Goal: Information Seeking & Learning: Understand process/instructions

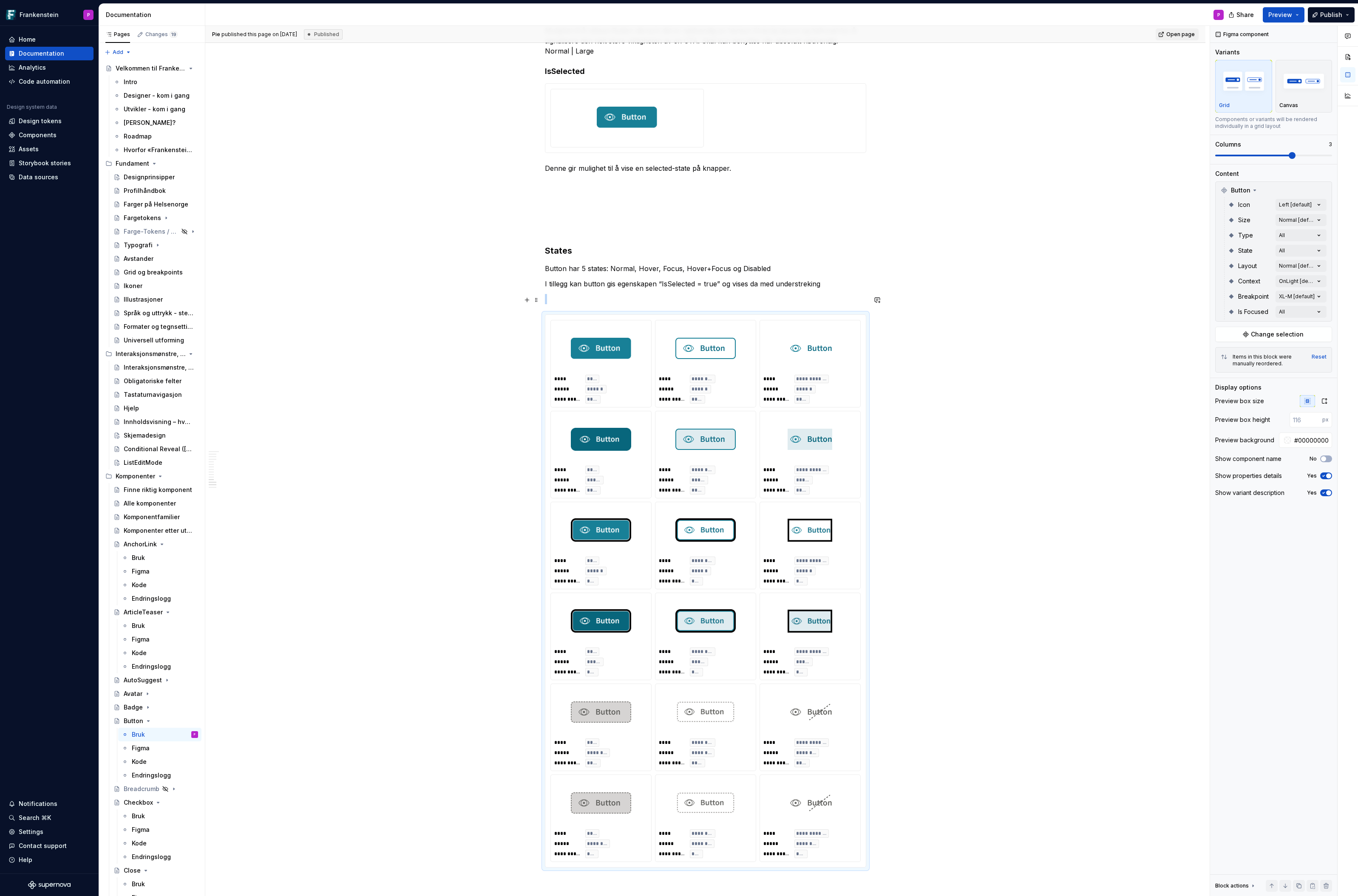
scroll to position [2994, 0]
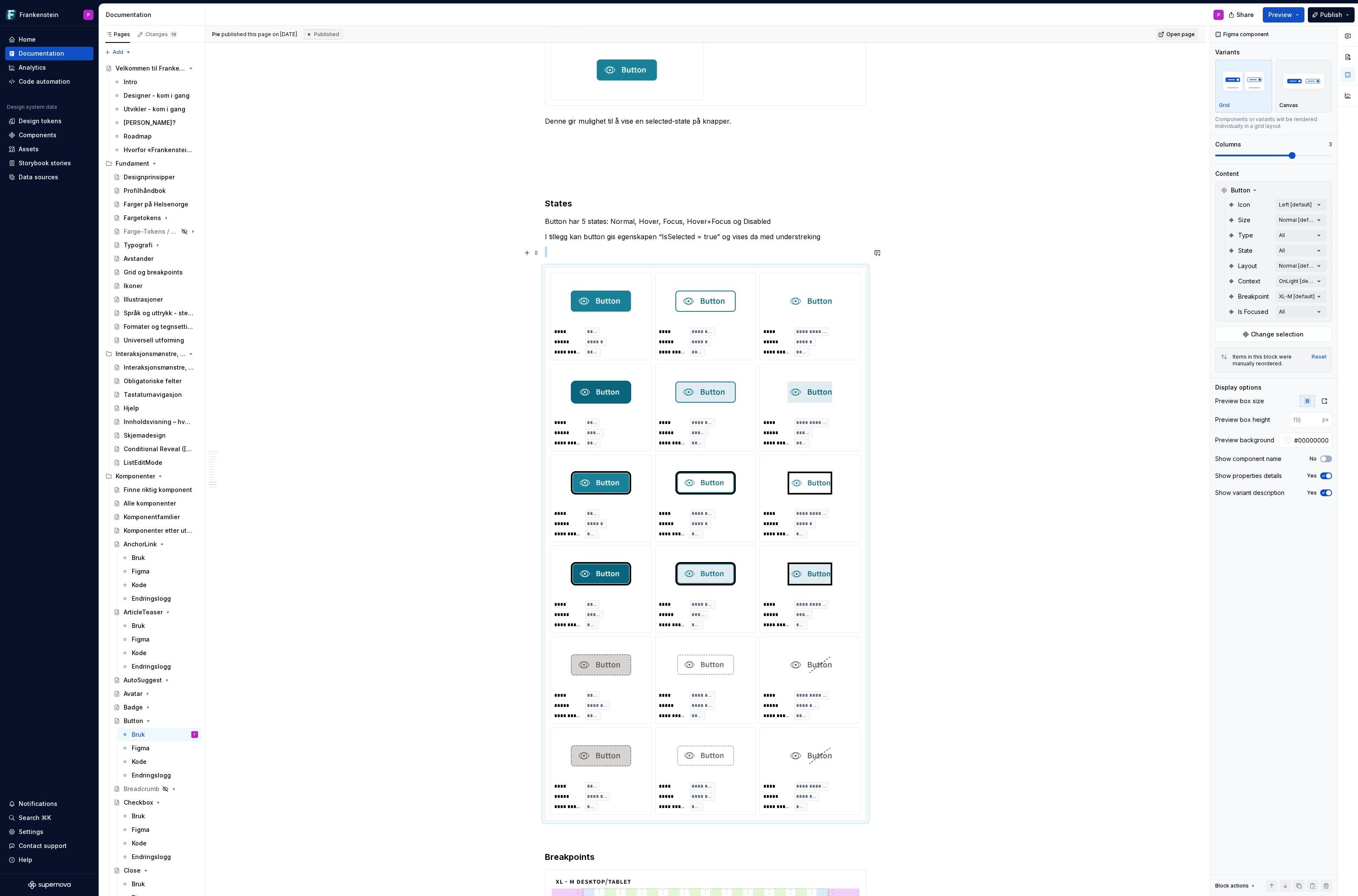
click at [805, 467] on img at bounding box center [810, 483] width 45 height 43
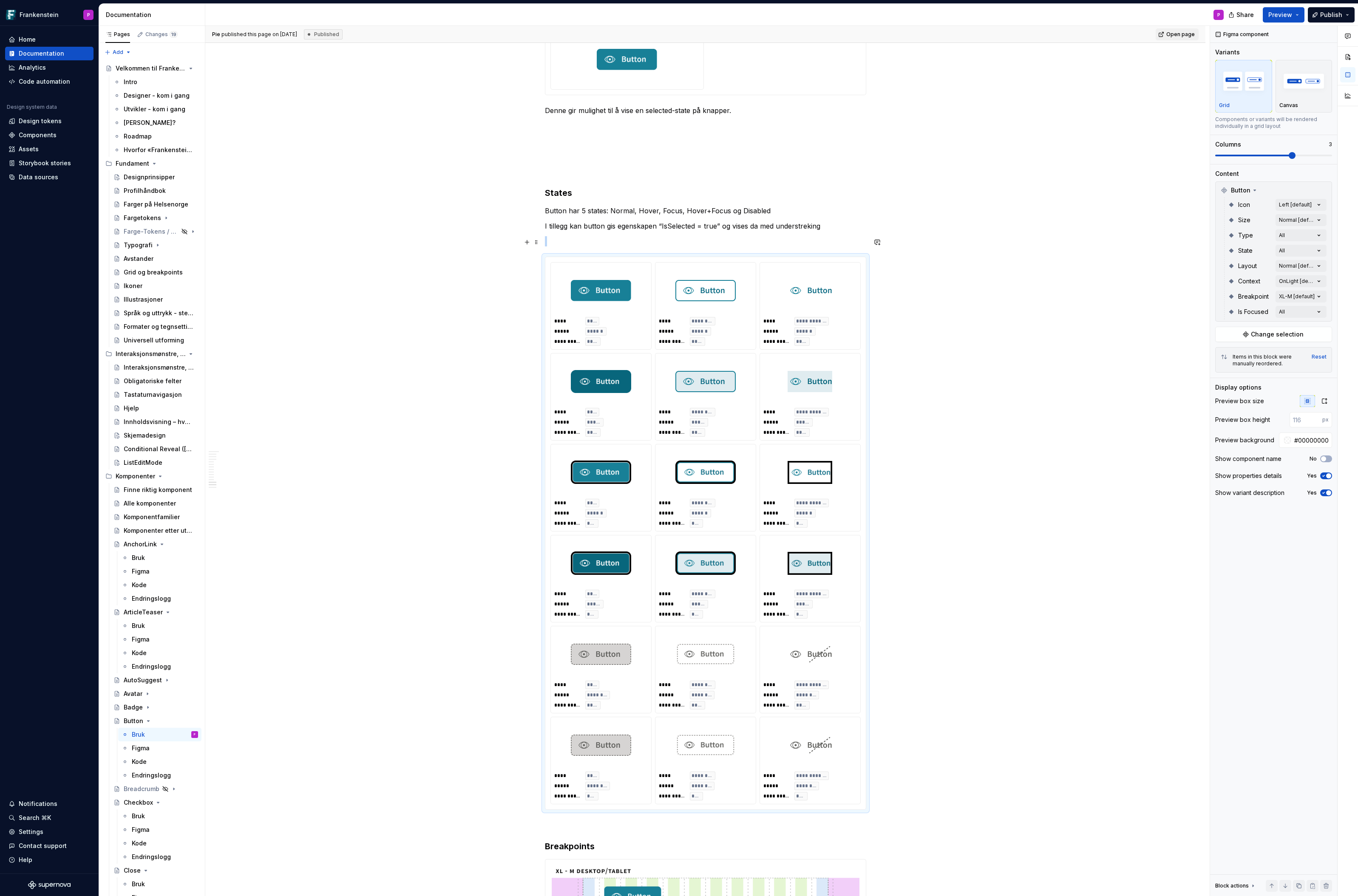
scroll to position [3007, 0]
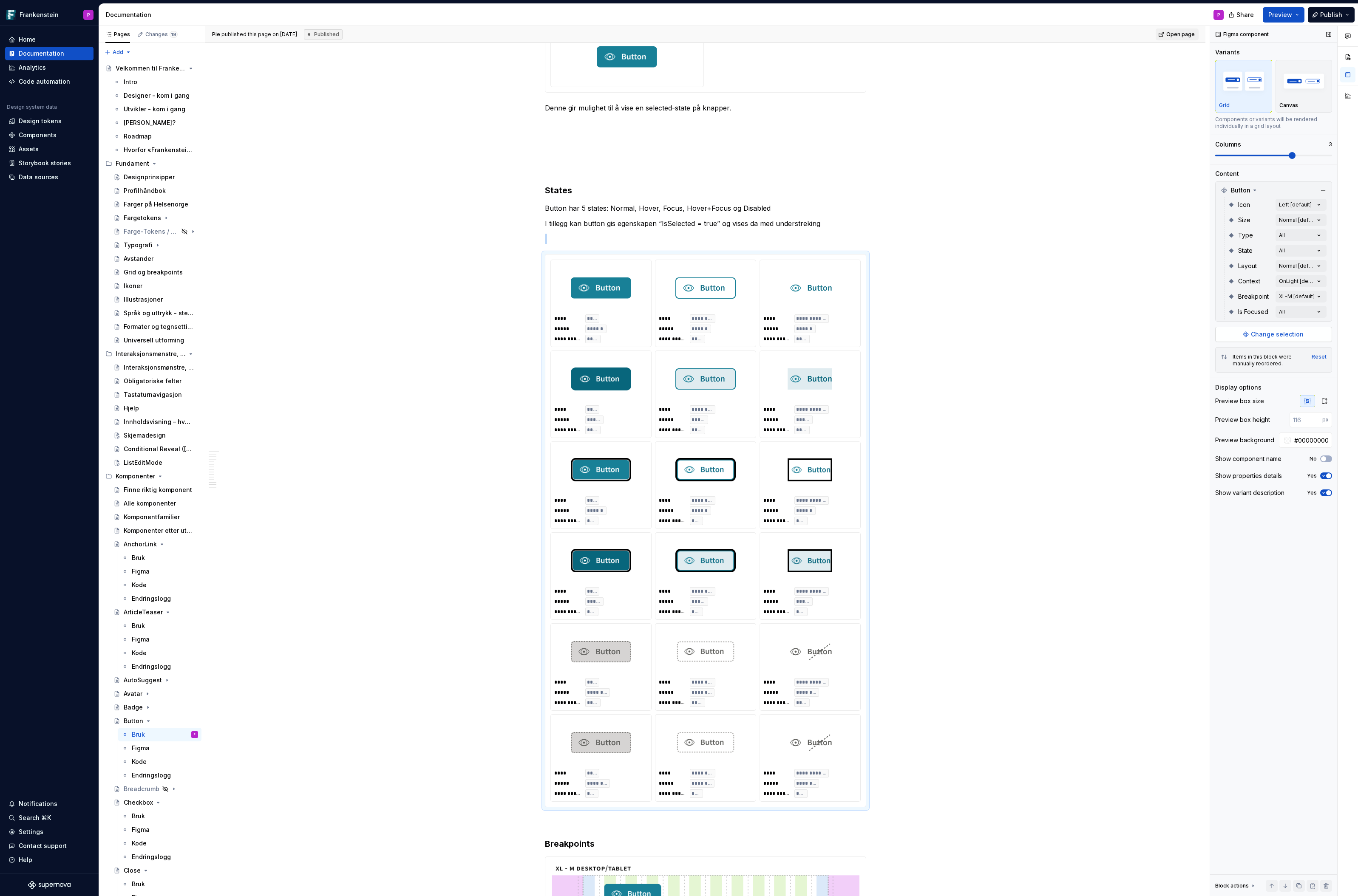
click at [1295, 334] on span "Change selection" at bounding box center [1277, 334] width 53 height 8
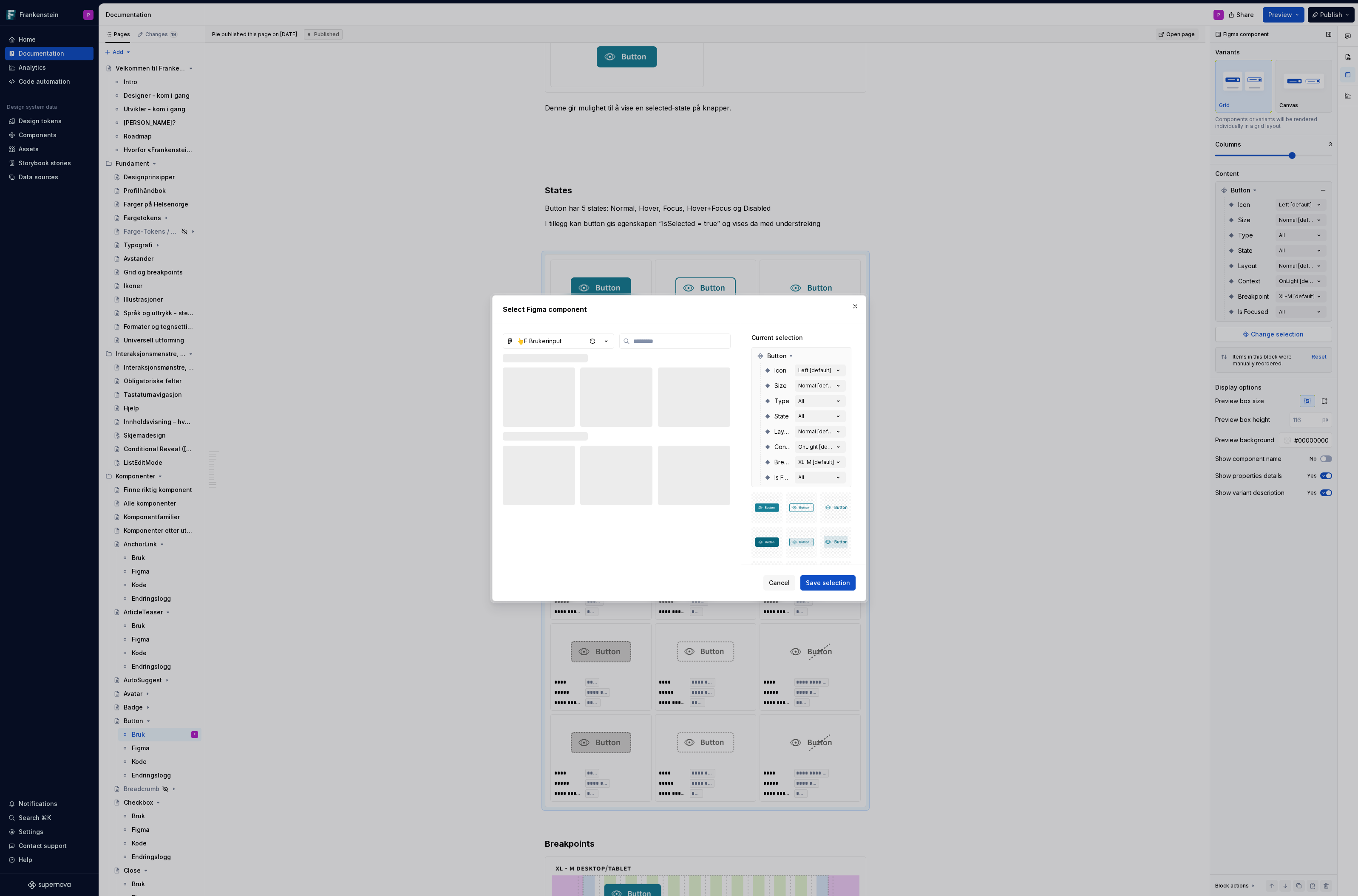
type textarea "*"
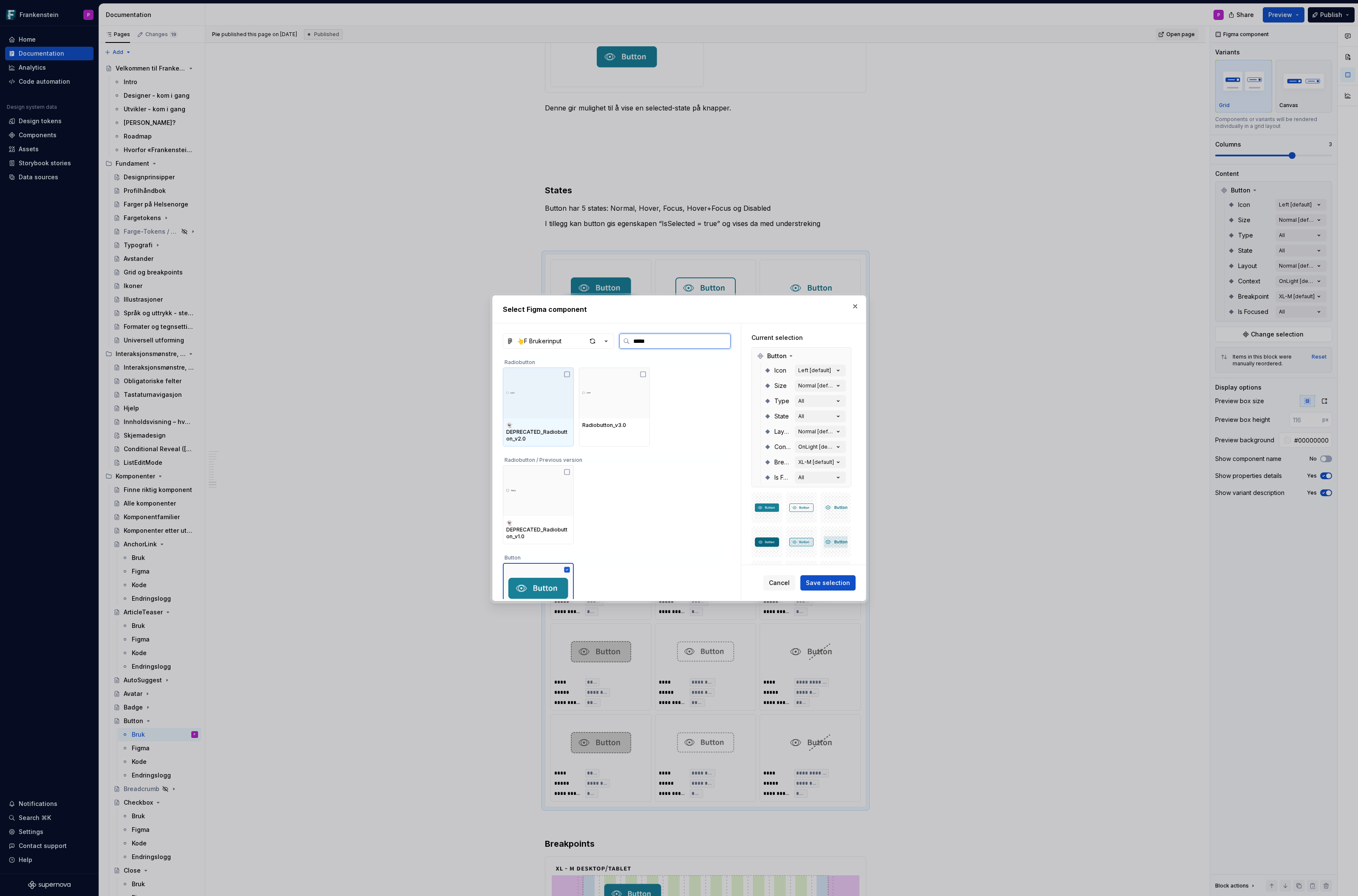
type input "******"
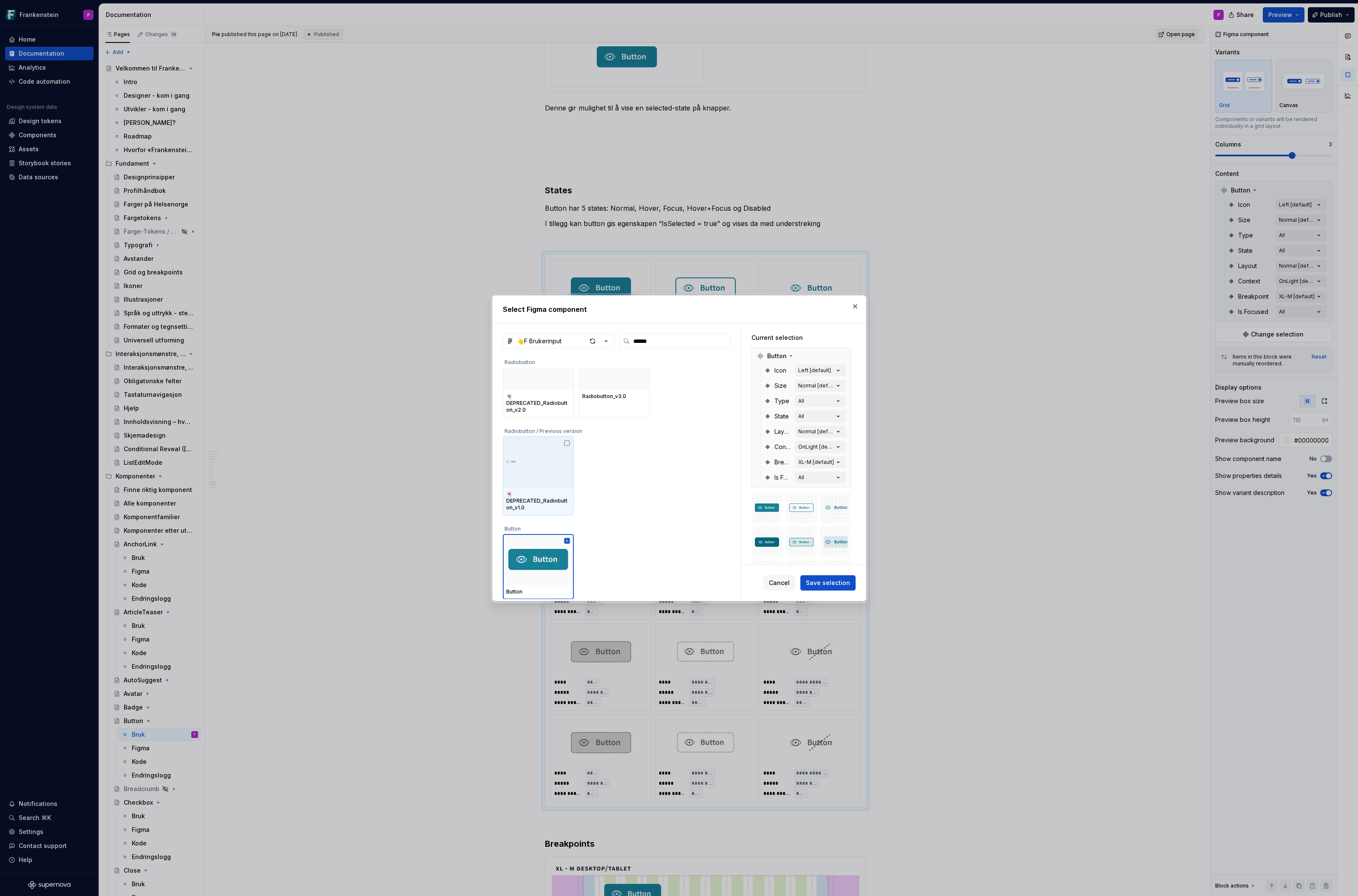
scroll to position [0, 0]
click at [591, 337] on div "button" at bounding box center [592, 341] width 12 height 12
type textarea "*"
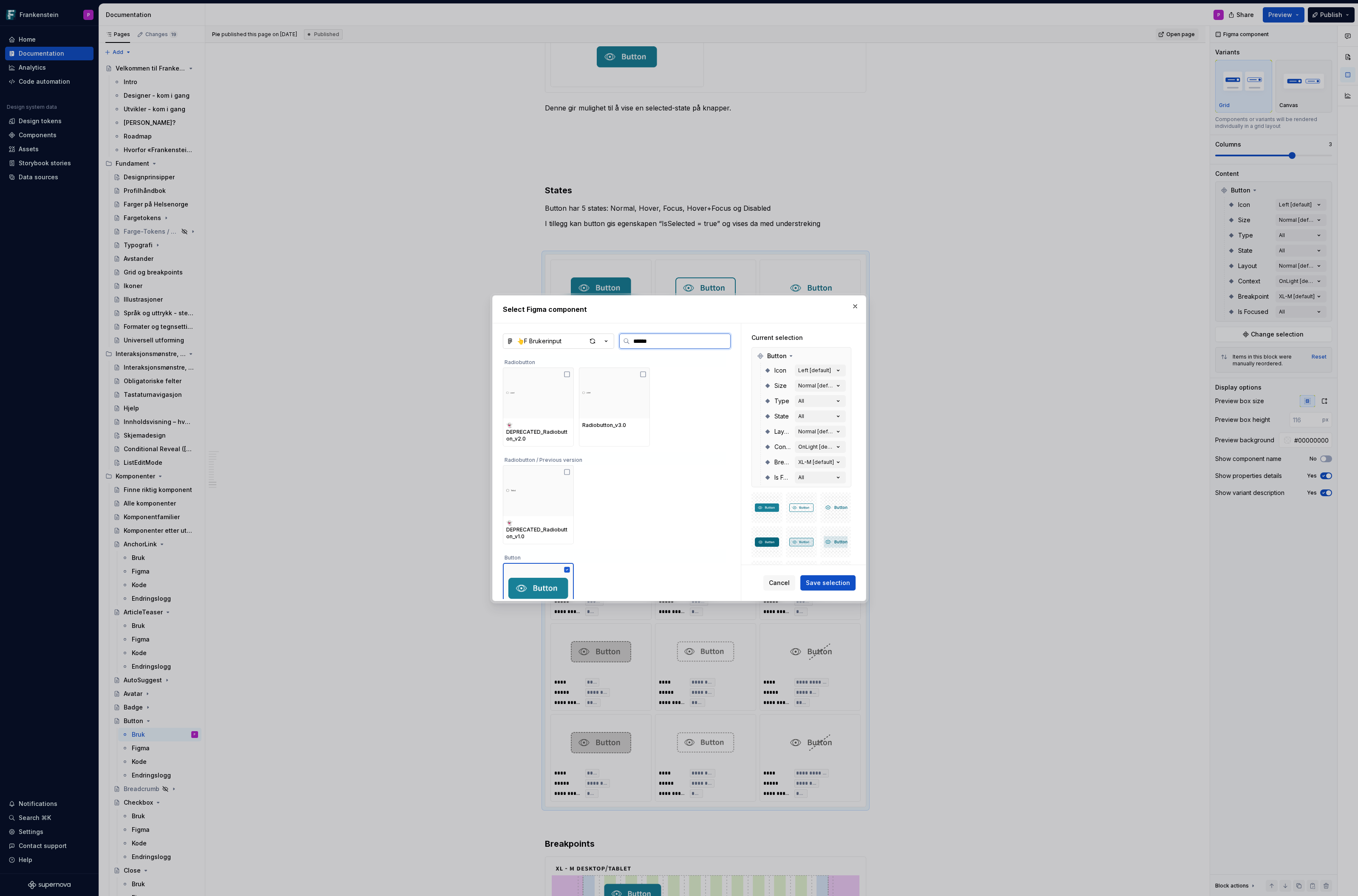
click at [661, 341] on input "******" at bounding box center [680, 341] width 101 height 8
type input "*********"
click at [592, 340] on div "button" at bounding box center [592, 341] width 12 height 12
click at [785, 584] on span "Cancel" at bounding box center [779, 583] width 20 height 8
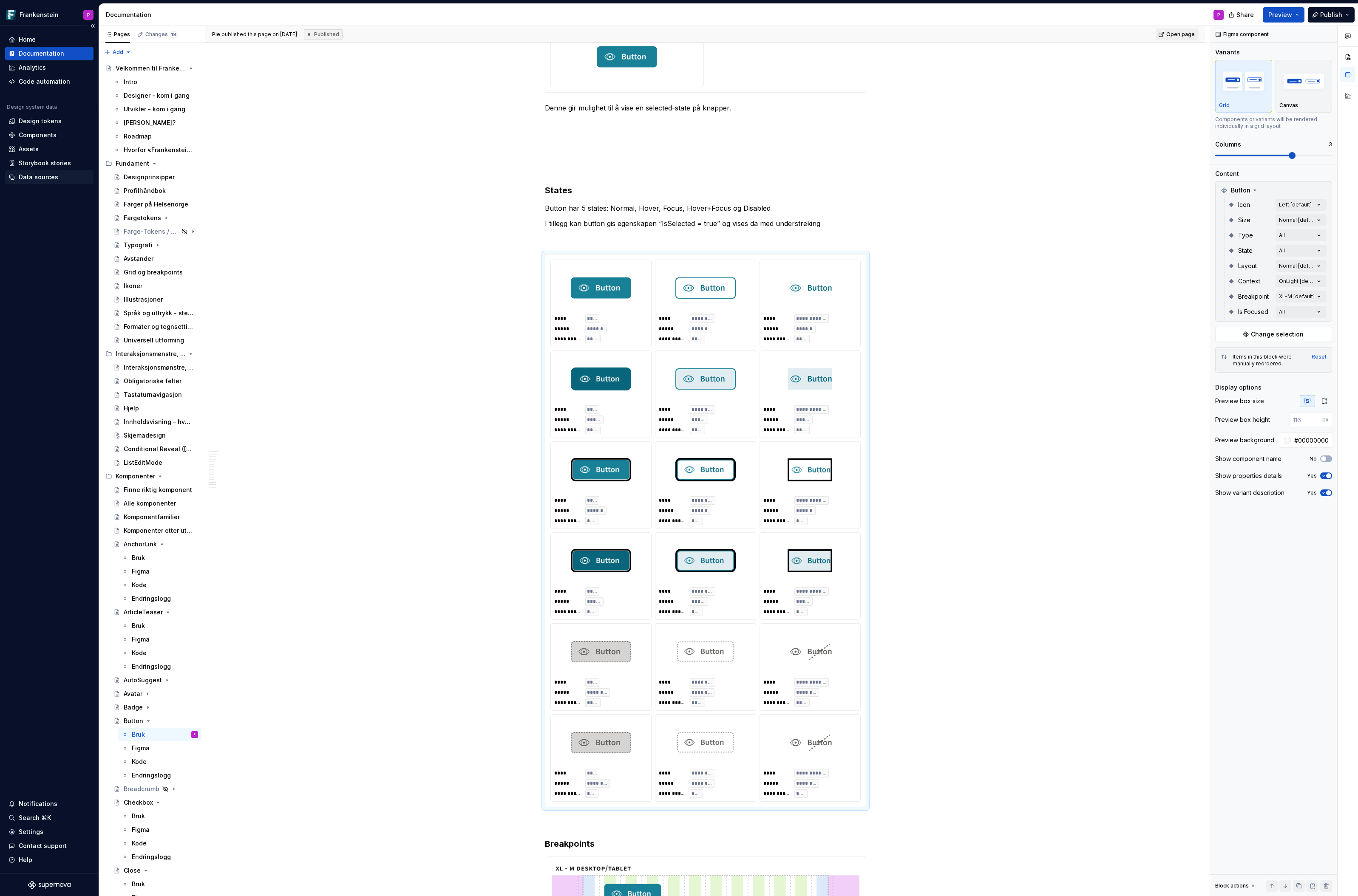
click at [31, 172] on div "Data sources" at bounding box center [48, 177] width 88 height 14
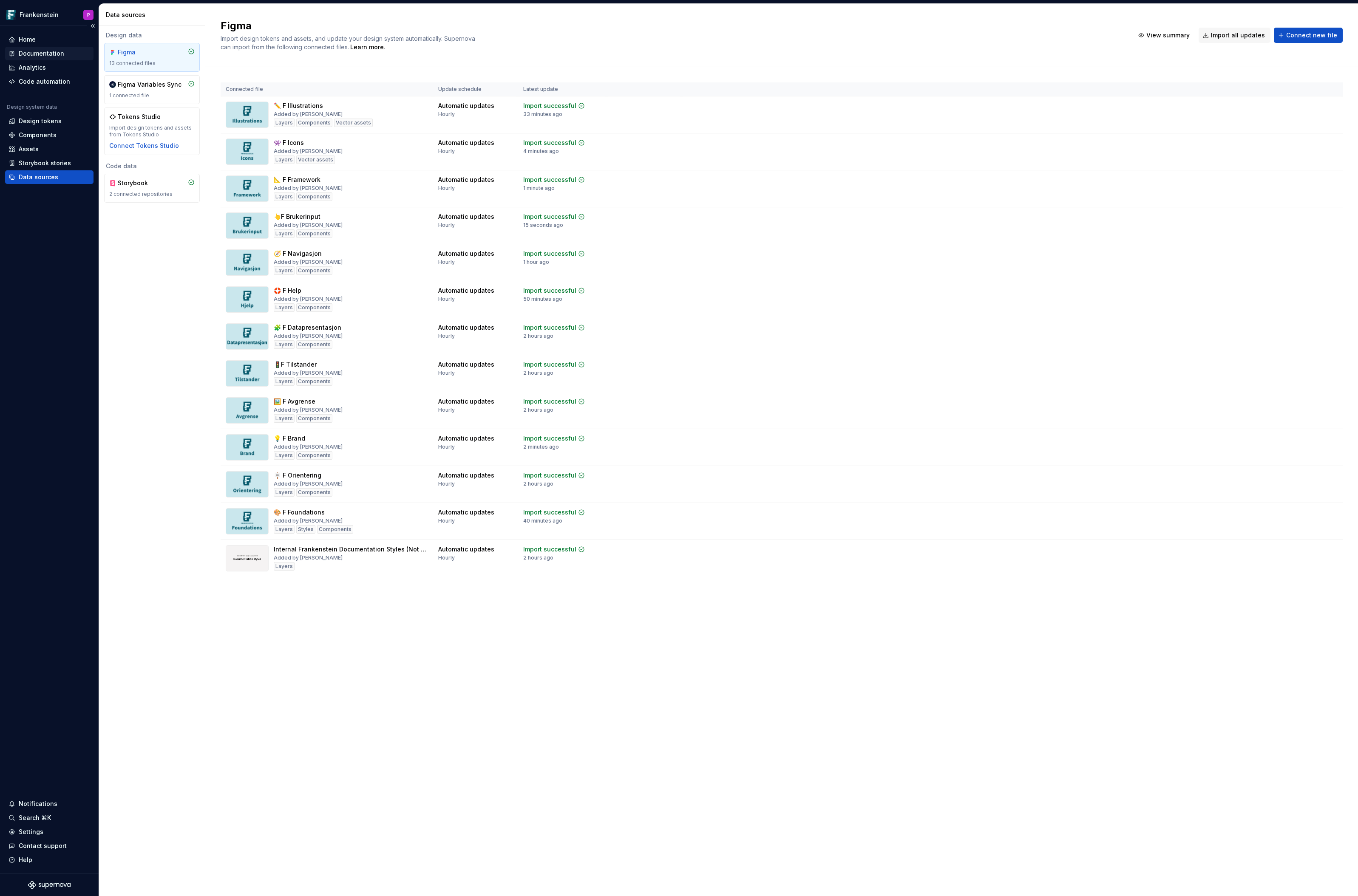
click at [59, 55] on div "Documentation" at bounding box center [41, 53] width 46 height 8
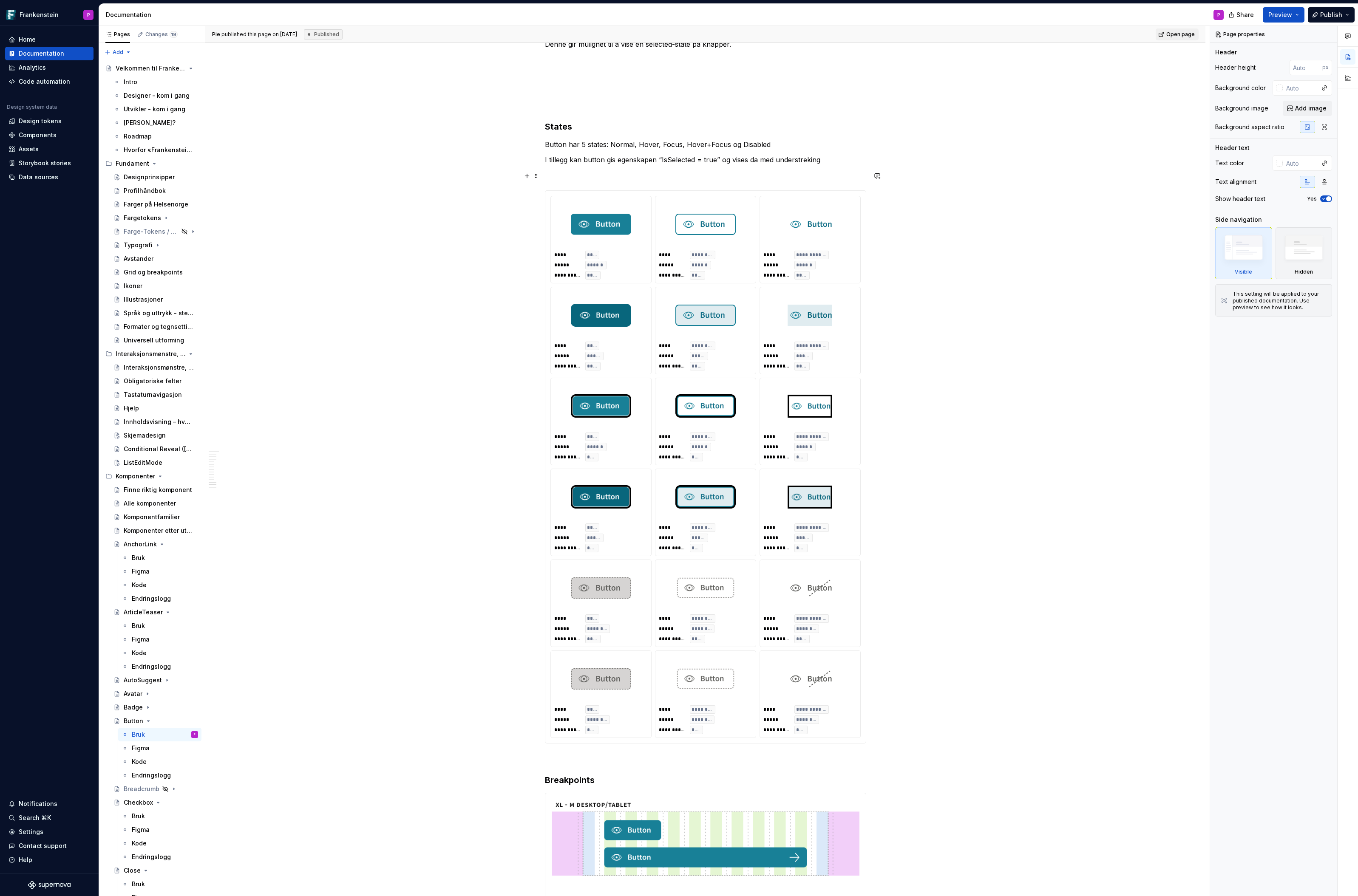
scroll to position [3069, 0]
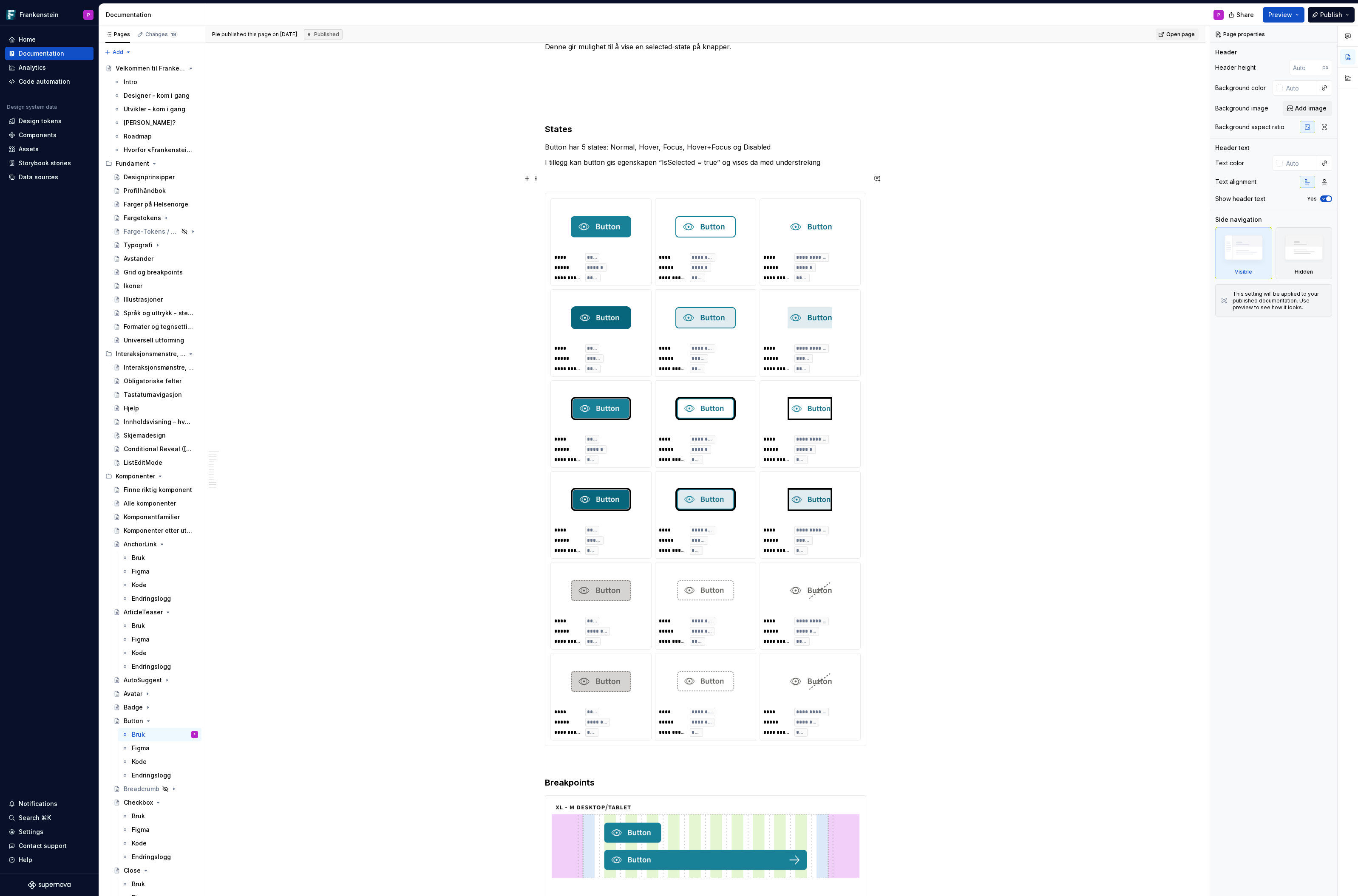
click at [808, 206] on img at bounding box center [810, 227] width 45 height 43
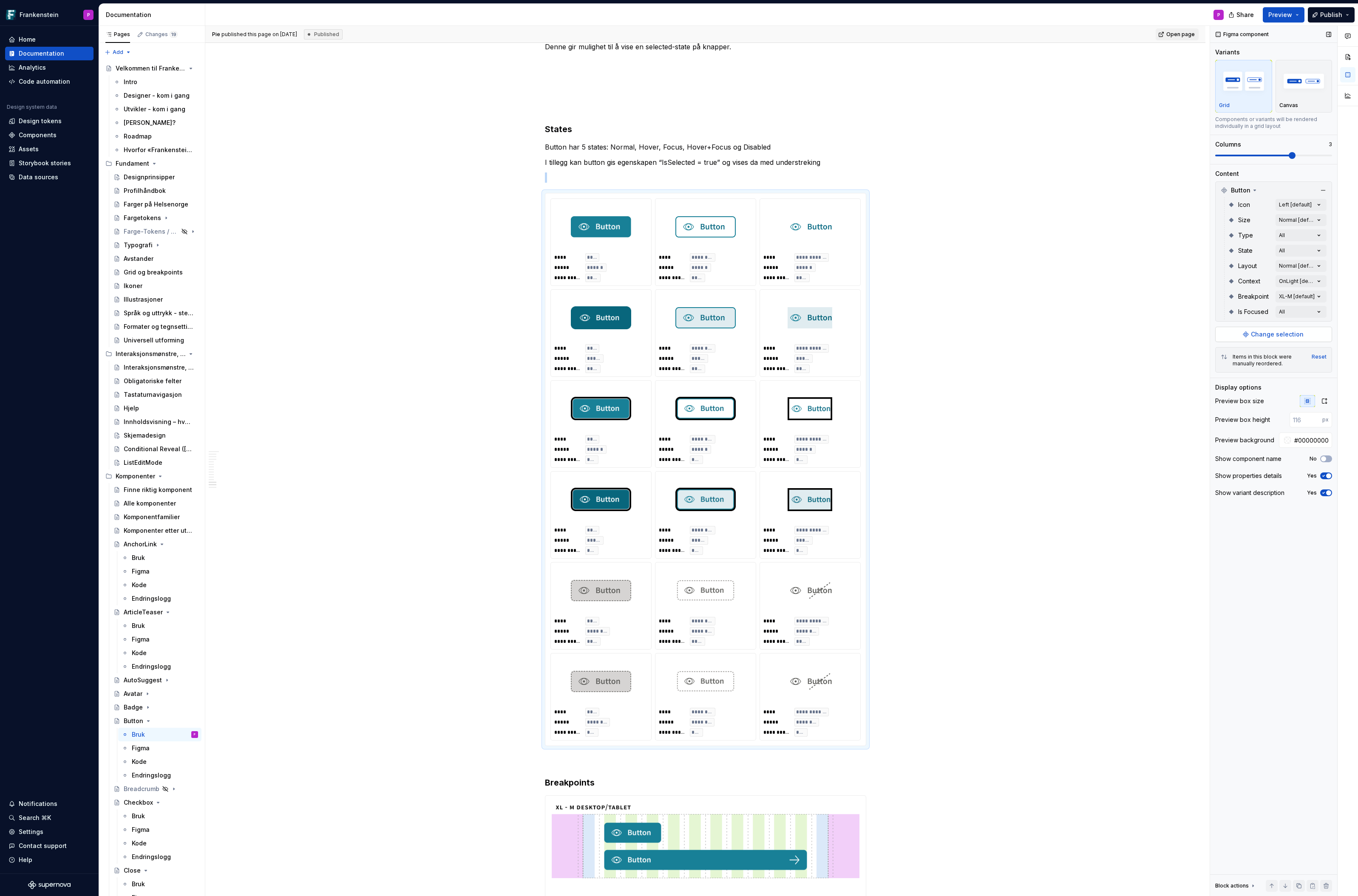
click at [1250, 333] on button "Change selection" at bounding box center [1273, 334] width 116 height 15
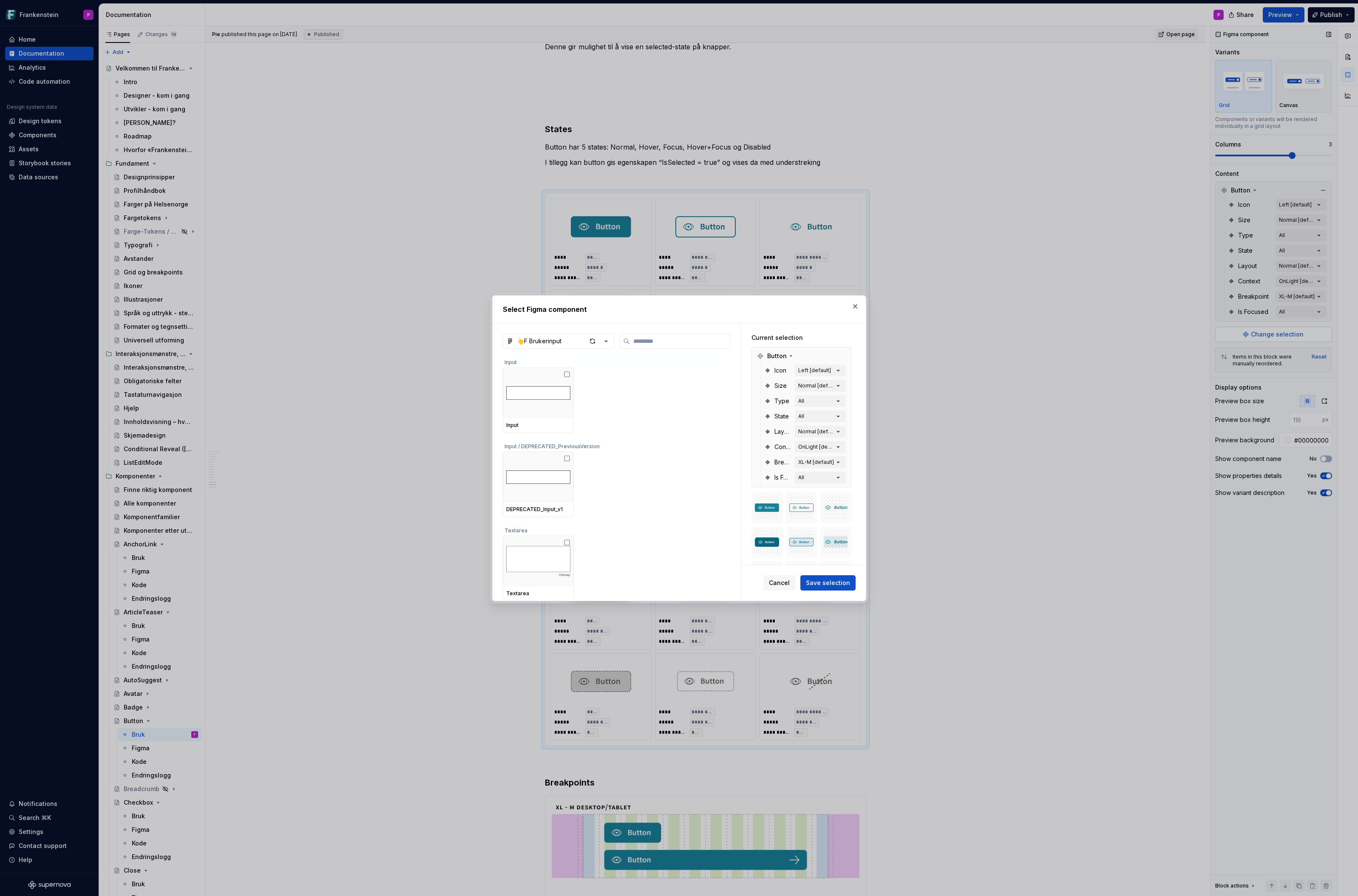
type textarea "*"
type input "******"
click at [644, 540] on icon at bounding box center [643, 540] width 7 height 7
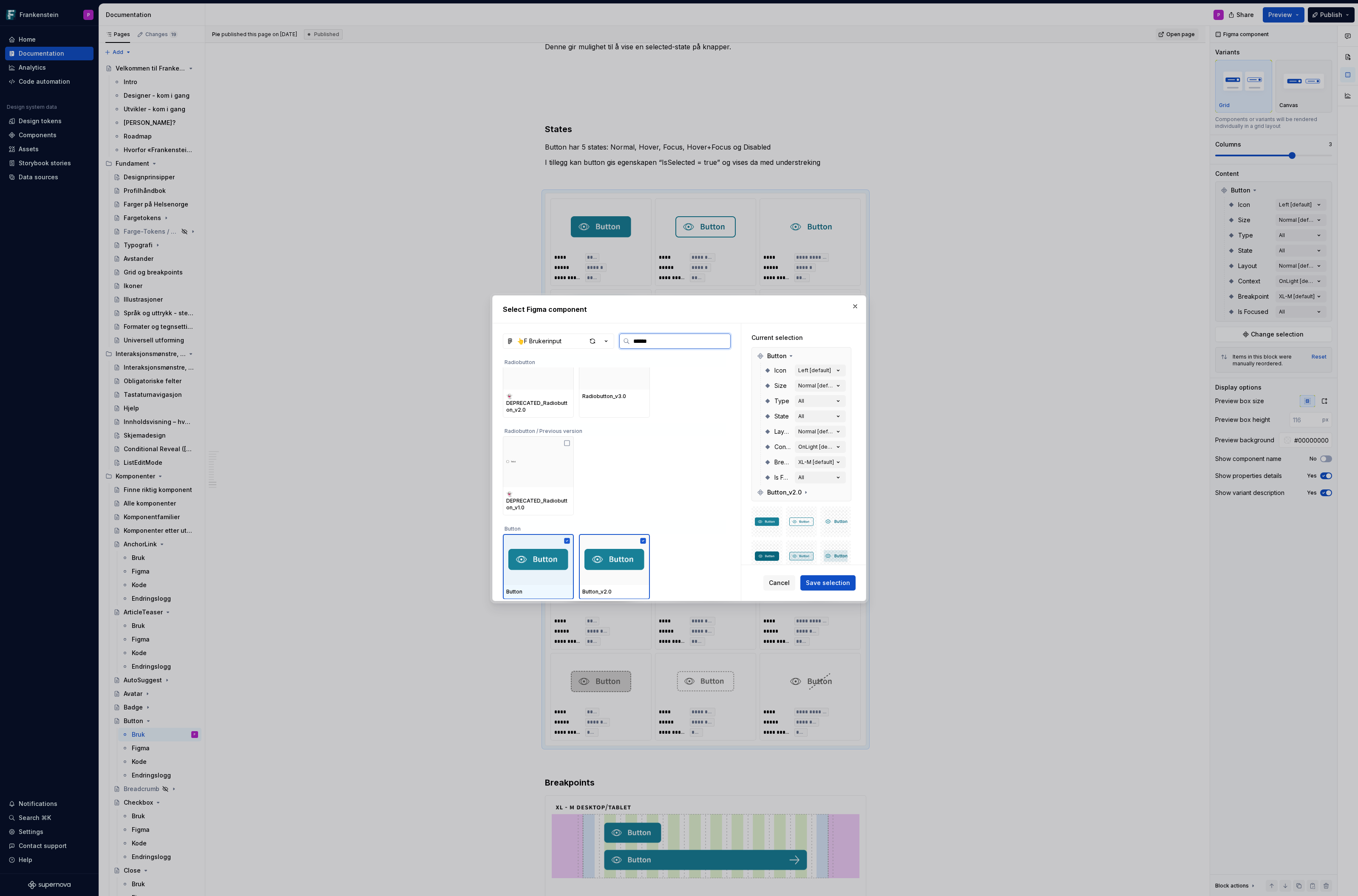
click at [568, 538] on icon at bounding box center [567, 541] width 6 height 6
click at [827, 581] on span "Save selection" at bounding box center [827, 583] width 44 height 8
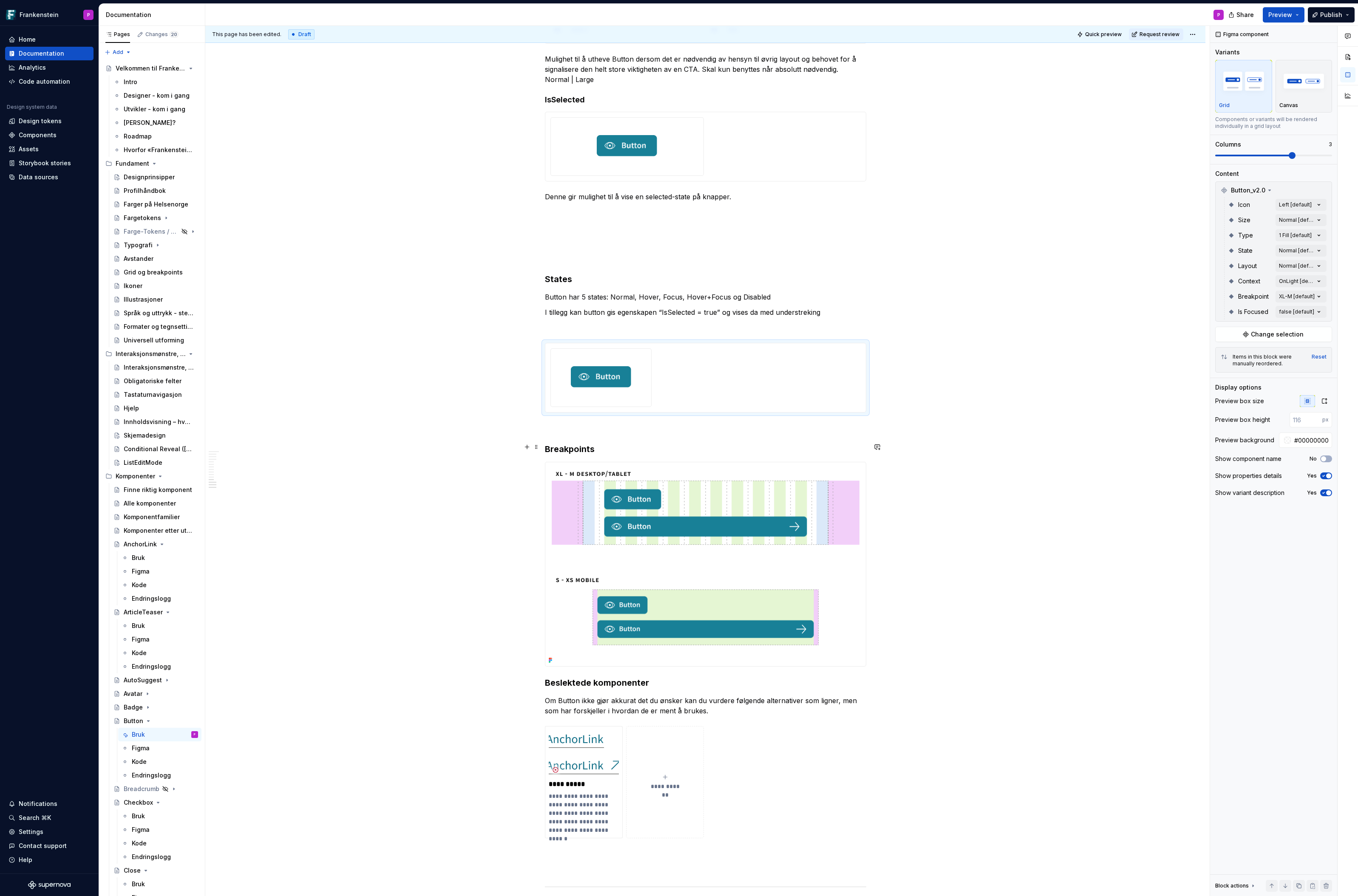
scroll to position [2919, 0]
click at [647, 353] on div at bounding box center [601, 377] width 93 height 49
click at [1267, 334] on span "Change selection" at bounding box center [1277, 334] width 53 height 8
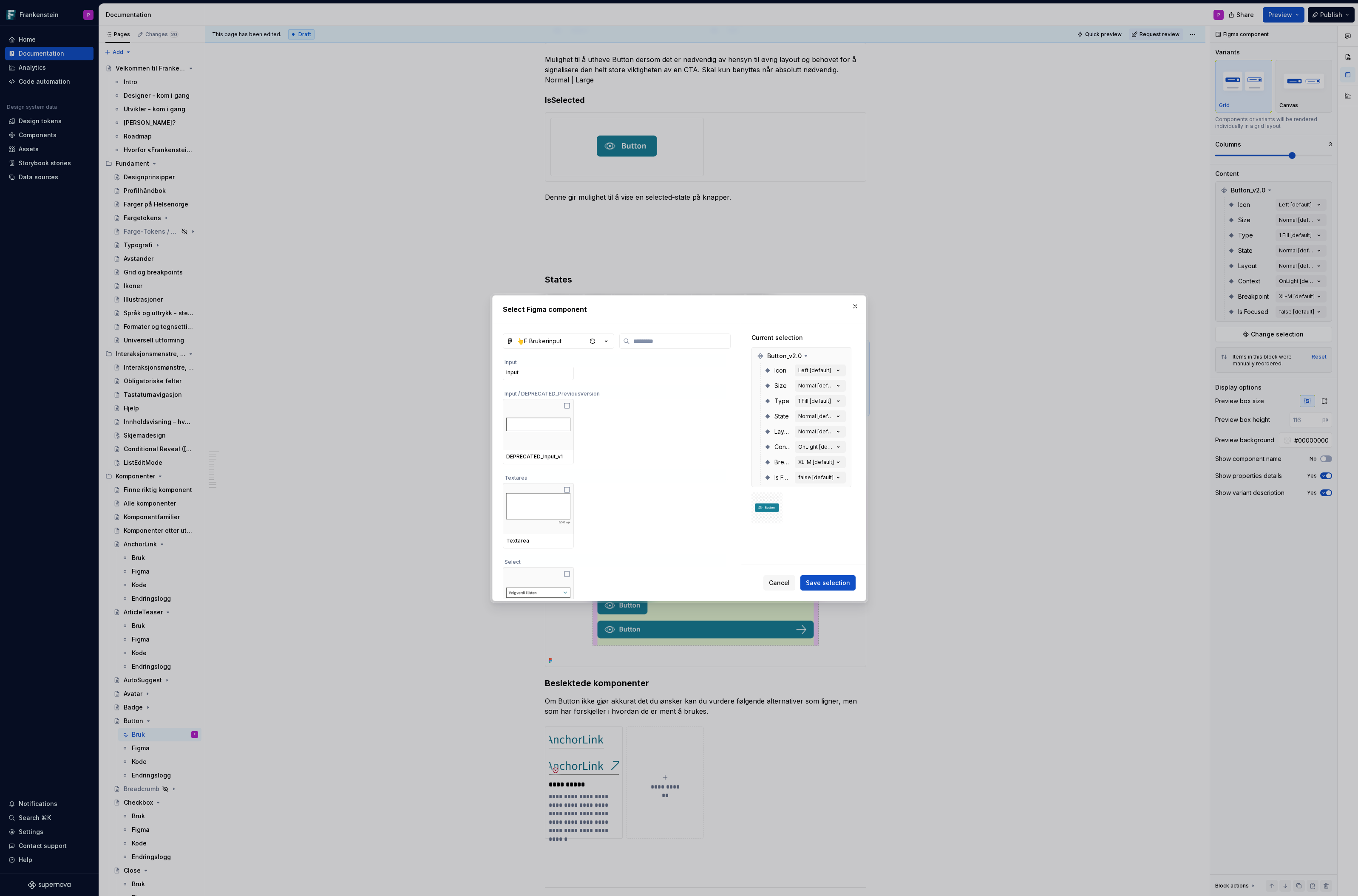
scroll to position [0, 0]
click at [828, 586] on span "Save selection" at bounding box center [827, 583] width 44 height 8
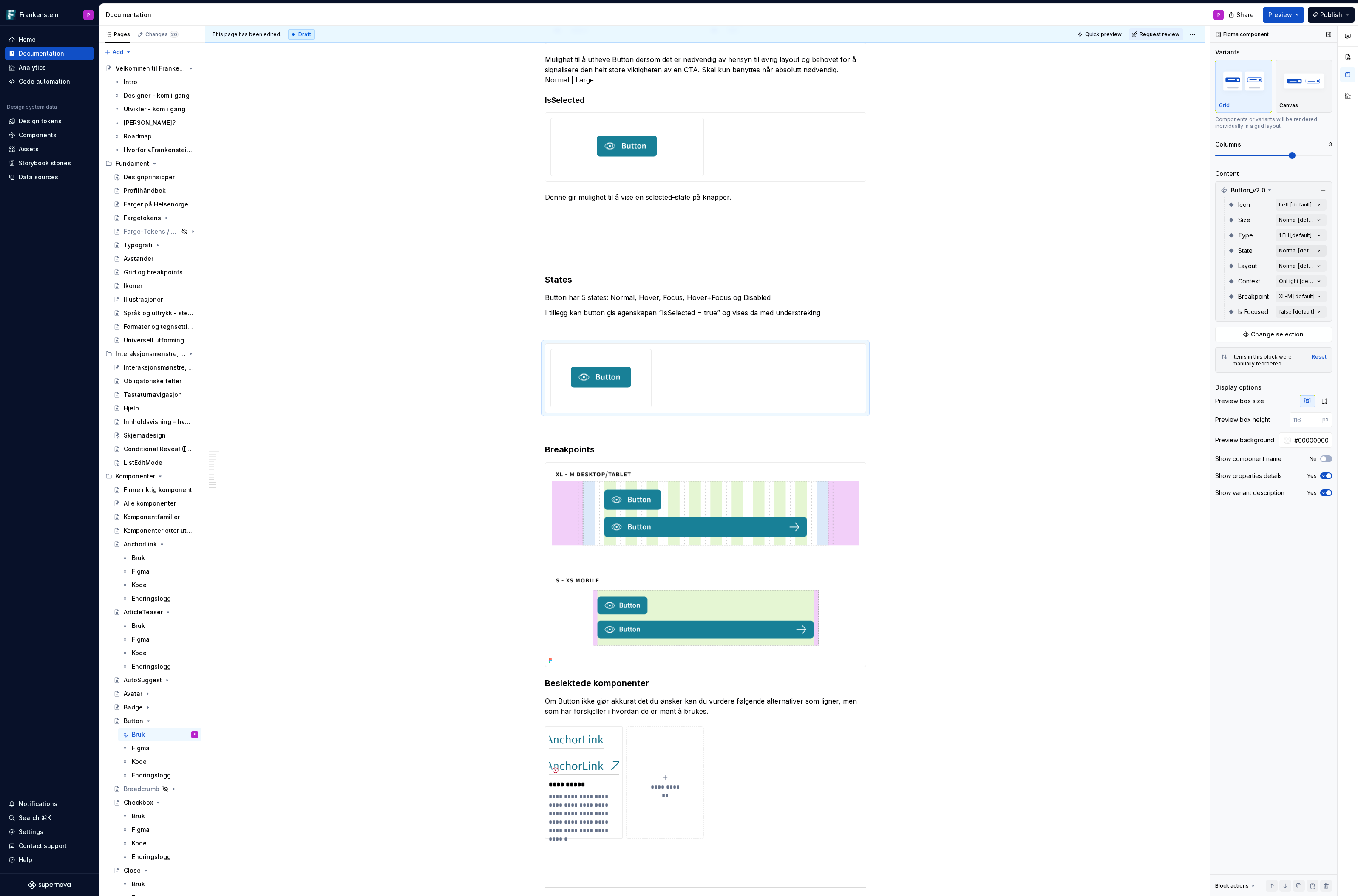
click at [1320, 251] on div "Comments Open comments No comments yet Select ‘Comment’ from the block context …" at bounding box center [1283, 461] width 148 height 871
click at [1318, 263] on button "button" at bounding box center [1315, 265] width 12 height 7
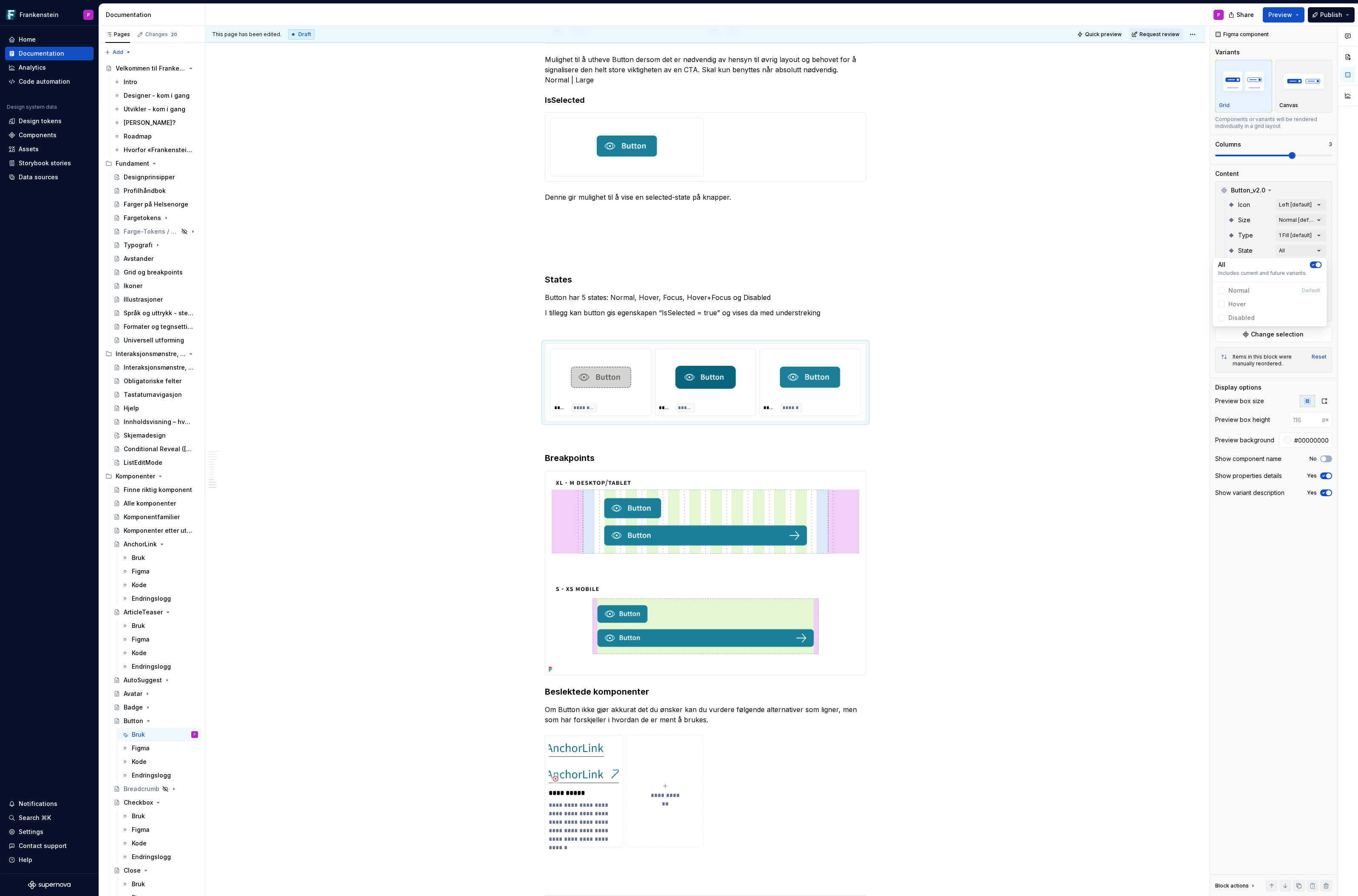
click at [1251, 550] on div "Comments Open comments No comments yet Select ‘Comment’ from the block context …" at bounding box center [1283, 461] width 148 height 871
click at [1321, 234] on div "Comments Open comments No comments yet Select ‘Comment’ from the block context …" at bounding box center [1283, 461] width 148 height 871
click at [1317, 250] on button "button" at bounding box center [1315, 250] width 12 height 7
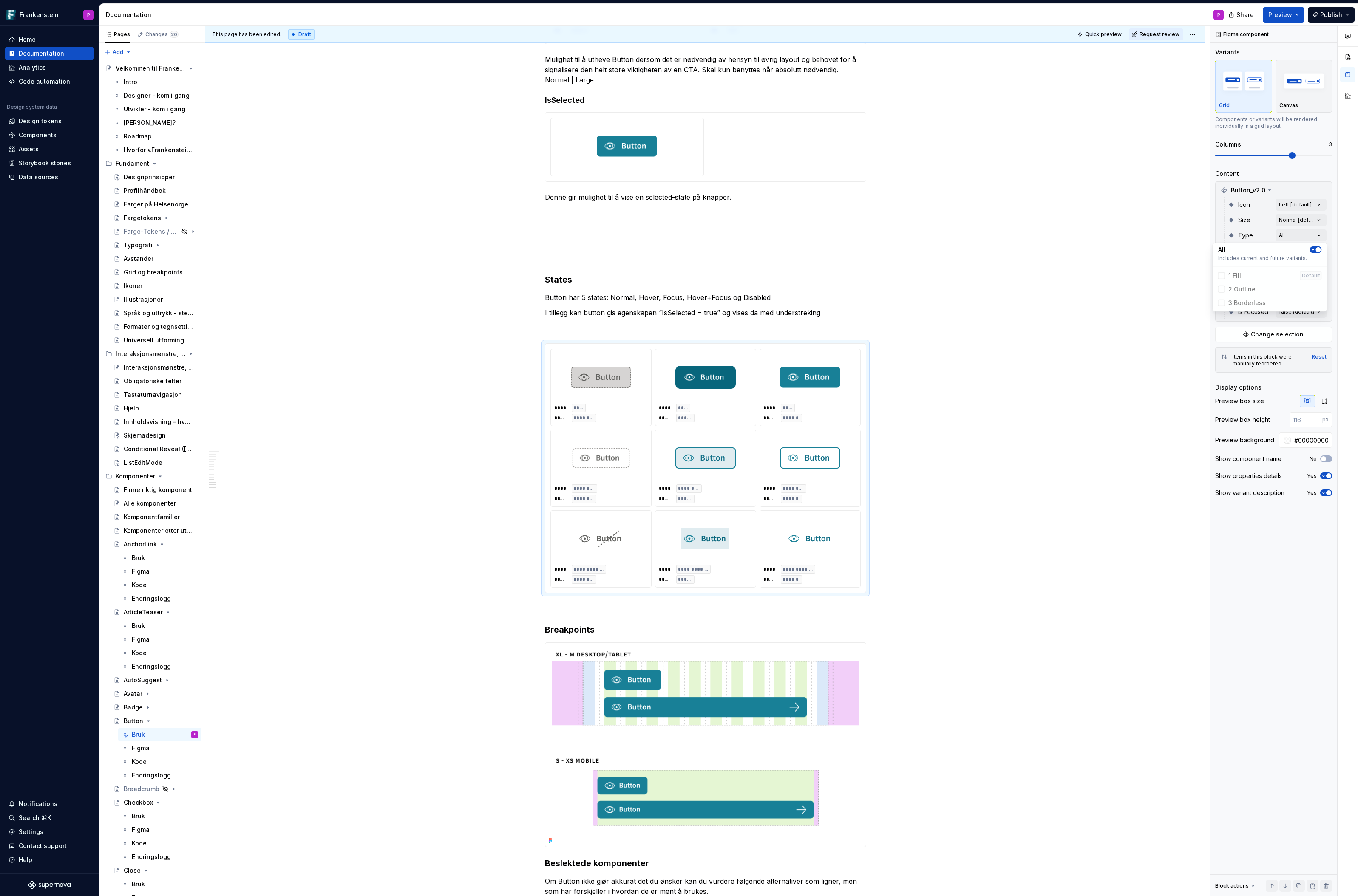
click at [1253, 545] on div "Comments Open comments No comments yet Select ‘Comment’ from the block context …" at bounding box center [1283, 461] width 148 height 871
click at [1322, 311] on div "Comments Open comments No comments yet Select ‘Comment’ from the block context …" at bounding box center [1283, 461] width 148 height 871
click at [1318, 325] on Focused-switch "button" at bounding box center [1315, 325] width 12 height 7
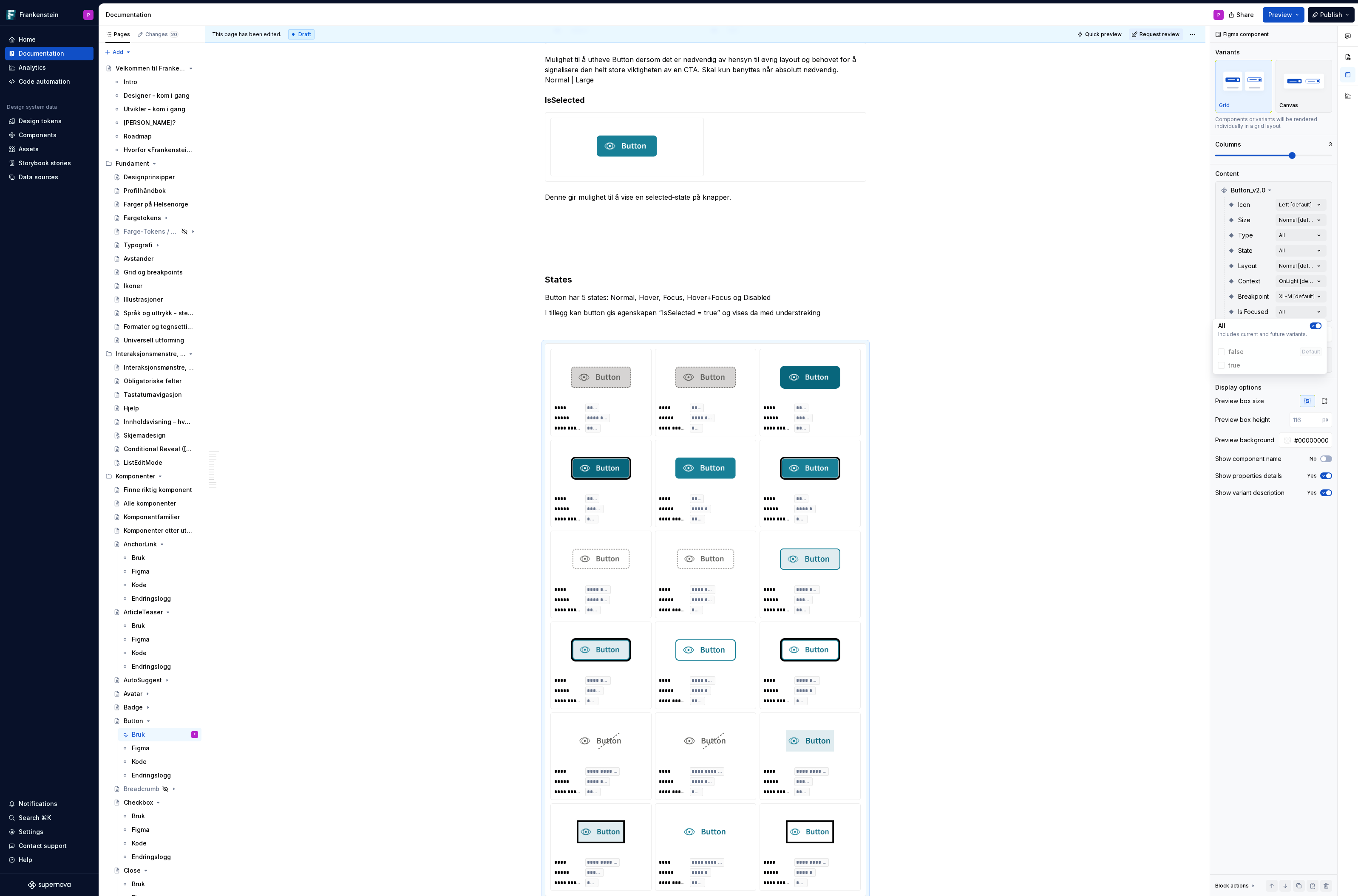
click at [1012, 471] on html "Frankenstein P Home Documentation Analytics Code automation Design system data …" at bounding box center [679, 448] width 1358 height 896
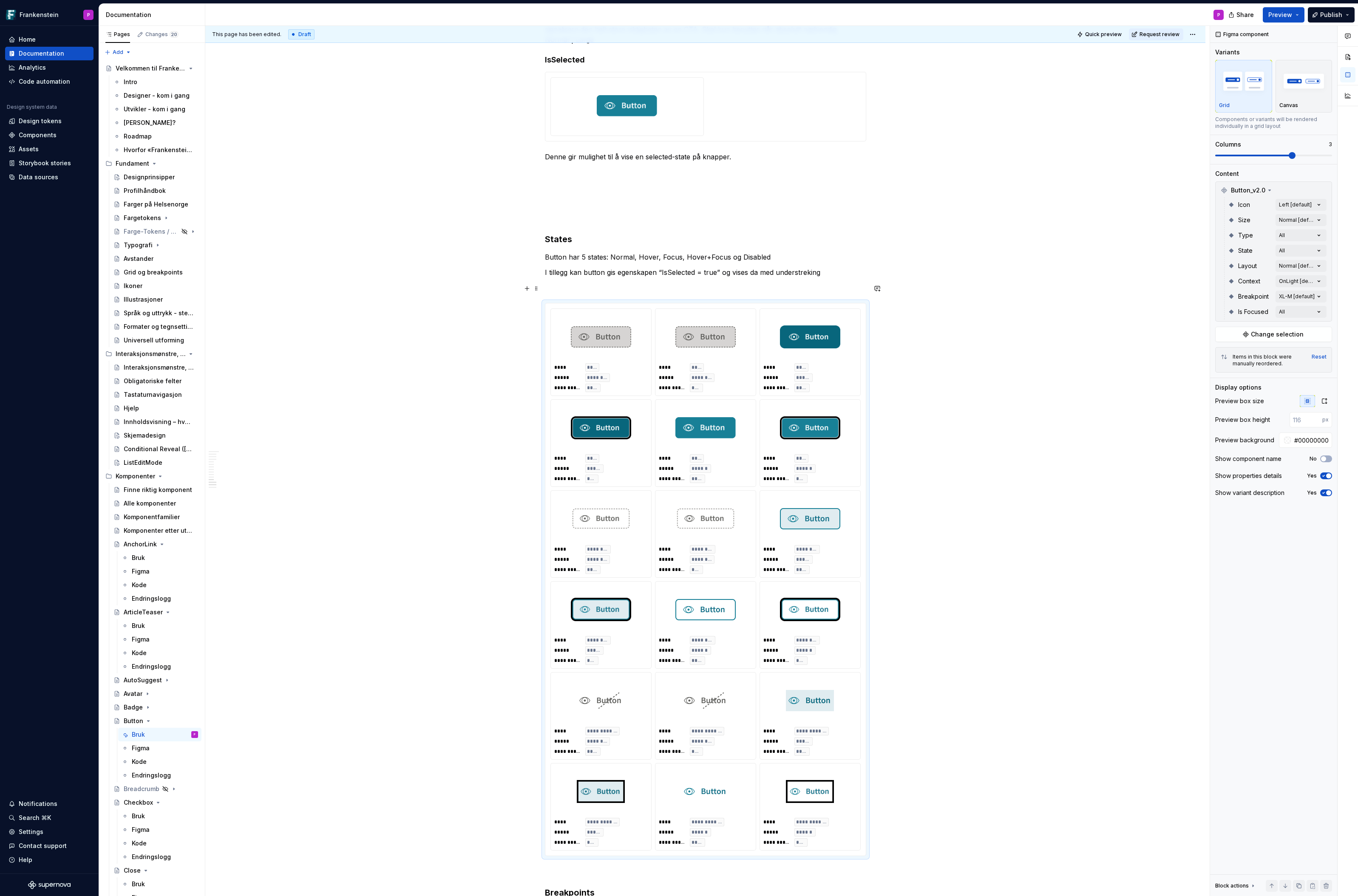
scroll to position [2956, 0]
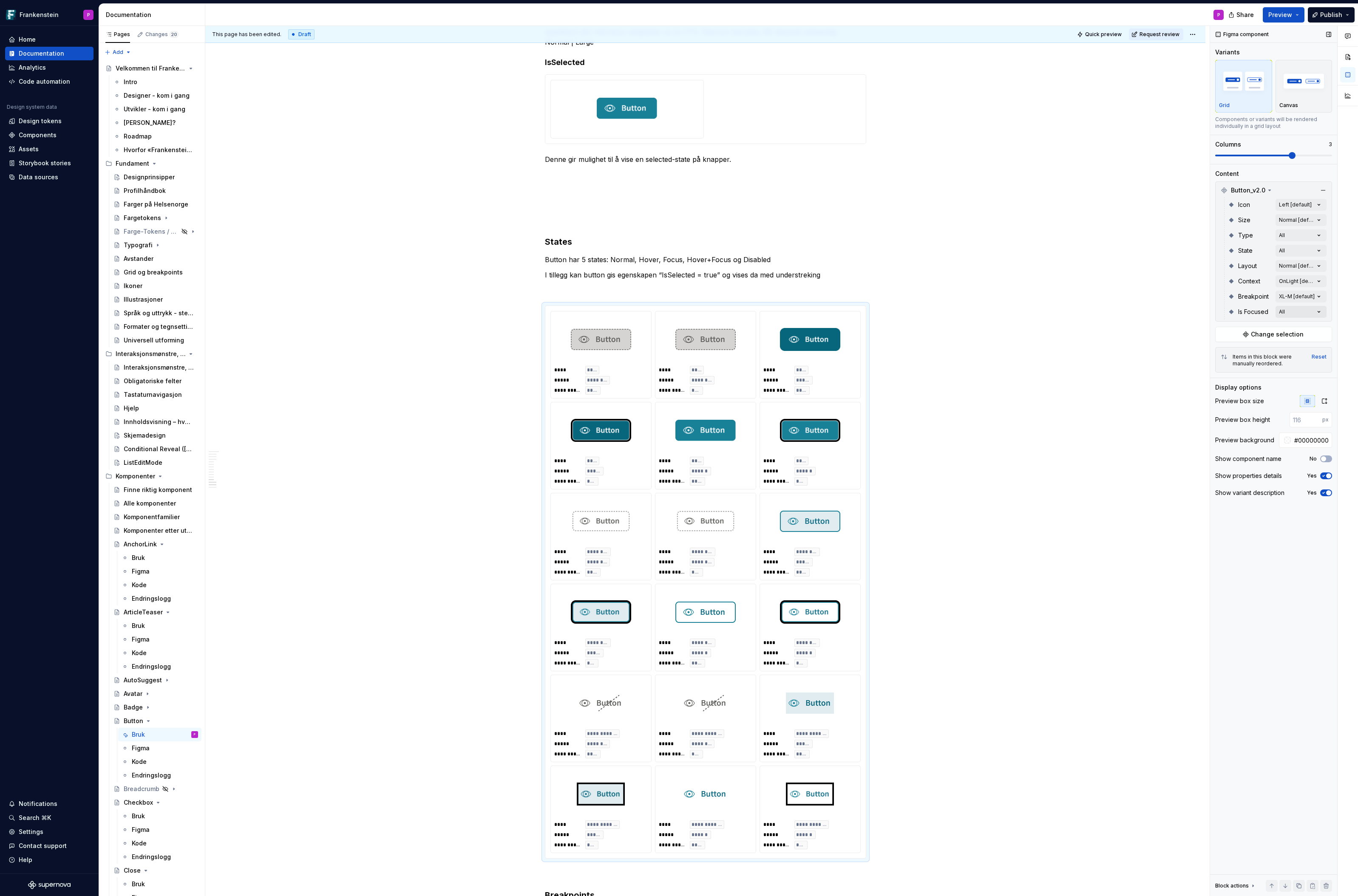
click at [1317, 310] on div "Comments Open comments No comments yet Select ‘Comment’ from the block context …" at bounding box center [1283, 461] width 148 height 871
click at [1320, 248] on div "Comments Open comments No comments yet Select ‘Comment’ from the block context …" at bounding box center [1283, 461] width 148 height 871
click at [1320, 216] on div "Comments Open comments No comments yet Select ‘Comment’ from the block context …" at bounding box center [1283, 461] width 148 height 871
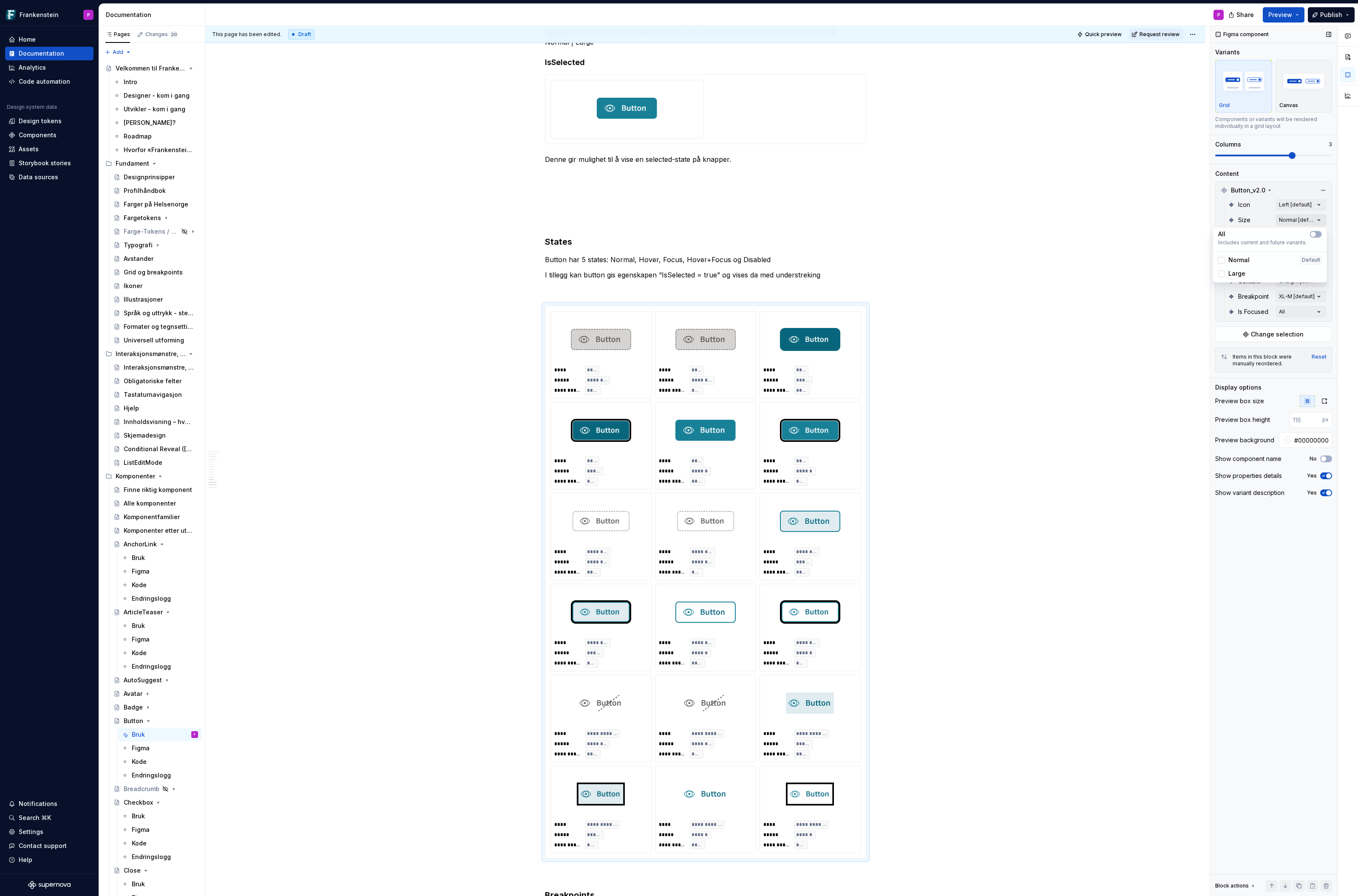
click at [1320, 216] on div "Comments Open comments No comments yet Select ‘Comment’ from the block context …" at bounding box center [1283, 461] width 148 height 871
type textarea "*"
click at [1303, 155] on span at bounding box center [1273, 156] width 116 height 2
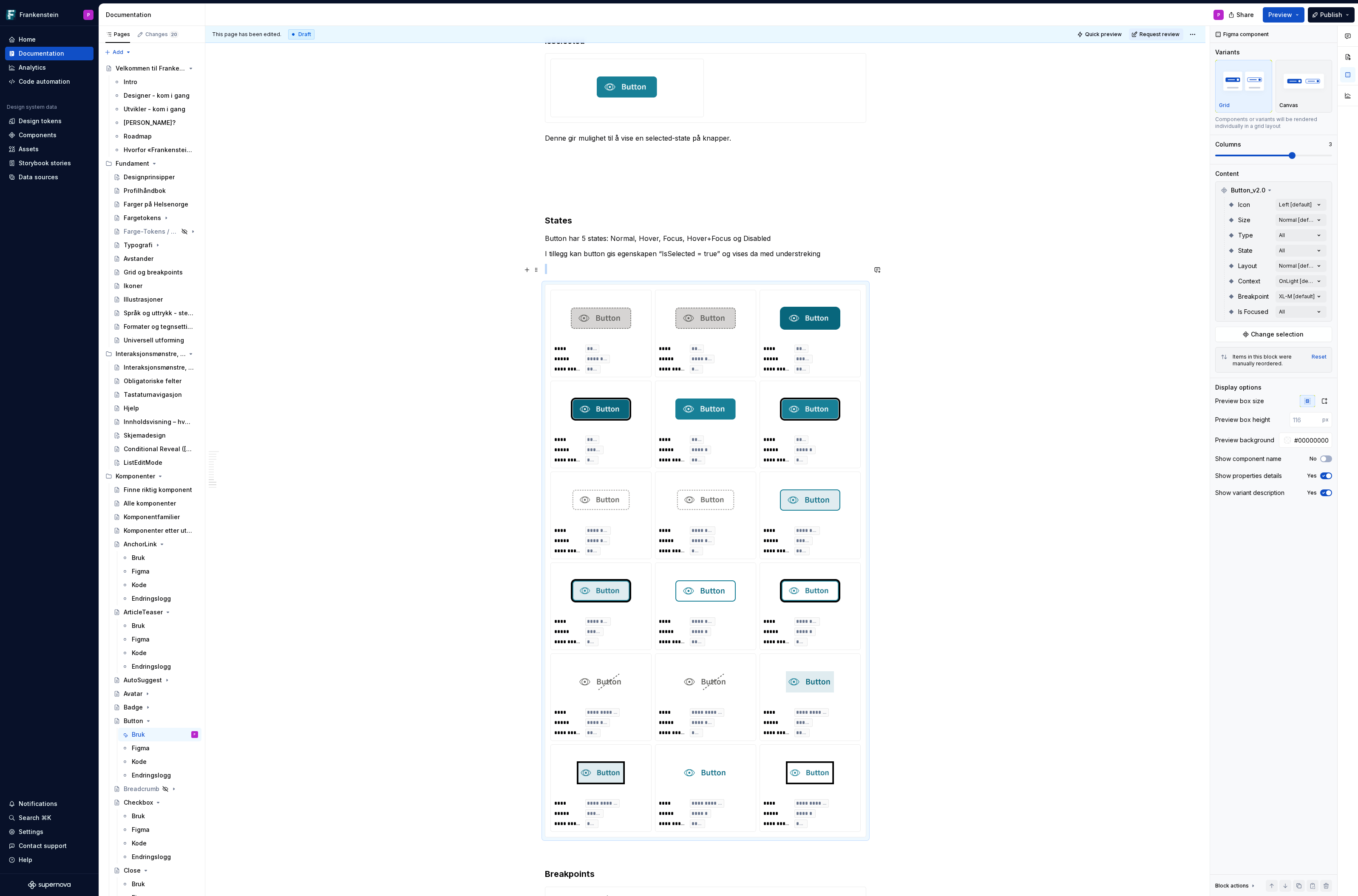
scroll to position [2982, 0]
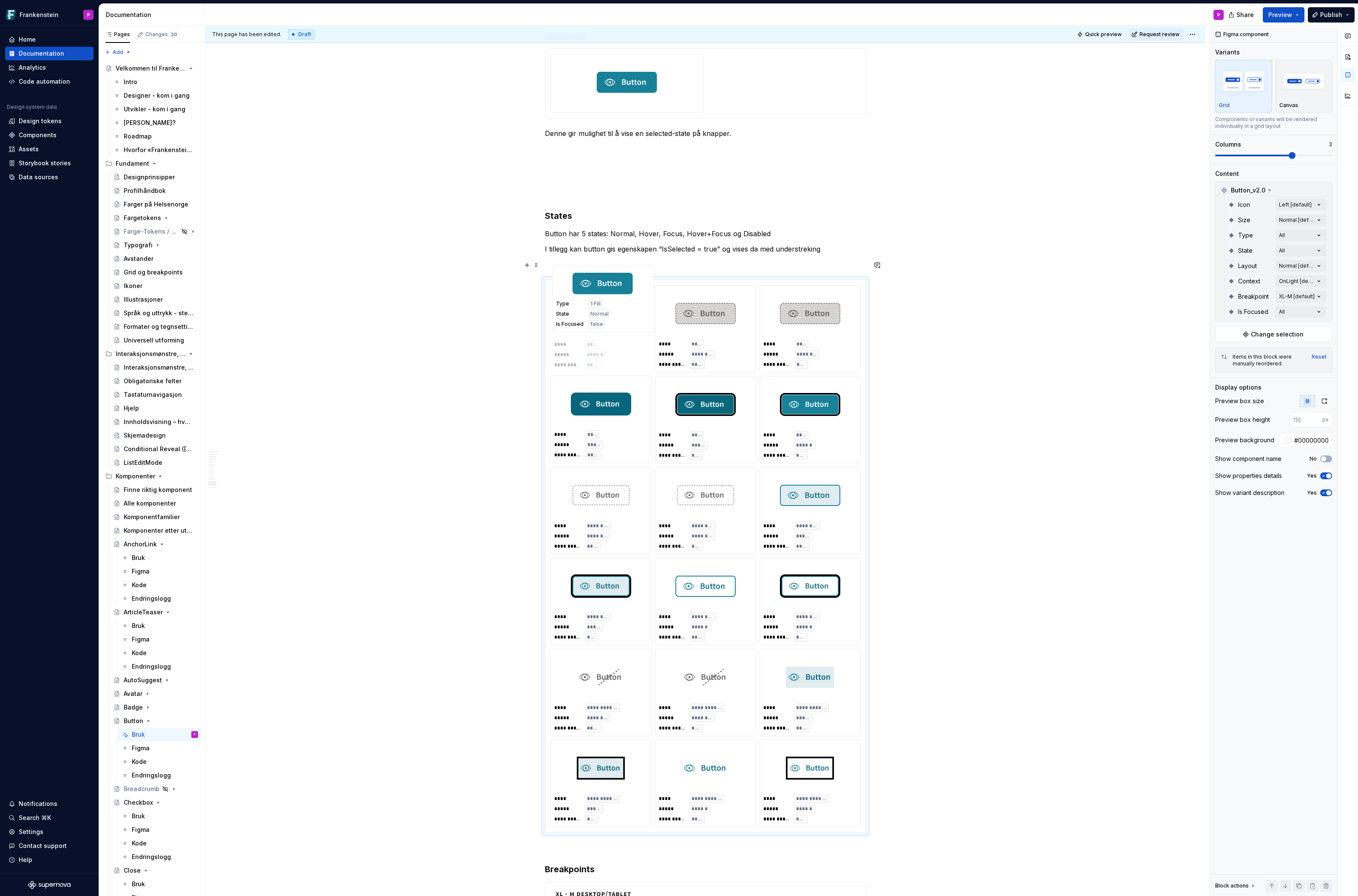
drag, startPoint x: 731, startPoint y: 412, endPoint x: 646, endPoint y: 341, distance: 110.8
click at [646, 341] on body "Frankenstein P Home Documentation Analytics Code automation Design system data …" at bounding box center [679, 448] width 1358 height 896
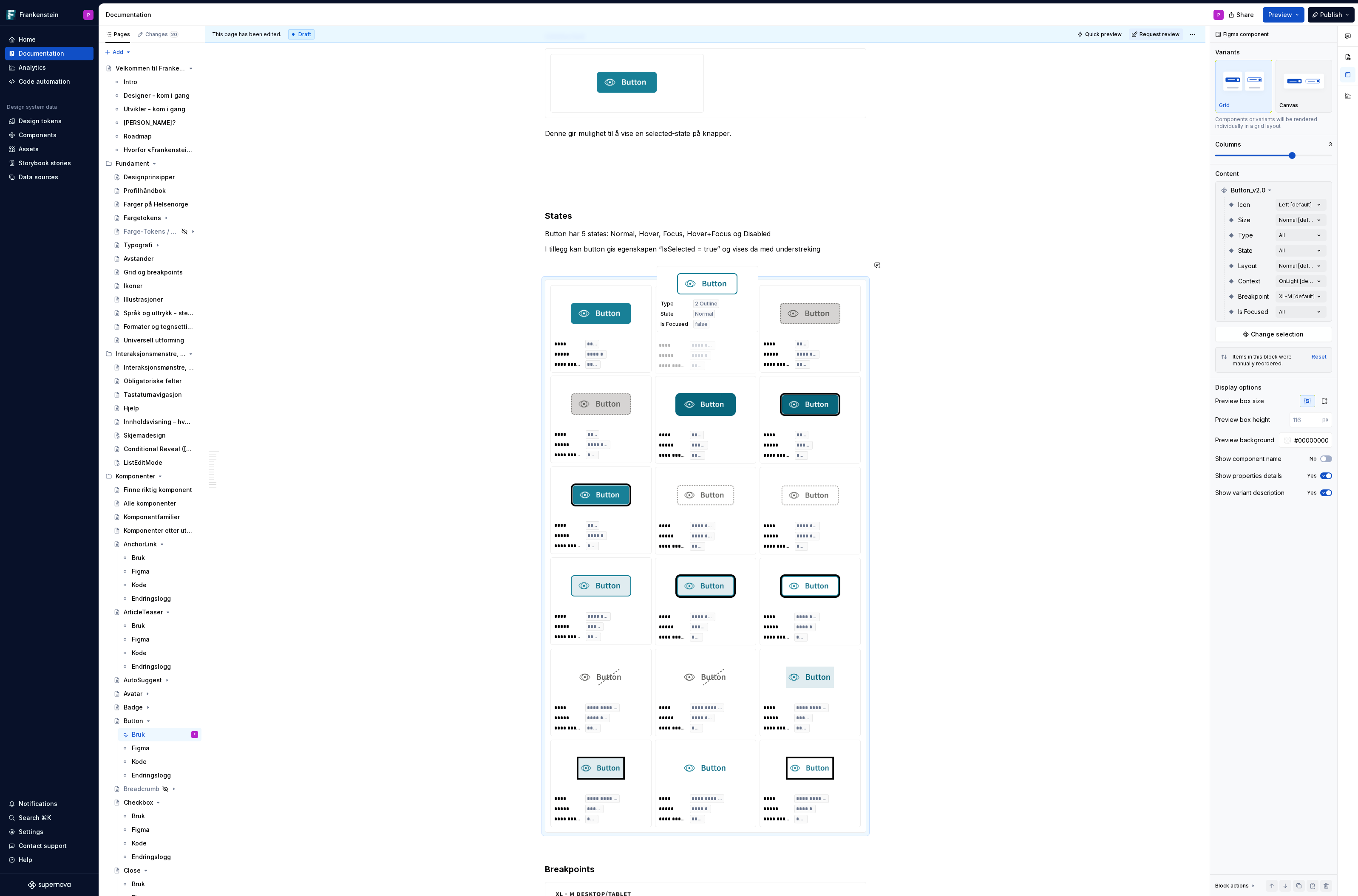
drag, startPoint x: 727, startPoint y: 589, endPoint x: 727, endPoint y: 333, distance: 256.0
click at [727, 333] on body "Frankenstein P Home Documentation Analytics Code automation Design system data …" at bounding box center [679, 448] width 1358 height 896
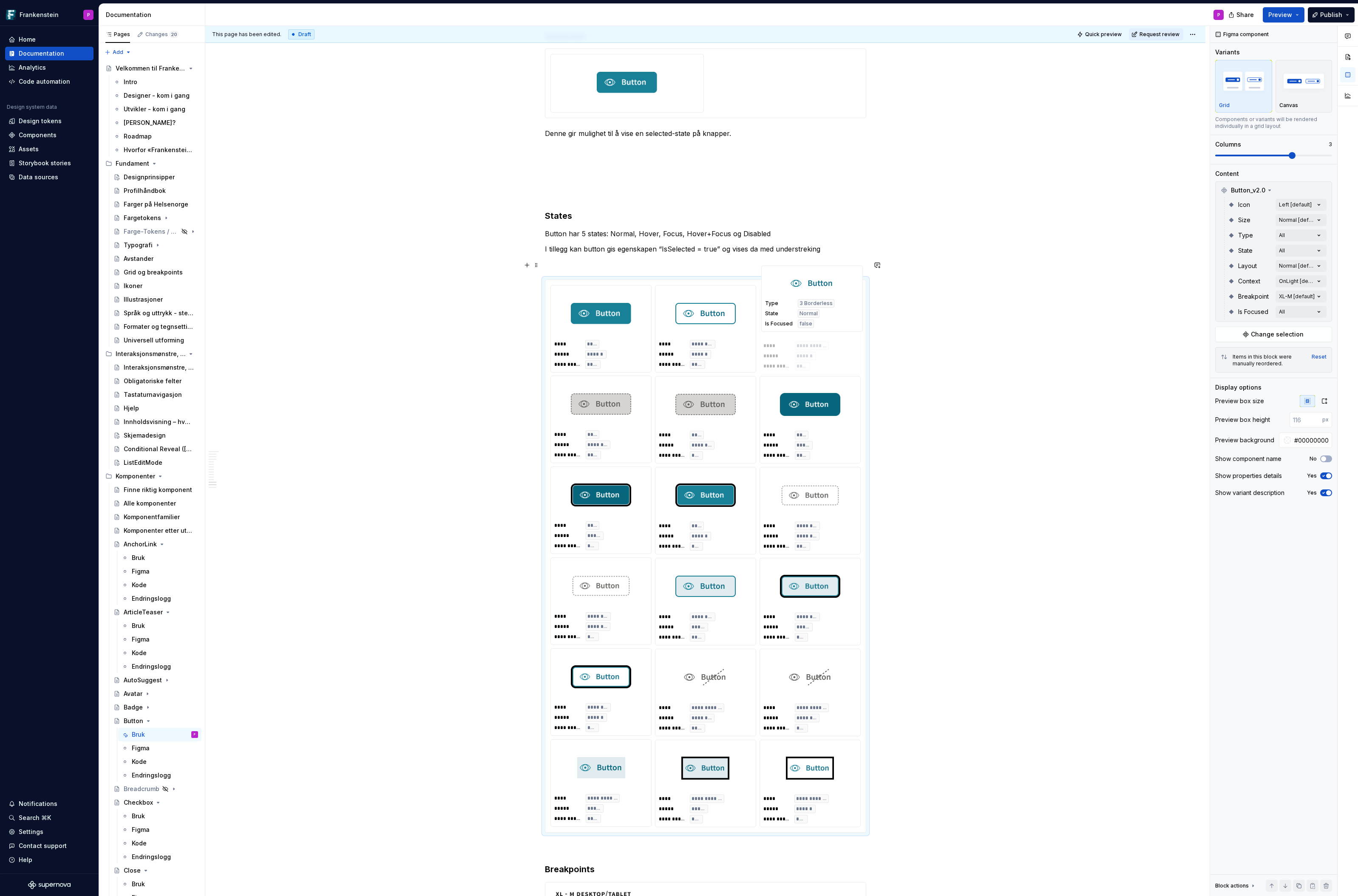
drag, startPoint x: 707, startPoint y: 760, endPoint x: 810, endPoint y: 314, distance: 457.7
click at [810, 314] on body "Frankenstein P Home Documentation Analytics Code automation Design system data …" at bounding box center [679, 448] width 1358 height 896
drag, startPoint x: 826, startPoint y: 410, endPoint x: 623, endPoint y: 405, distance: 203.1
click at [623, 405] on body "Frankenstein P Home Documentation Analytics Code automation Design system data …" at bounding box center [679, 448] width 1358 height 896
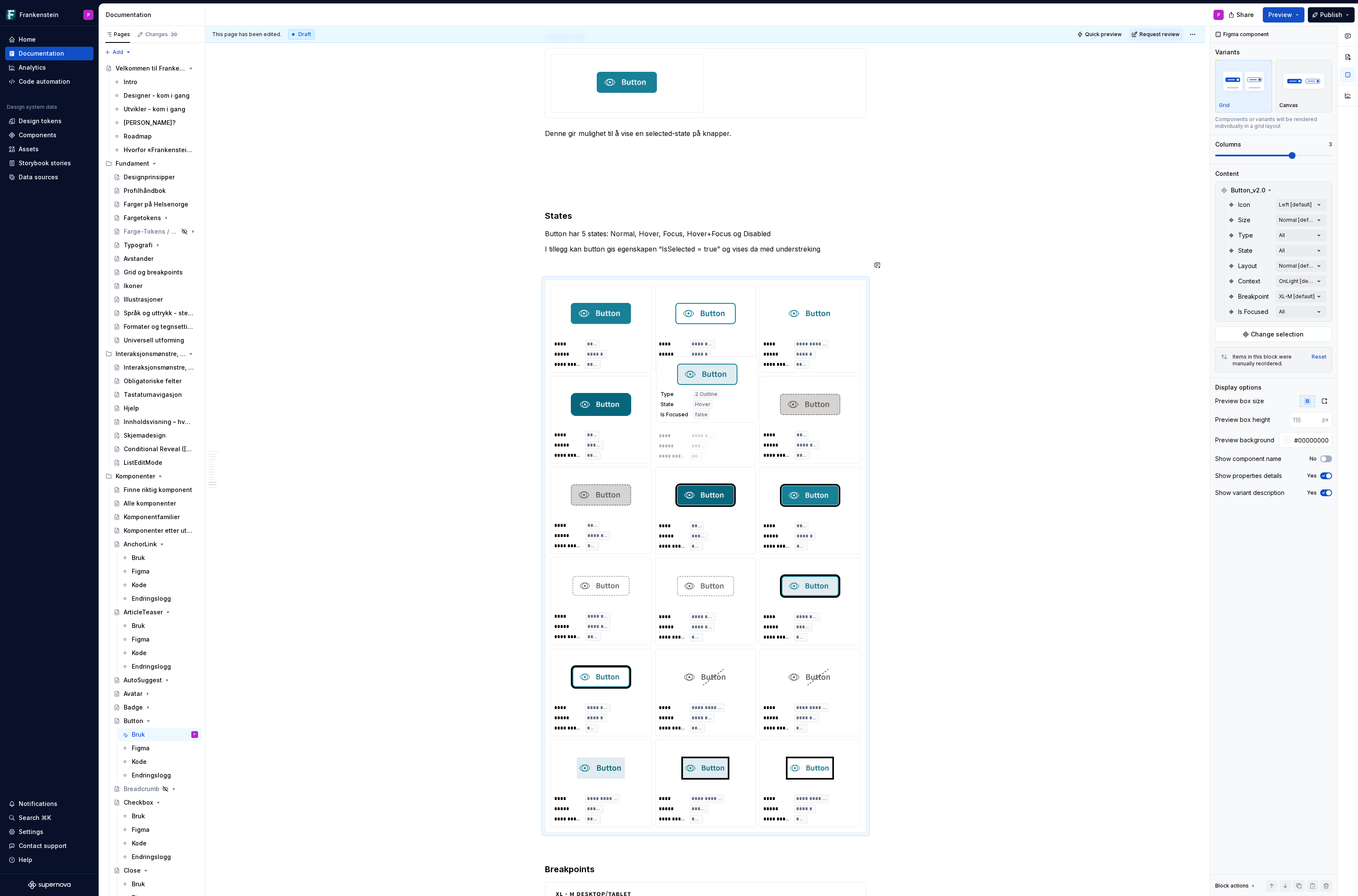
drag, startPoint x: 700, startPoint y: 605, endPoint x: 692, endPoint y: 450, distance: 155.2
click at [692, 450] on body "Frankenstein P Home Documentation Analytics Code automation Design system data …" at bounding box center [679, 448] width 1358 height 896
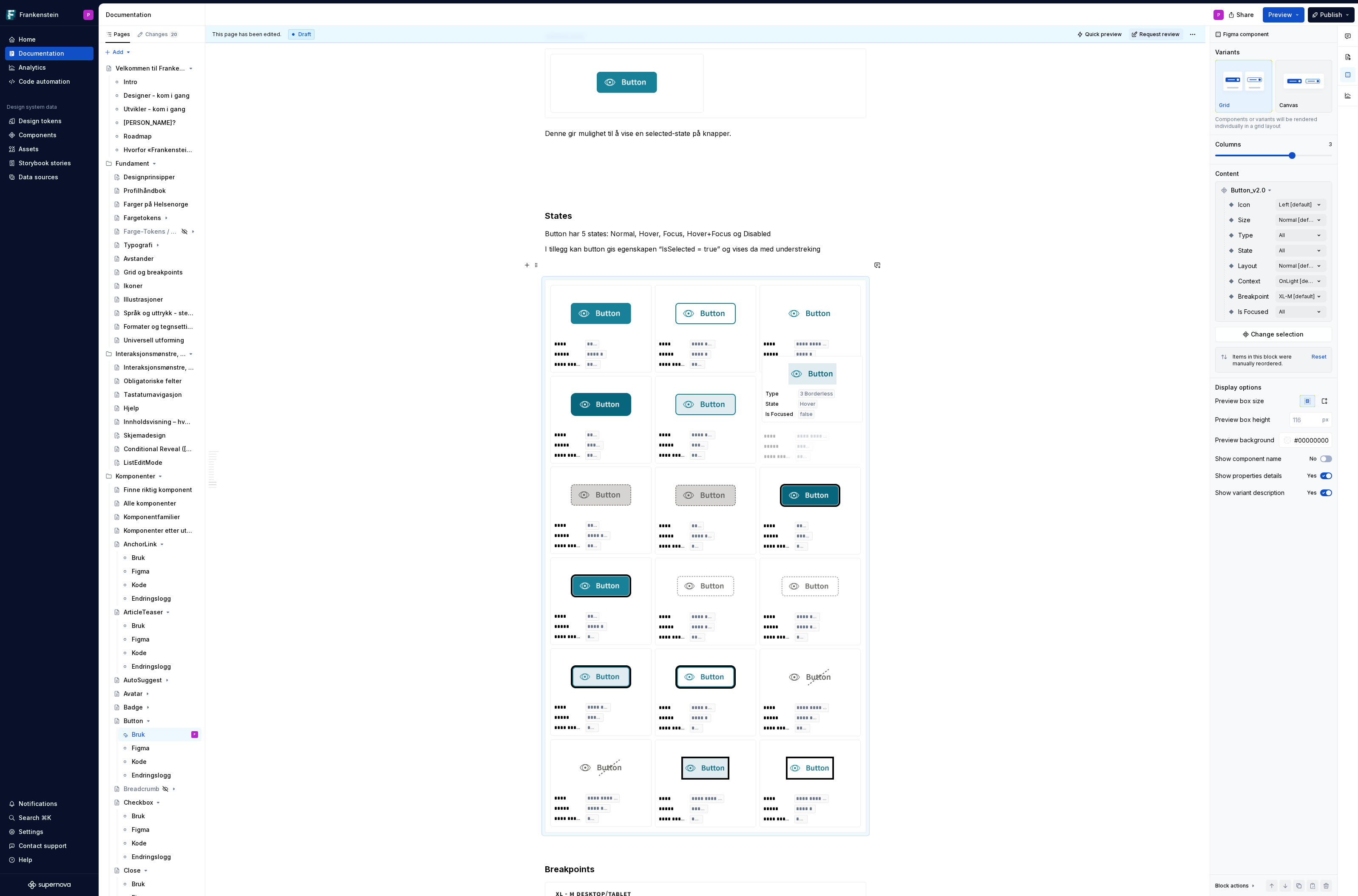
drag, startPoint x: 587, startPoint y: 748, endPoint x: 803, endPoint y: 392, distance: 416.4
click at [803, 392] on body "Frankenstein P Home Documentation Analytics Code automation Design system data …" at bounding box center [679, 448] width 1358 height 896
drag, startPoint x: 617, startPoint y: 602, endPoint x: 617, endPoint y: 524, distance: 78.0
click at [617, 524] on body "Frankenstein P Home Documentation Analytics Code automation Design system data …" at bounding box center [679, 448] width 1358 height 896
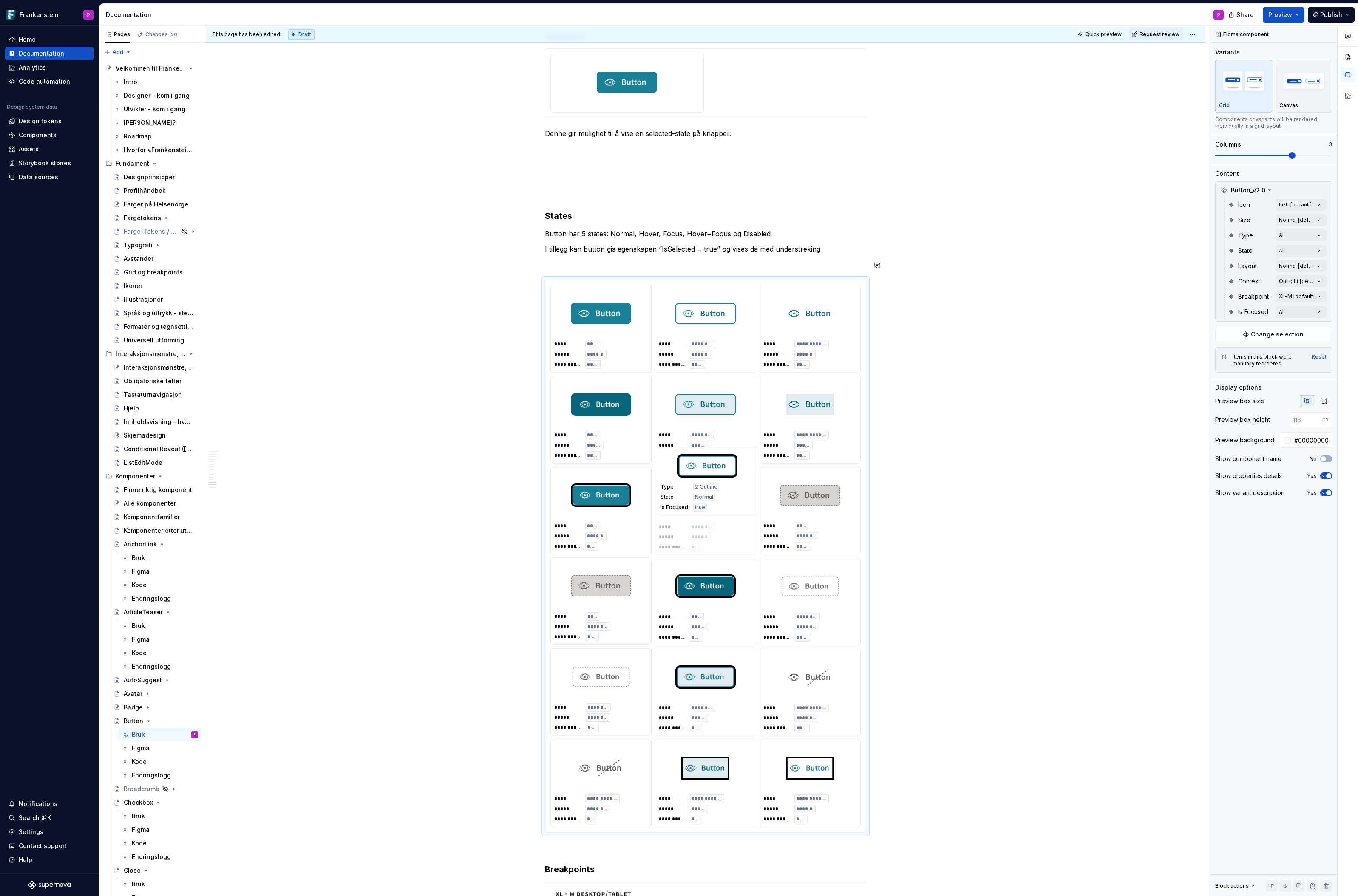
drag, startPoint x: 686, startPoint y: 662, endPoint x: 713, endPoint y: 470, distance: 193.9
click at [713, 470] on body "Frankenstein P Home Documentation Analytics Code automation Design system data …" at bounding box center [679, 448] width 1358 height 896
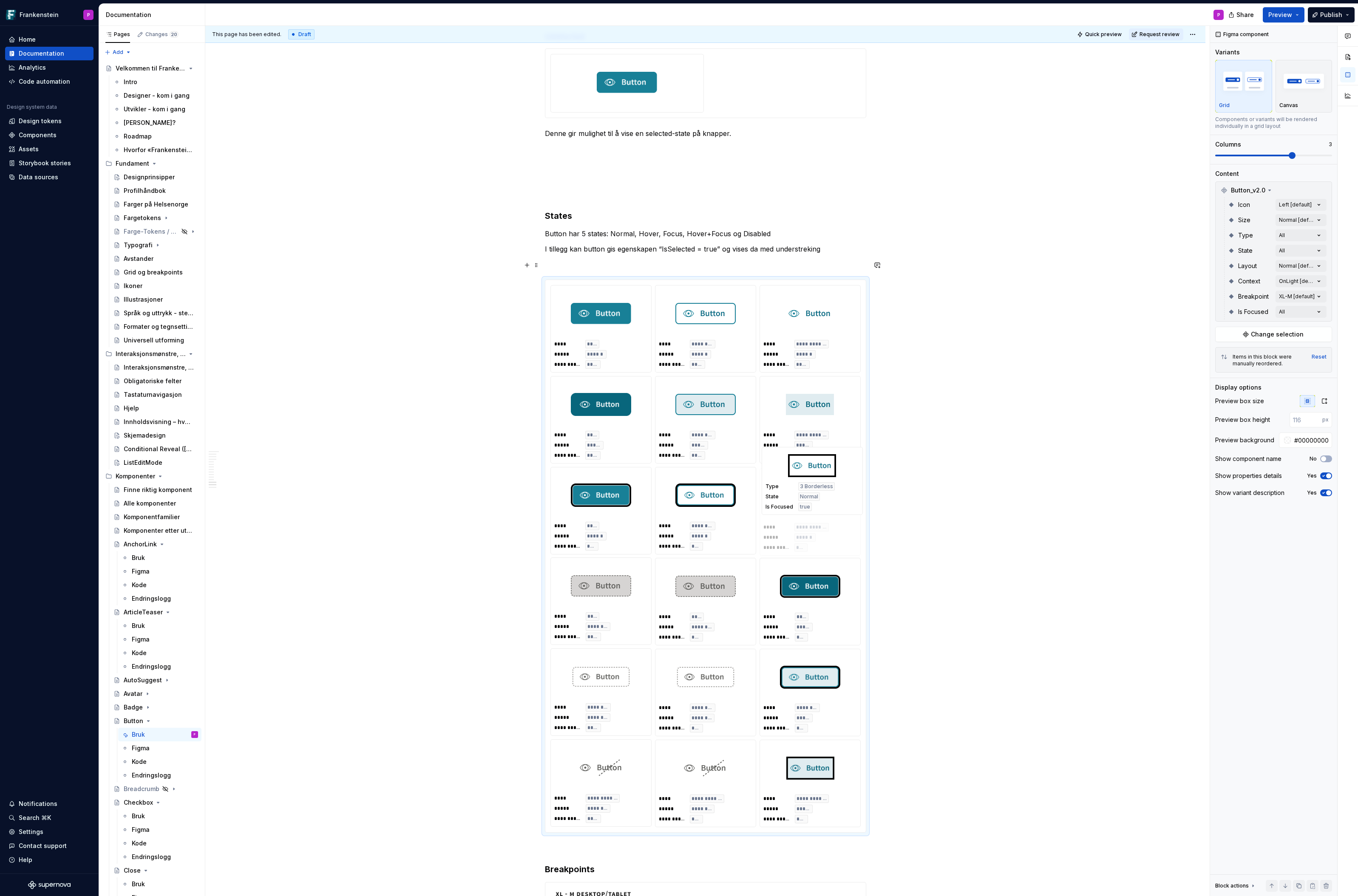
drag, startPoint x: 803, startPoint y: 763, endPoint x: 824, endPoint y: 486, distance: 277.8
click at [824, 486] on body "Frankenstein P Home Documentation Analytics Code automation Design system data …" at bounding box center [679, 448] width 1358 height 896
click at [824, 486] on img at bounding box center [810, 496] width 48 height 43
drag, startPoint x: 822, startPoint y: 572, endPoint x: 618, endPoint y: 569, distance: 204.0
click at [618, 569] on body "Frankenstein P Home Documentation Analytics Code automation Design system data …" at bounding box center [679, 448] width 1358 height 896
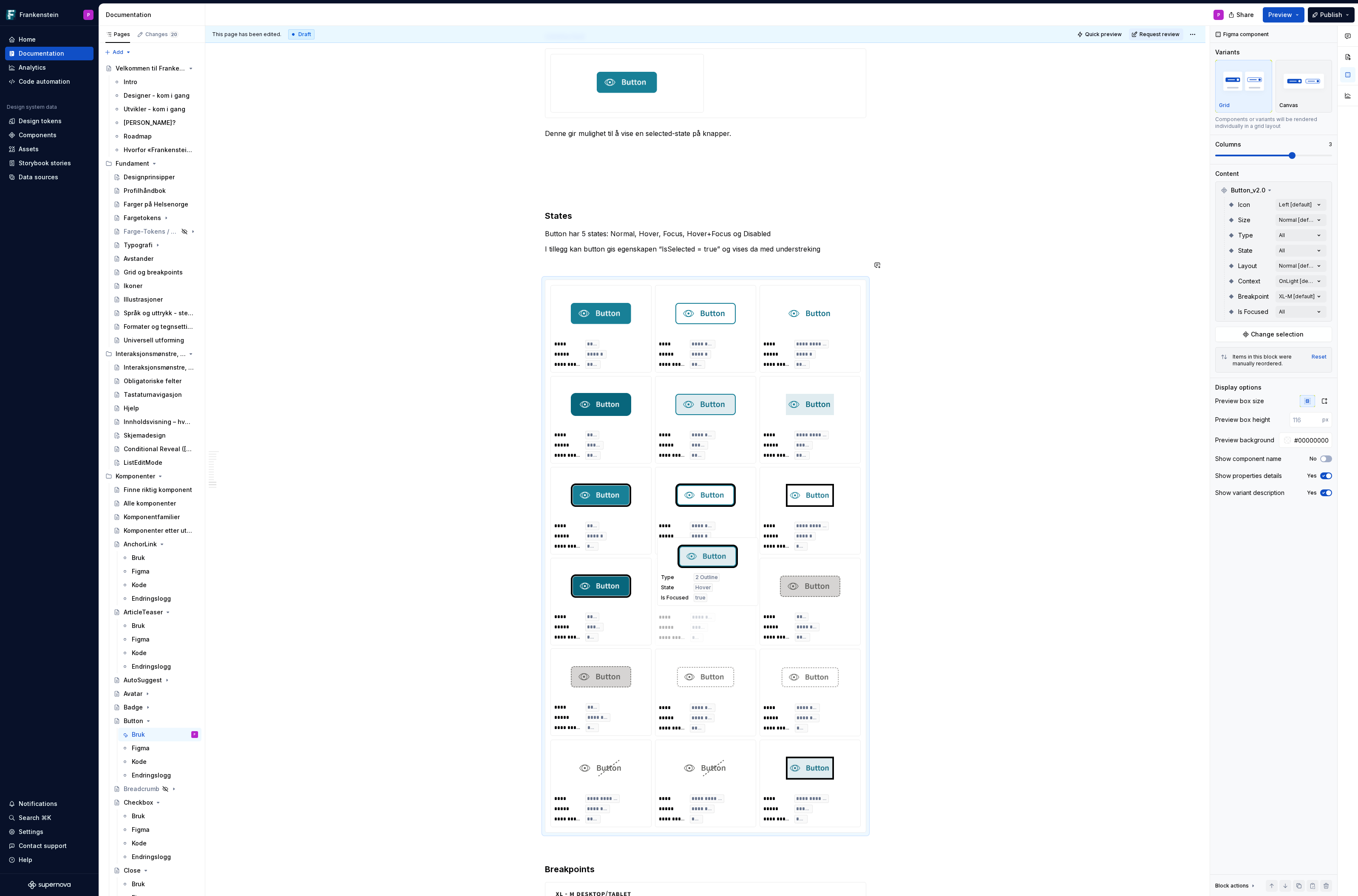
drag, startPoint x: 817, startPoint y: 667, endPoint x: 725, endPoint y: 593, distance: 118.1
click at [725, 593] on body "Frankenstein P Home Documentation Analytics Code automation Design system data …" at bounding box center [679, 448] width 1358 height 896
drag, startPoint x: 809, startPoint y: 761, endPoint x: 799, endPoint y: 604, distance: 157.3
click at [799, 604] on body "Frankenstein P Home Documentation Analytics Code automation Design system data …" at bounding box center [679, 448] width 1358 height 896
drag, startPoint x: 808, startPoint y: 680, endPoint x: 718, endPoint y: 678, distance: 90.0
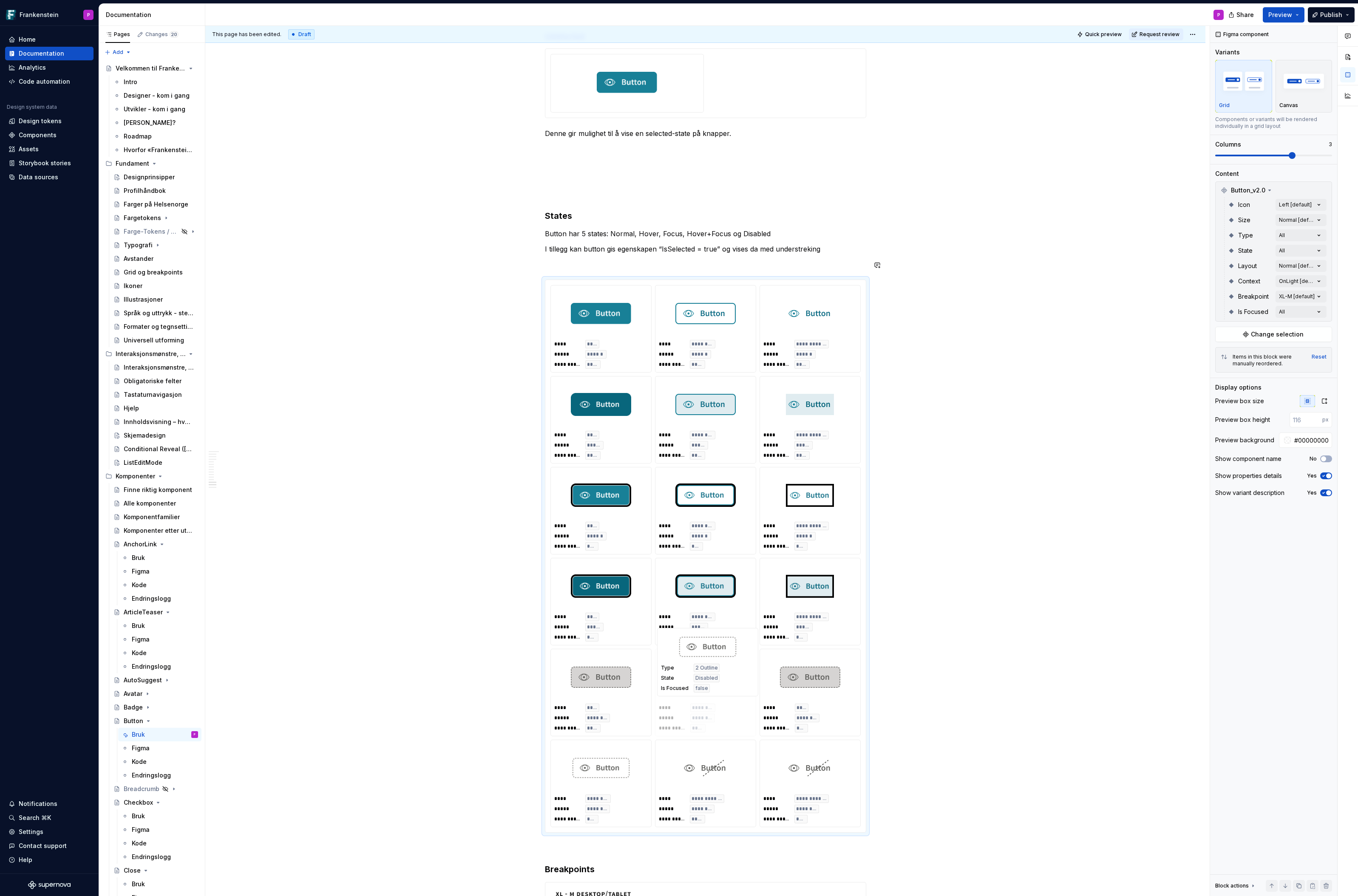
click at [718, 678] on body "Frankenstein P Home Documentation Analytics Code automation Design system data …" at bounding box center [679, 448] width 1358 height 896
drag, startPoint x: 699, startPoint y: 767, endPoint x: 803, endPoint y: 672, distance: 140.9
click at [803, 672] on body "Frankenstein P Home Documentation Analytics Code automation Design system data …" at bounding box center [679, 448] width 1358 height 896
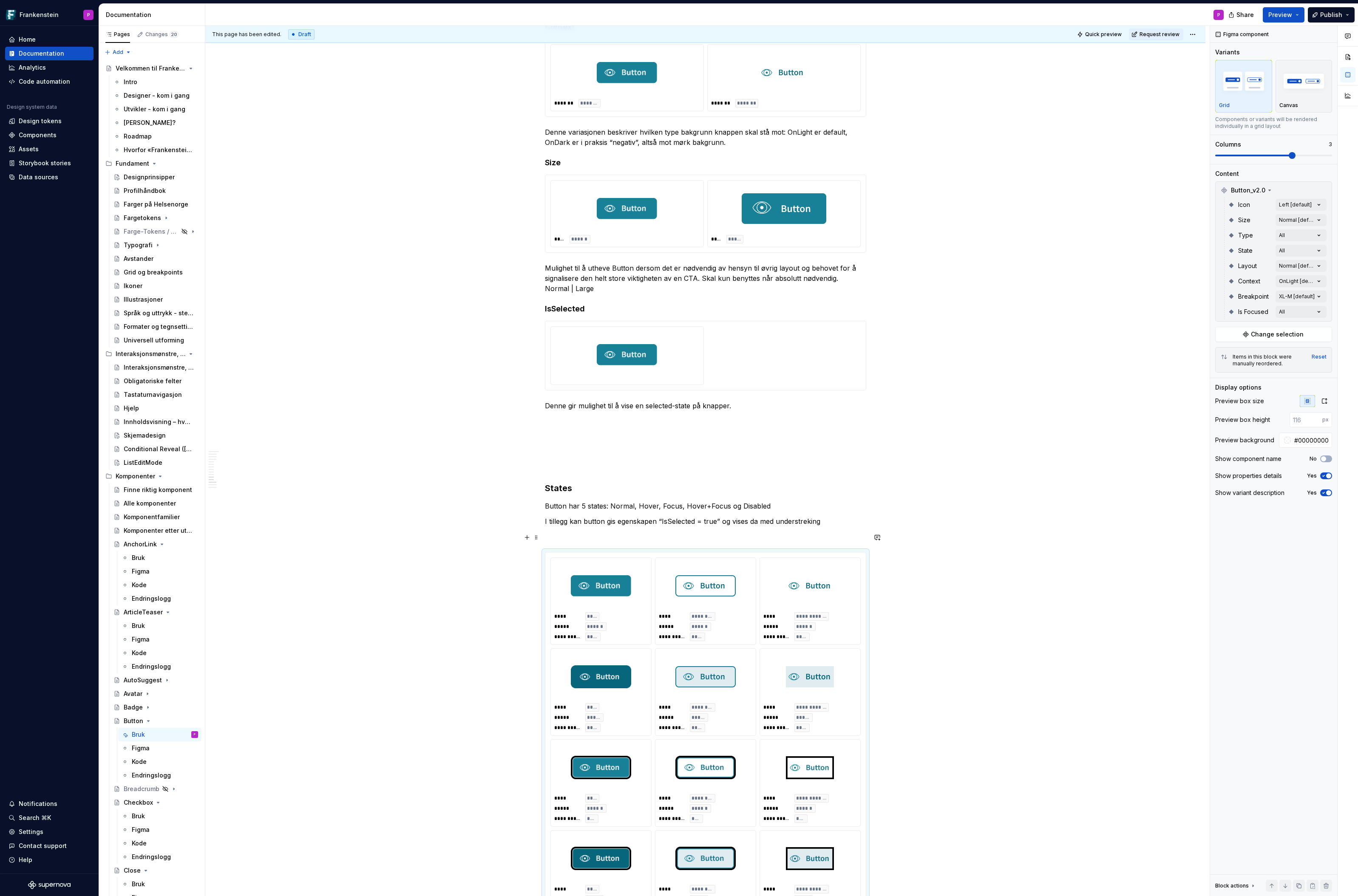
scroll to position [2708, 0]
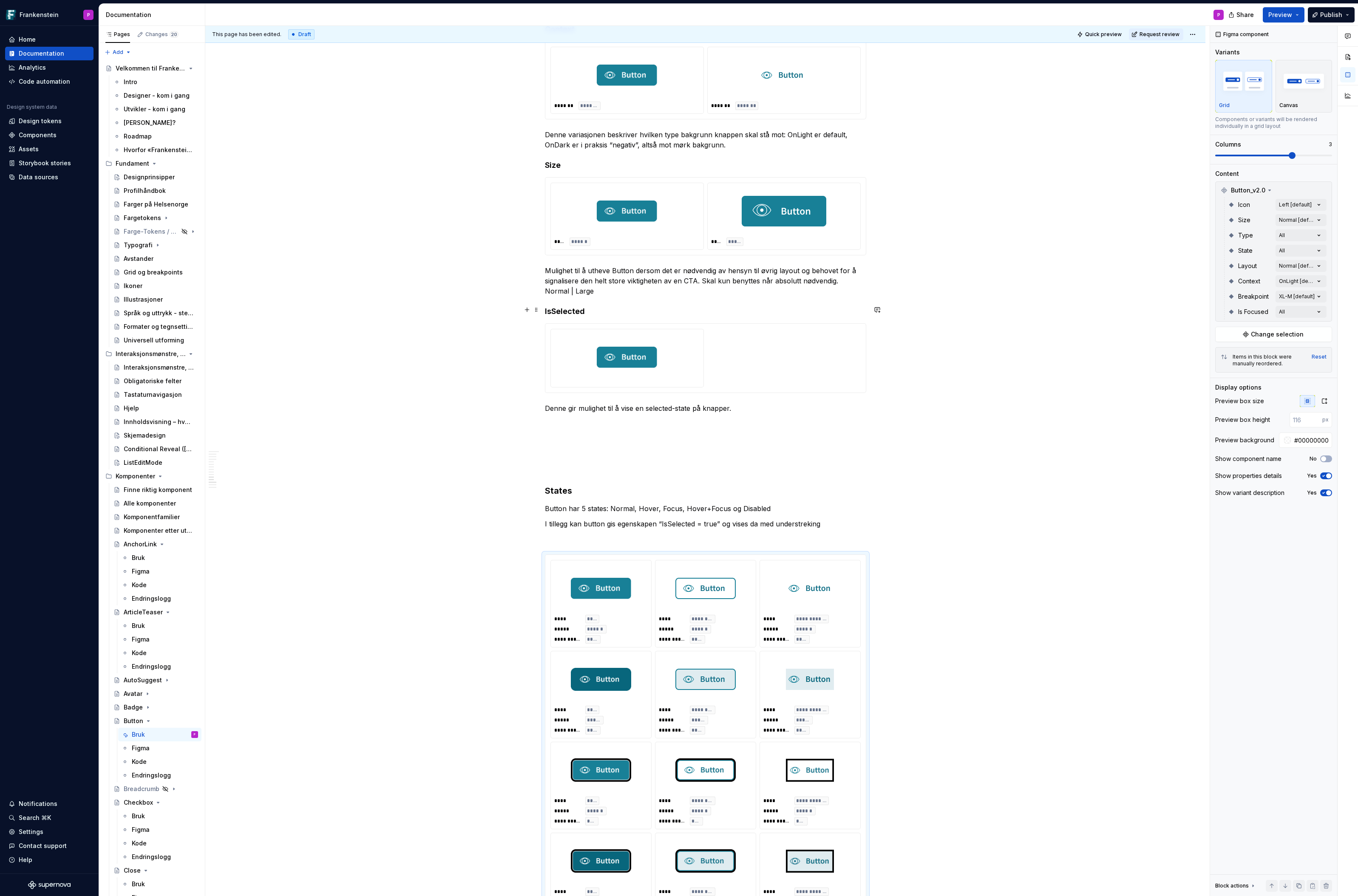
click at [633, 340] on img at bounding box center [627, 358] width 61 height 43
type input "#FFFFFF"
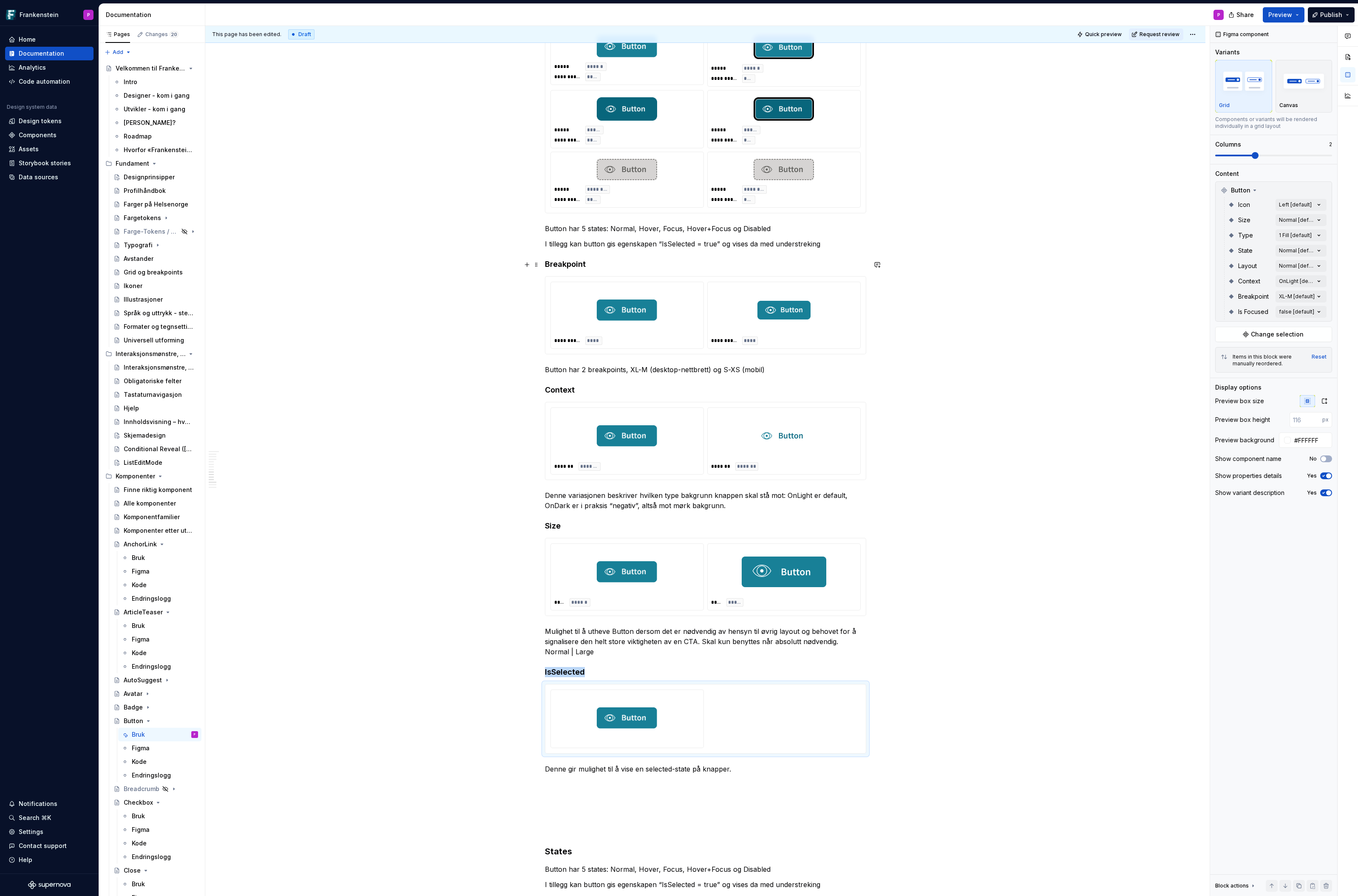
scroll to position [2341, 0]
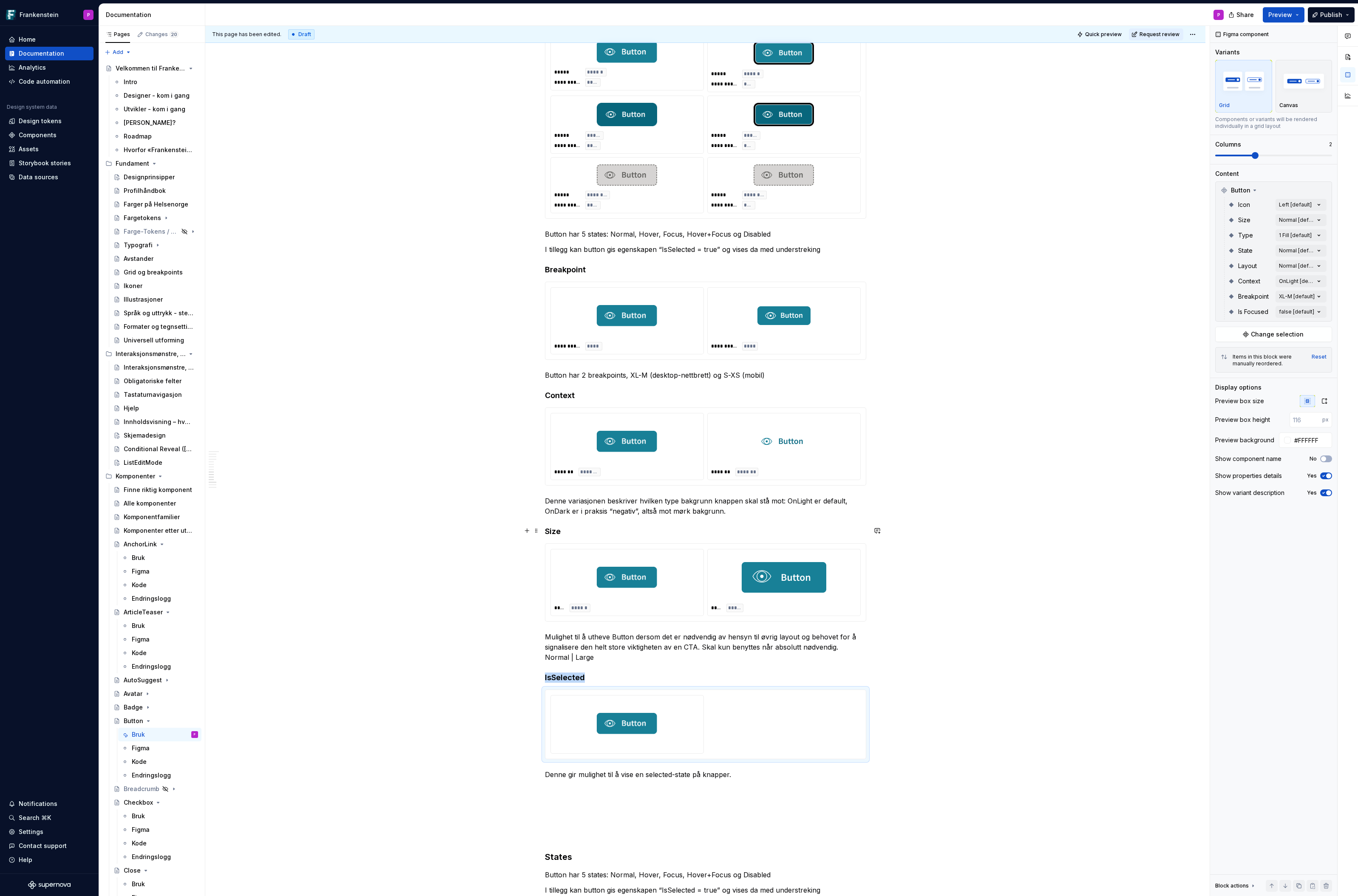
click at [635, 563] on img at bounding box center [627, 577] width 61 height 43
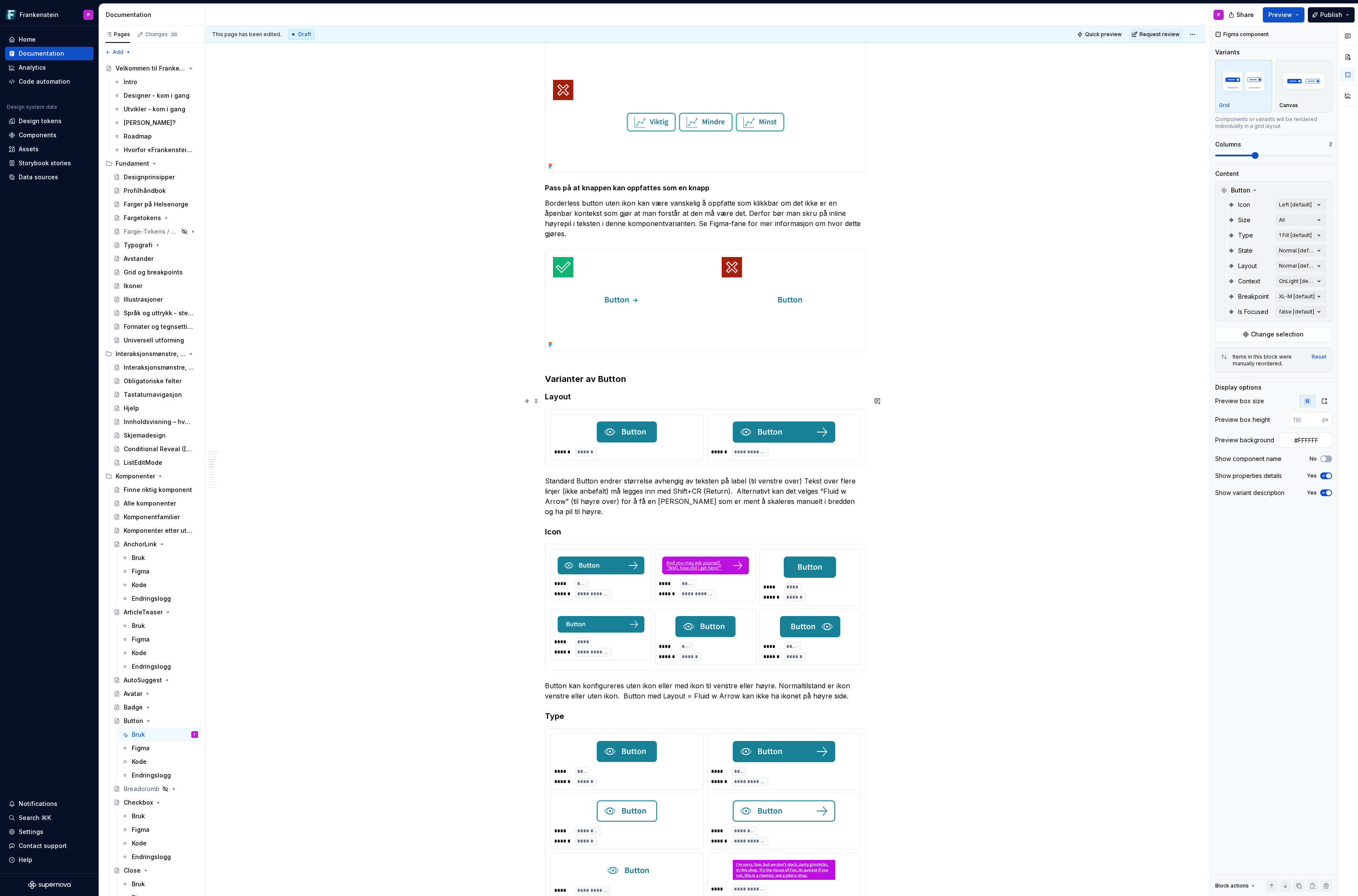
scroll to position [1340, 0]
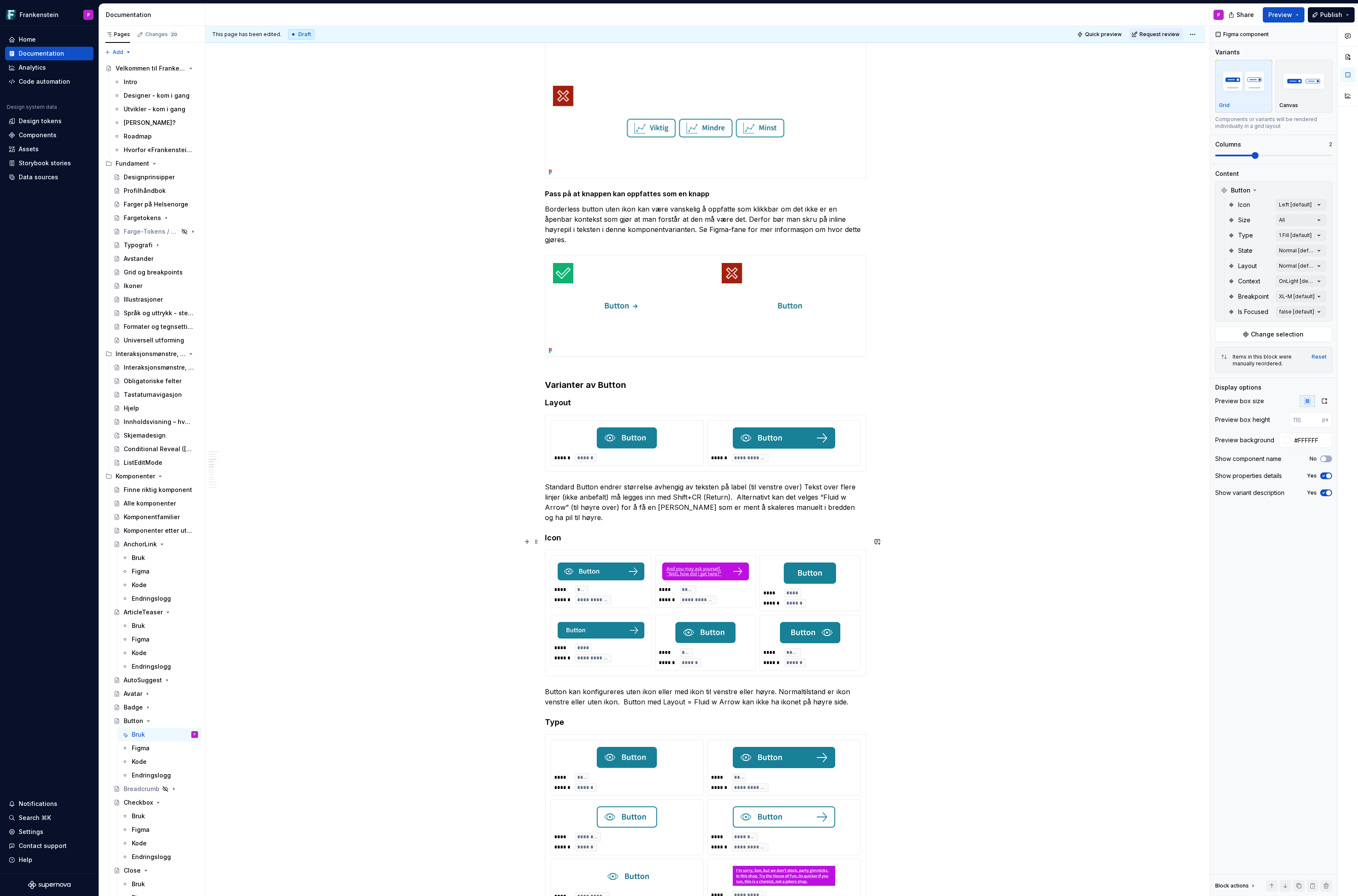
click at [733, 586] on div "**********" at bounding box center [705, 595] width 93 height 19
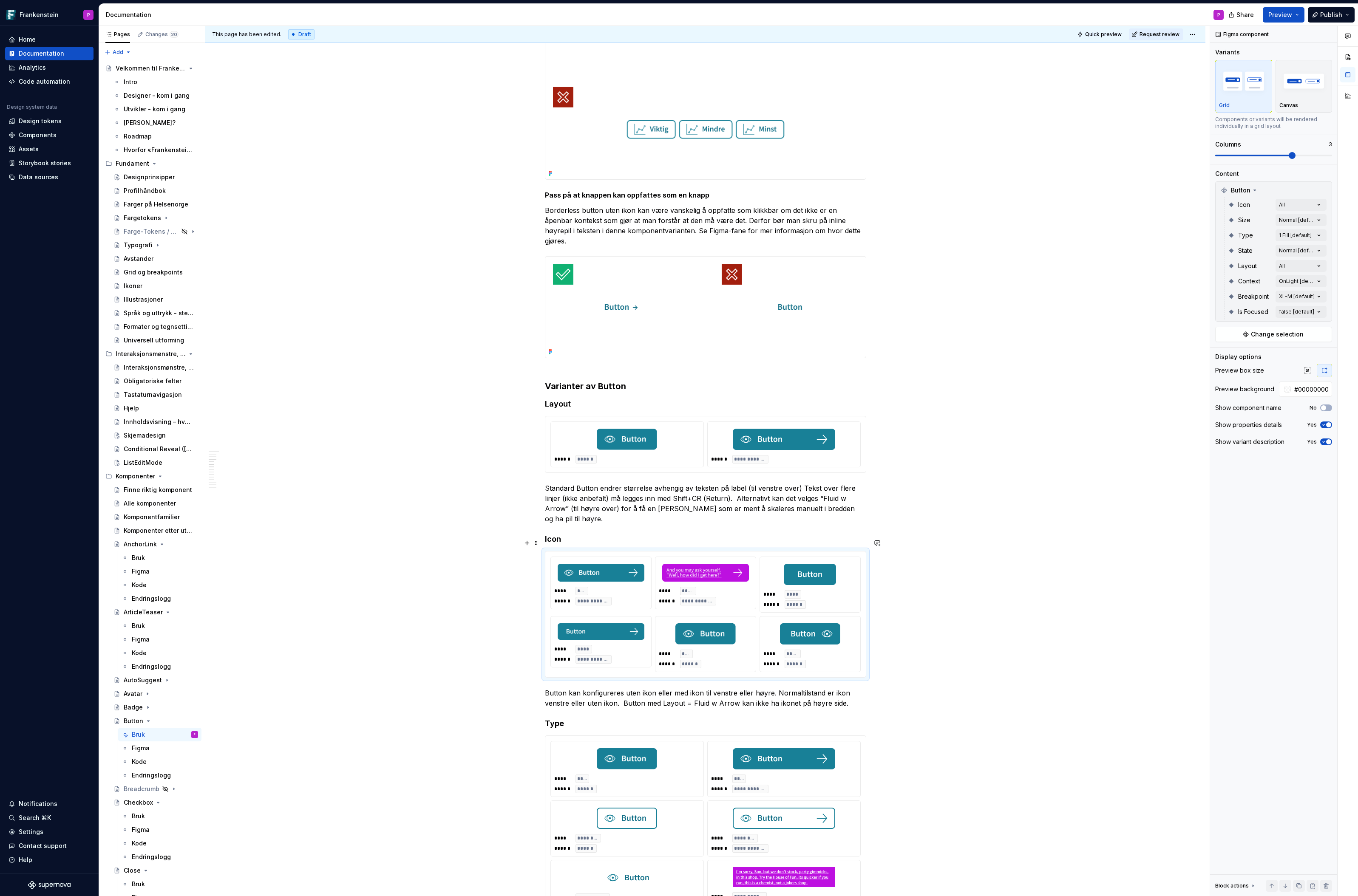
scroll to position [1348, 0]
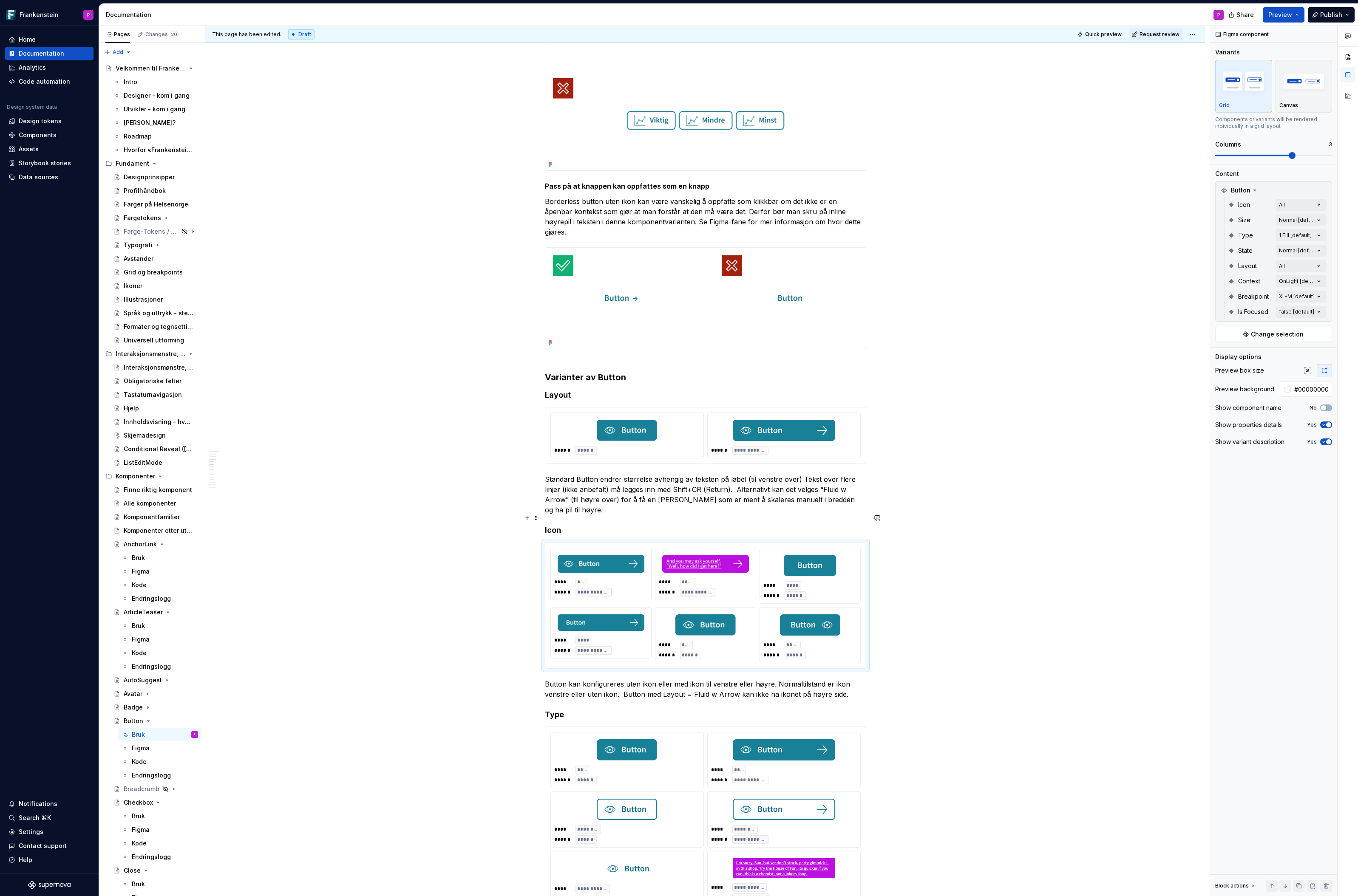
click at [585, 525] on h4 "Icon" at bounding box center [705, 530] width 321 height 10
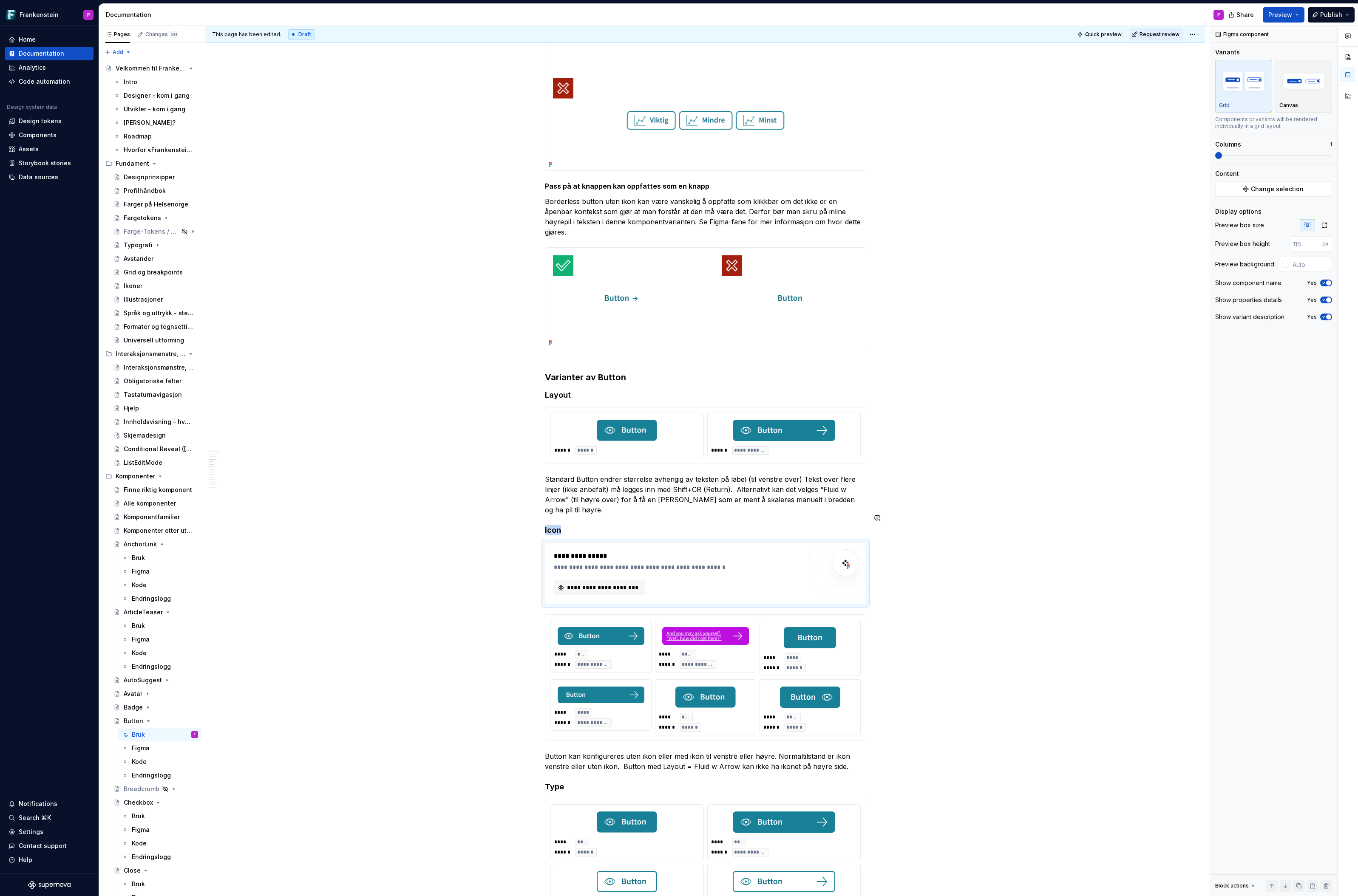
type textarea "*"
click at [1263, 191] on span "Change selection" at bounding box center [1277, 188] width 53 height 8
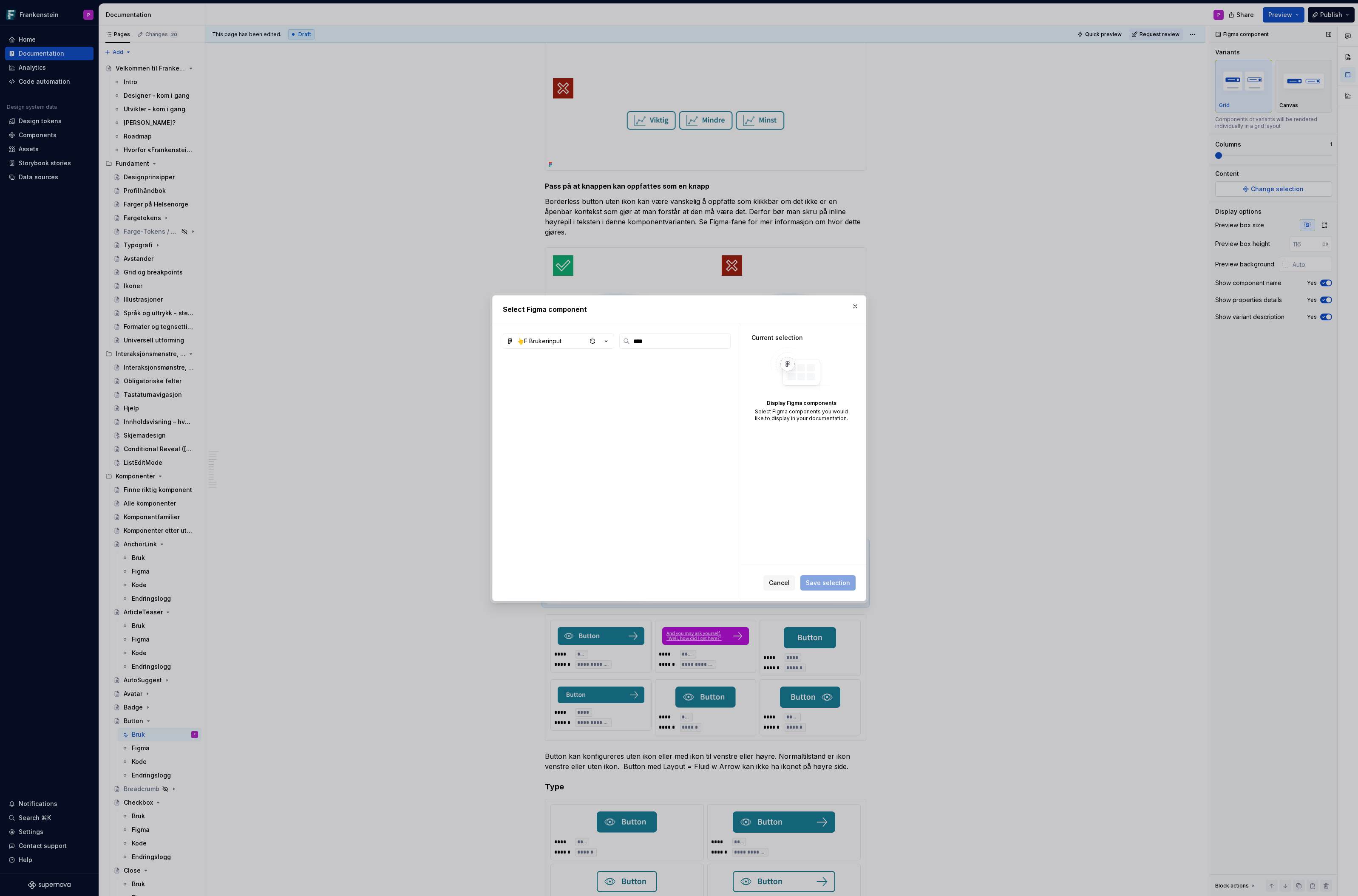
type input "****"
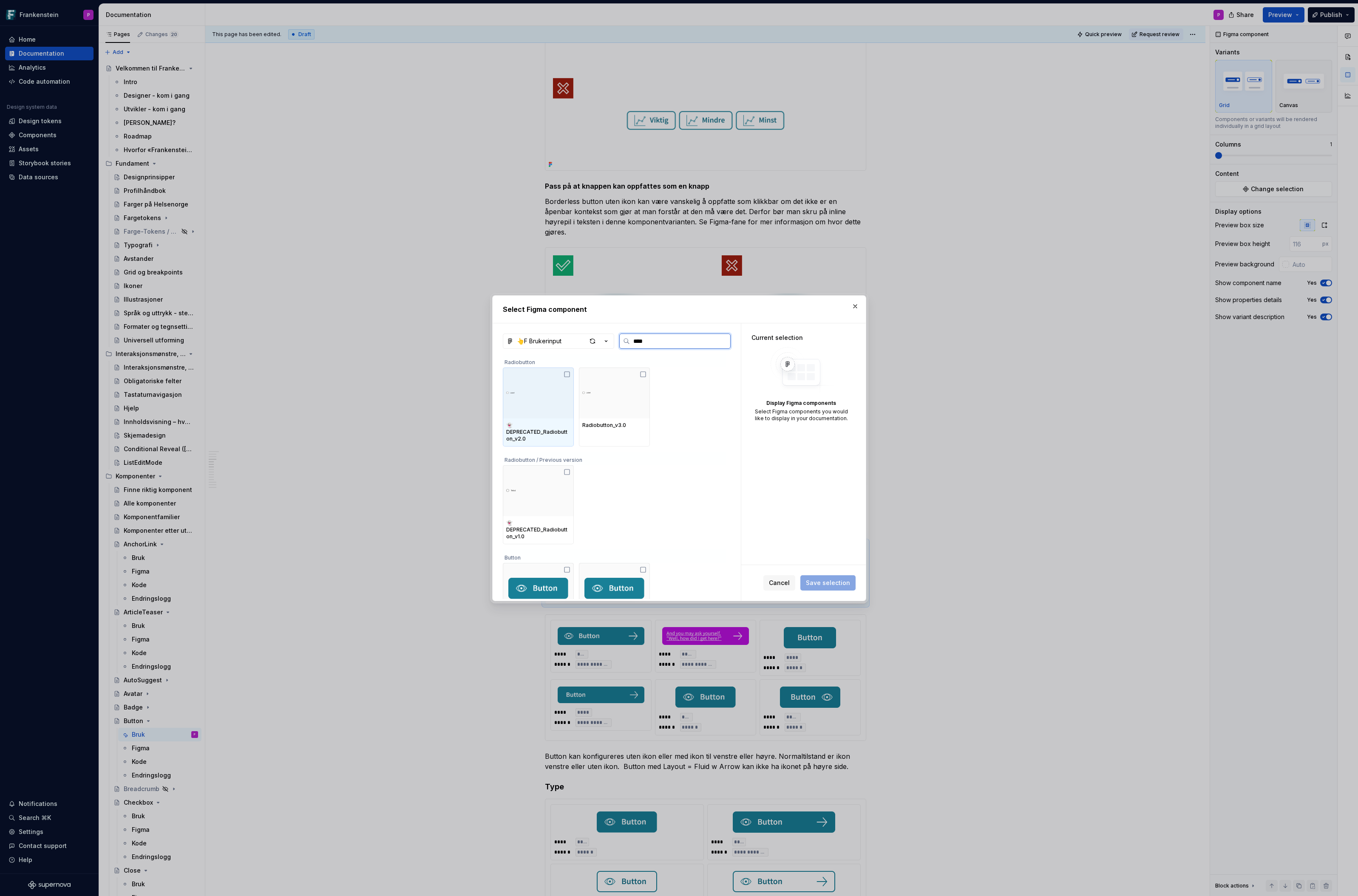
scroll to position [29, 0]
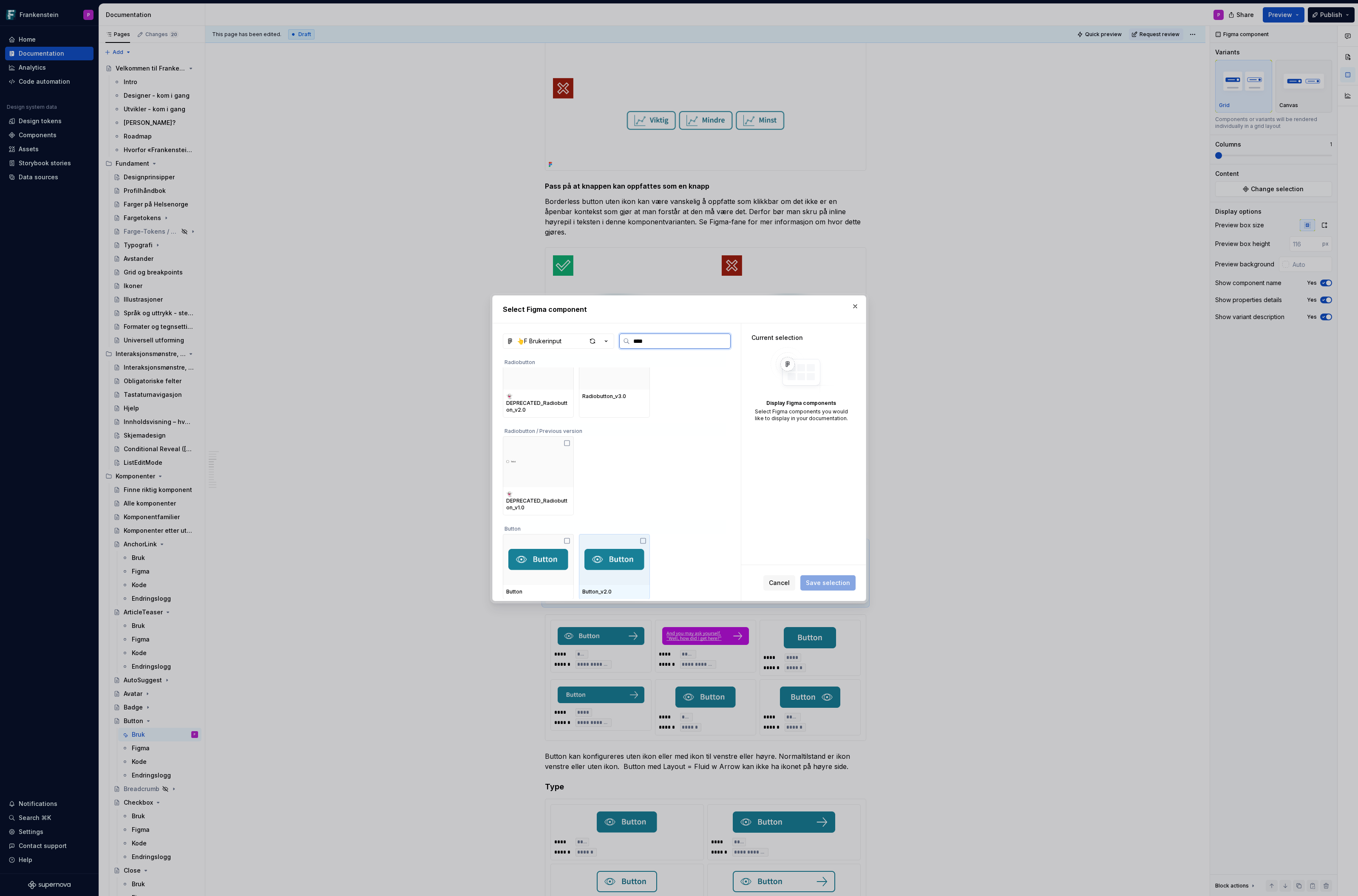
click at [604, 553] on img at bounding box center [614, 560] width 61 height 21
click at [840, 583] on span "Save selection" at bounding box center [827, 583] width 44 height 8
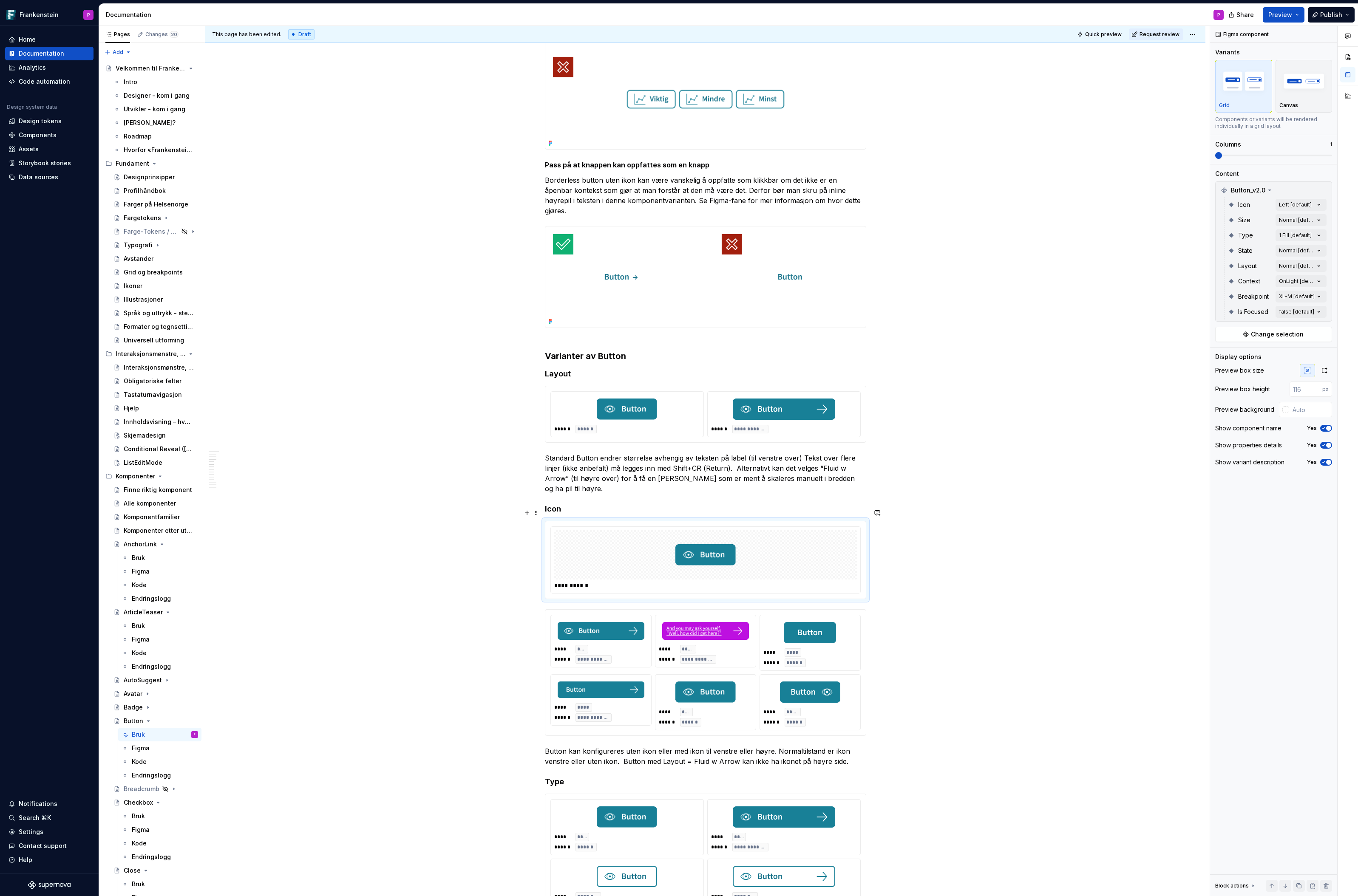
scroll to position [1371, 0]
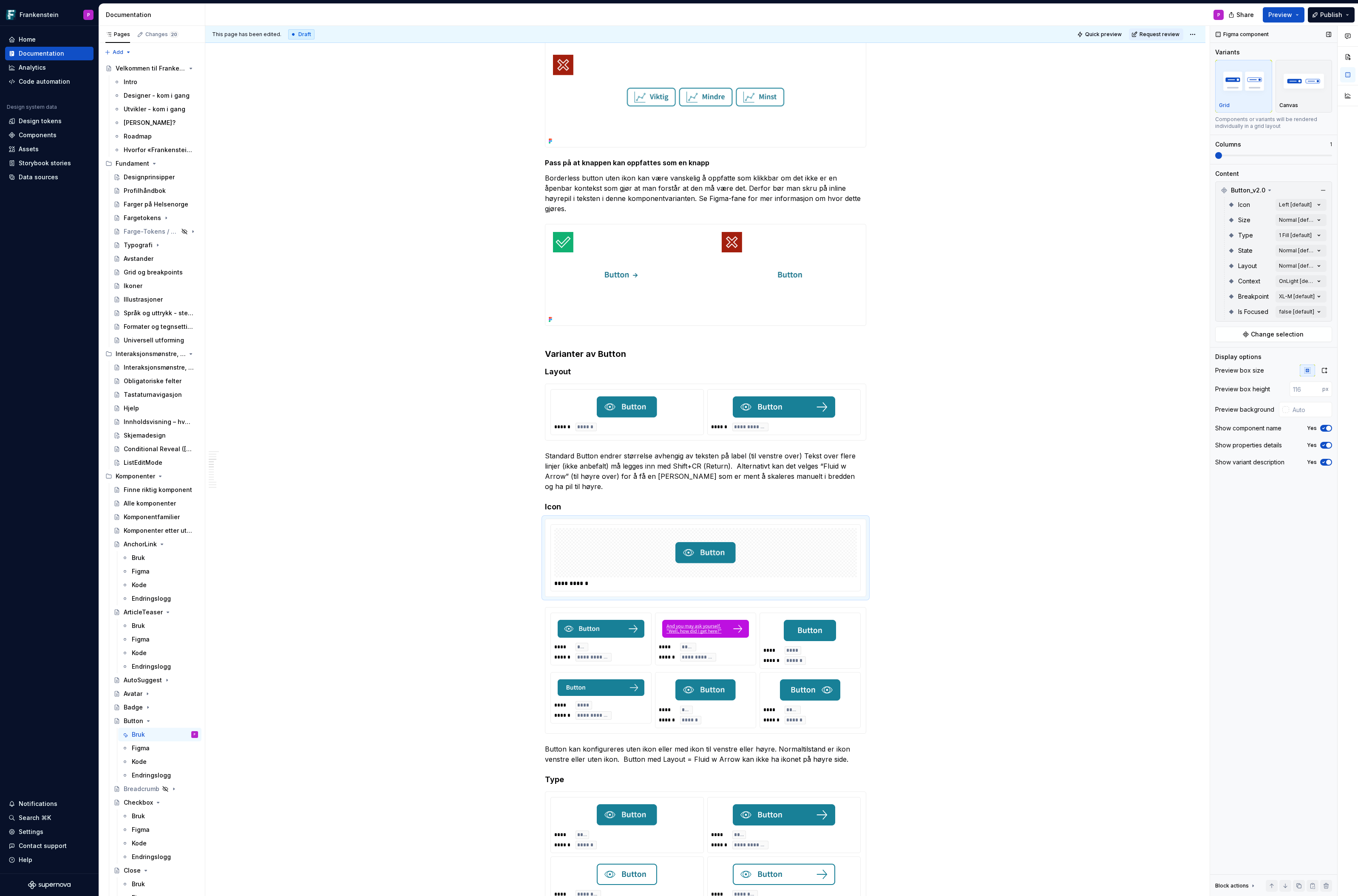
click at [1321, 428] on icon "button" at bounding box center [1323, 428] width 7 height 5
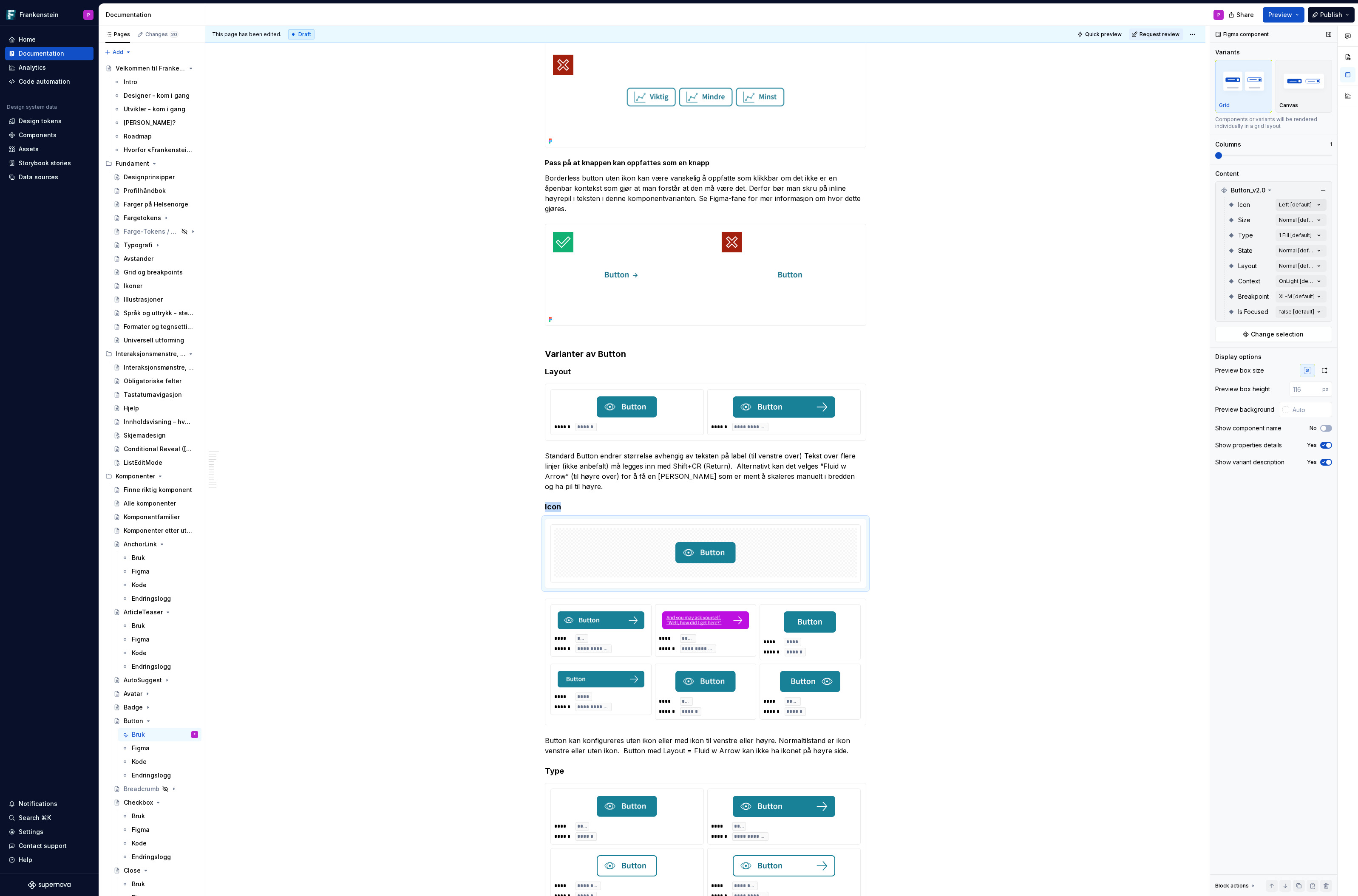
click at [1319, 202] on div "Comments Open comments No comments yet Select ‘Comment’ from the block context …" at bounding box center [1283, 461] width 148 height 871
click at [1318, 218] on button "button" at bounding box center [1315, 218] width 12 height 7
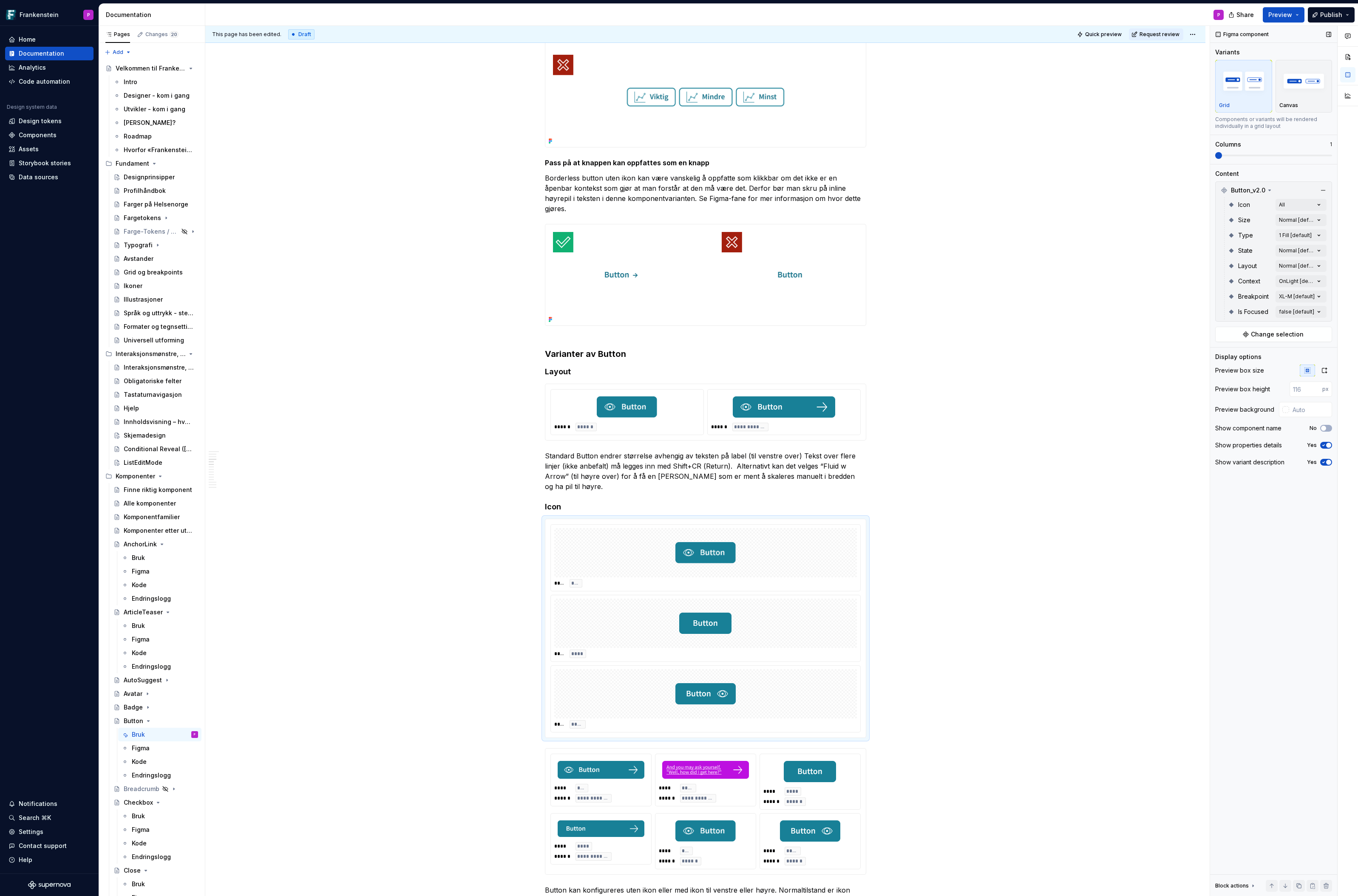
drag, startPoint x: 1283, startPoint y: 155, endPoint x: 1328, endPoint y: 154, distance: 45.0
click at [1328, 154] on div "Comments Open comments No comments yet Select ‘Comment’ from the block context …" at bounding box center [1283, 461] width 148 height 871
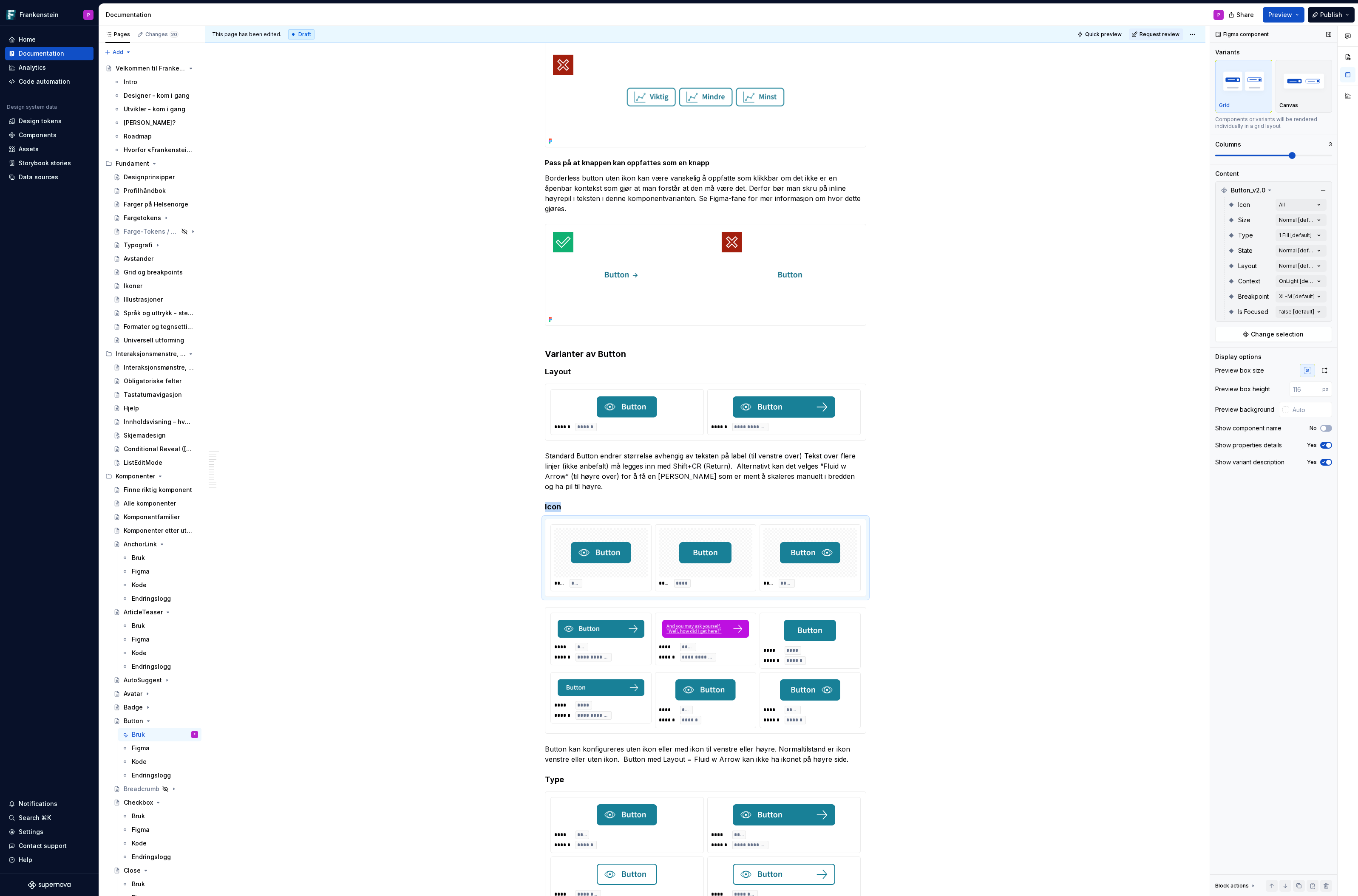
click at [1308, 156] on span at bounding box center [1273, 155] width 116 height 7
click at [1319, 236] on div "Comments Open comments No comments yet Select ‘Comment’ from the block context …" at bounding box center [1283, 461] width 148 height 871
click at [1317, 295] on div "Comments Open comments No comments yet Select ‘Comment’ from the block context …" at bounding box center [1283, 461] width 148 height 871
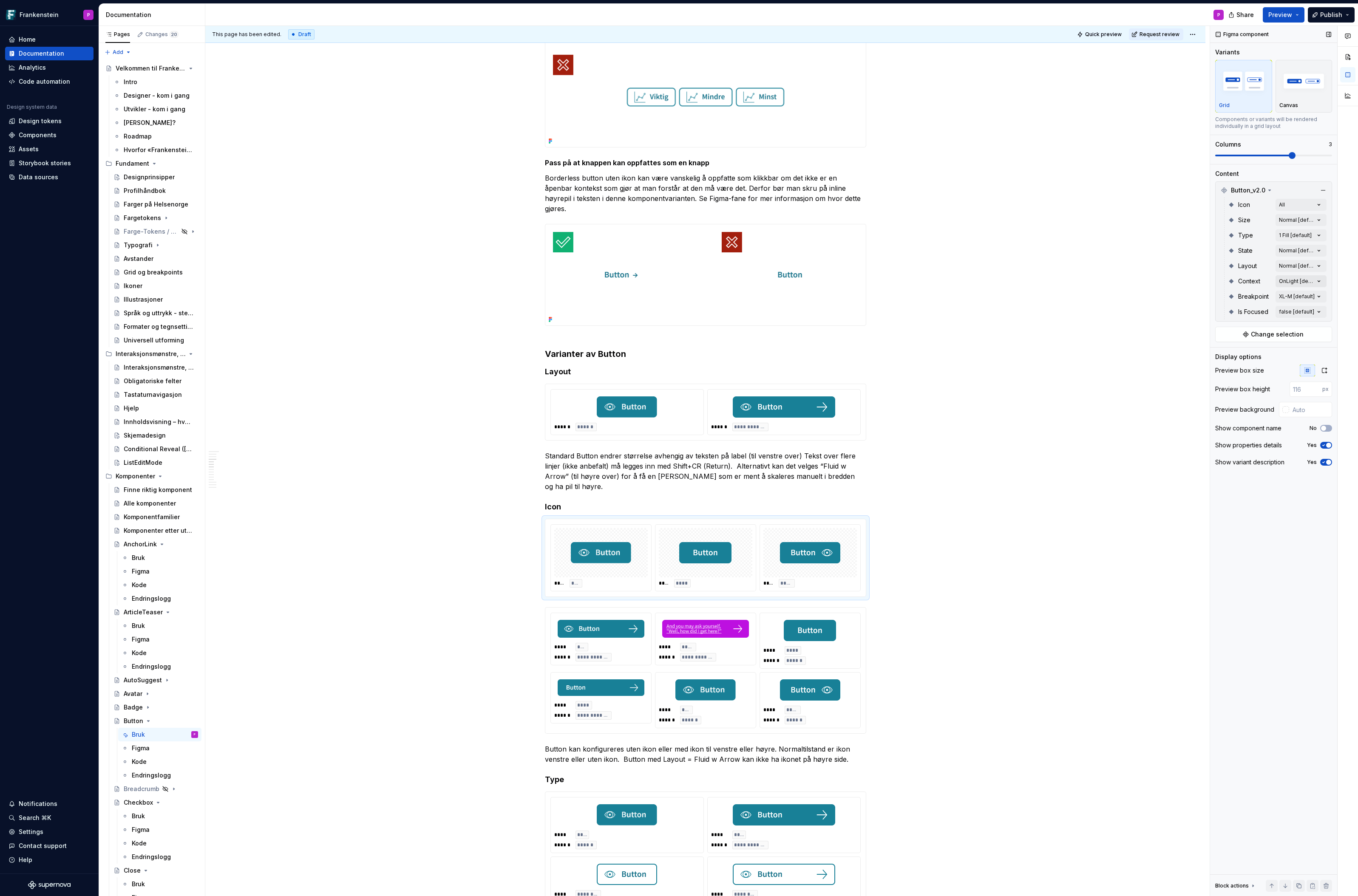
click at [1319, 279] on div "Comments Open comments No comments yet Select ‘Comment’ from the block context …" at bounding box center [1283, 461] width 148 height 871
click at [1318, 265] on div "Comments Open comments No comments yet Select ‘Comment’ from the block context …" at bounding box center [1283, 461] width 148 height 871
click at [1318, 281] on button "button" at bounding box center [1315, 280] width 12 height 7
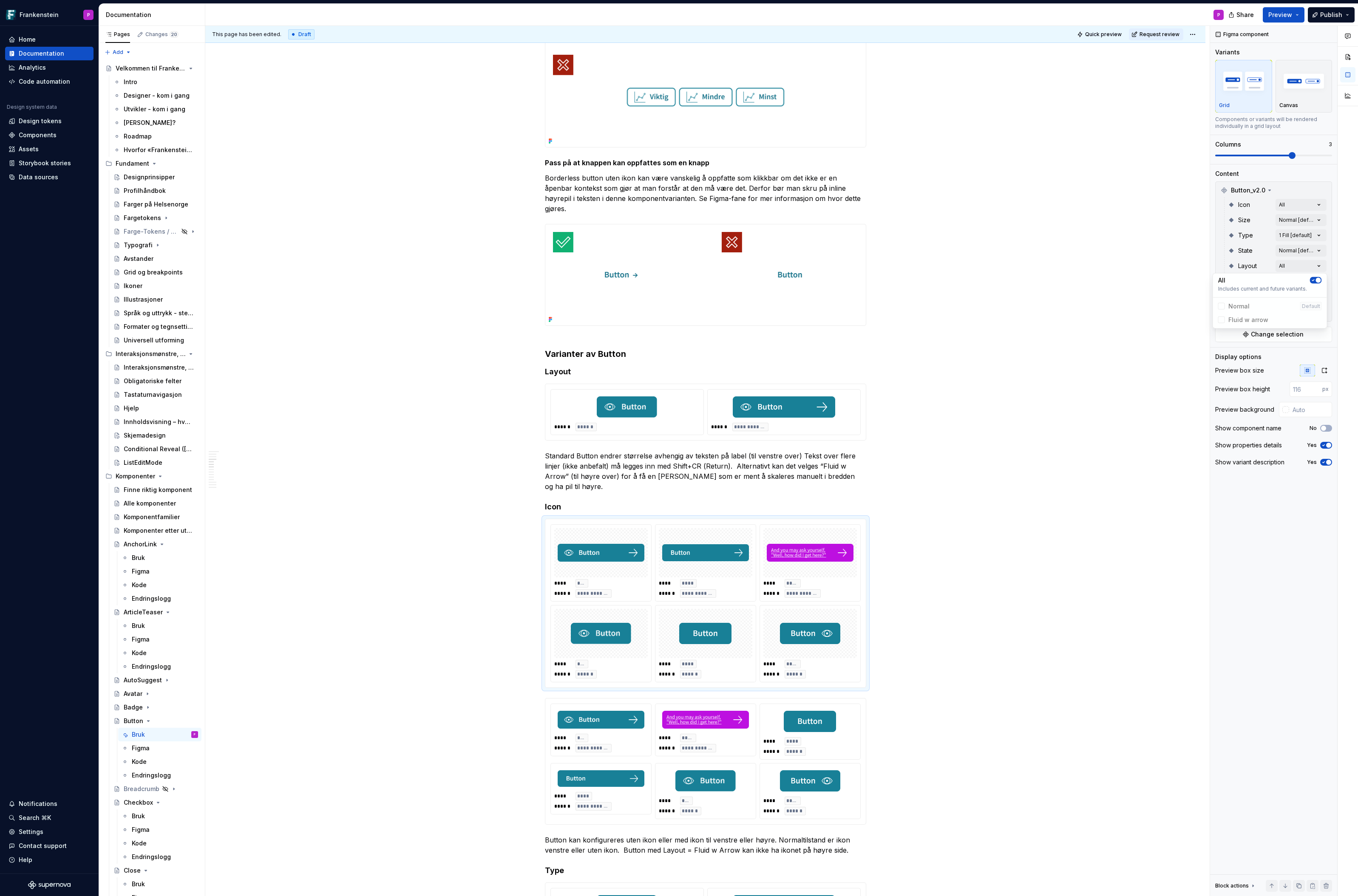
type textarea "*"
click at [760, 737] on html "Frankenstein P Home Documentation Analytics Code automation Design system data …" at bounding box center [679, 448] width 1358 height 896
click at [759, 727] on div "**********" at bounding box center [705, 762] width 310 height 115
type input "#00000000"
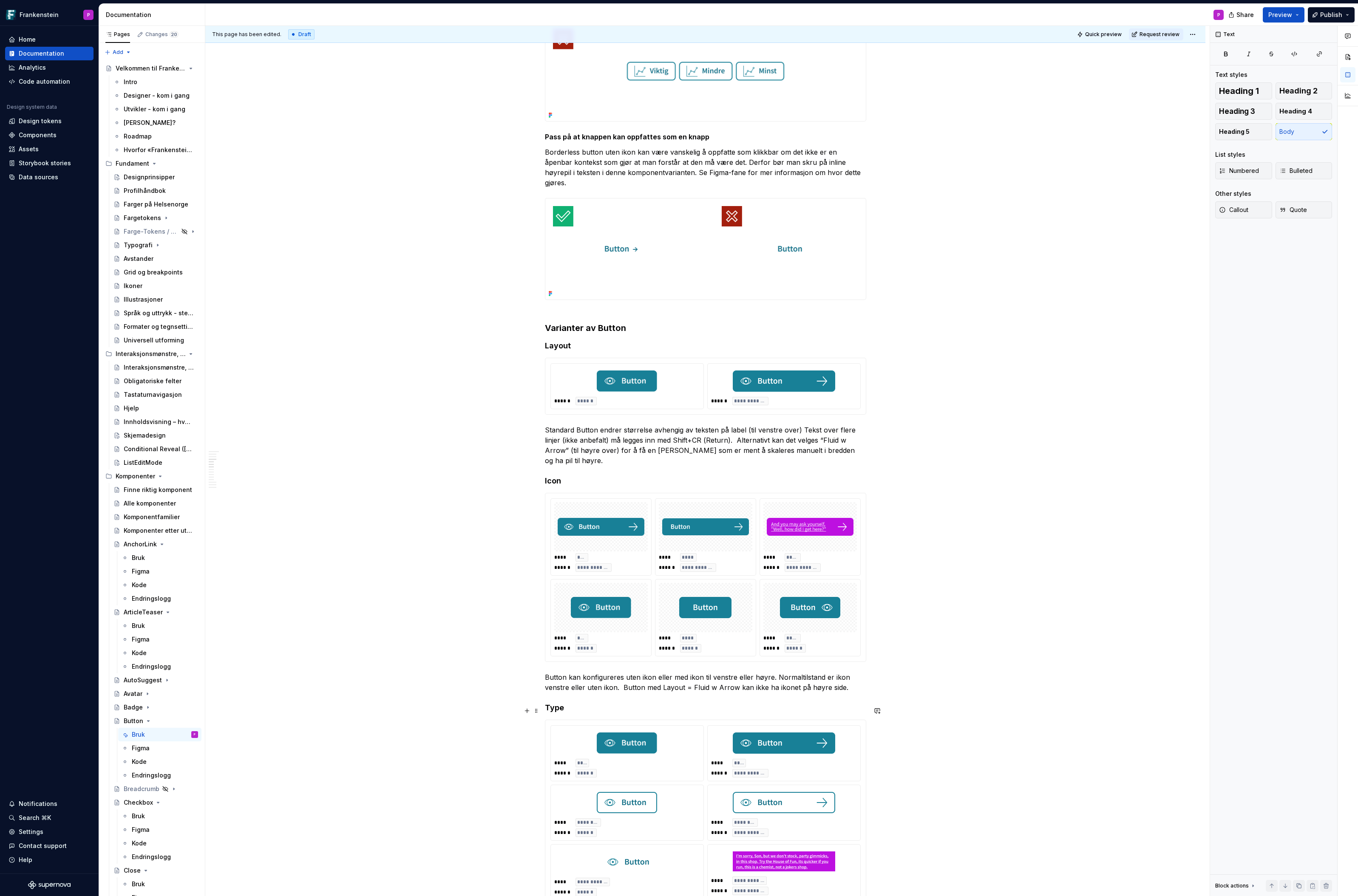
scroll to position [1396, 0]
click at [711, 373] on div "**********" at bounding box center [784, 387] width 153 height 45
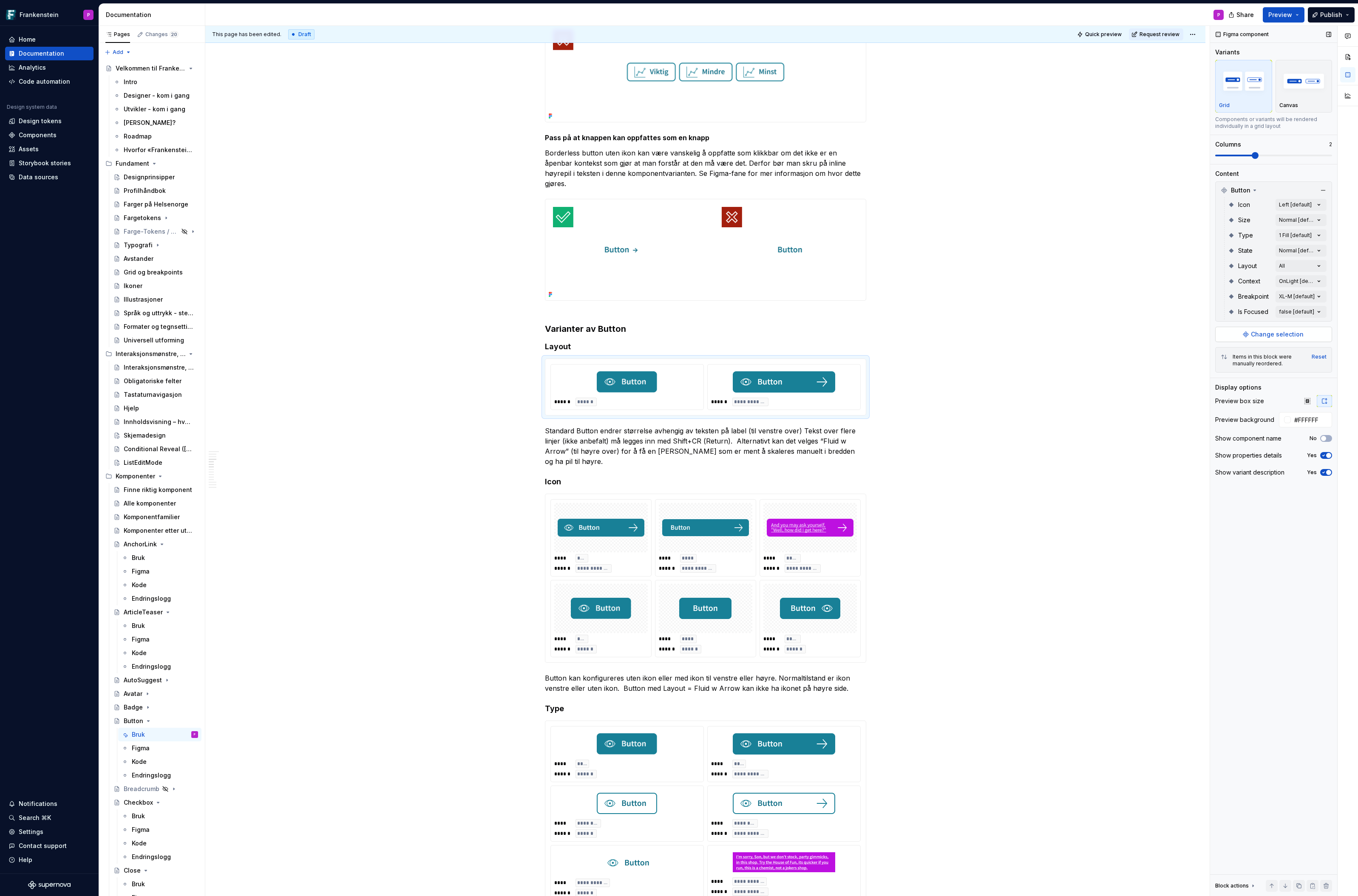
click at [1267, 331] on span "Change selection" at bounding box center [1277, 334] width 53 height 8
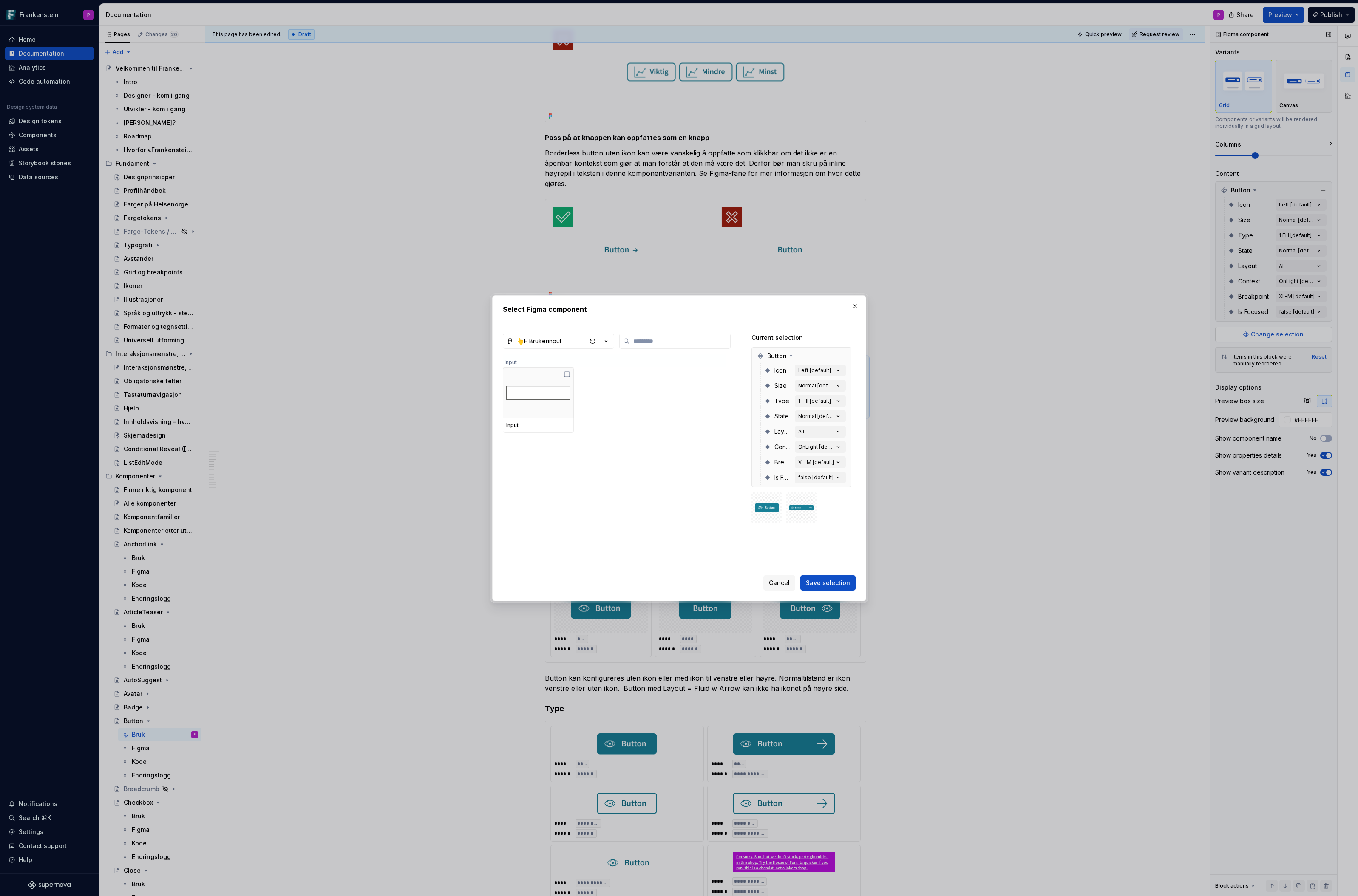
type textarea "*"
click at [645, 406] on icon at bounding box center [643, 405] width 7 height 7
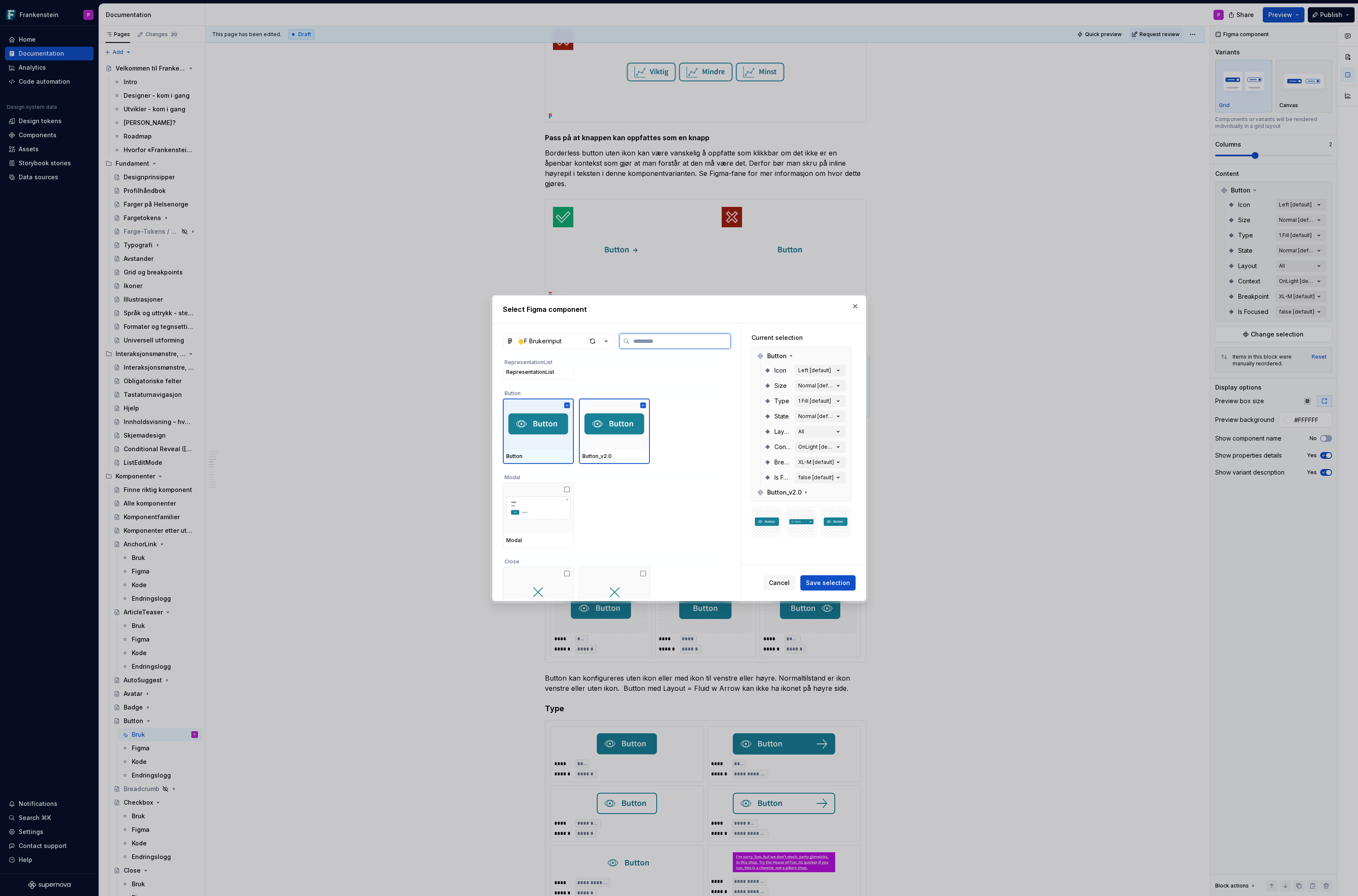
click at [567, 404] on icon at bounding box center [567, 405] width 6 height 6
click at [827, 580] on span "Save selection" at bounding box center [827, 583] width 44 height 8
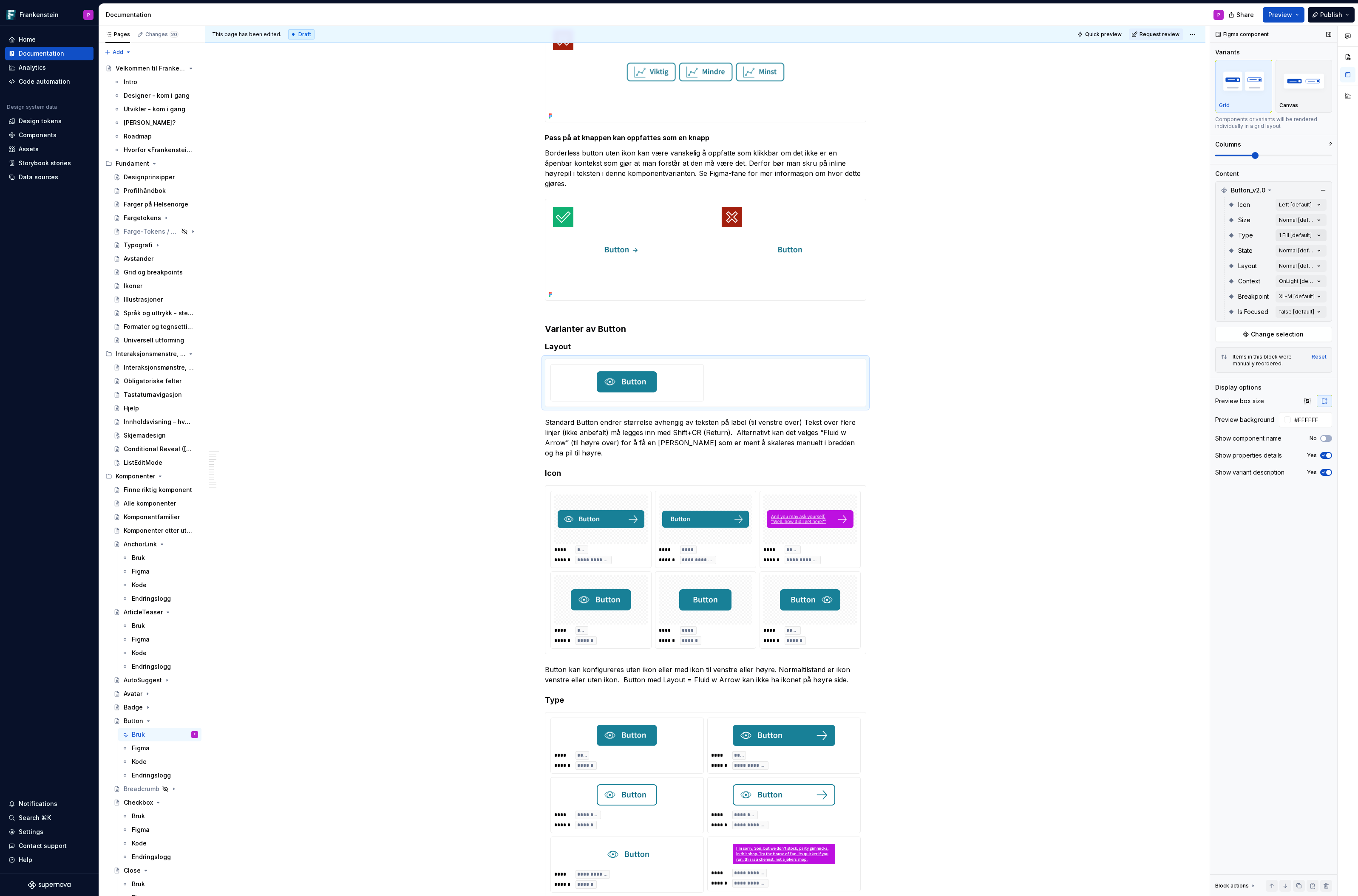
click at [1320, 235] on div "Comments Open comments No comments yet Select ‘Comment’ from the block context …" at bounding box center [1283, 461] width 148 height 871
click at [1319, 265] on div "Comments Open comments No comments yet Select ‘Comment’ from the block context …" at bounding box center [1283, 461] width 148 height 871
click at [1318, 279] on button "button" at bounding box center [1315, 280] width 12 height 7
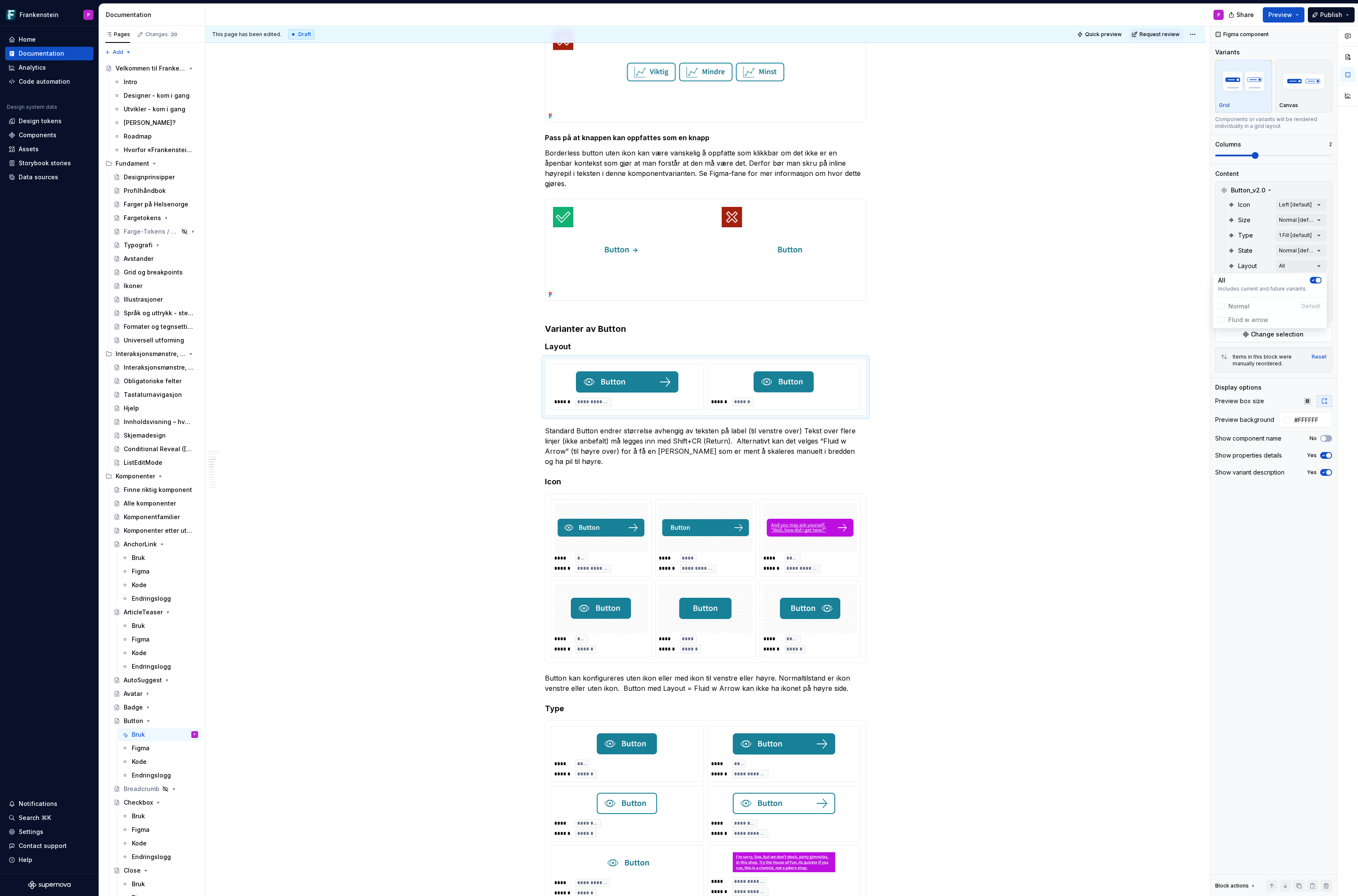
click at [851, 495] on html "Frankenstein P Home Documentation Analytics Code automation Design system data …" at bounding box center [679, 448] width 1358 height 896
click at [853, 500] on div "**********" at bounding box center [810, 538] width 101 height 76
click at [1288, 408] on div at bounding box center [1285, 409] width 7 height 7
type input "#877D7D"
type input "*******"
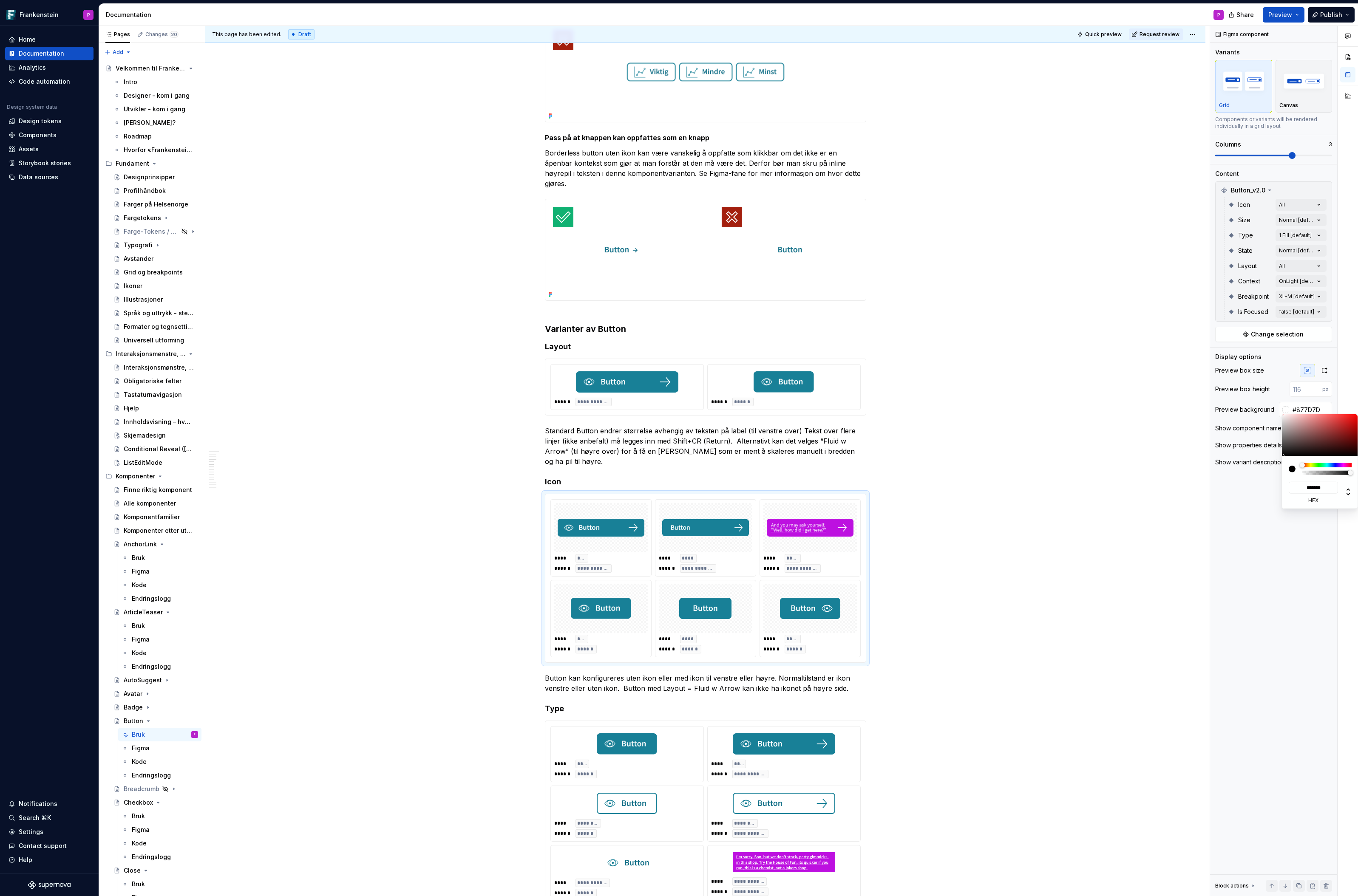
type input "#877E7E"
type input "*******"
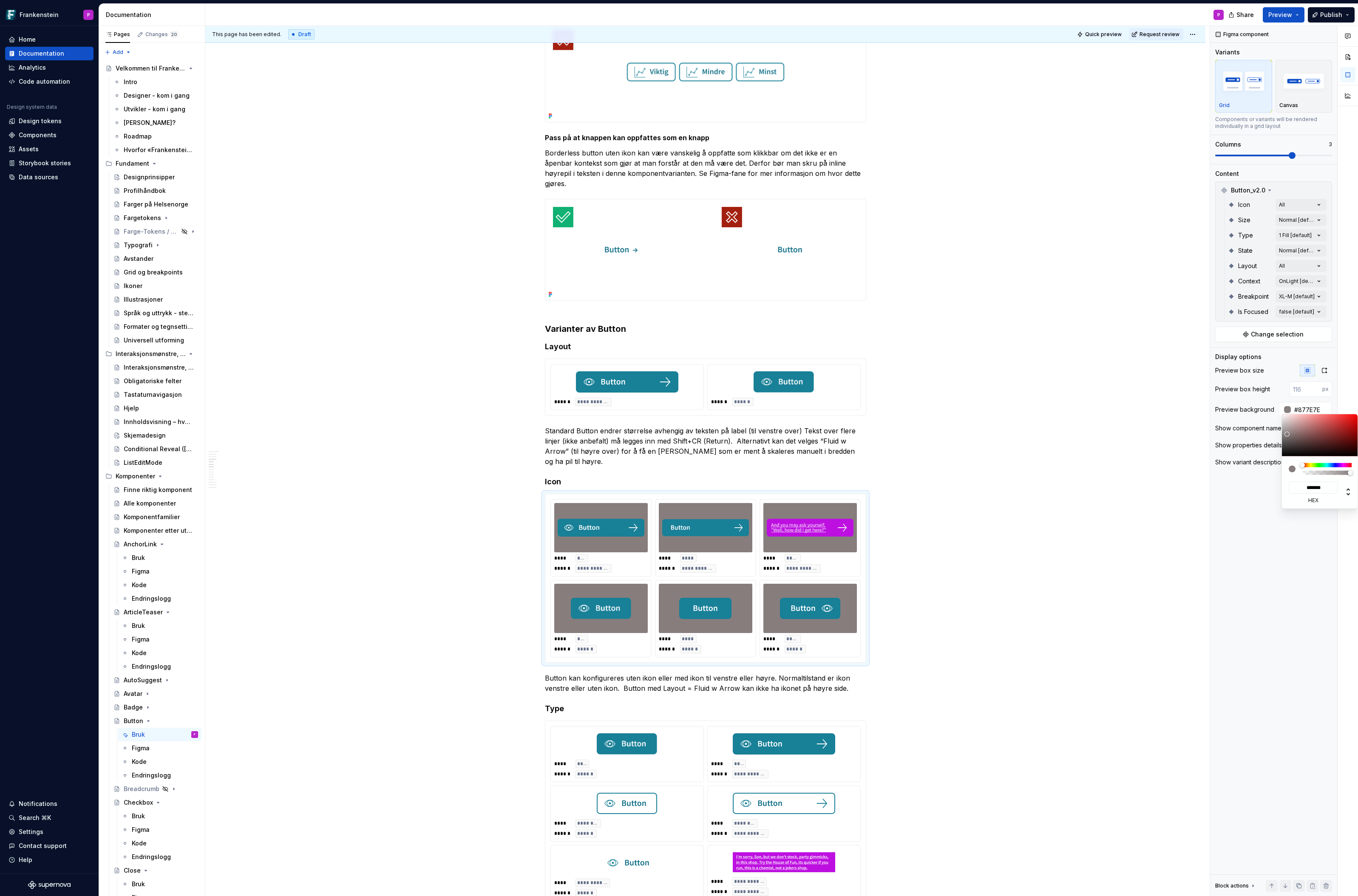
type input "#8F8B8B"
type input "*******"
type input "#AEAEAE"
type input "*******"
type input "#CCCCCC"
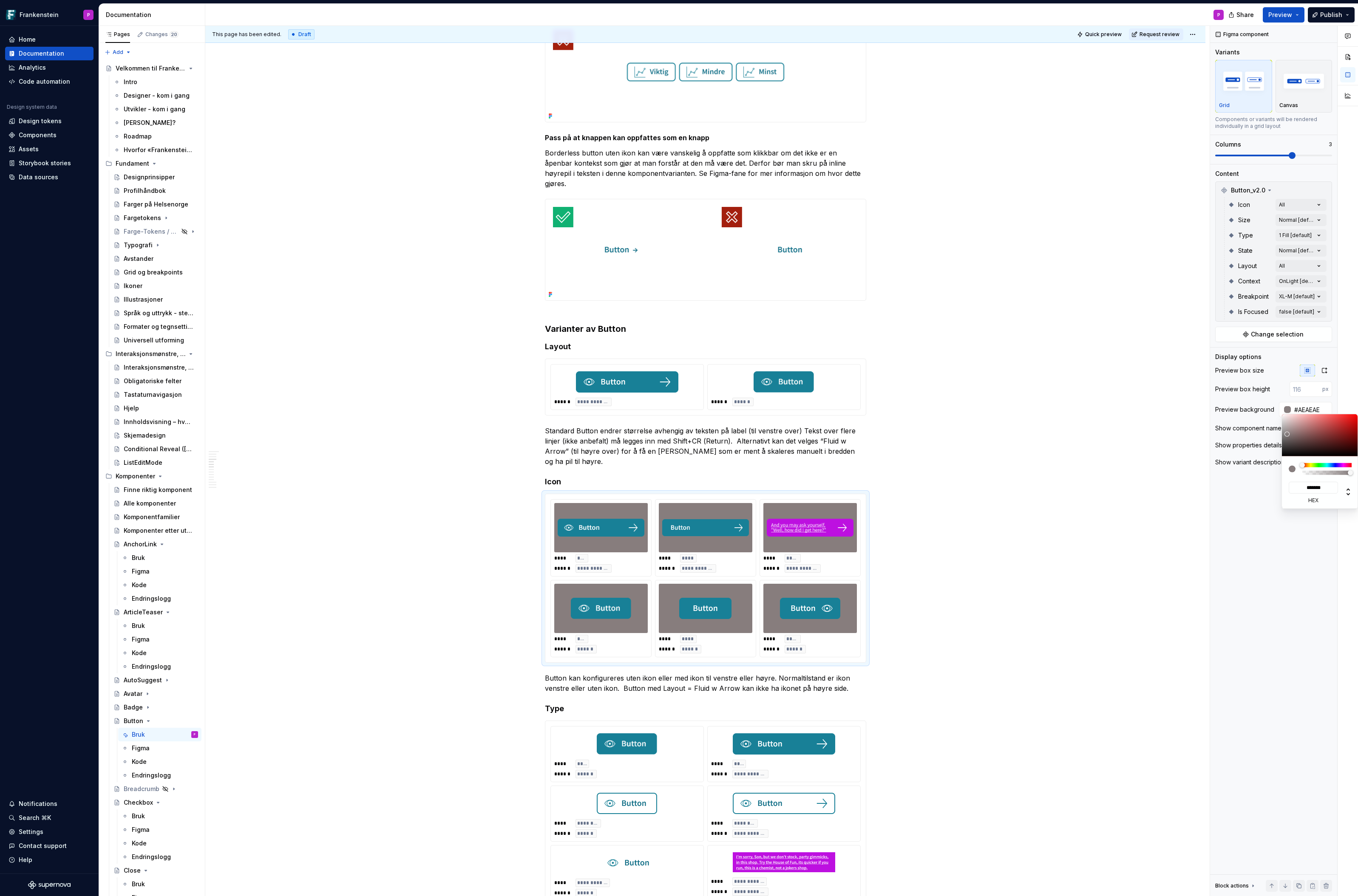
type input "*******"
type input "#E9E9E9"
type input "*******"
type input "#F8F8F8"
type input "*******"
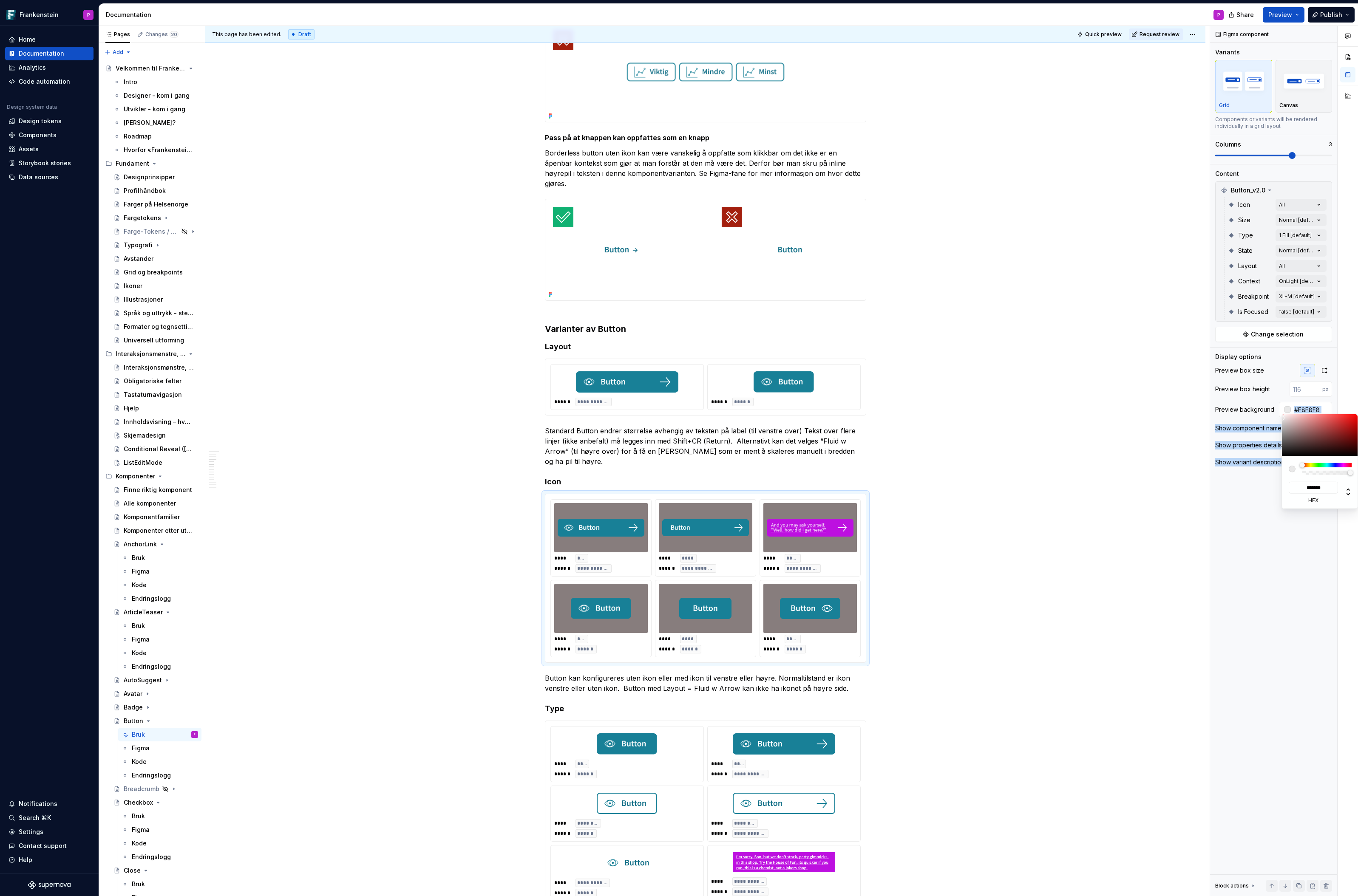
type input "#FDFDFD"
type input "*******"
type input "#FFFFFF"
type input "*******"
type input "#FFFCFC"
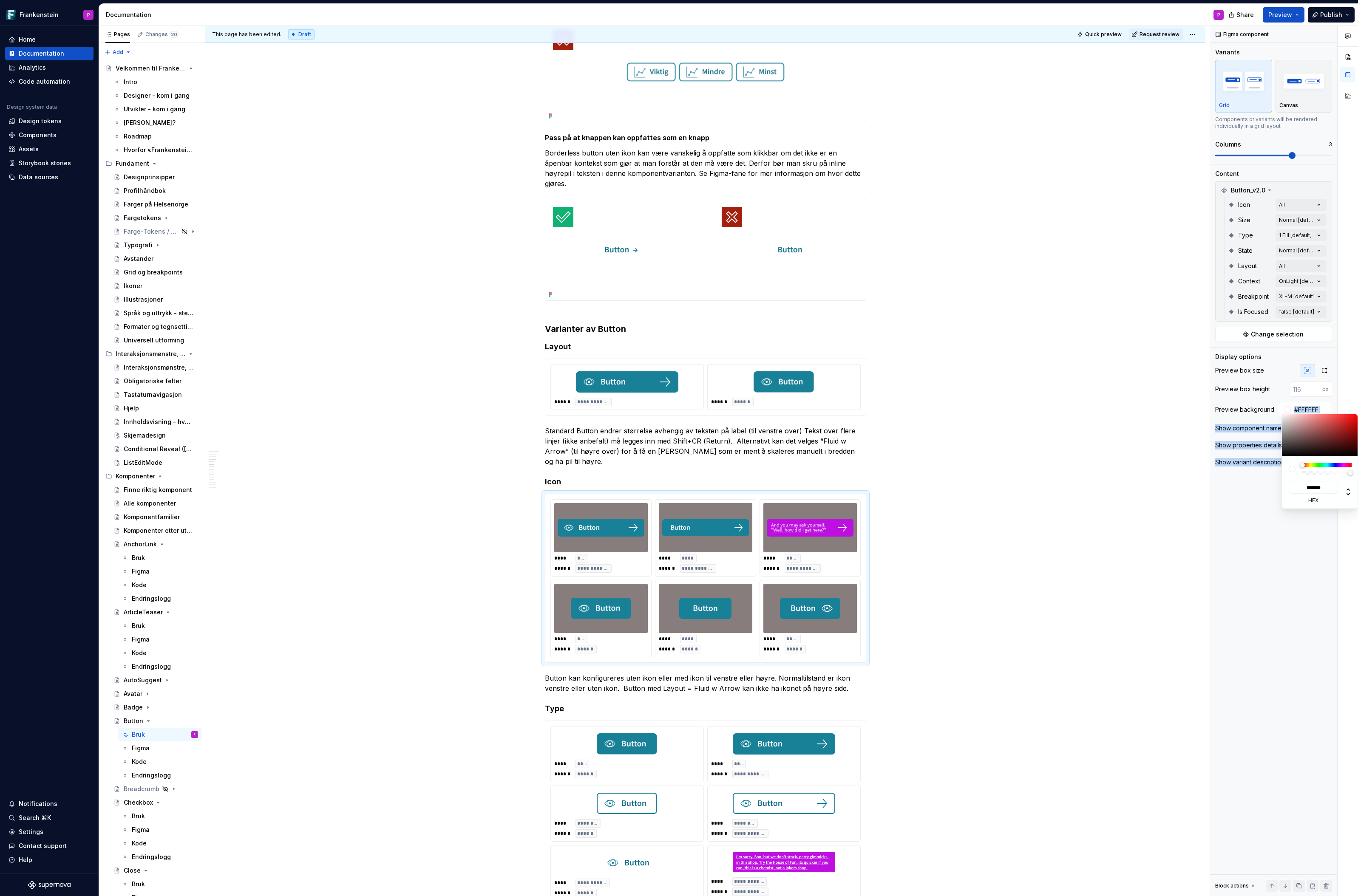
type input "*******"
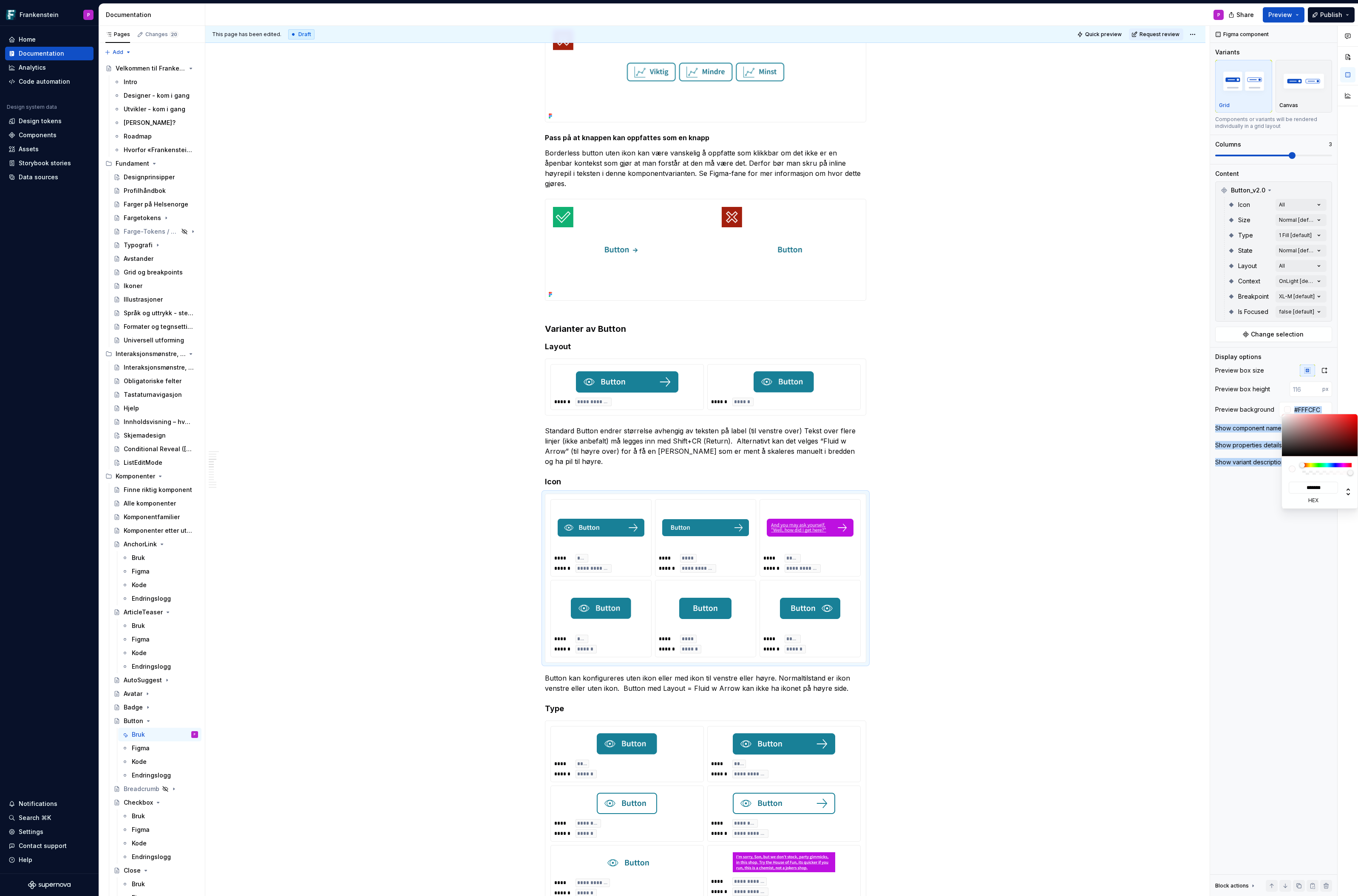
type input "#FDDCDC"
type input "*******"
type input "#F0CCCC"
type input "*******"
type input "#EBC6C6"
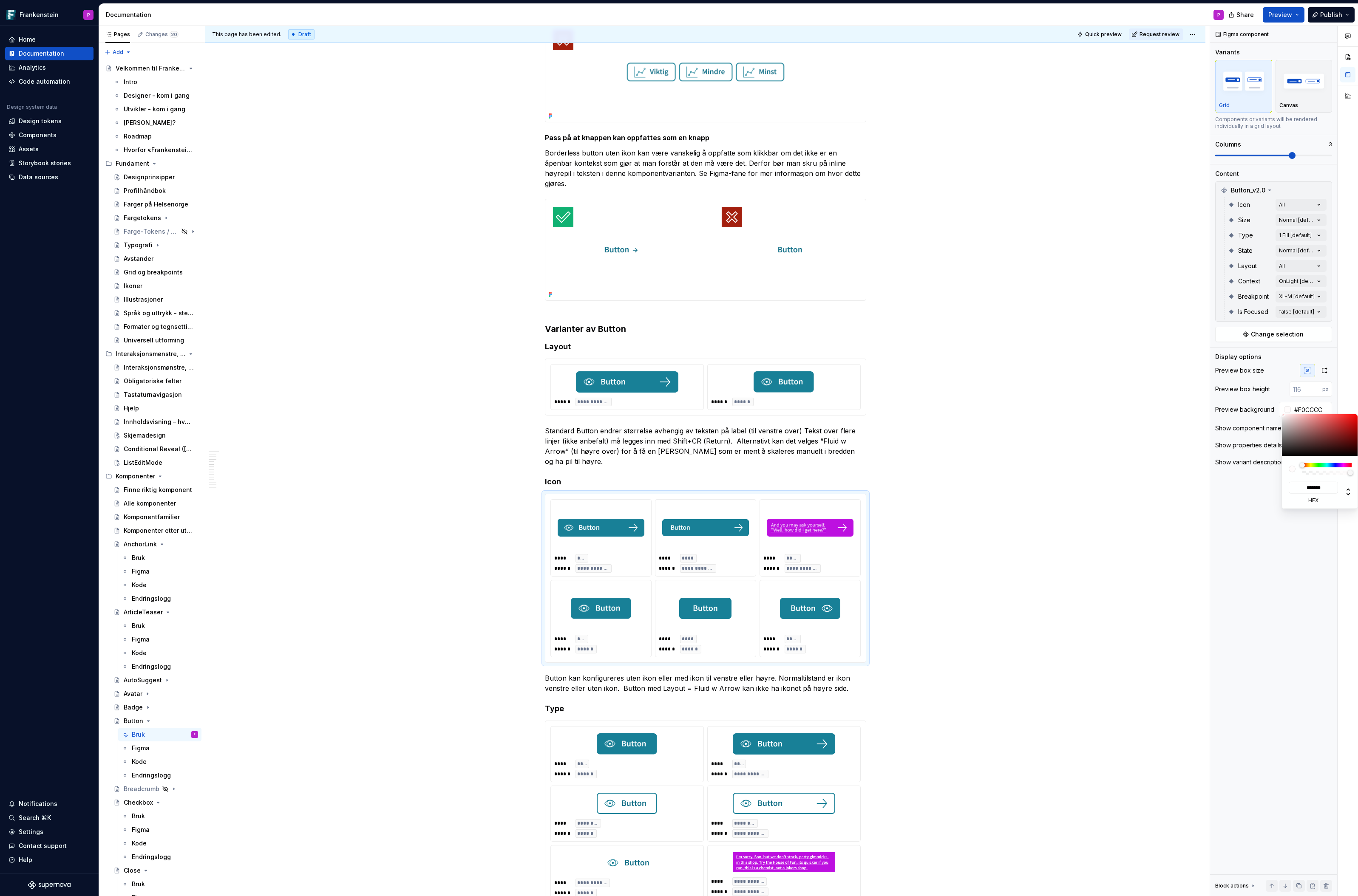
type input "*******"
type input "#E9C4C4"
type input "*******"
type input "#E9CECE"
type input "*******"
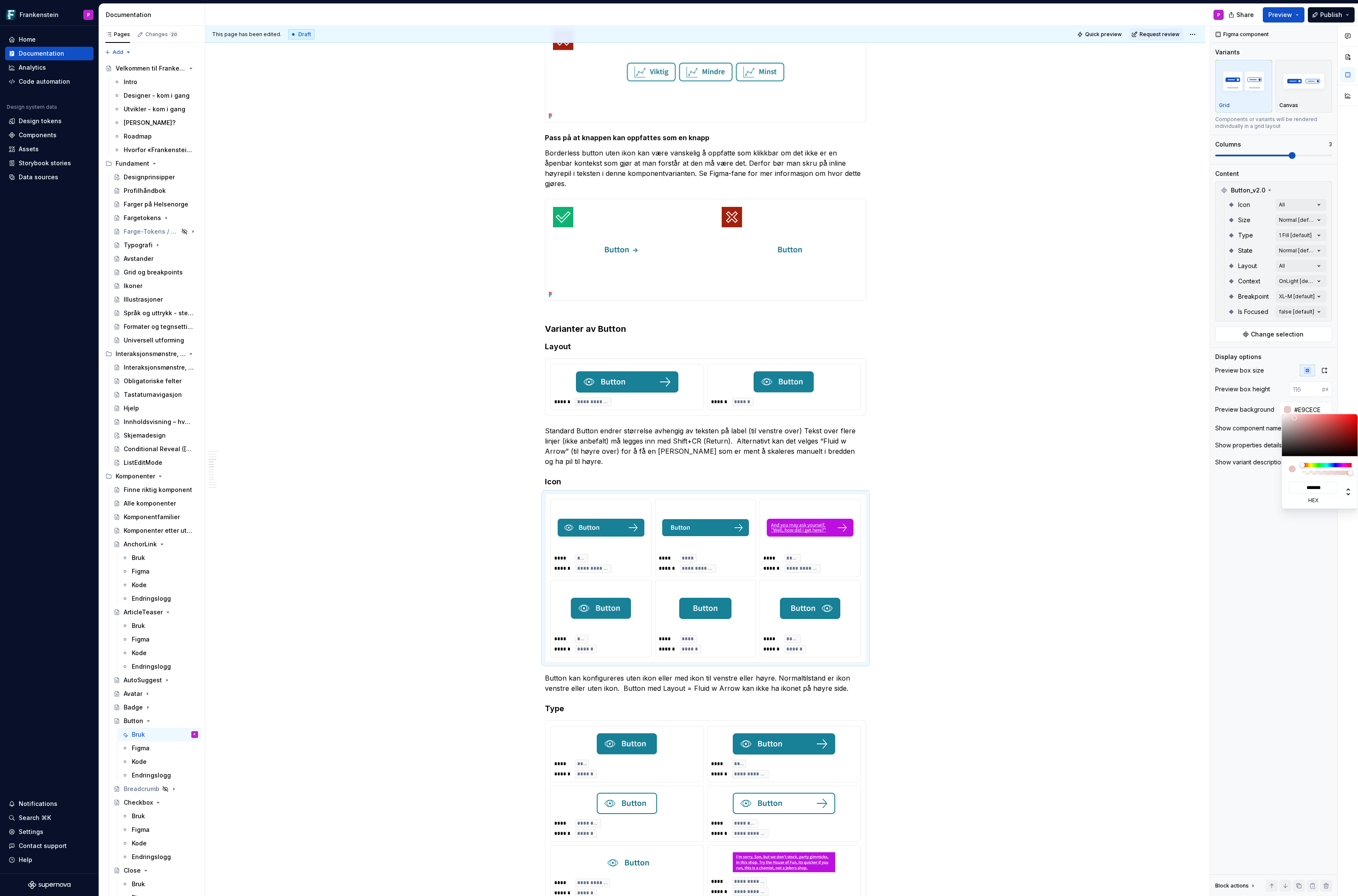
type input "#E9D6D6"
type input "*******"
type input "#EEE2E2"
type input "*******"
type input "#F3ECEC"
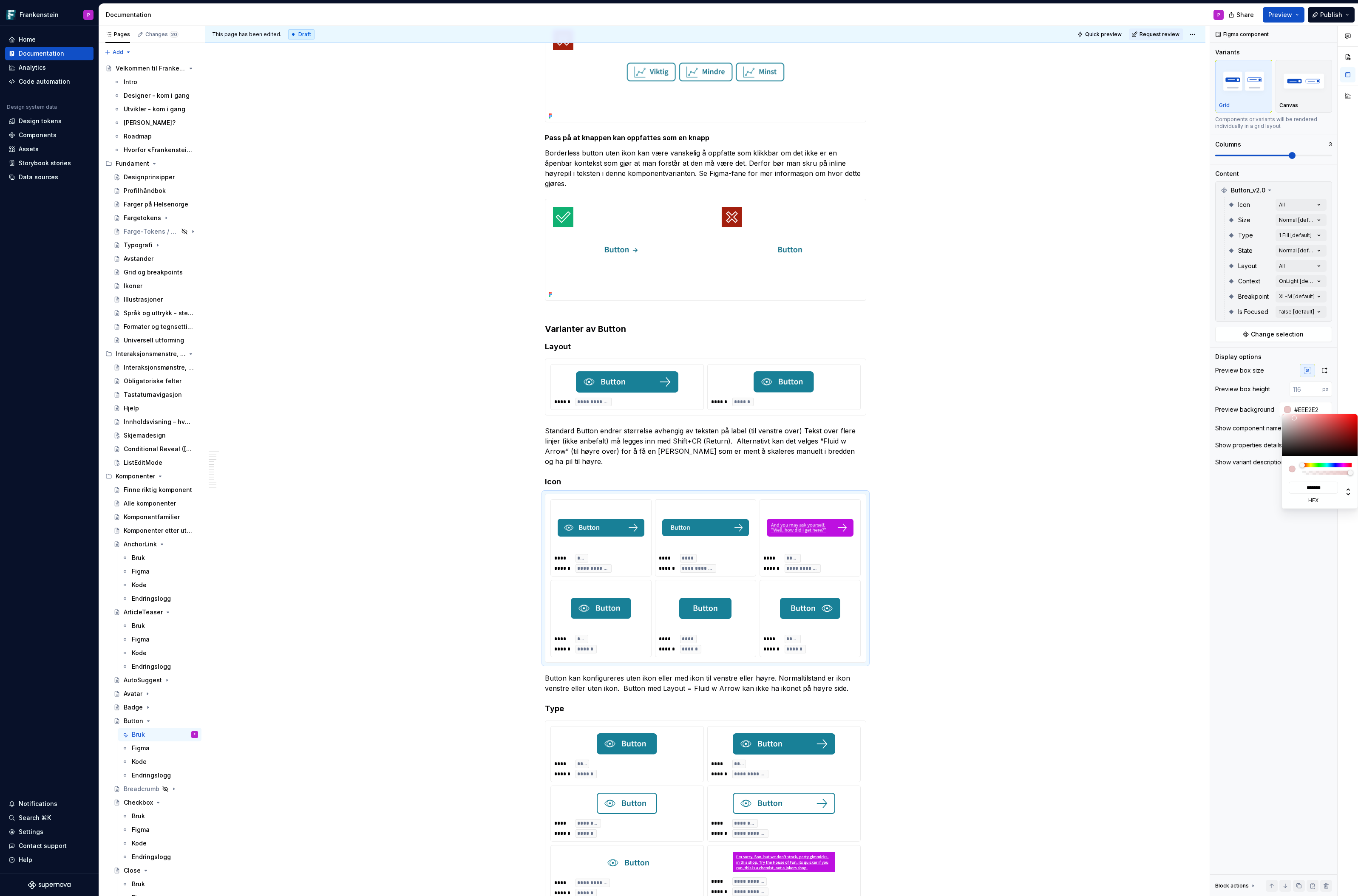
type input "*******"
type input "#F6F4F4"
type input "*******"
type input "#F6F6F6"
type input "*******"
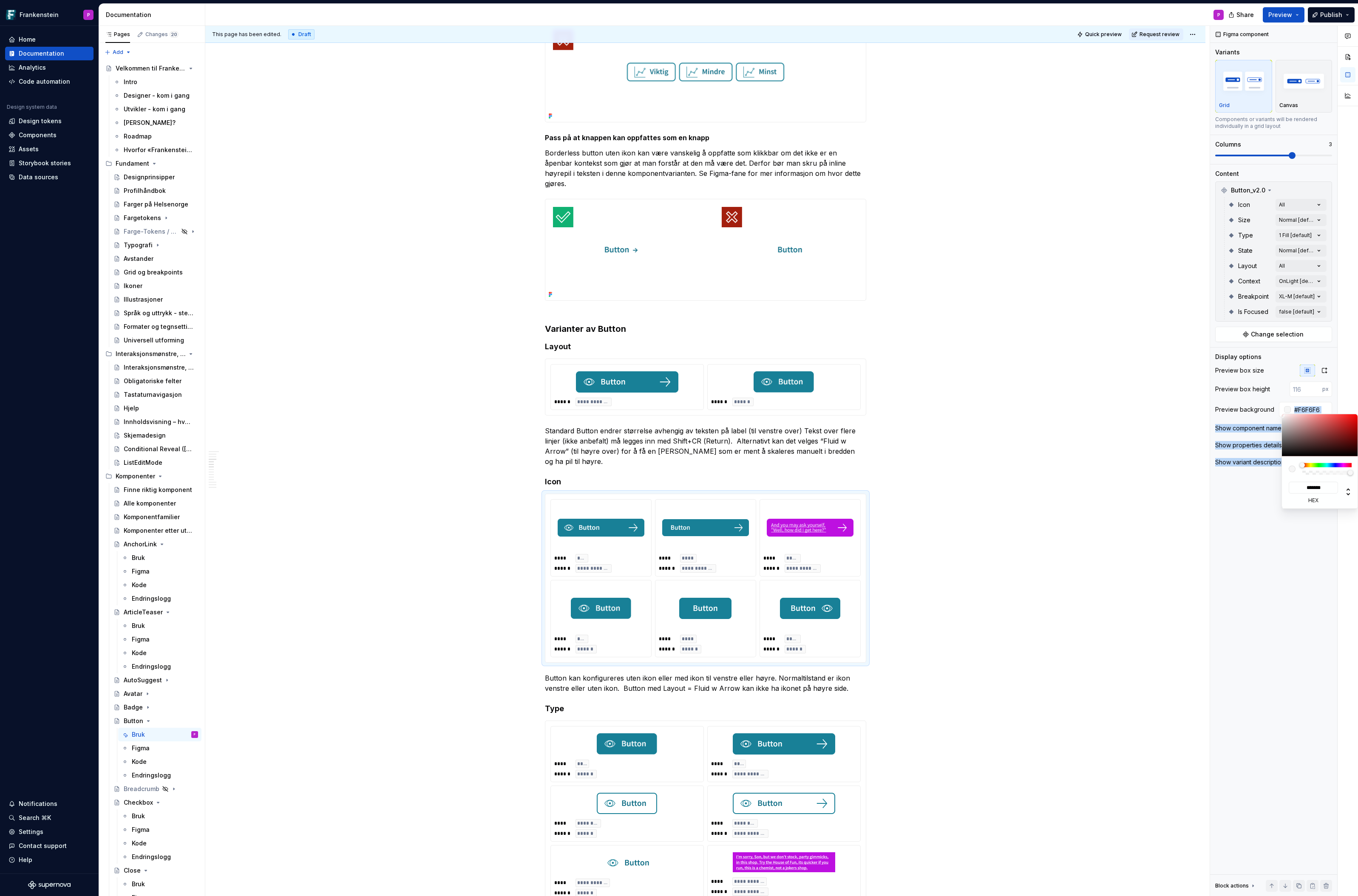
type input "#F8F8F8"
type input "*******"
type input "#FDFDFD"
type input "*******"
type input "#FFFFFF"
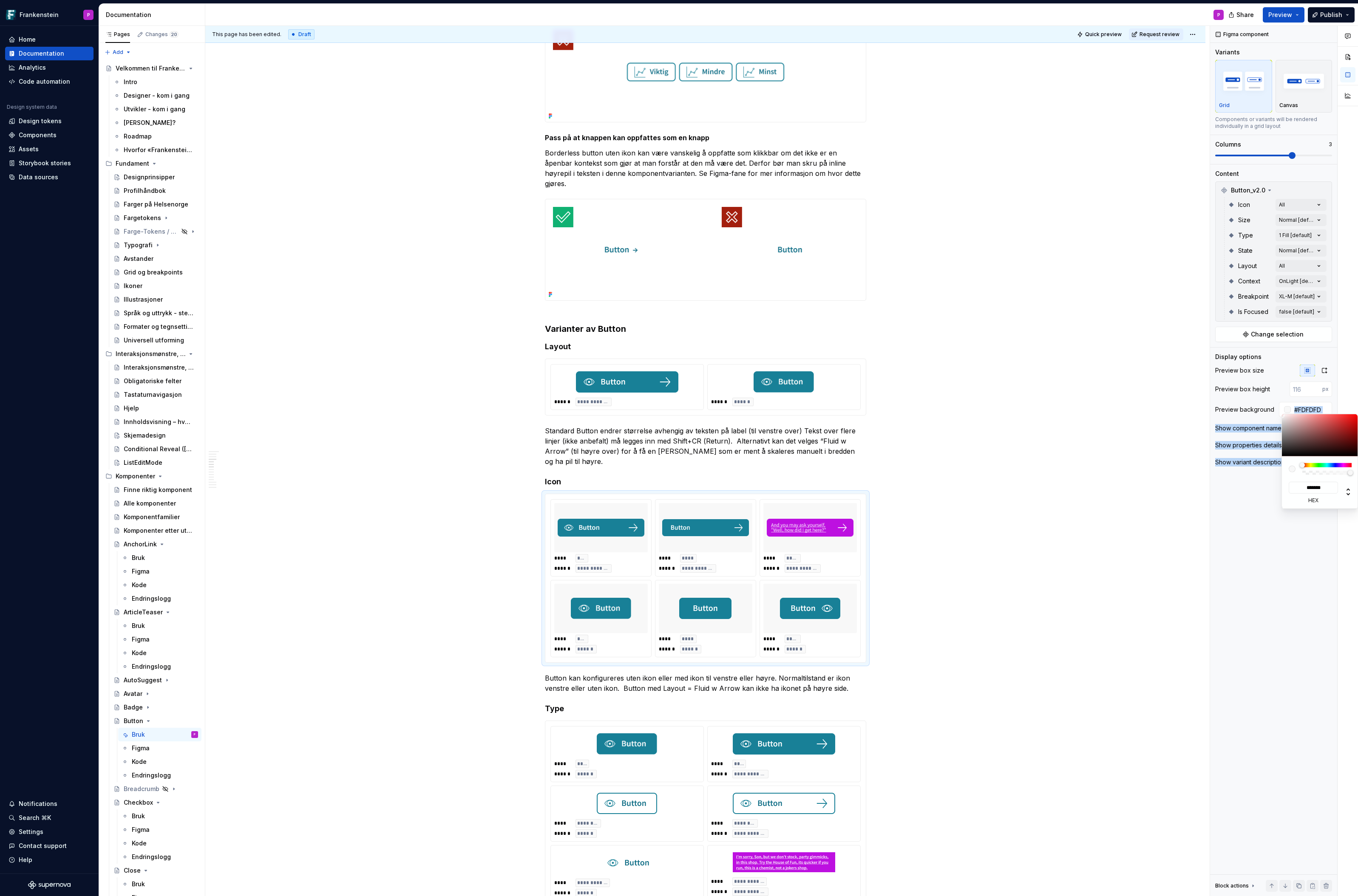
type input "*******"
drag, startPoint x: 1287, startPoint y: 434, endPoint x: 1280, endPoint y: 413, distance: 22.1
click at [1280, 413] on body "Frankenstein P Home Documentation Analytics Code automation Design system data …" at bounding box center [679, 448] width 1358 height 896
click at [1001, 502] on html "Frankenstein P Home Documentation Analytics Code automation Design system data …" at bounding box center [679, 448] width 1358 height 896
click at [946, 589] on html "Frankenstein P Home Documentation Analytics Code automation Design system data …" at bounding box center [679, 448] width 1358 height 896
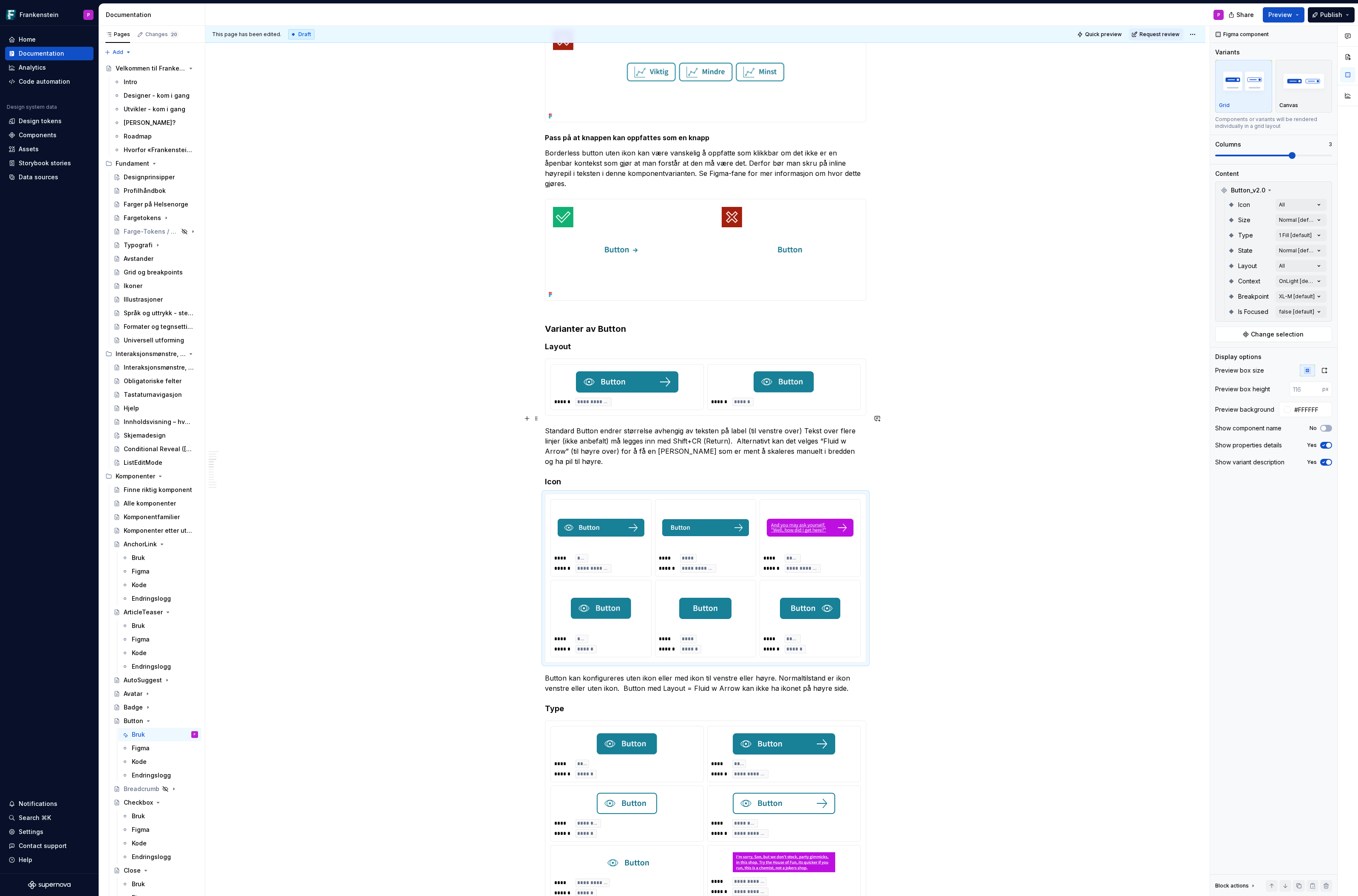
click at [576, 449] on p "Standard Button endrer størrelse avhengig av teksten på label (til venstre over…" at bounding box center [705, 446] width 321 height 41
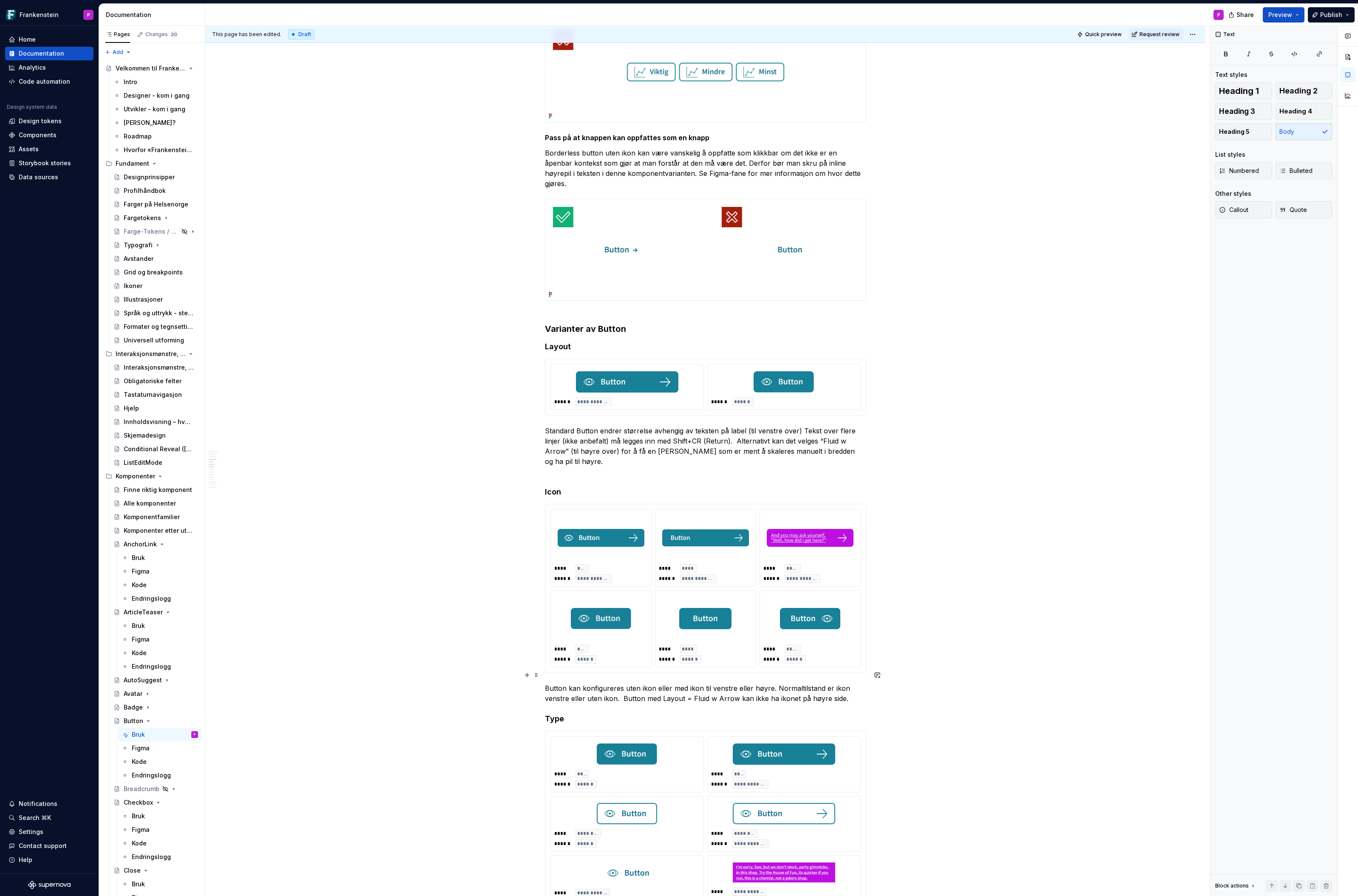
click at [851, 686] on p "Button kan konfigureres uten ikon eller med ikon til venstre eller høyre. Norma…" at bounding box center [705, 694] width 321 height 20
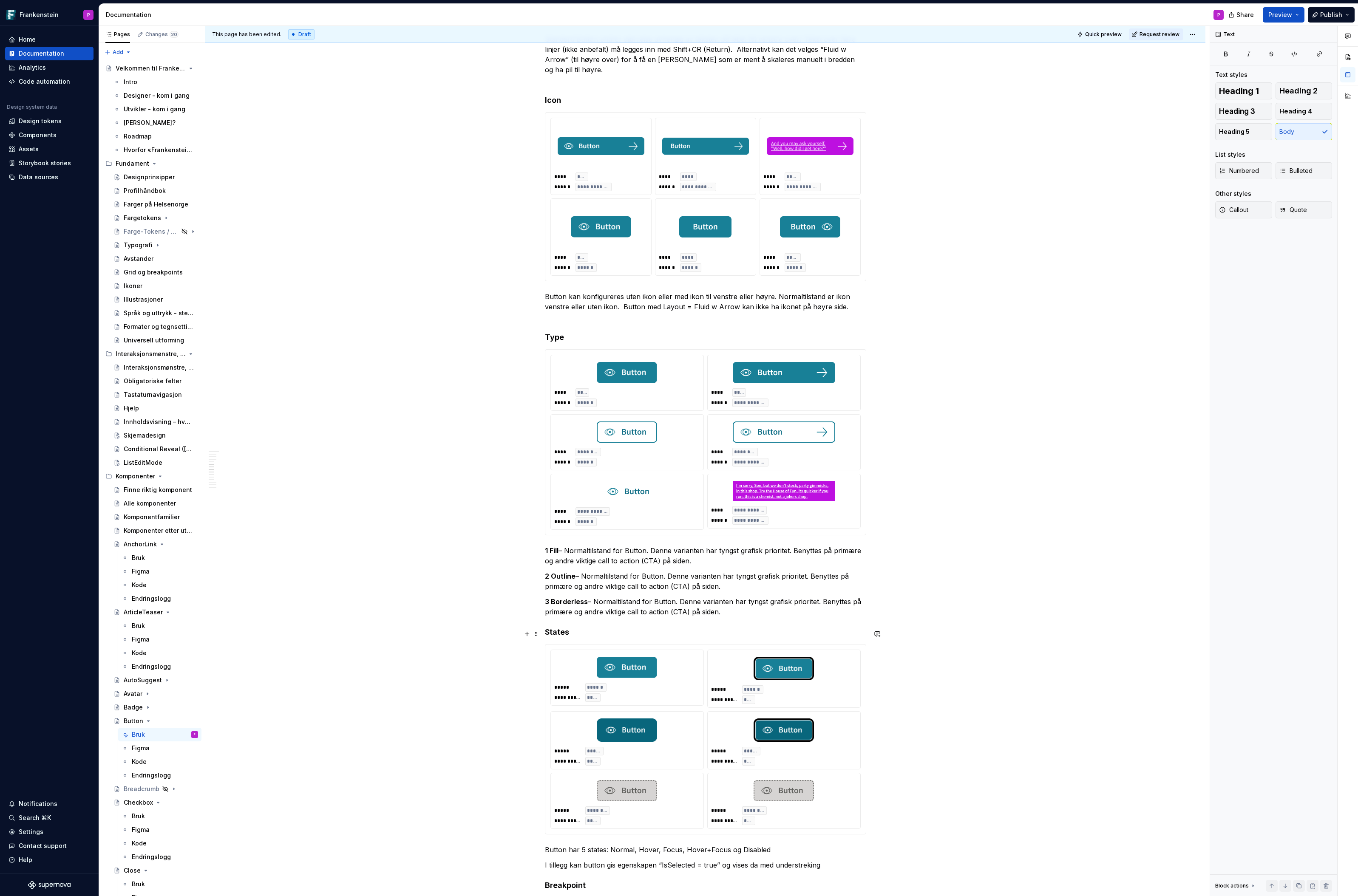
scroll to position [1781, 0]
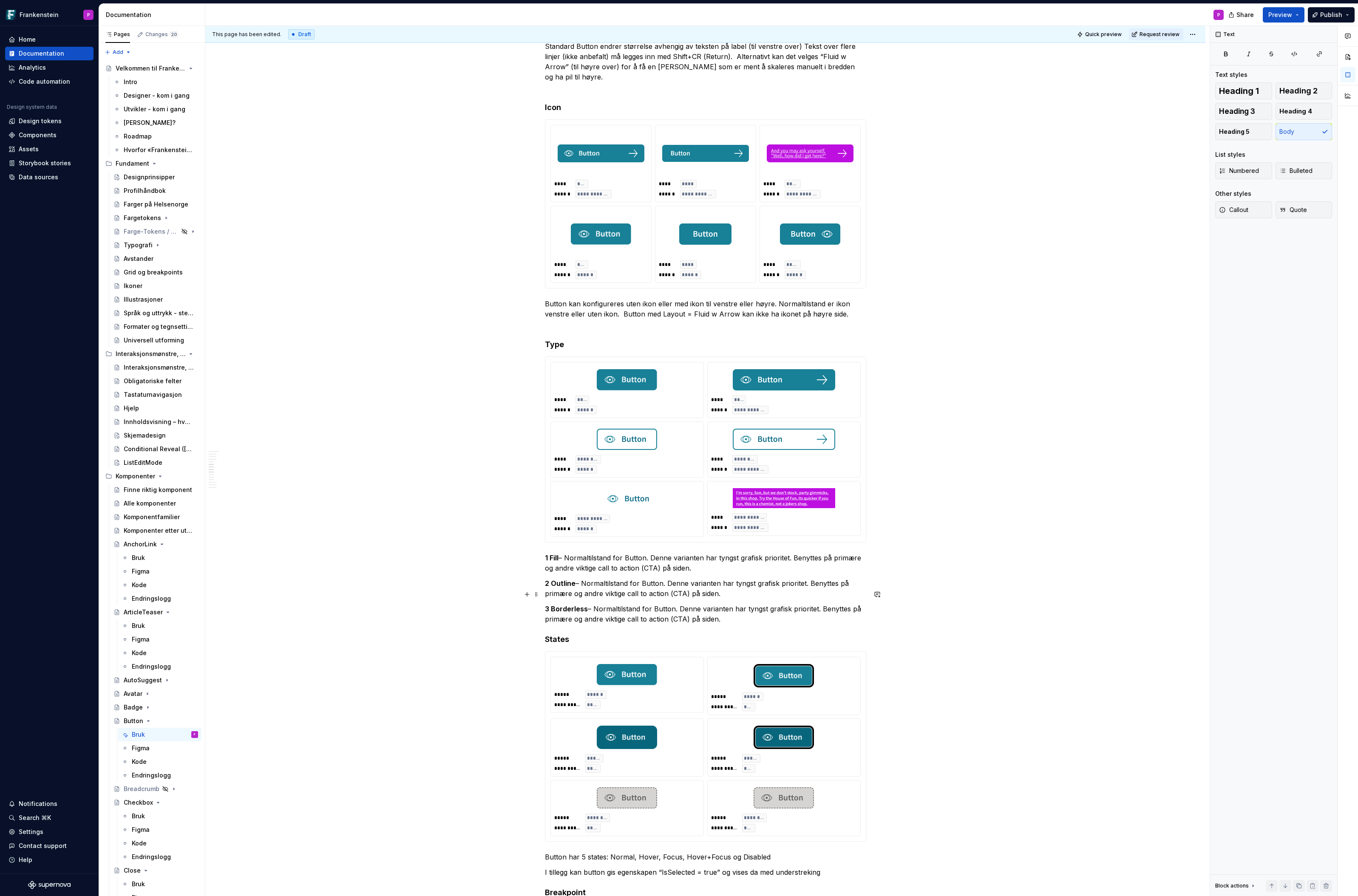
click at [740, 605] on p "3 Borderless – Normaltilstand for Button. Denne varianten har tyngst grafisk pr…" at bounding box center [705, 614] width 321 height 20
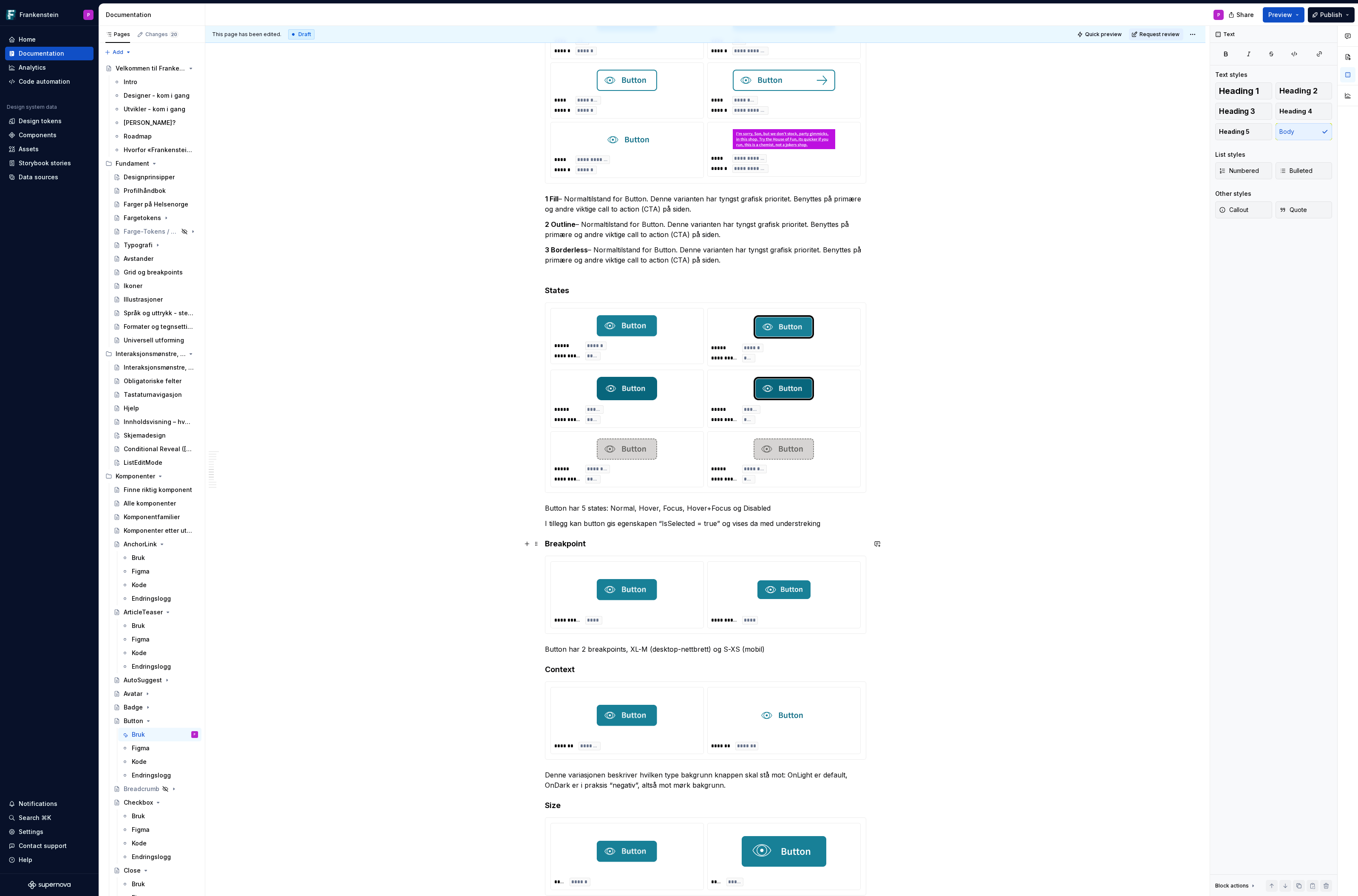
scroll to position [2137, 0]
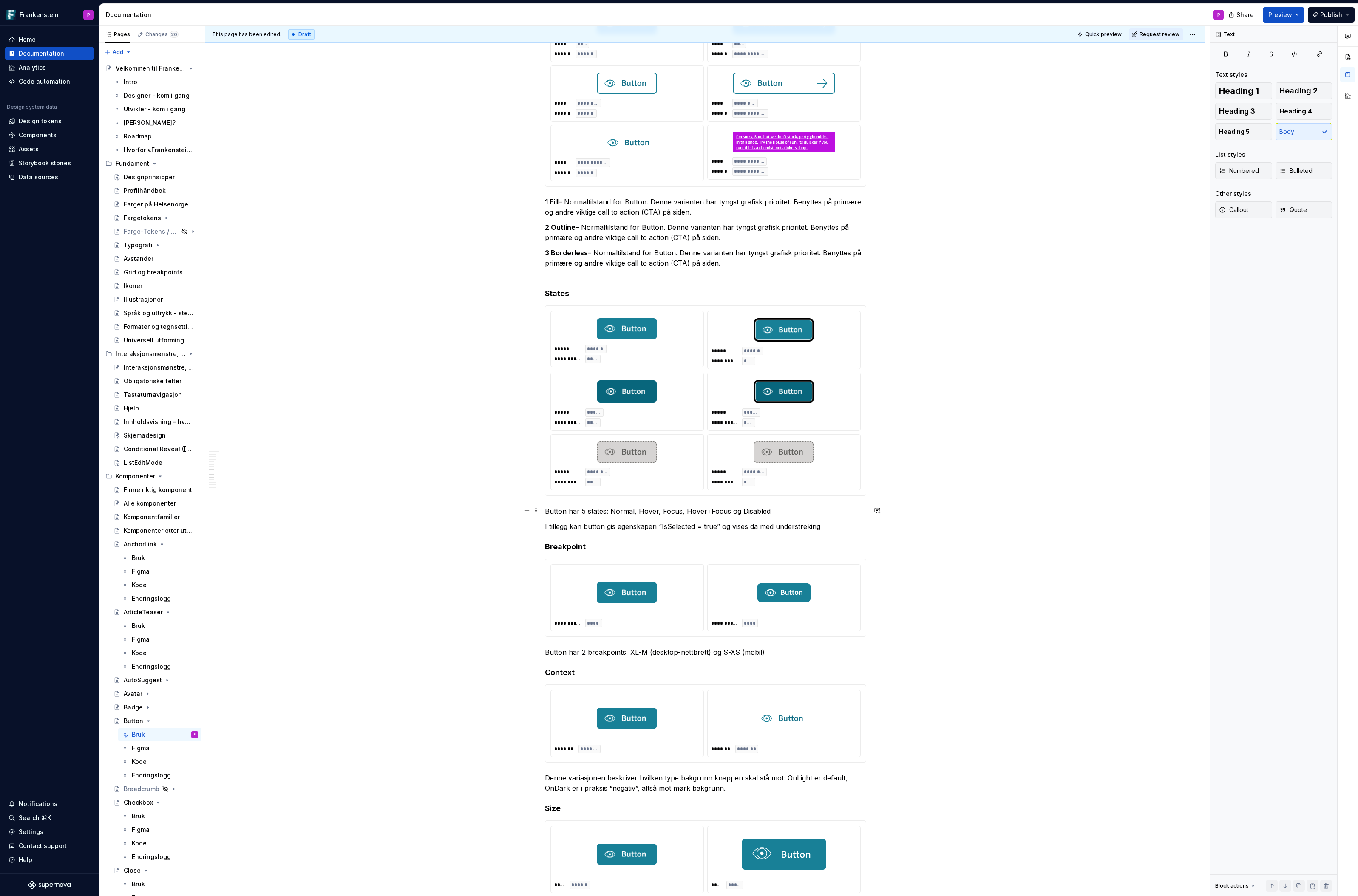
click at [827, 522] on p "I tillegg kan button gis egenskapen “IsSelected = true” og vises da med underst…" at bounding box center [705, 526] width 321 height 10
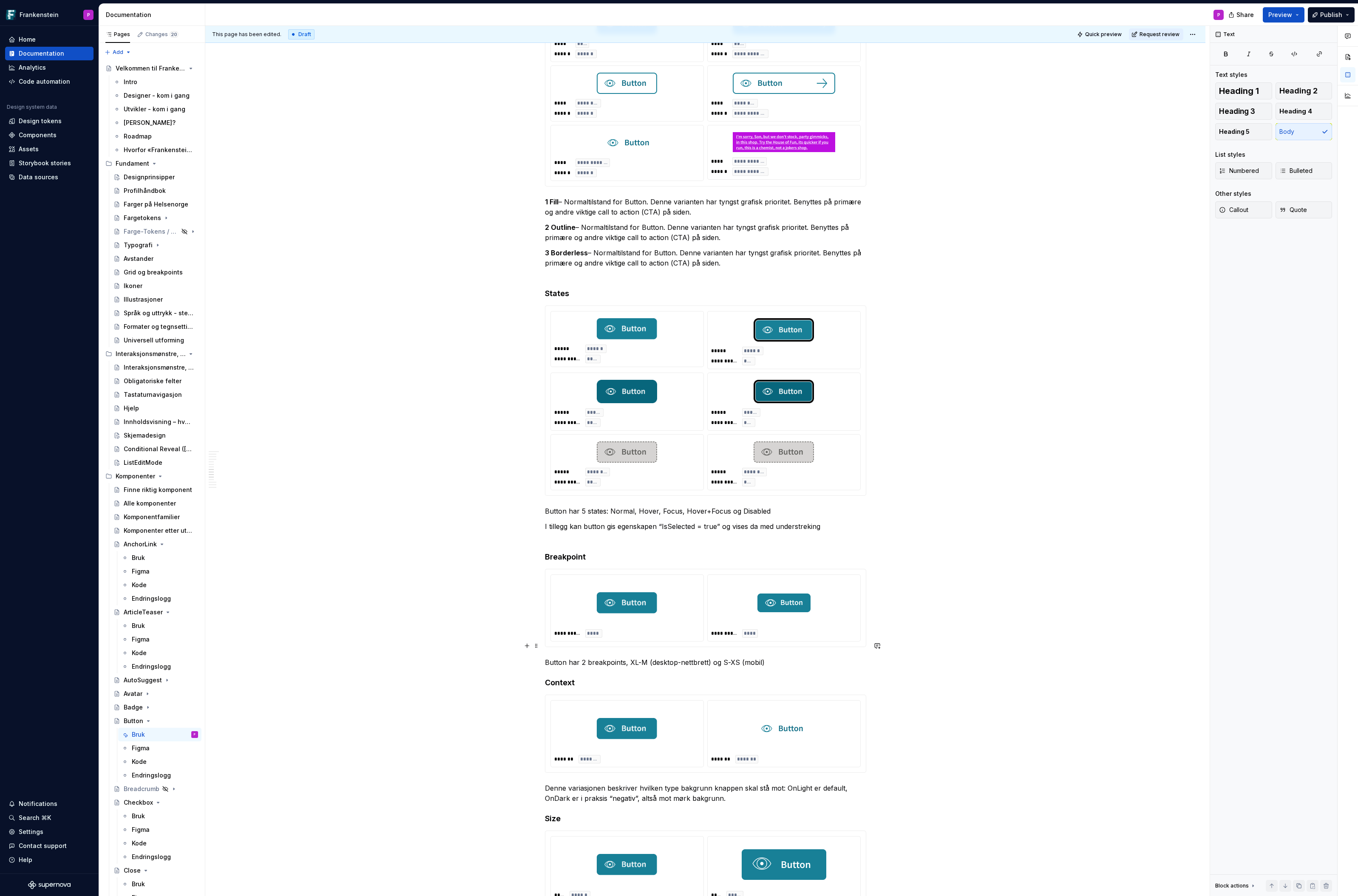
click at [775, 658] on p "Button har 2 breakpoints, XL-M (desktop-nettbrett) og S-XS (mobil)" at bounding box center [705, 662] width 321 height 10
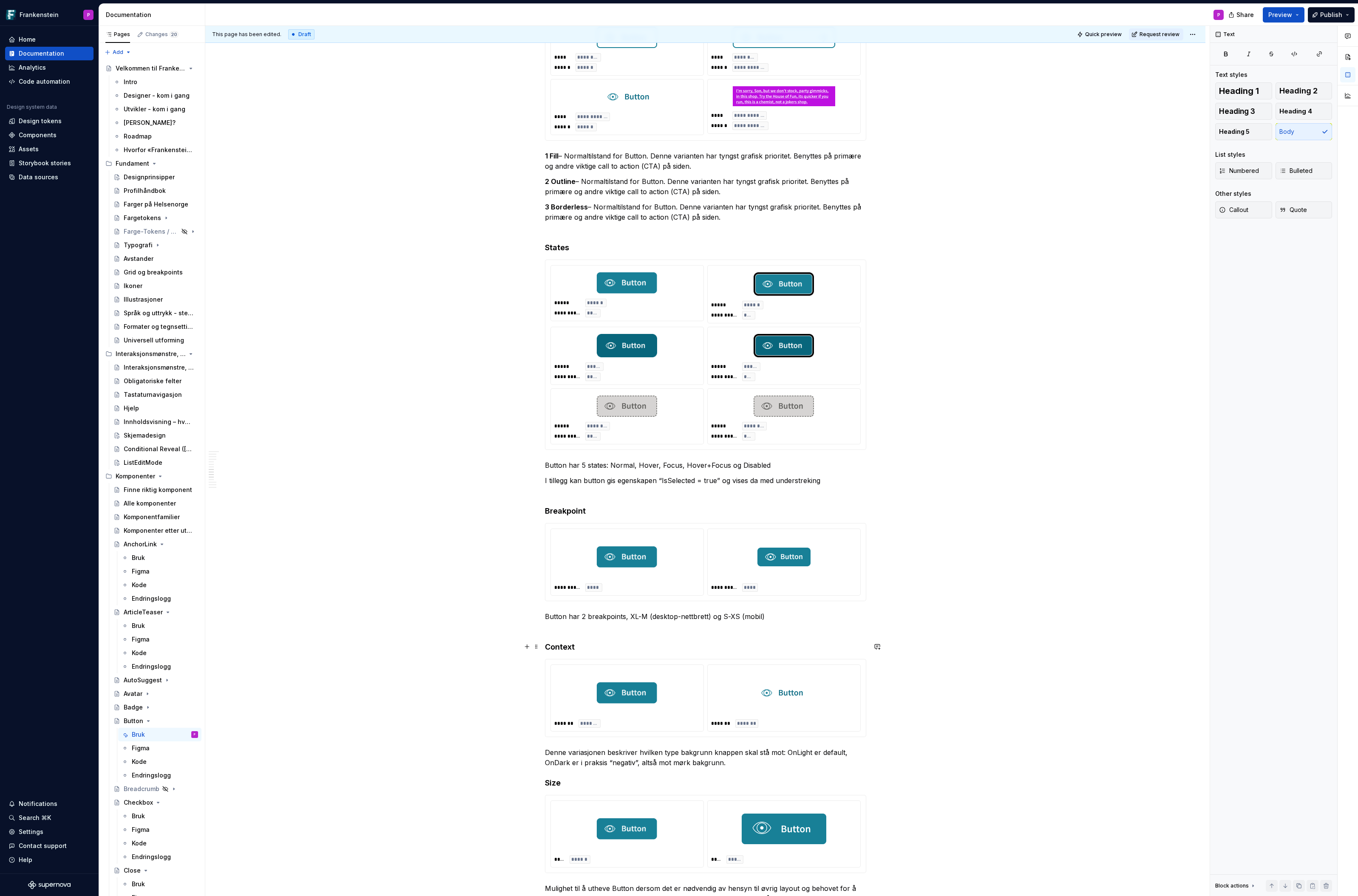
scroll to position [2192, 0]
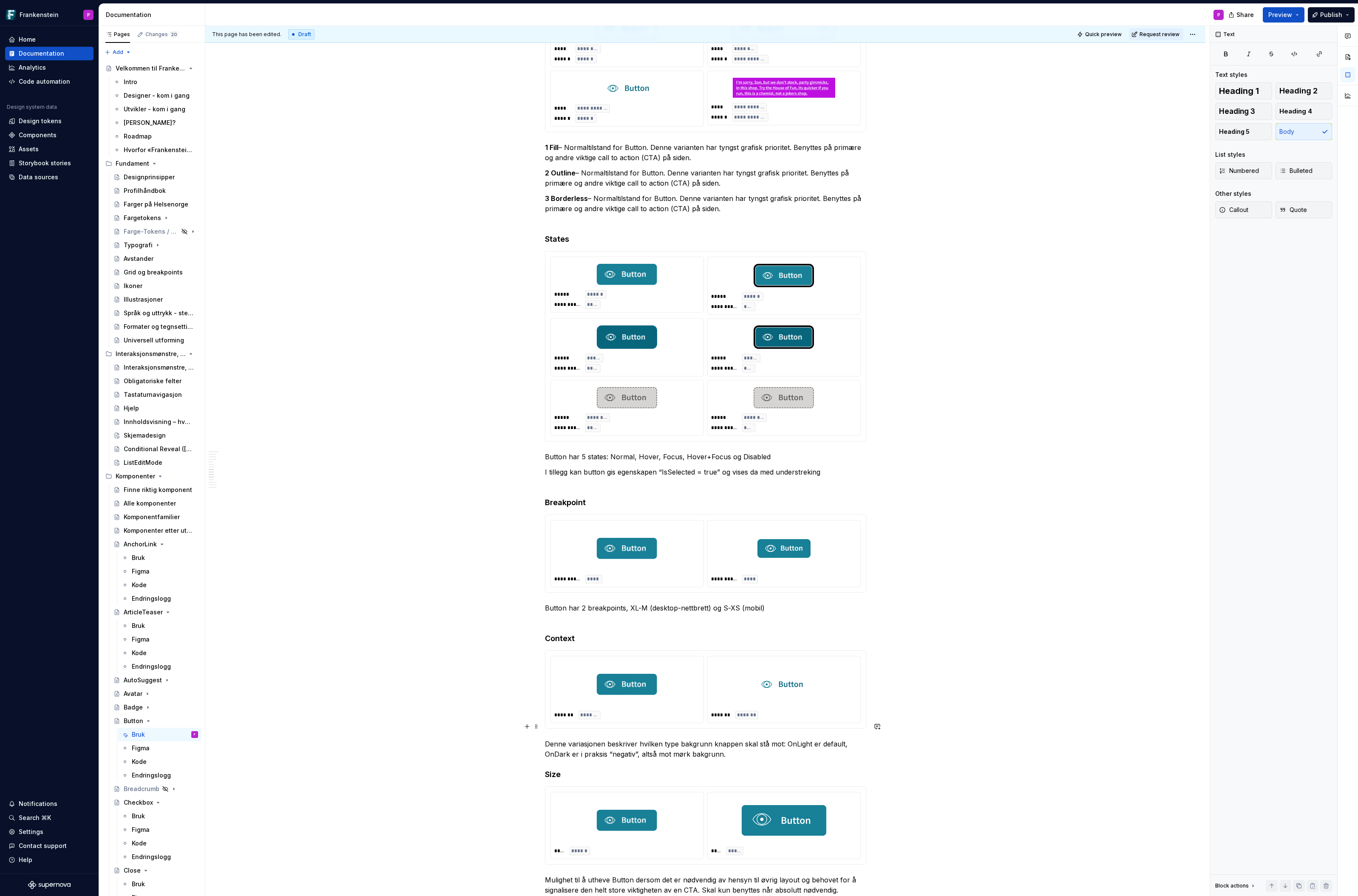
click at [734, 740] on p "Denne variasjonen beskriver hvilken type bakgrunn knappen skal stå mot: OnLight…" at bounding box center [705, 750] width 321 height 20
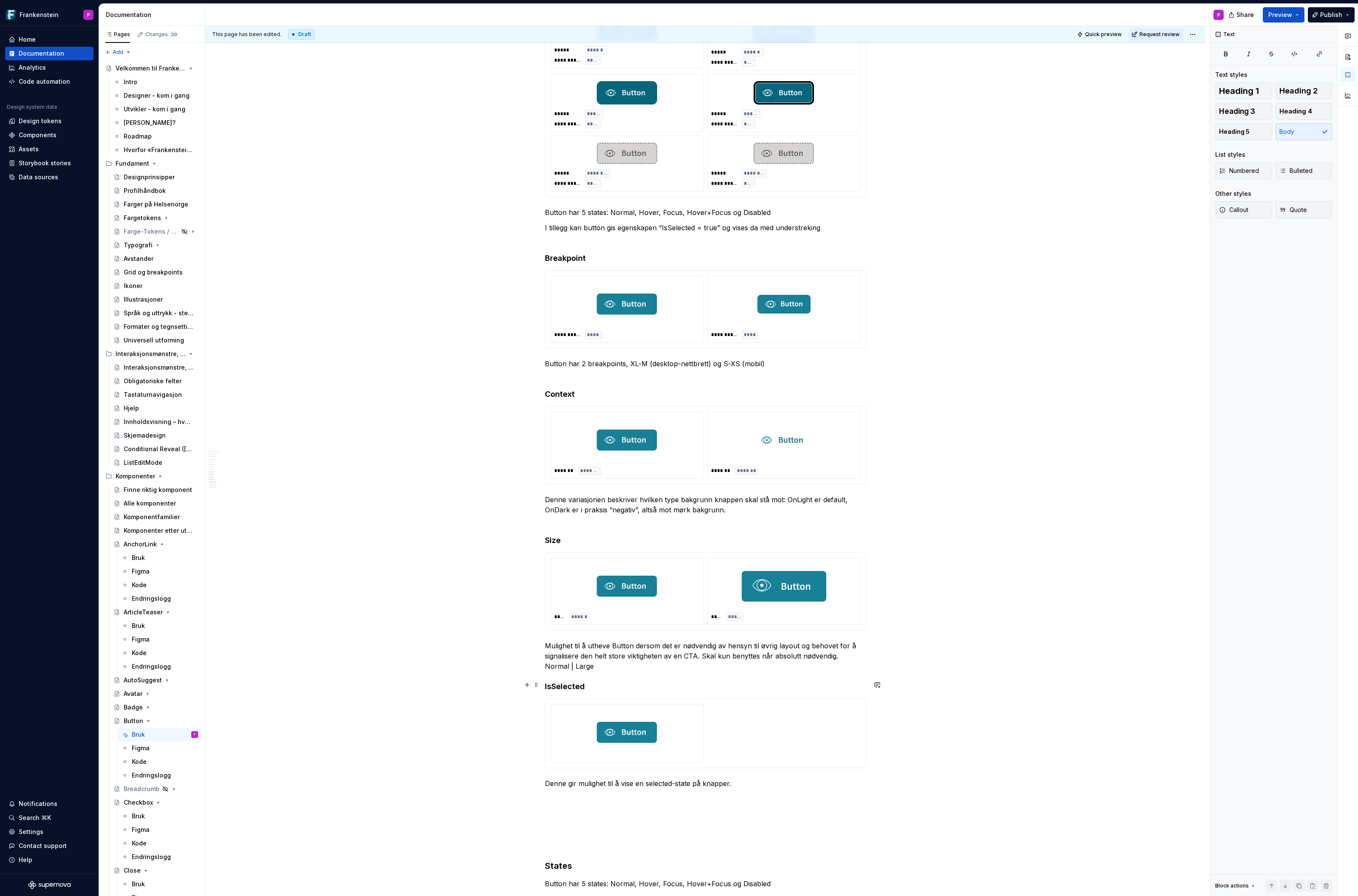
scroll to position [2438, 0]
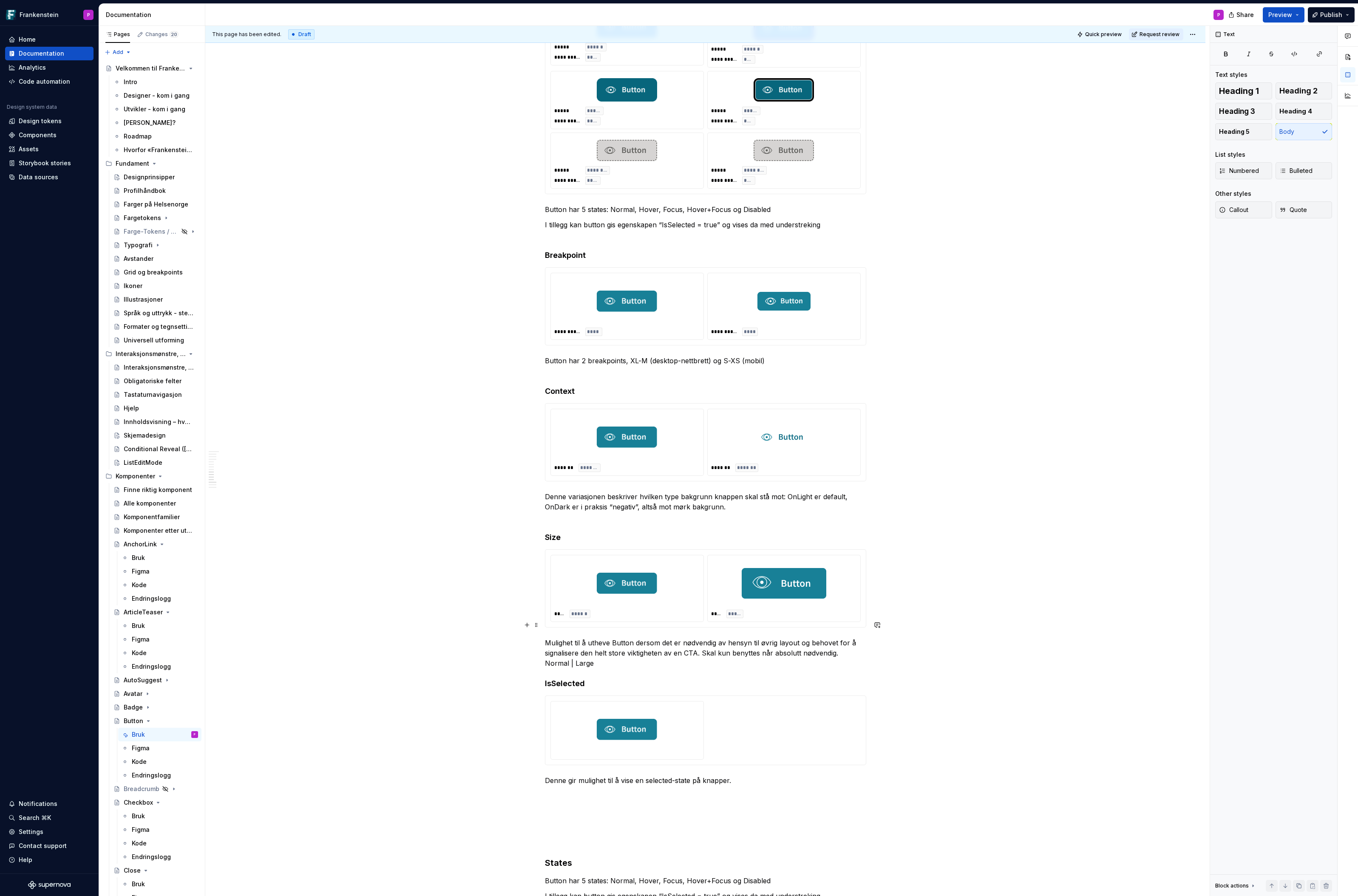
click at [575, 648] on p "Mulighet til å utheve Button dersom det er nødvendig av hensyn til øvrig layout…" at bounding box center [705, 653] width 321 height 31
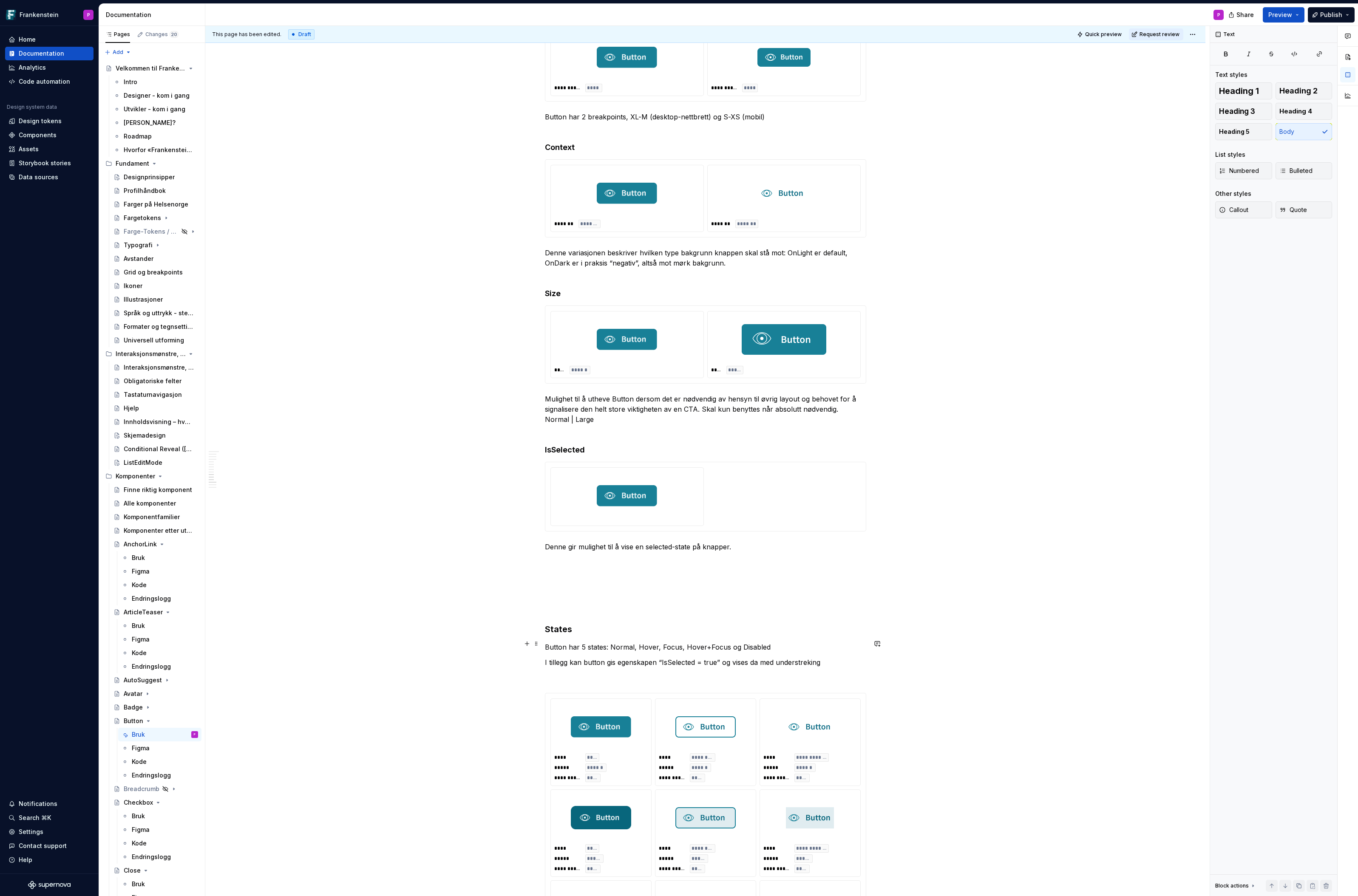
scroll to position [2692, 0]
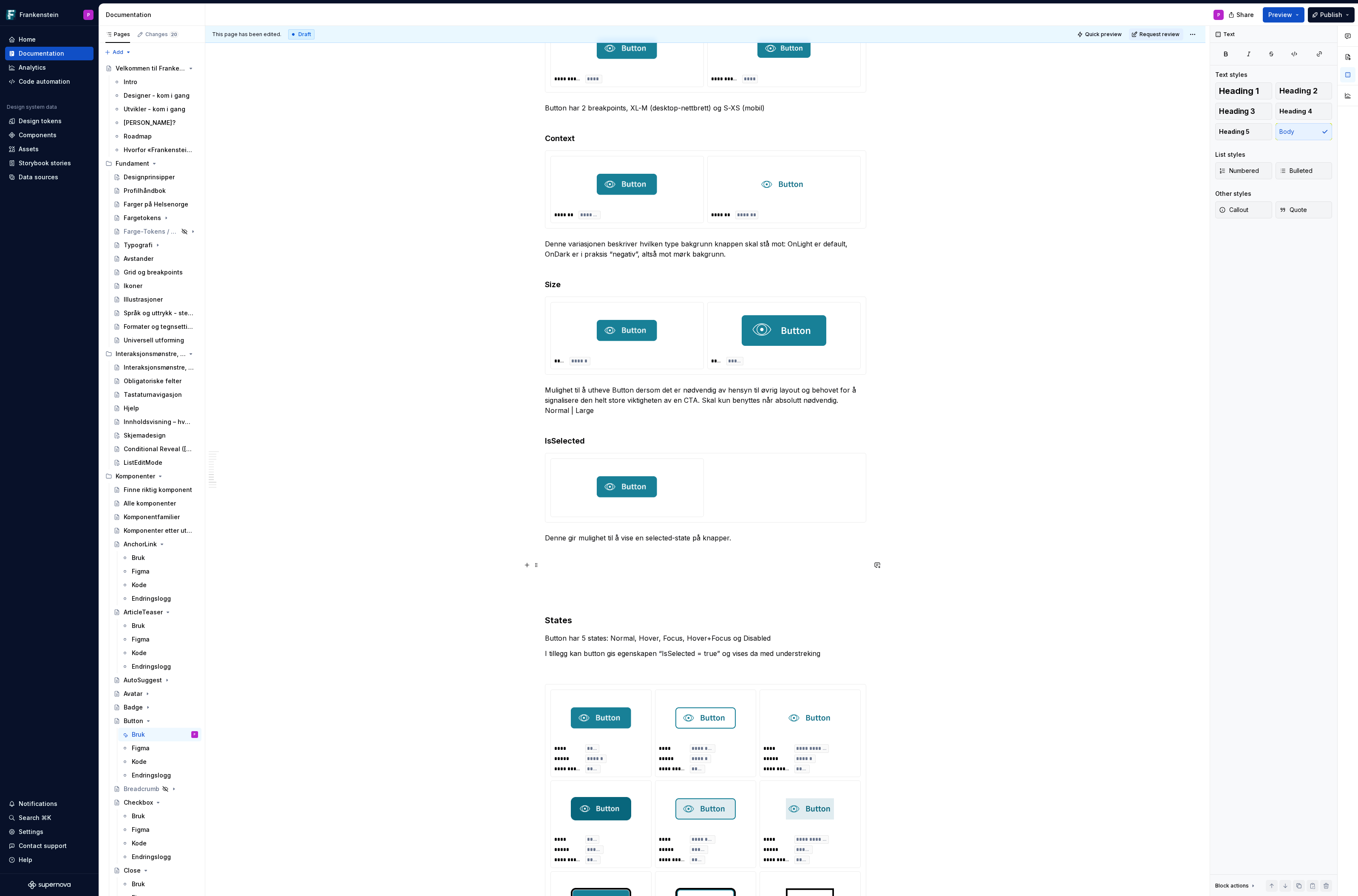
click at [570, 579] on p at bounding box center [705, 584] width 321 height 10
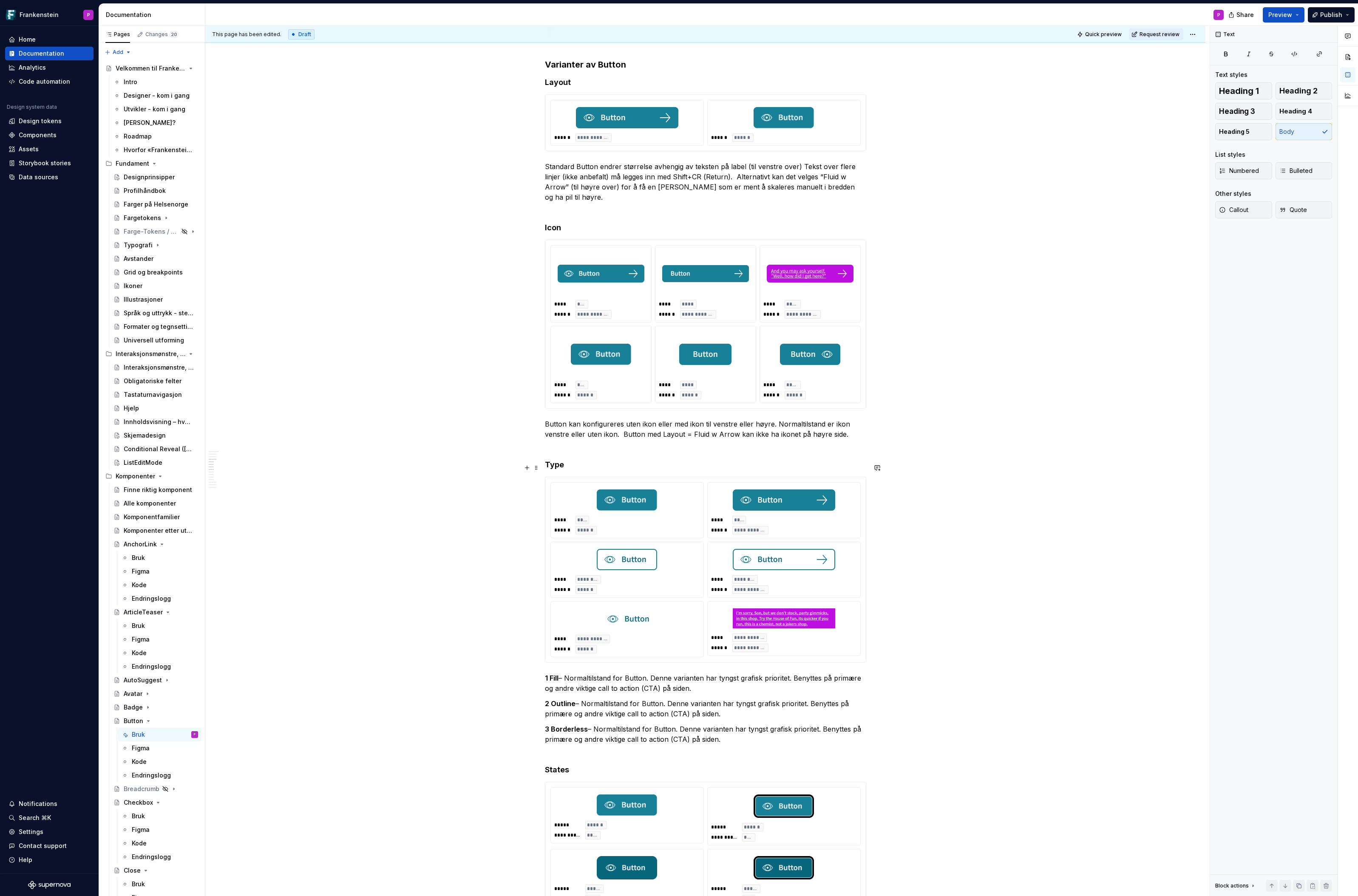
scroll to position [1658, 0]
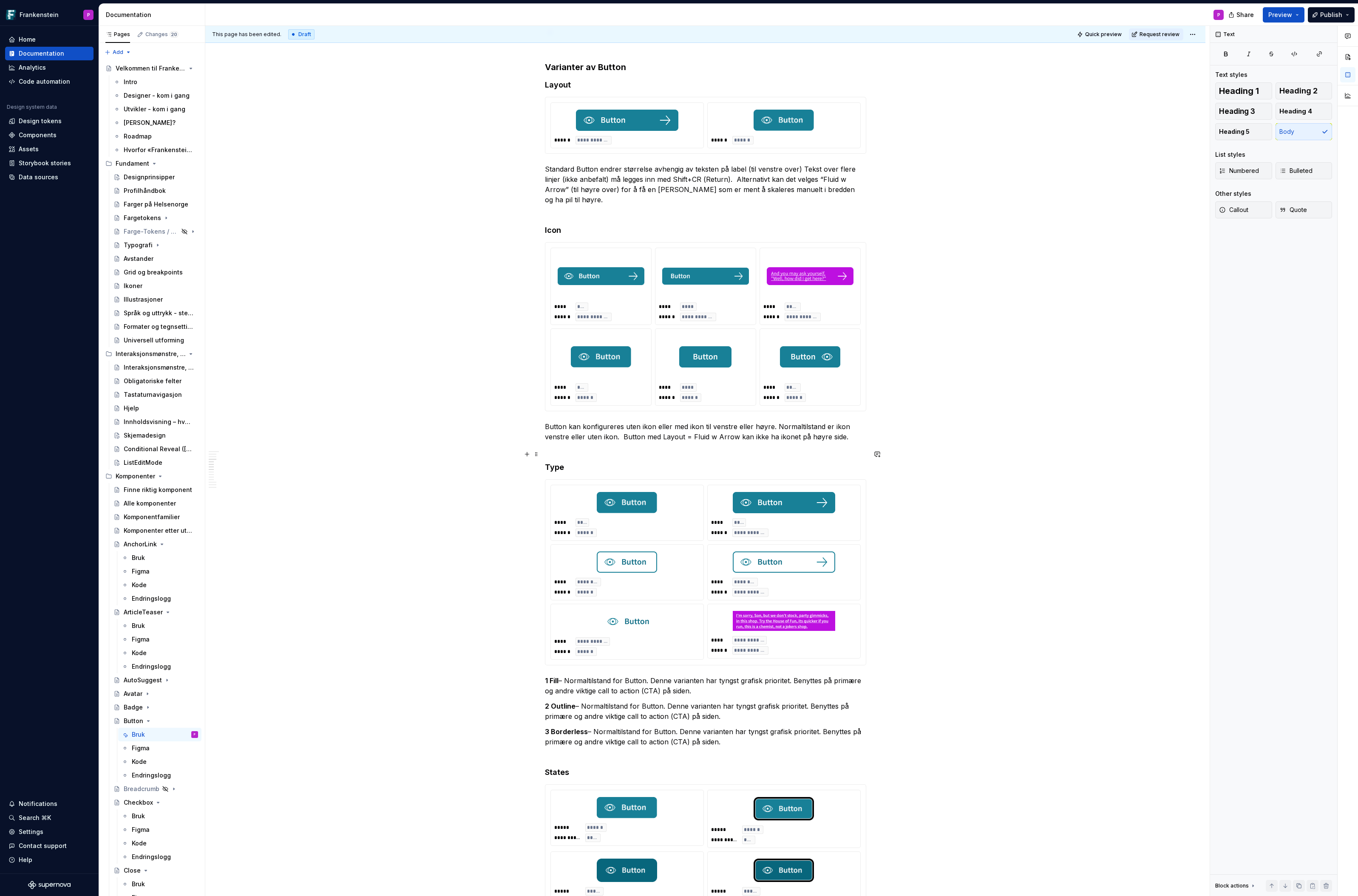
click at [584, 462] on h4 "Type" at bounding box center [705, 467] width 321 height 10
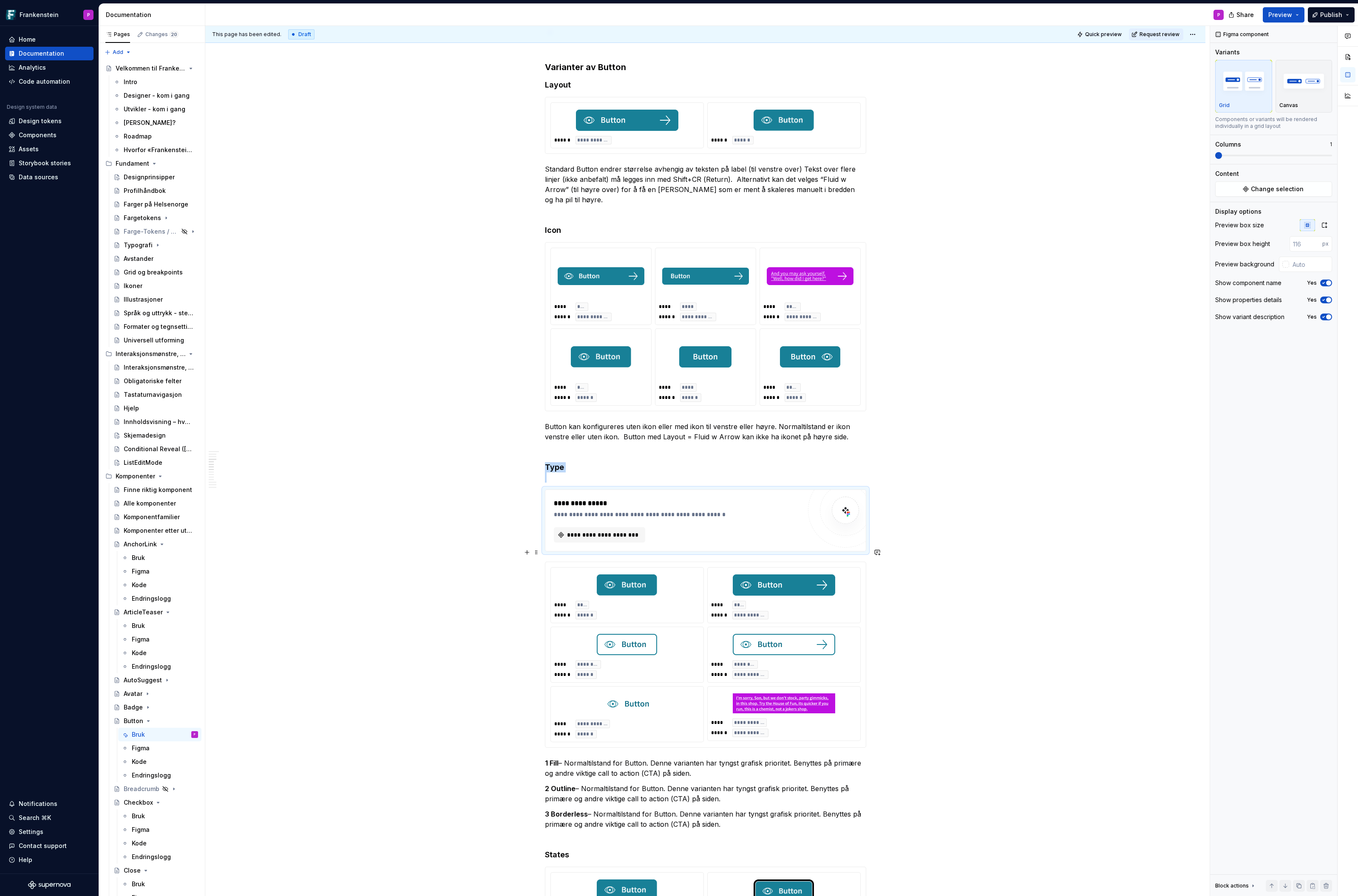
click at [596, 601] on div "**** ****** ****** ******" at bounding box center [627, 610] width 146 height 19
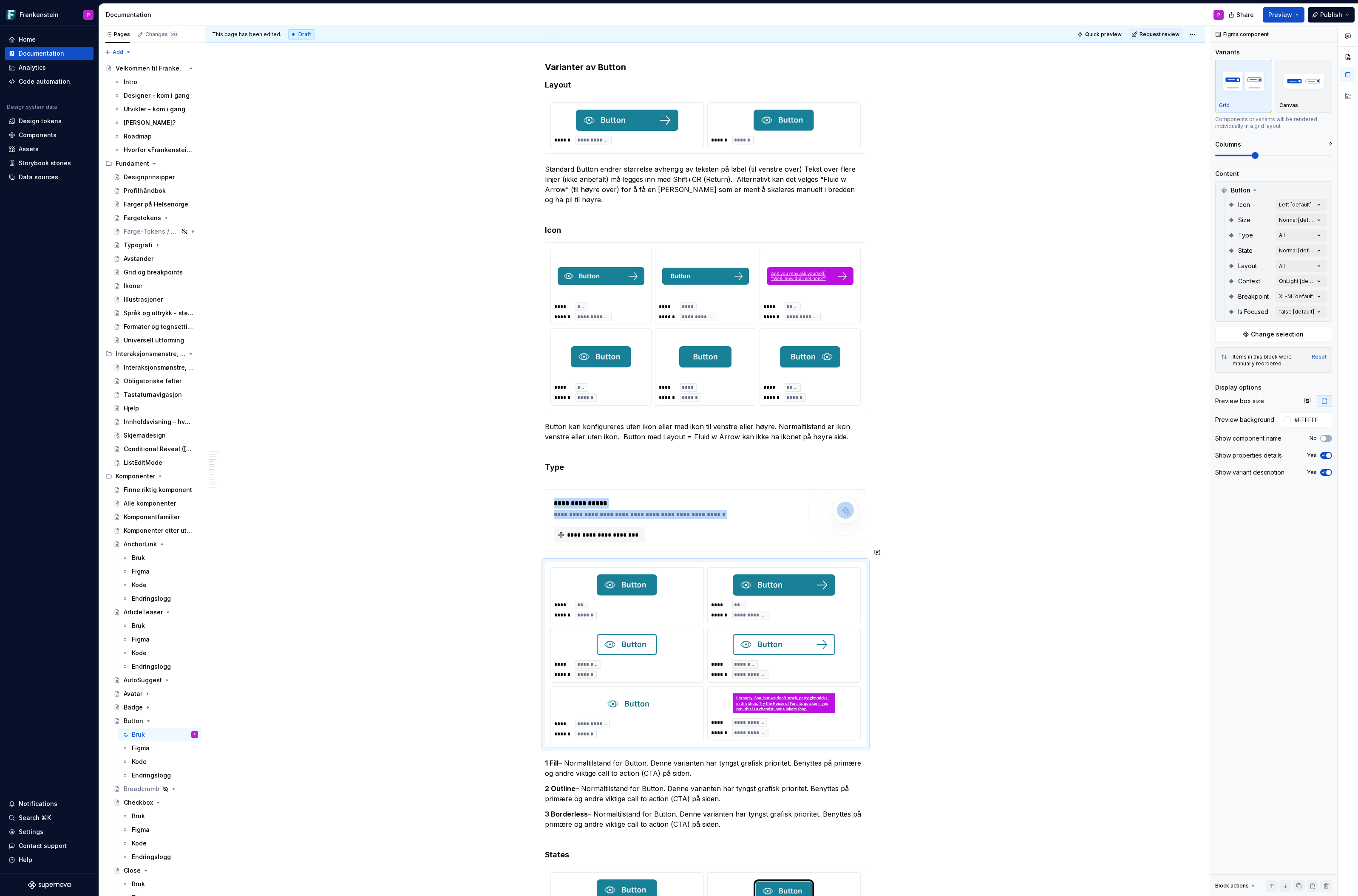
copy div "**********"
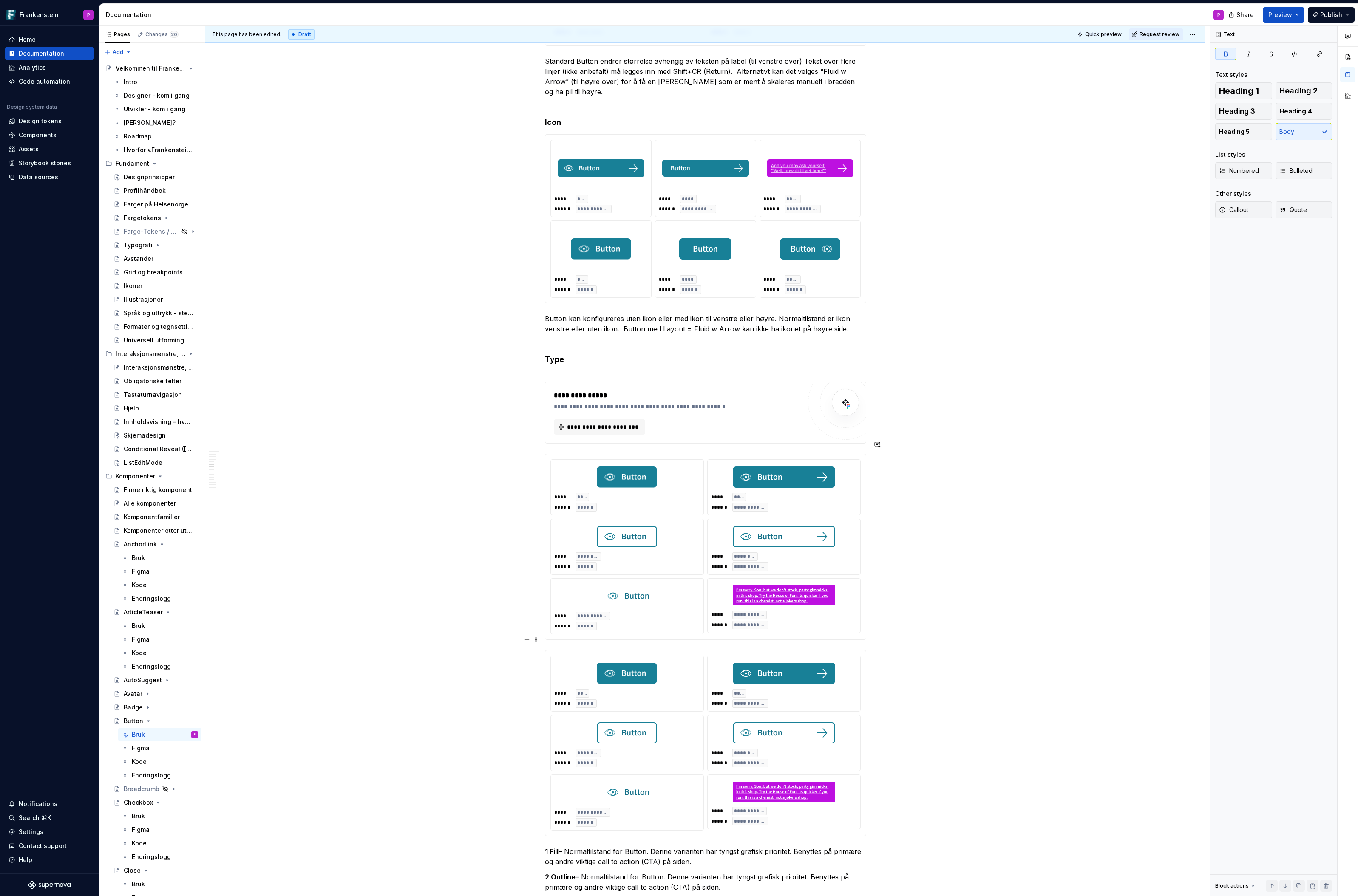
scroll to position [1771, 0]
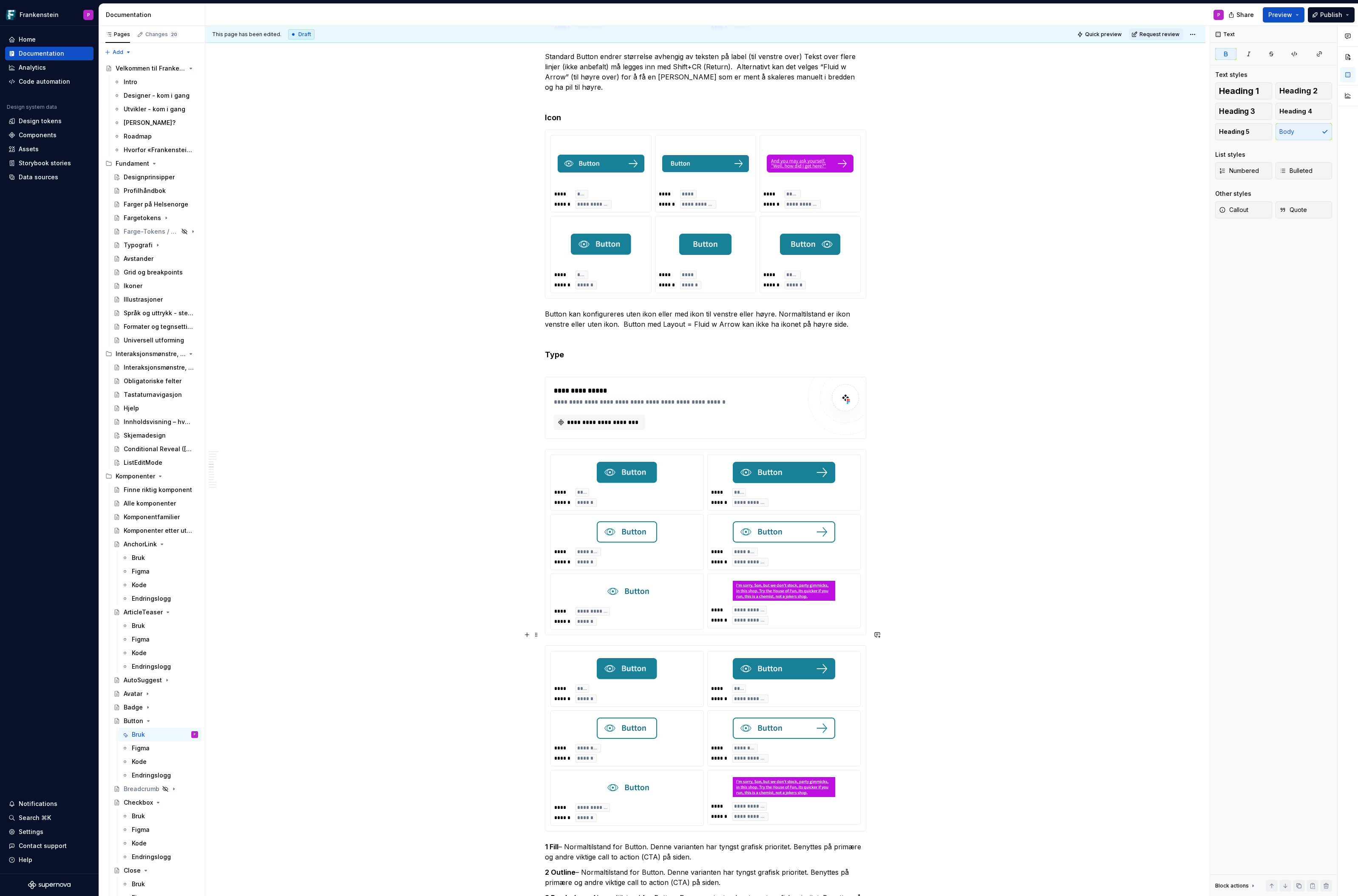
click at [620, 688] on div "**** ****** ****** ******" at bounding box center [627, 679] width 153 height 55
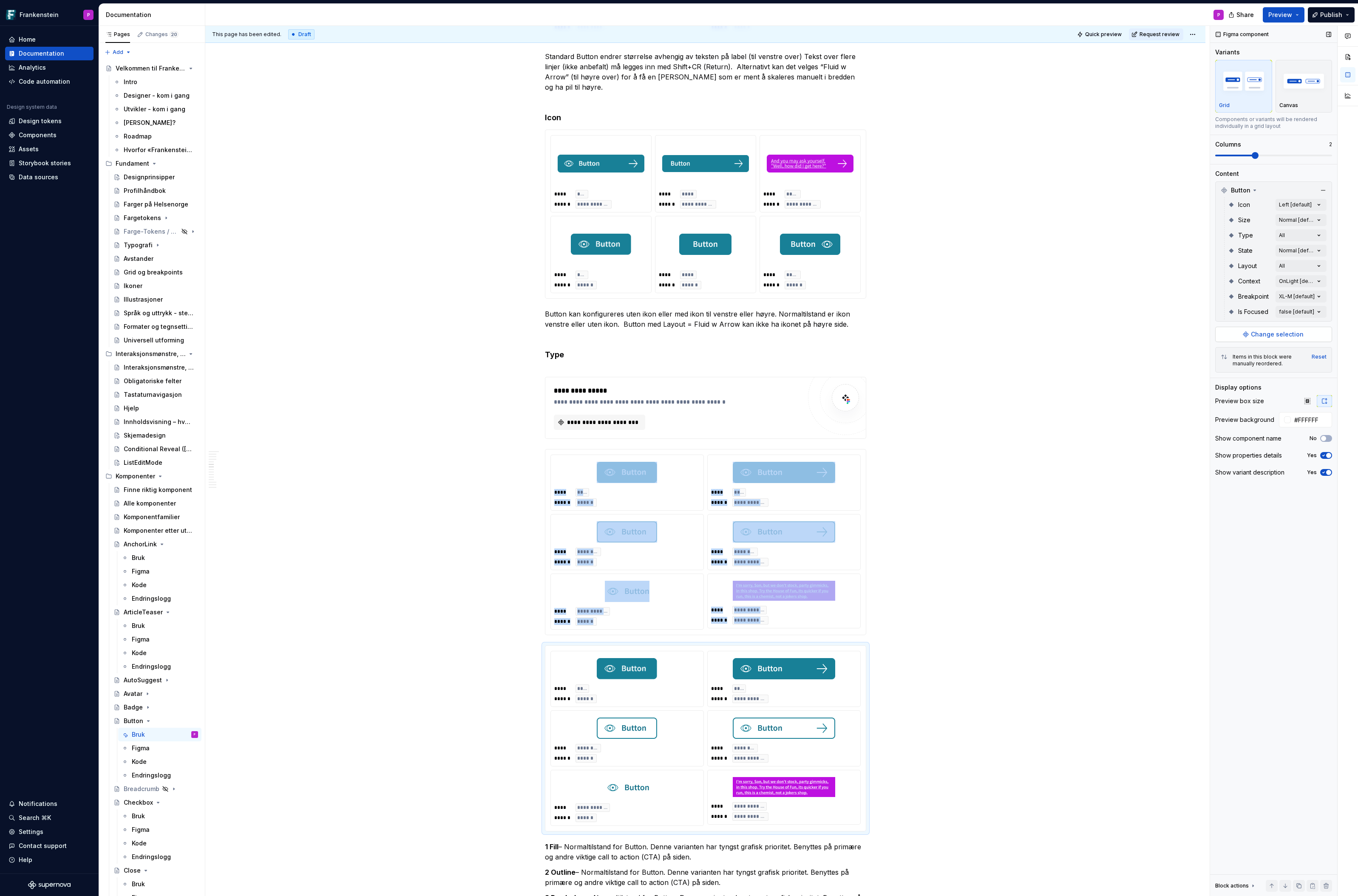
click at [1310, 333] on button "Change selection" at bounding box center [1273, 334] width 116 height 15
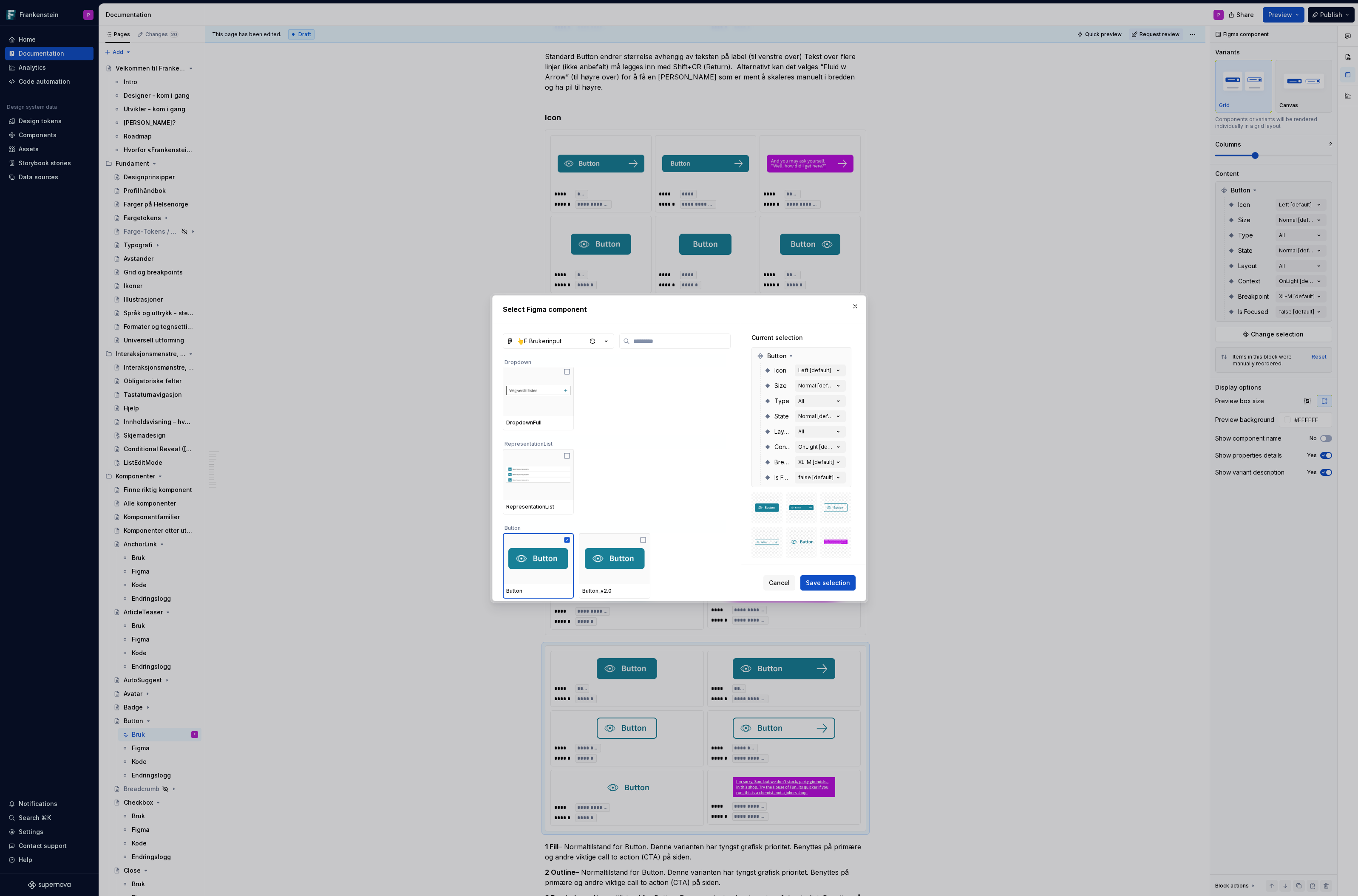
scroll to position [918, 0]
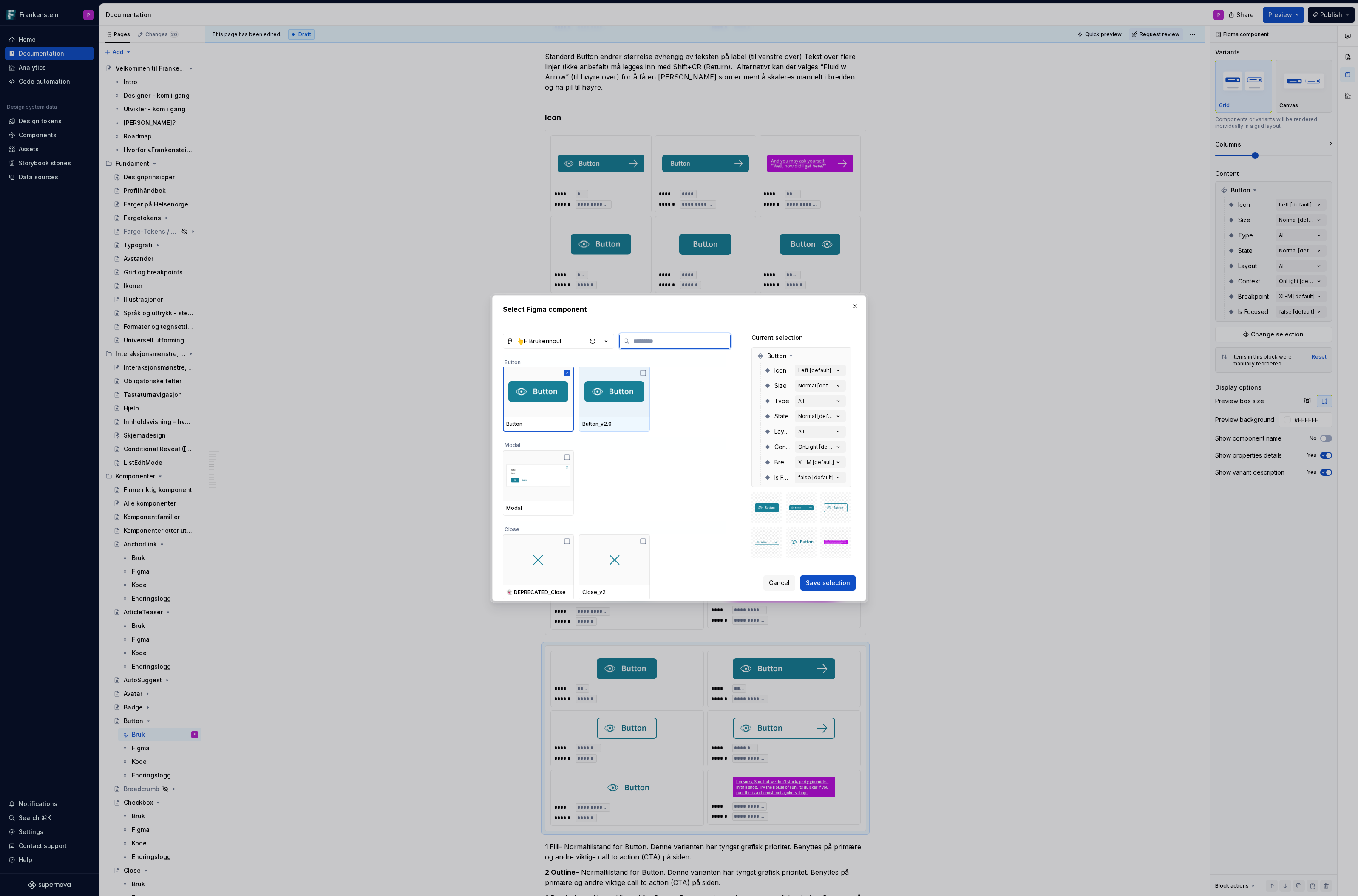
click at [633, 401] on div at bounding box center [615, 391] width 71 height 51
click at [564, 413] on div at bounding box center [538, 391] width 71 height 51
click at [837, 584] on span "Save selection" at bounding box center [827, 583] width 44 height 8
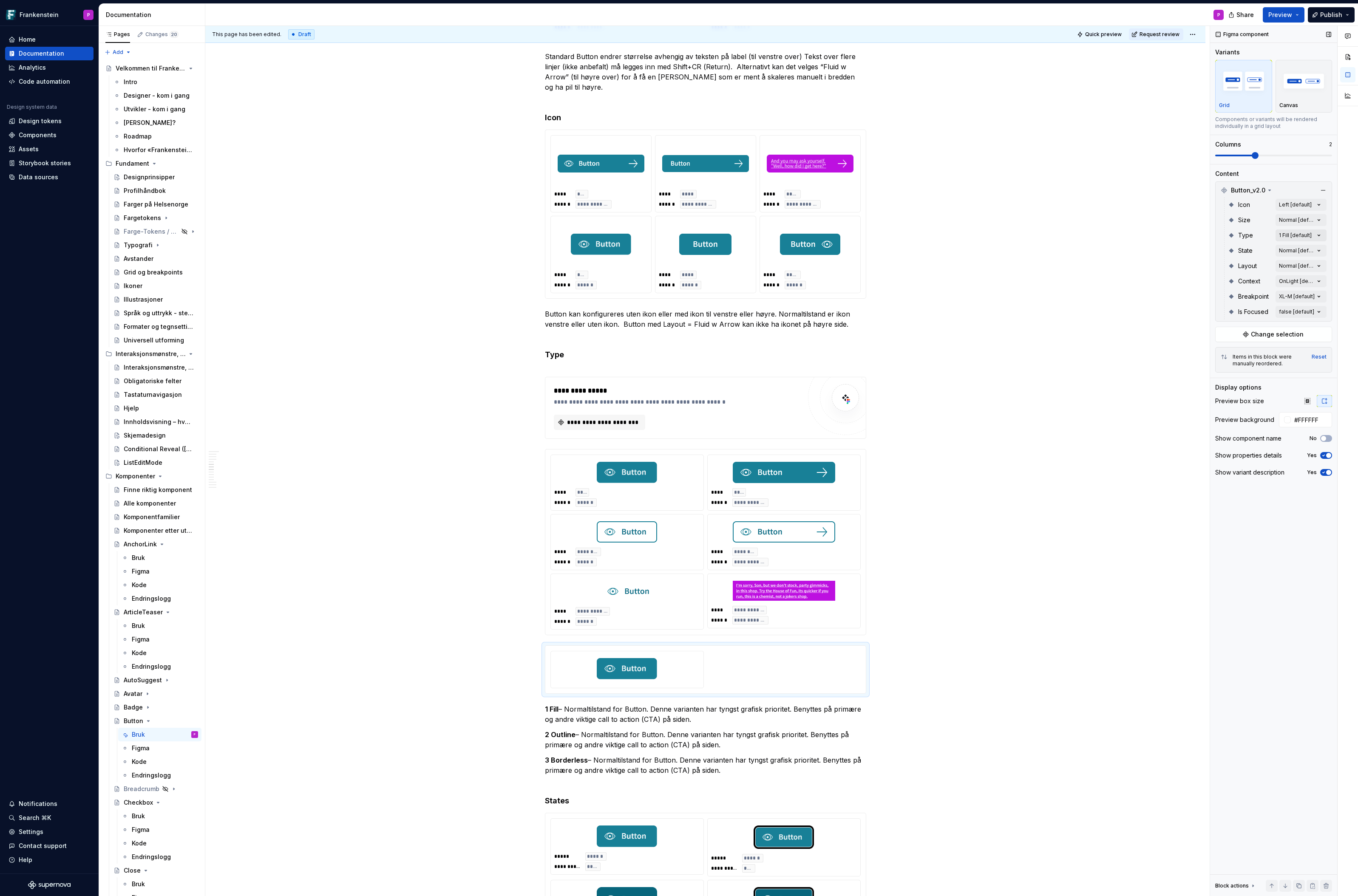
click at [1320, 233] on div "Comments Open comments No comments yet Select ‘Comment’ from the block context …" at bounding box center [1283, 461] width 148 height 871
click at [1319, 248] on button "button" at bounding box center [1315, 250] width 12 height 7
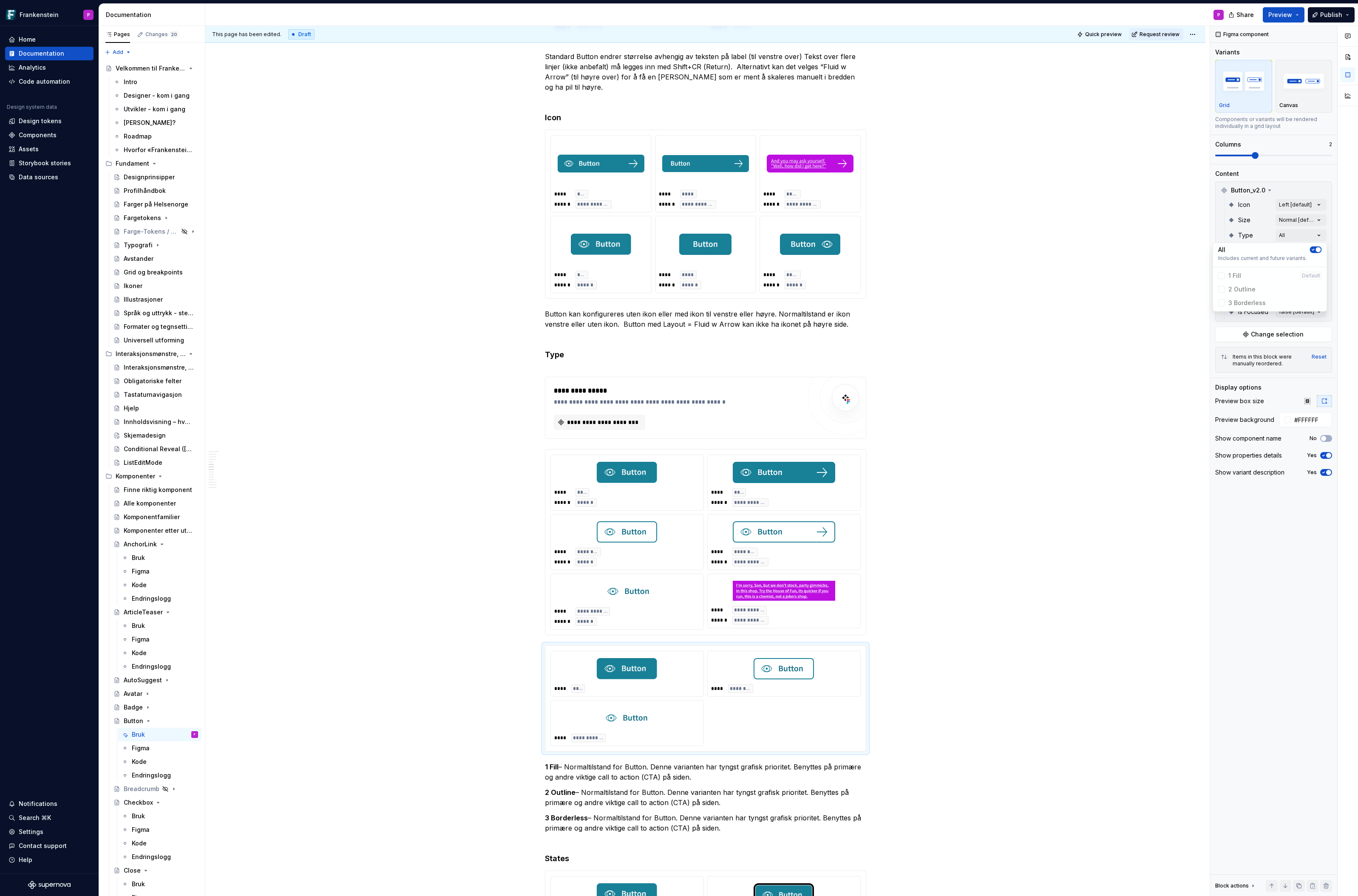
click at [1289, 178] on div "Comments Open comments No comments yet Select ‘Comment’ from the block context …" at bounding box center [1283, 461] width 148 height 871
click at [1320, 263] on div "Comments Open comments No comments yet Select ‘Comment’ from the block context …" at bounding box center [1283, 461] width 148 height 871
click at [1317, 280] on button "button" at bounding box center [1315, 280] width 12 height 7
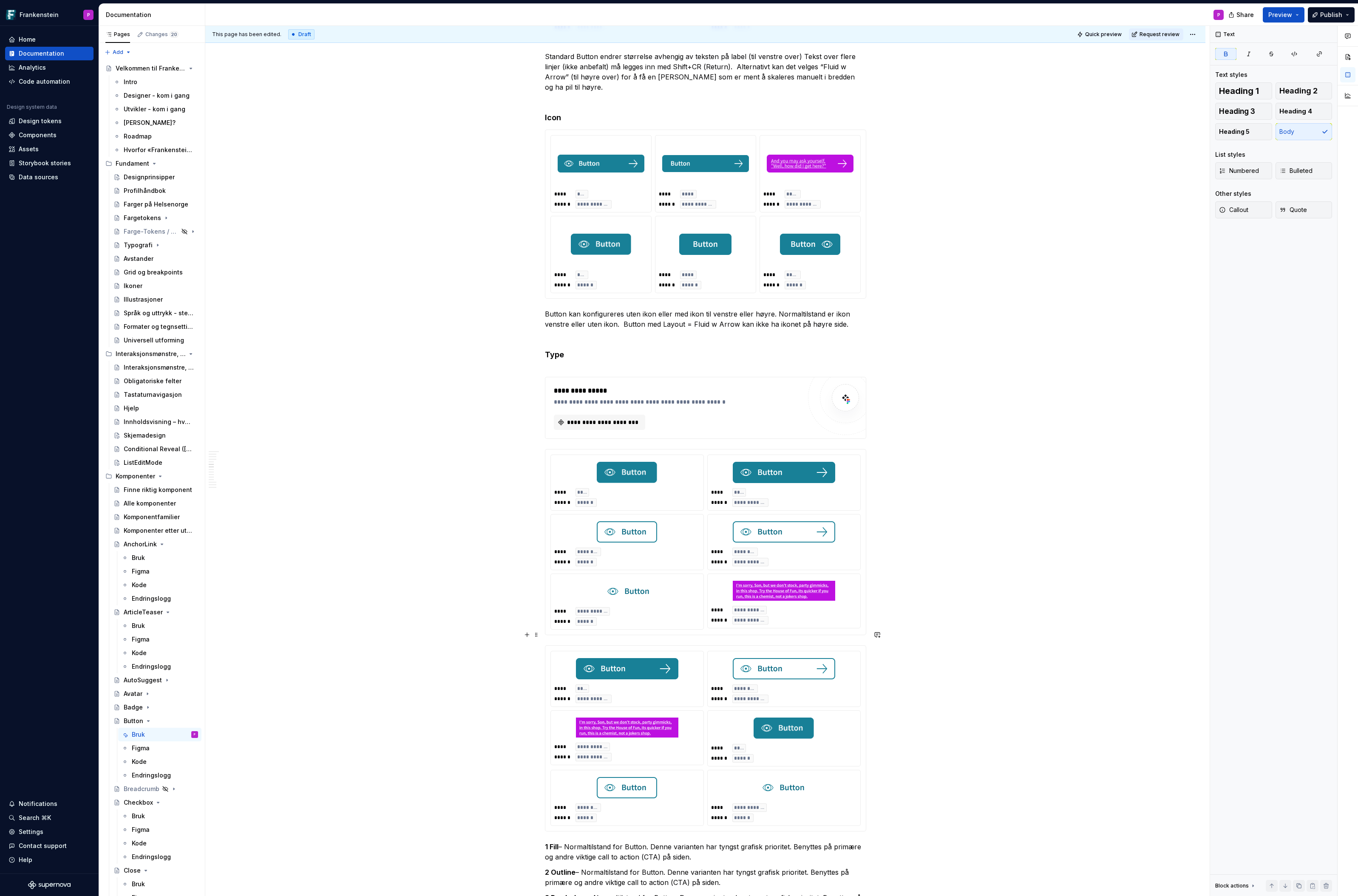
click at [745, 718] on div at bounding box center [783, 728] width 146 height 28
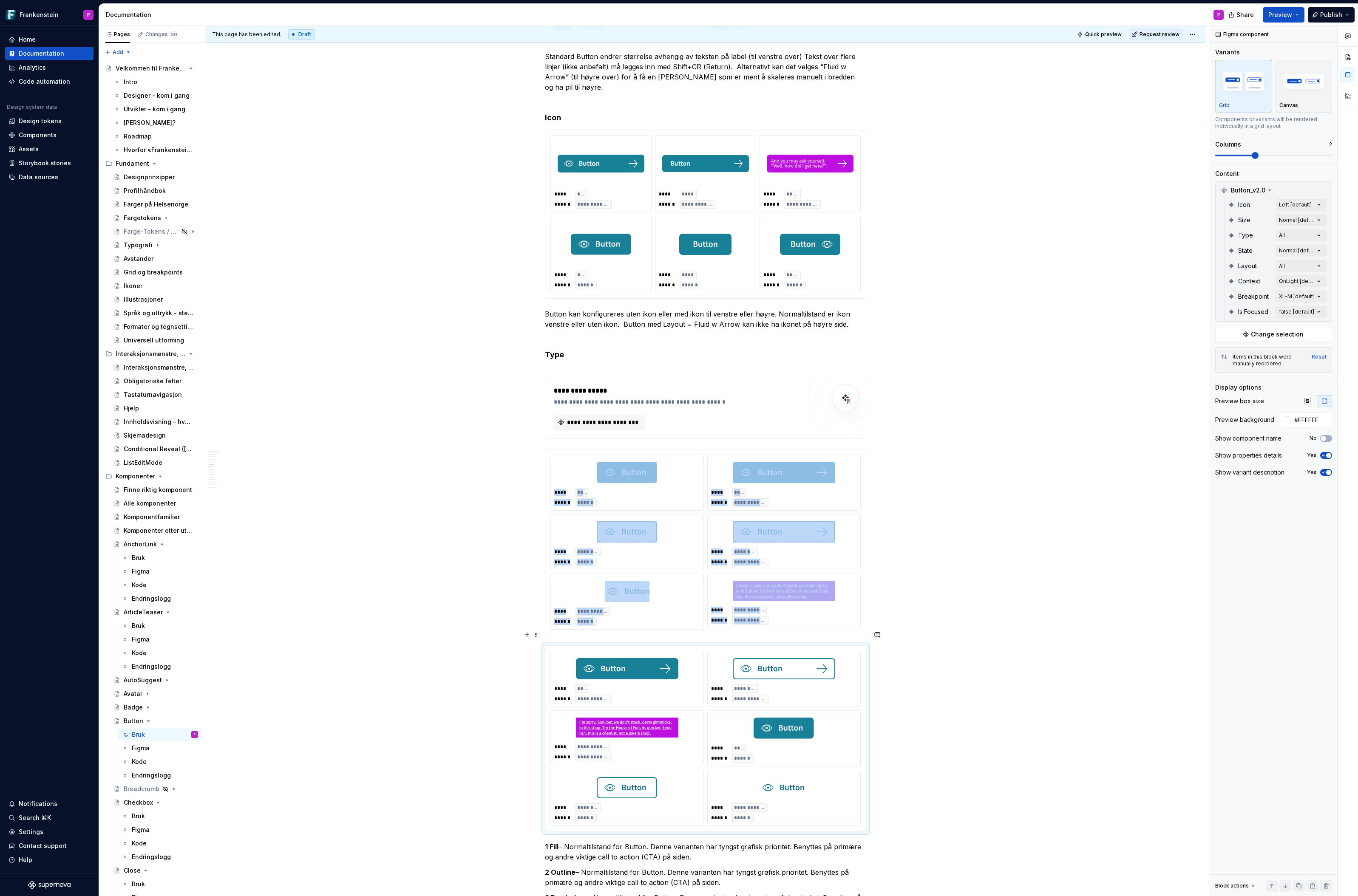
click at [737, 727] on div "**** ****** ****** ******" at bounding box center [784, 738] width 153 height 55
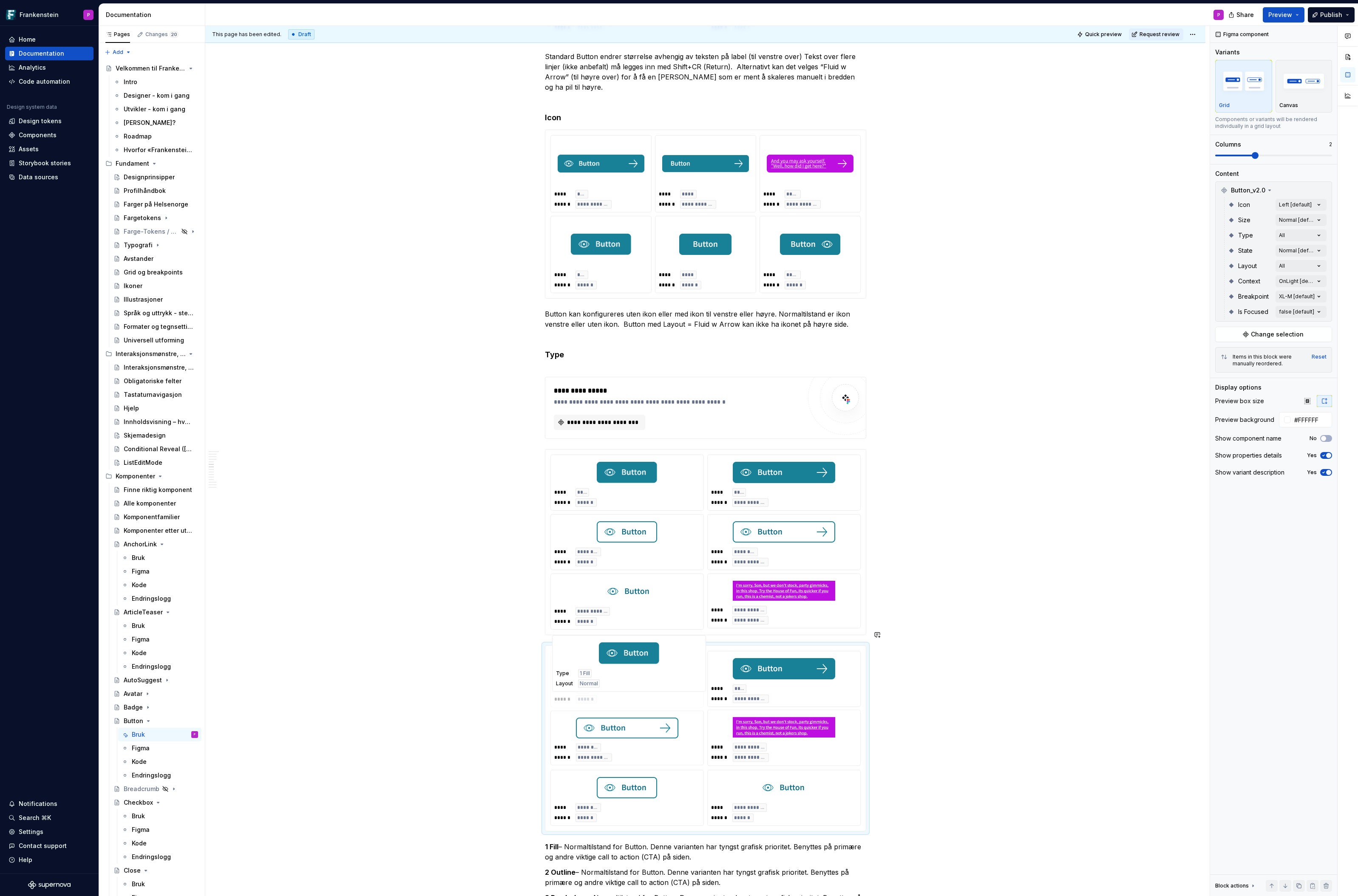
drag, startPoint x: 740, startPoint y: 734, endPoint x: 631, endPoint y: 687, distance: 118.7
click at [631, 687] on body "Frankenstein P Home Documentation Analytics Code automation Design system data …" at bounding box center [679, 448] width 1358 height 896
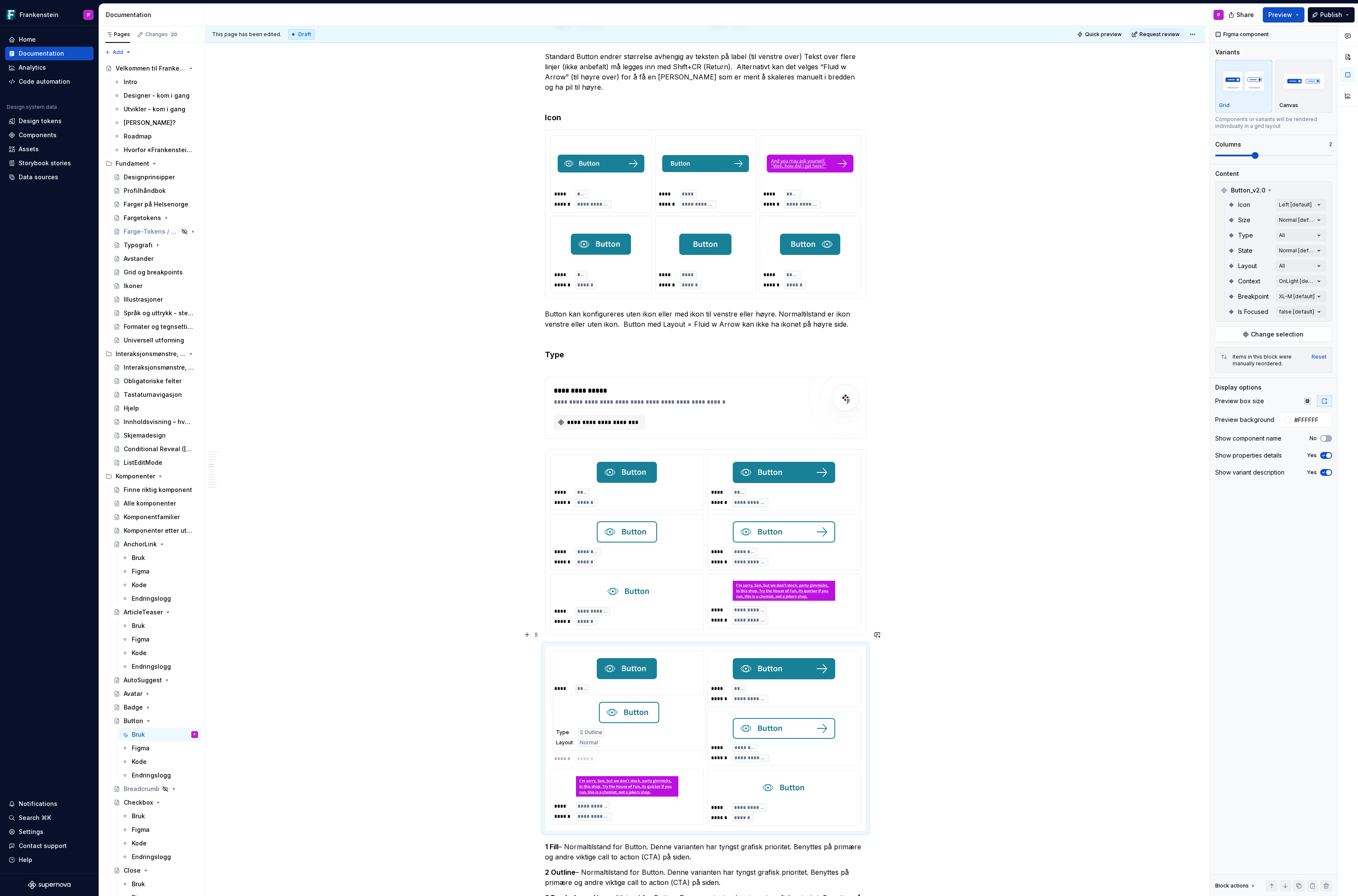
drag, startPoint x: 626, startPoint y: 779, endPoint x: 628, endPoint y: 722, distance: 57.0
click at [628, 722] on body "Frankenstein P Home Documentation Analytics Code automation Design system data …" at bounding box center [679, 448] width 1358 height 896
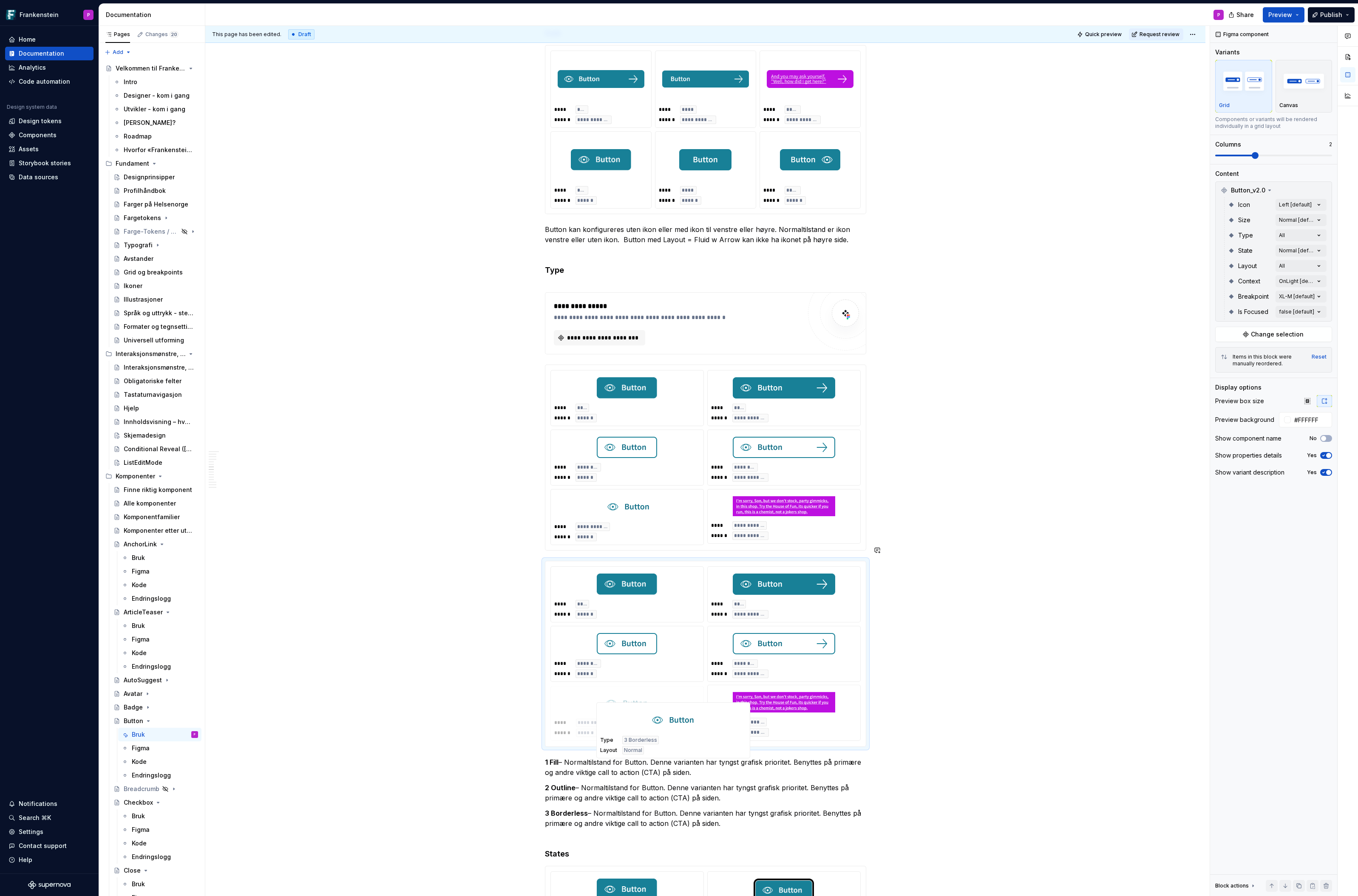
scroll to position [1855, 0]
drag, startPoint x: 776, startPoint y: 776, endPoint x: 658, endPoint y: 707, distance: 136.7
click at [658, 707] on body "Frankenstein P Home Documentation Analytics Code automation Design system data …" at bounding box center [679, 448] width 1358 height 896
click at [684, 463] on div "**** ********* ****** ******" at bounding box center [627, 472] width 146 height 19
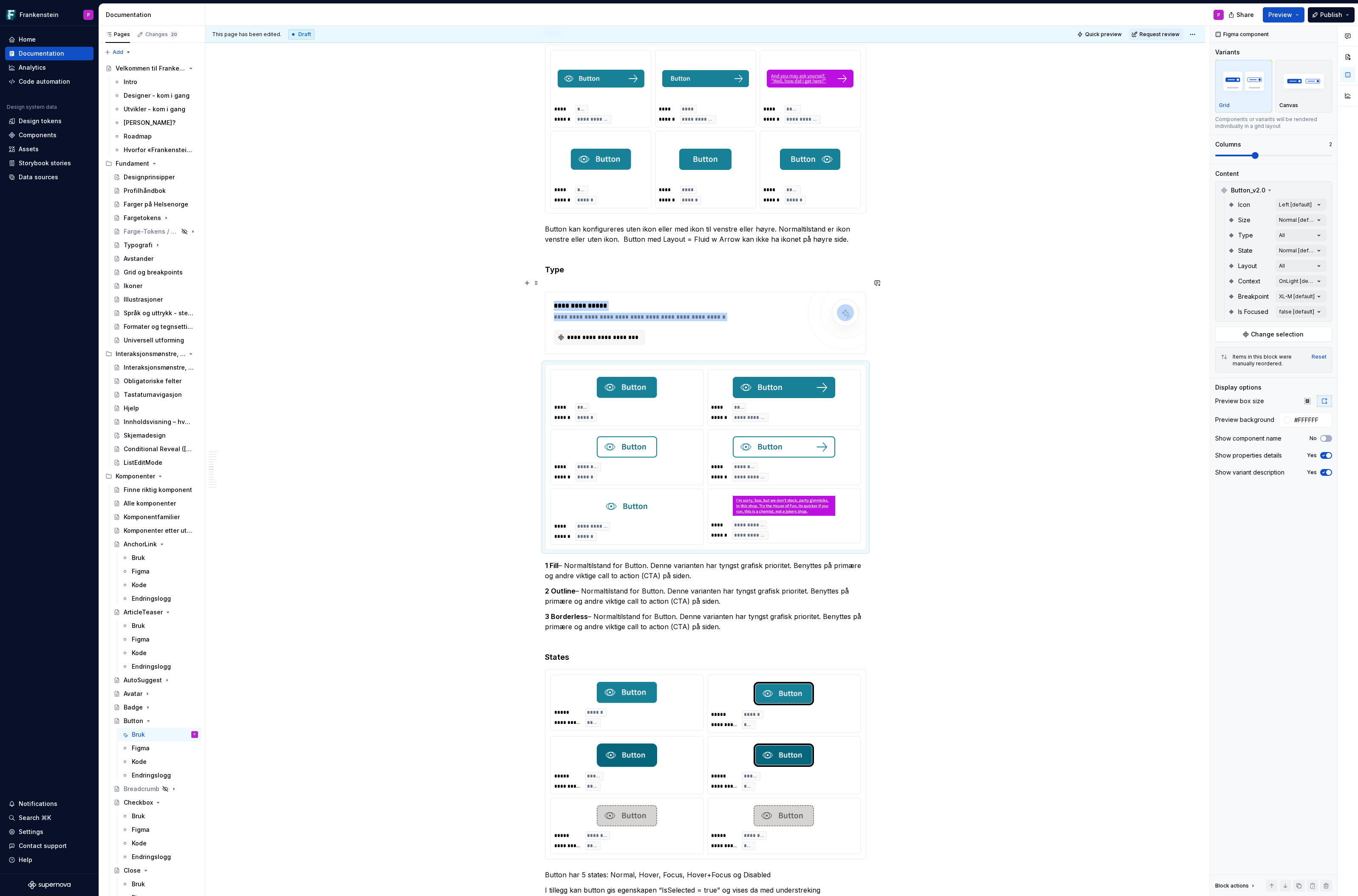
click at [705, 330] on div "**********" at bounding box center [678, 337] width 248 height 15
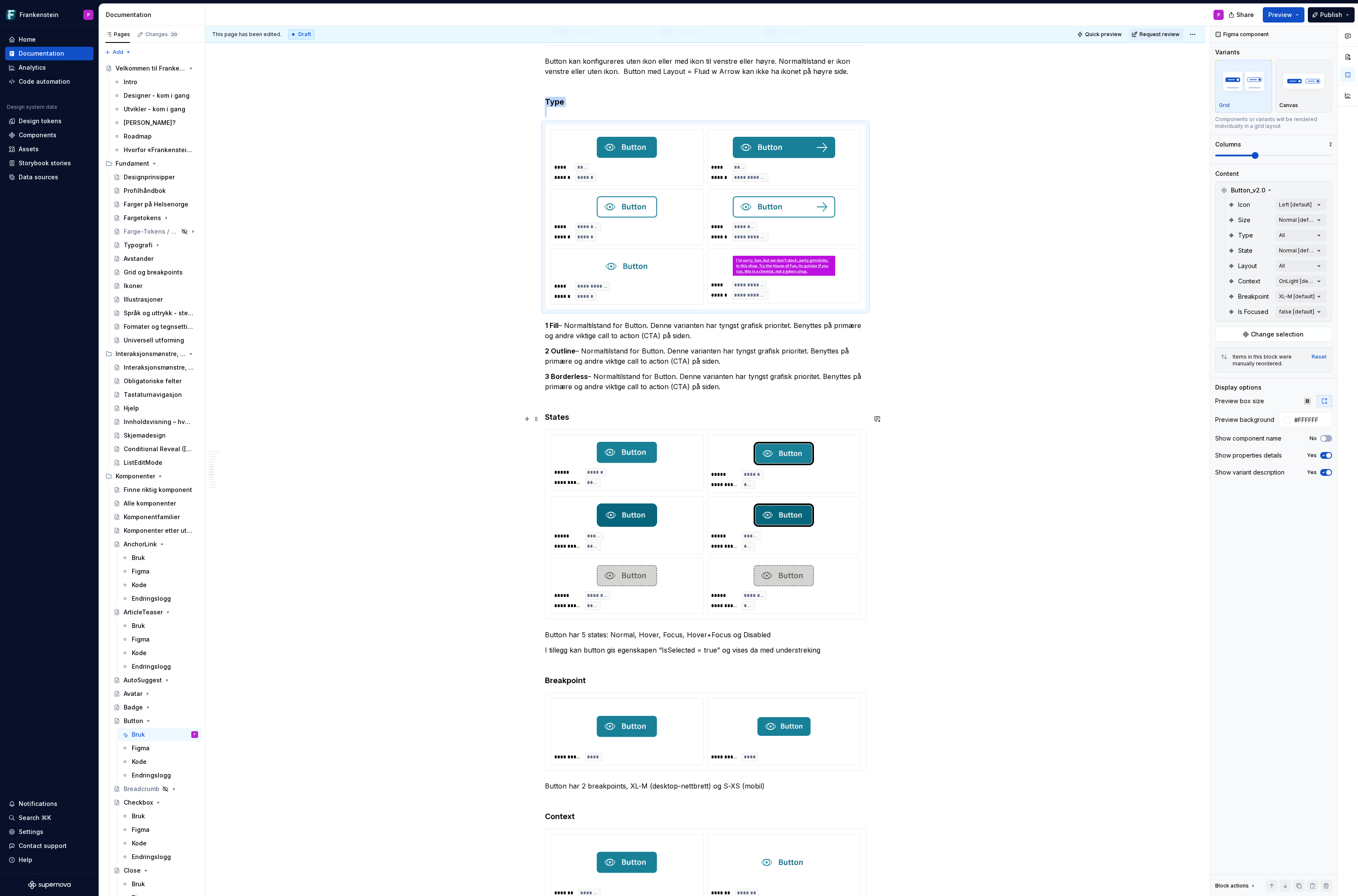
scroll to position [2028, 0]
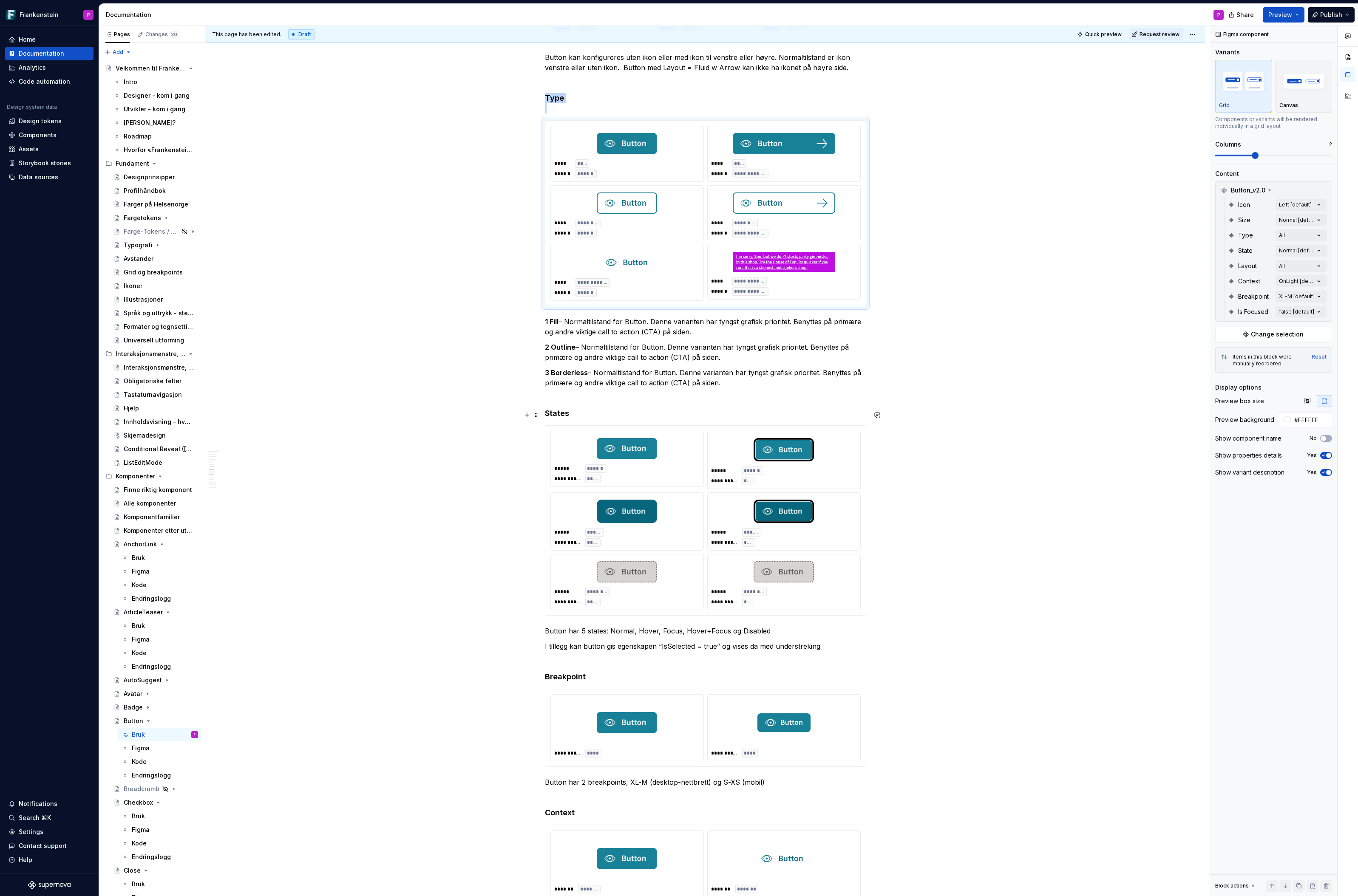
click at [676, 465] on div "**********" at bounding box center [627, 474] width 146 height 19
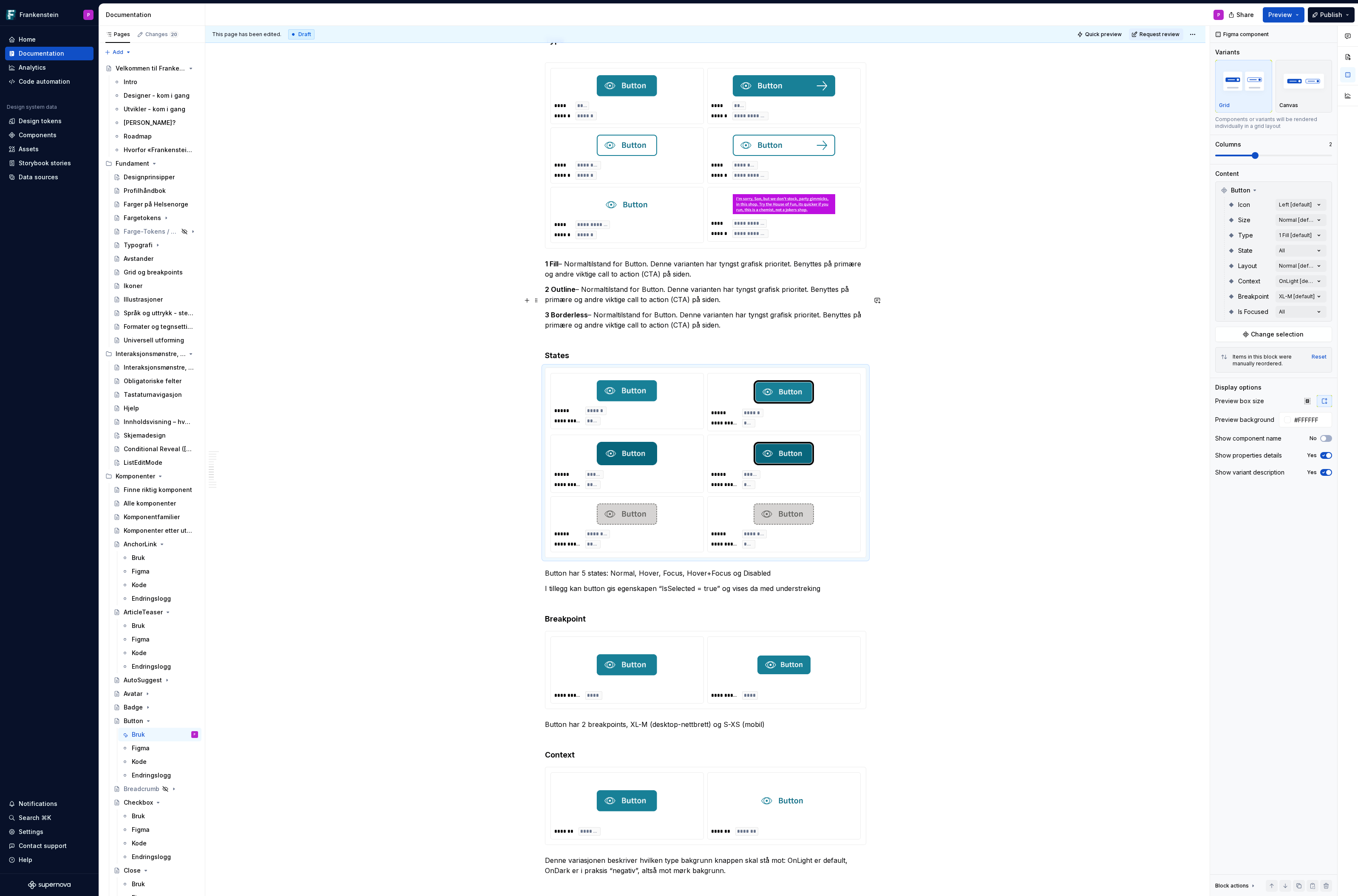
scroll to position [2076, 0]
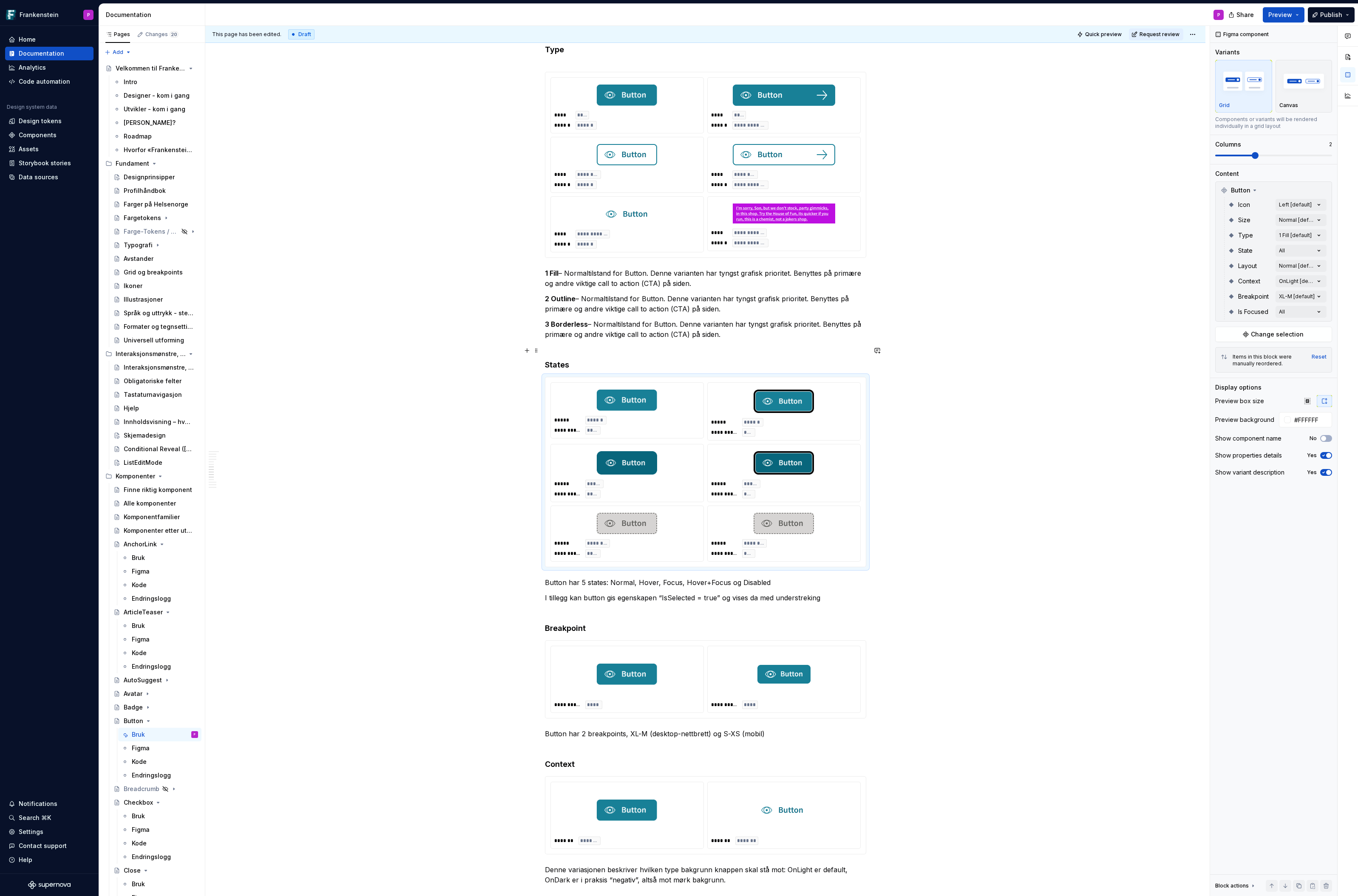
click at [591, 360] on h4 "States" at bounding box center [705, 365] width 321 height 10
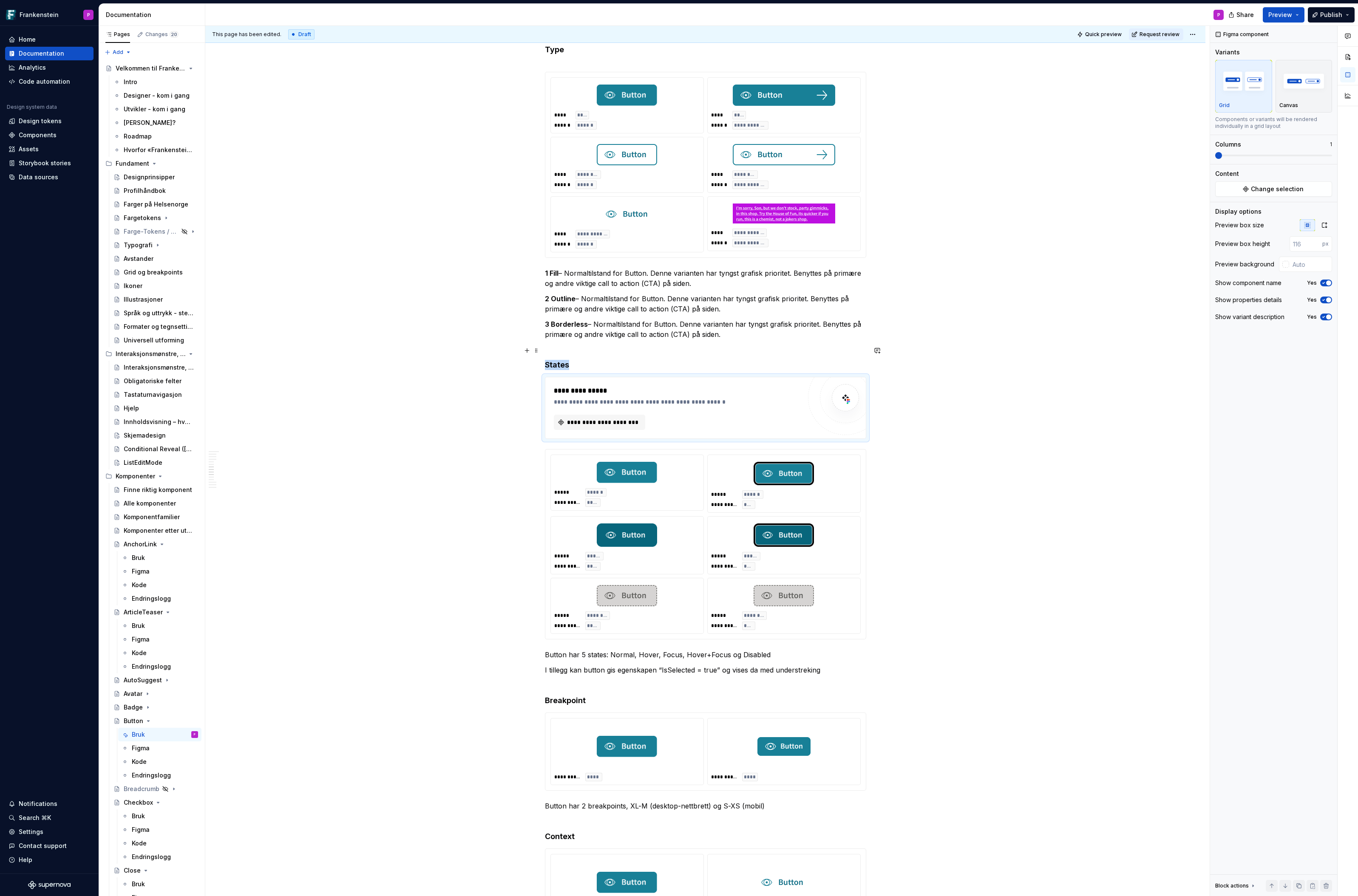
type textarea "*"
click at [595, 418] on span "**********" at bounding box center [603, 422] width 74 height 8
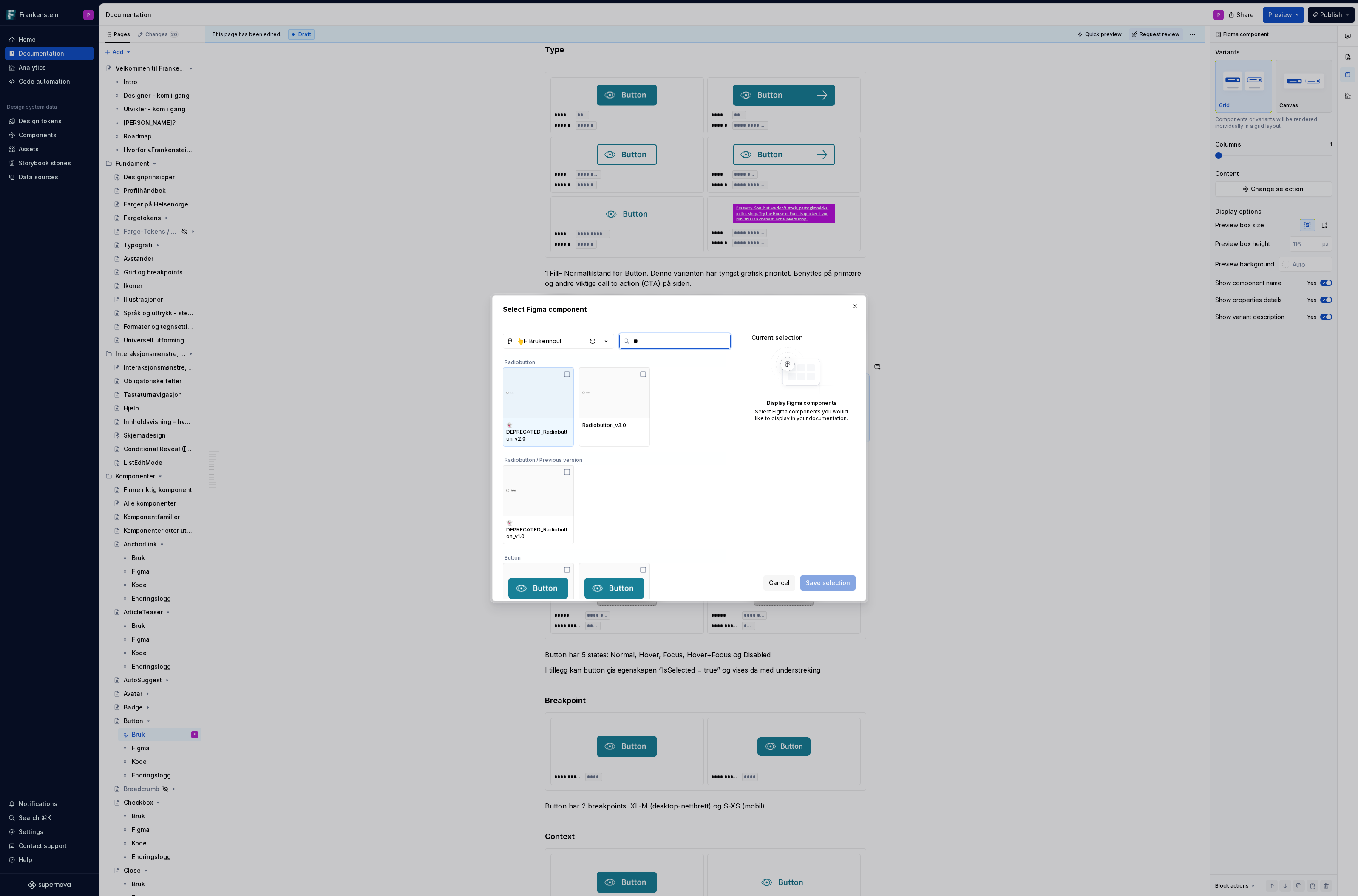
type input "***"
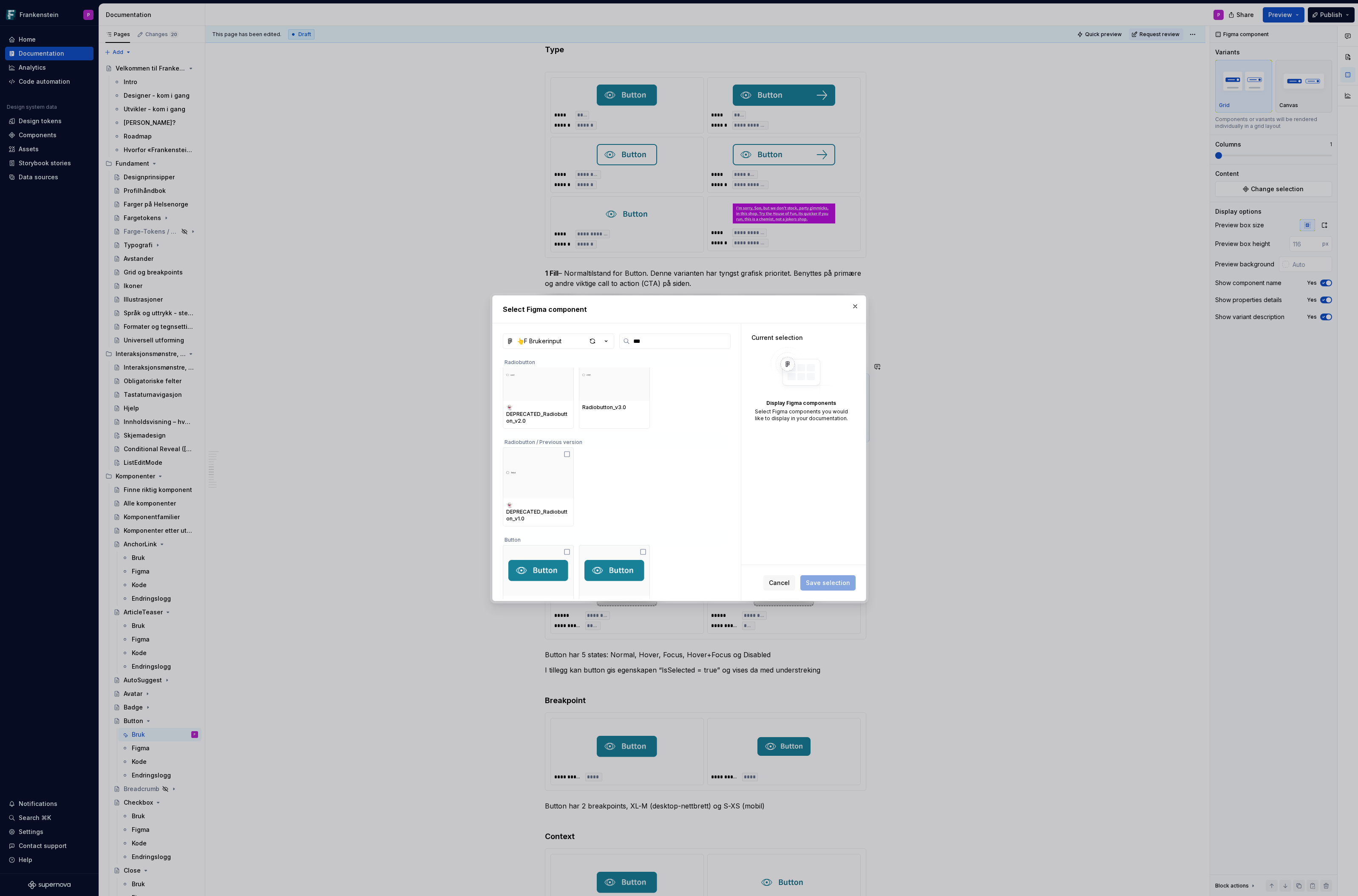
scroll to position [29, 0]
click at [605, 563] on img at bounding box center [614, 560] width 61 height 21
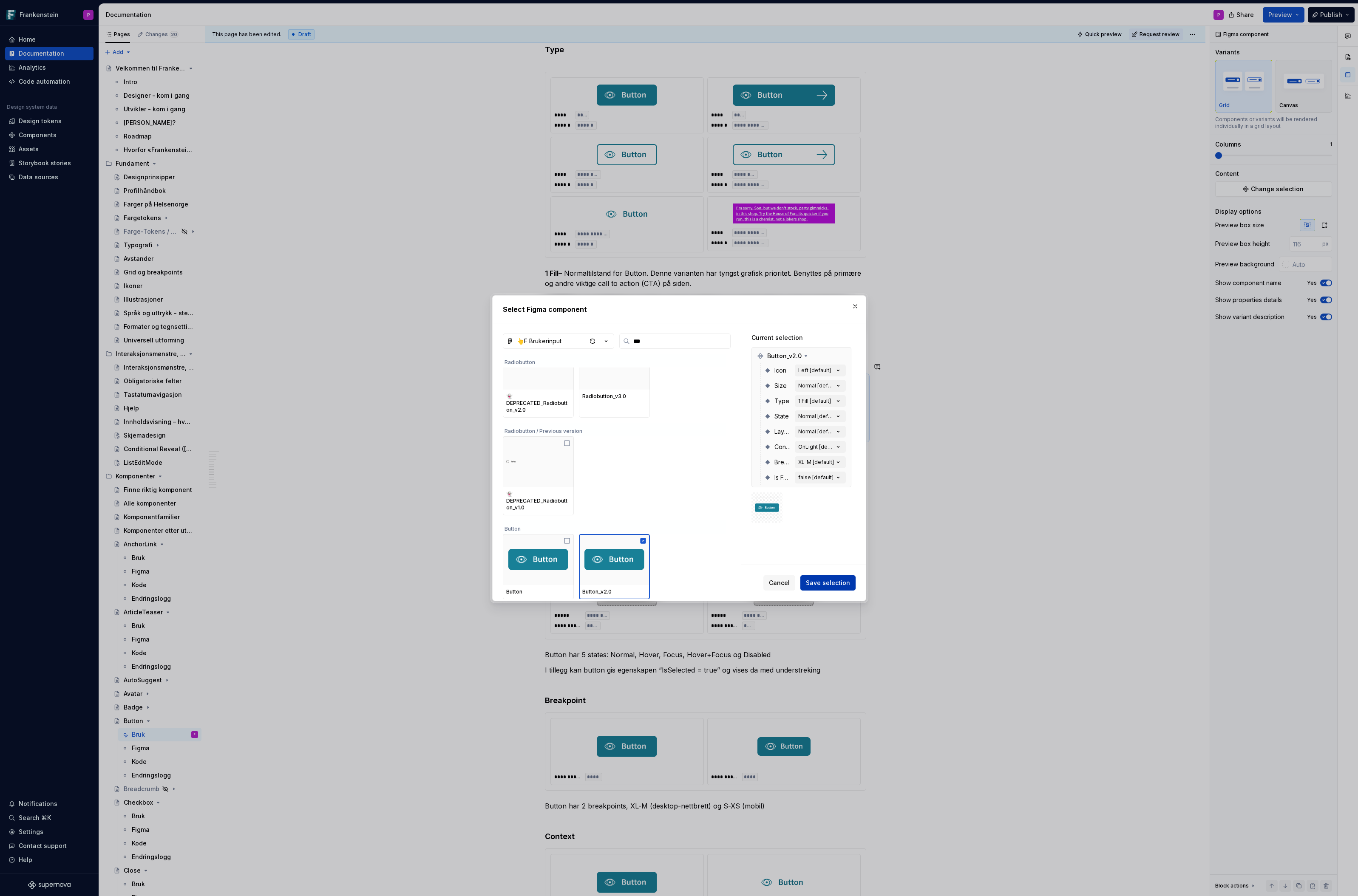
click at [815, 586] on span "Save selection" at bounding box center [827, 583] width 44 height 8
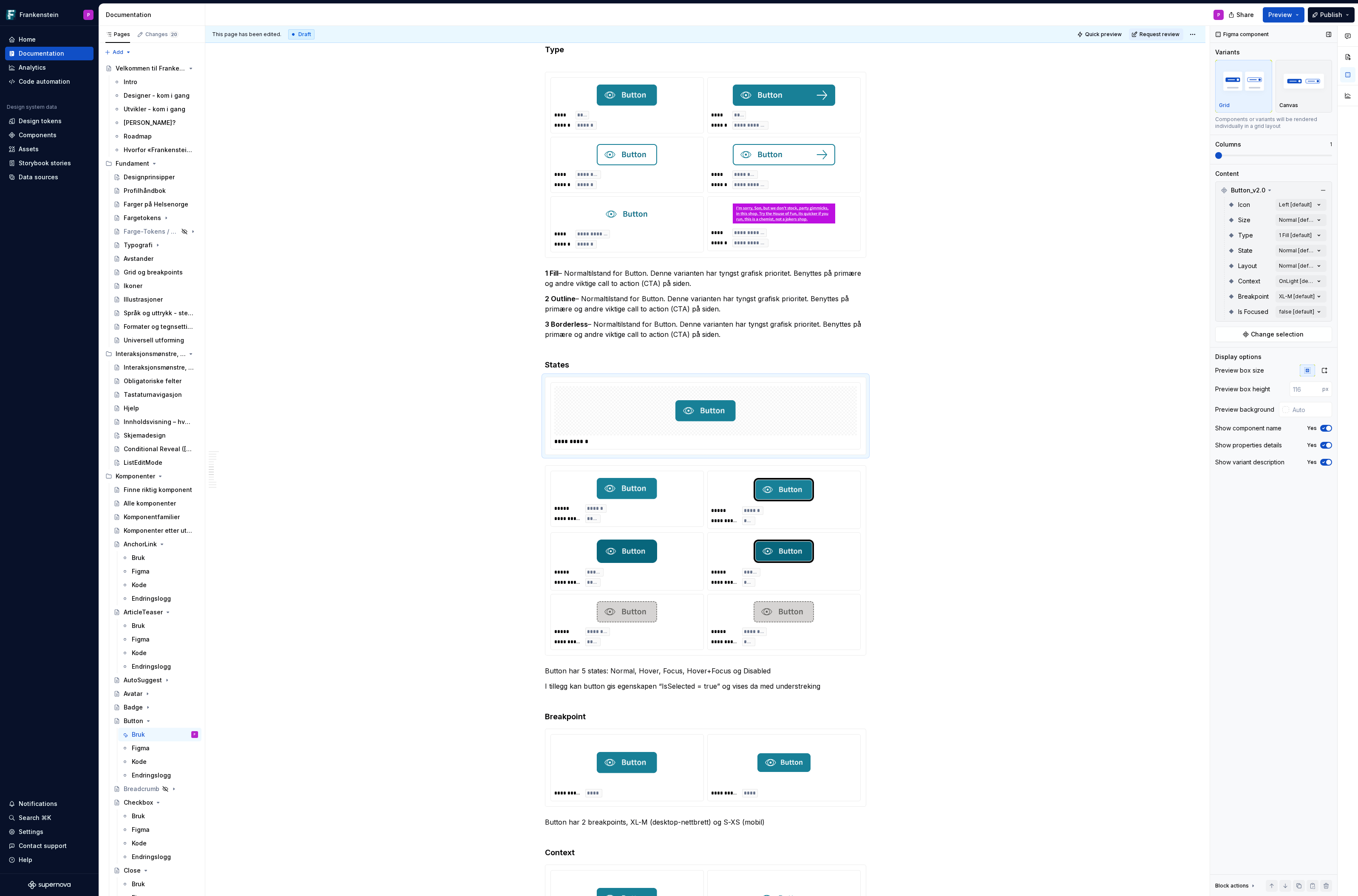
click at [1323, 428] on icon "button" at bounding box center [1323, 428] width 7 height 5
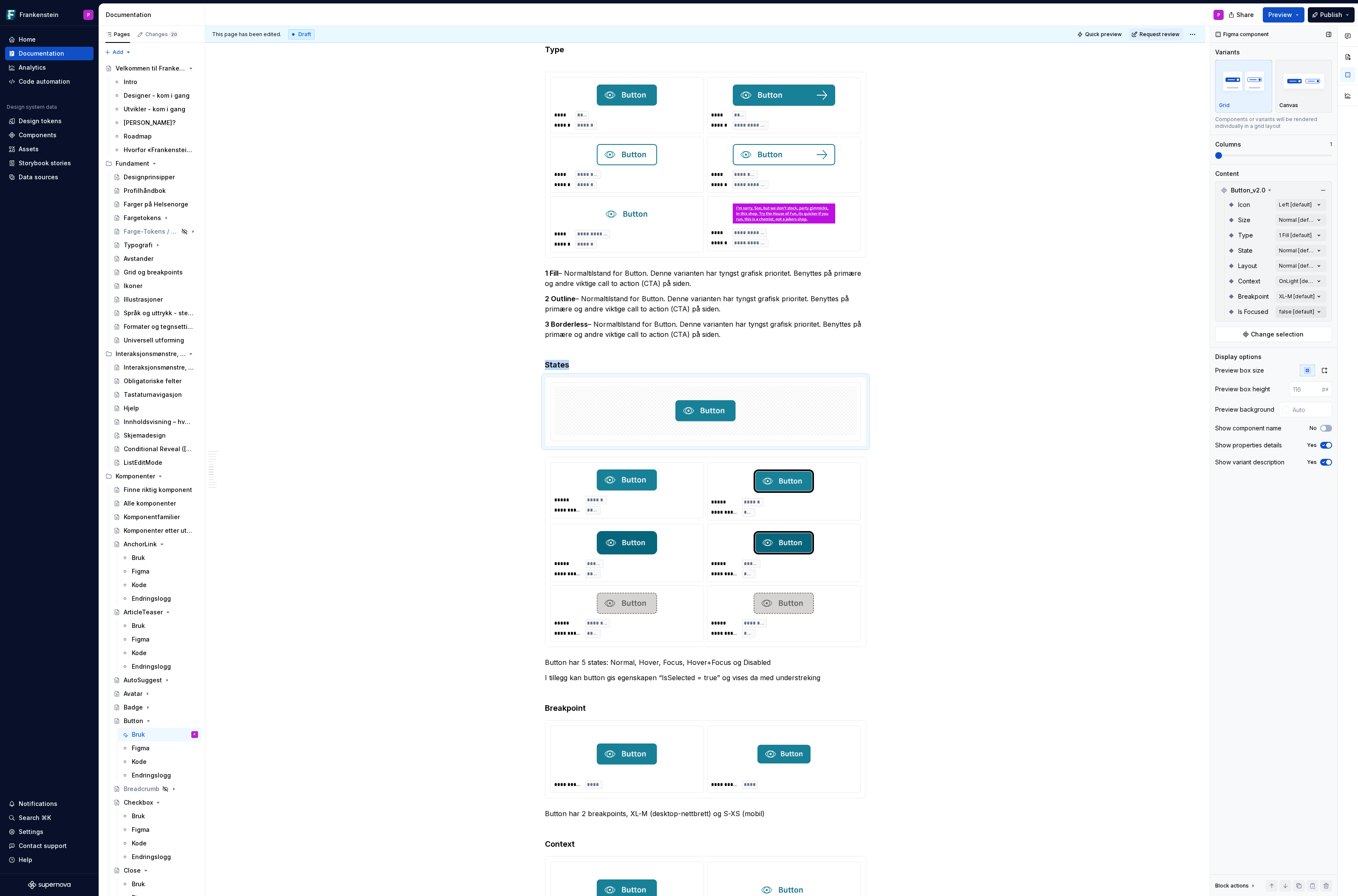
click at [1324, 311] on div "Comments Open comments No comments yet Select ‘Comment’ from the block context …" at bounding box center [1283, 461] width 148 height 871
click at [1318, 326] on Focused-switch "button" at bounding box center [1315, 325] width 12 height 7
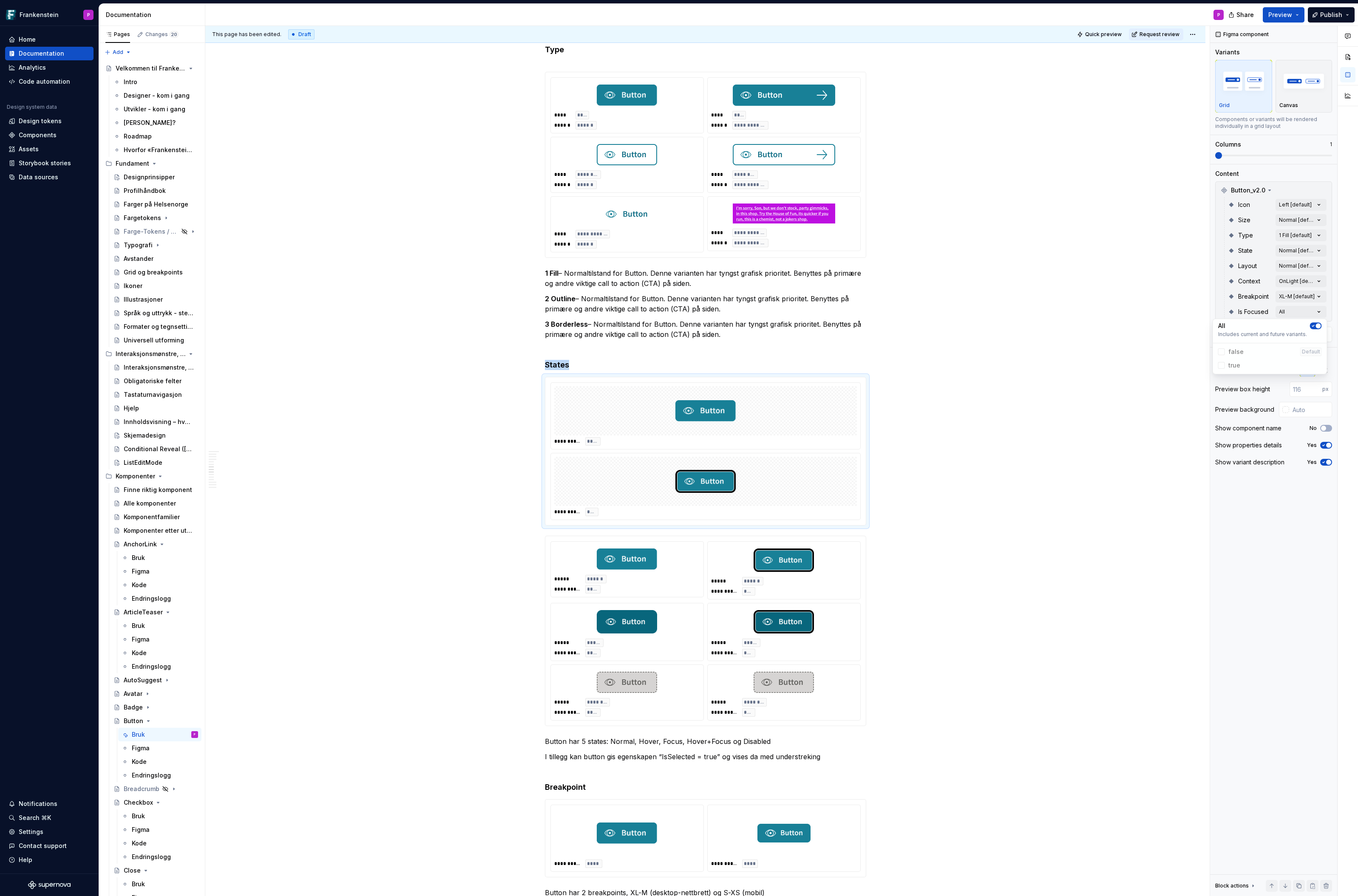
click at [1310, 248] on div "Comments Open comments No comments yet Select ‘Comment’ from the block context …" at bounding box center [1283, 461] width 148 height 871
click at [1316, 249] on div "Comments Open comments No comments yet Select ‘Comment’ from the block context …" at bounding box center [1283, 461] width 148 height 871
click at [1317, 266] on button "button" at bounding box center [1315, 265] width 12 height 7
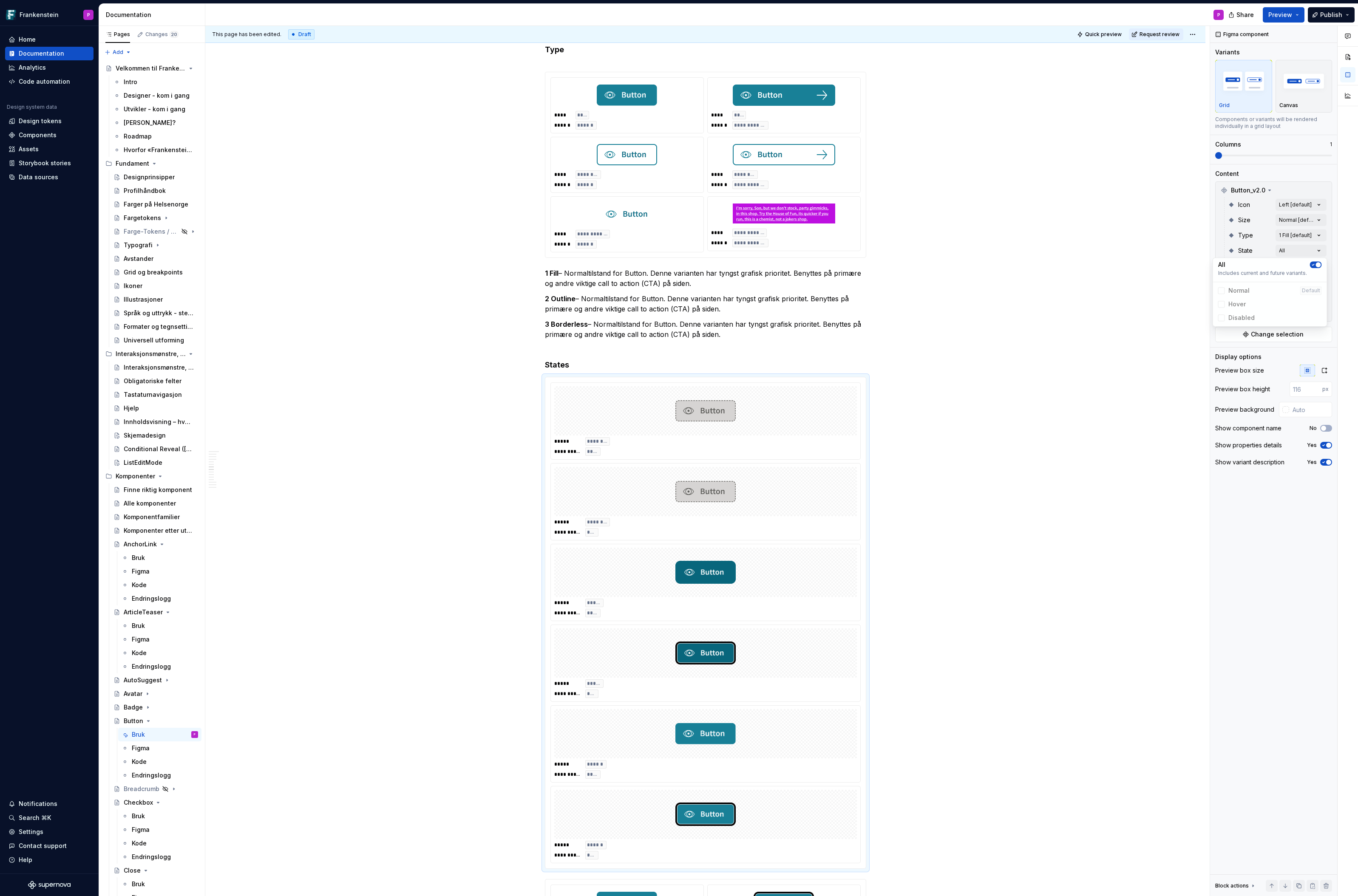
click at [924, 573] on html "Frankenstein P Home Documentation Analytics Code automation Design system data …" at bounding box center [679, 448] width 1358 height 896
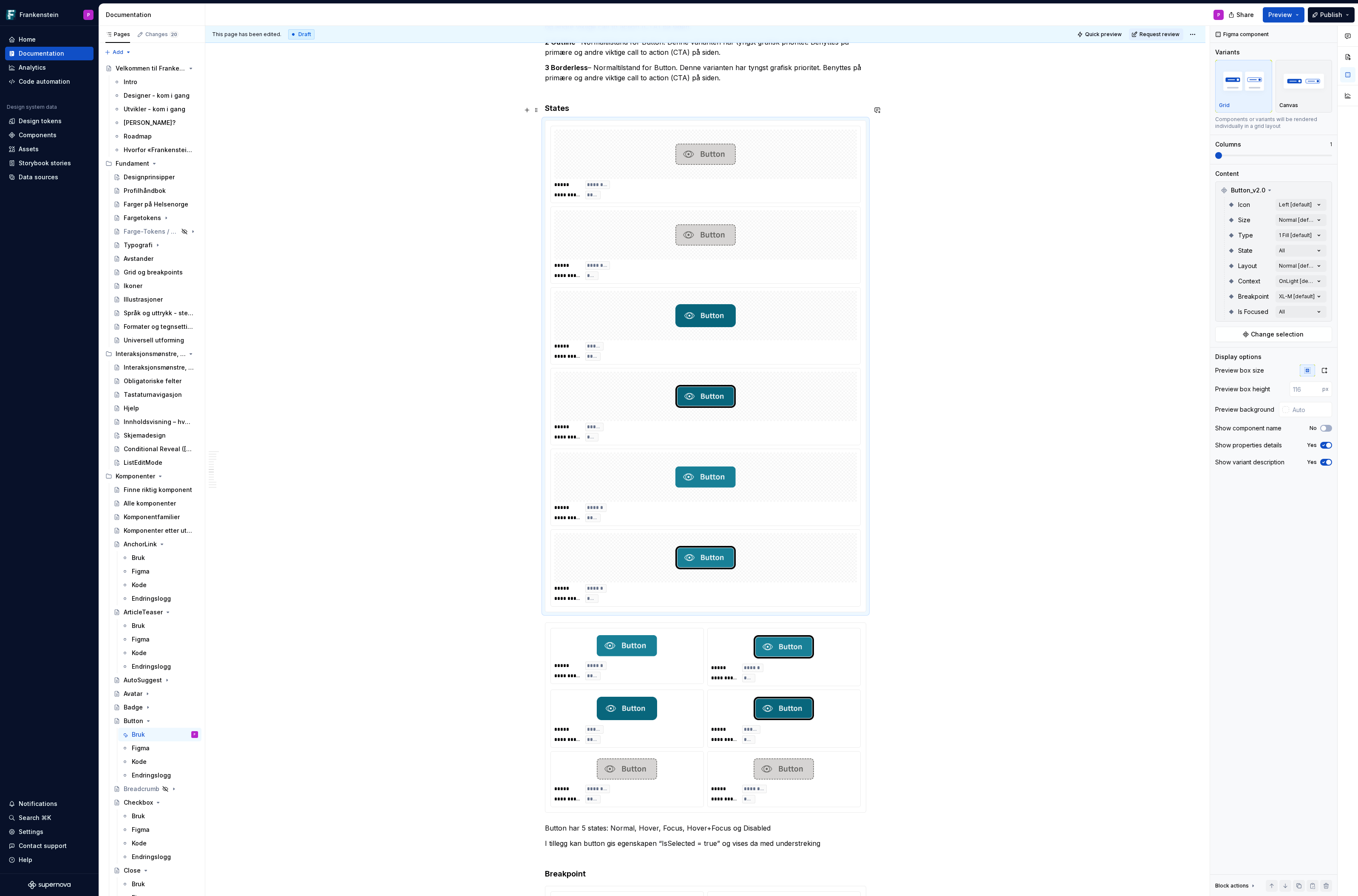
scroll to position [2336, 0]
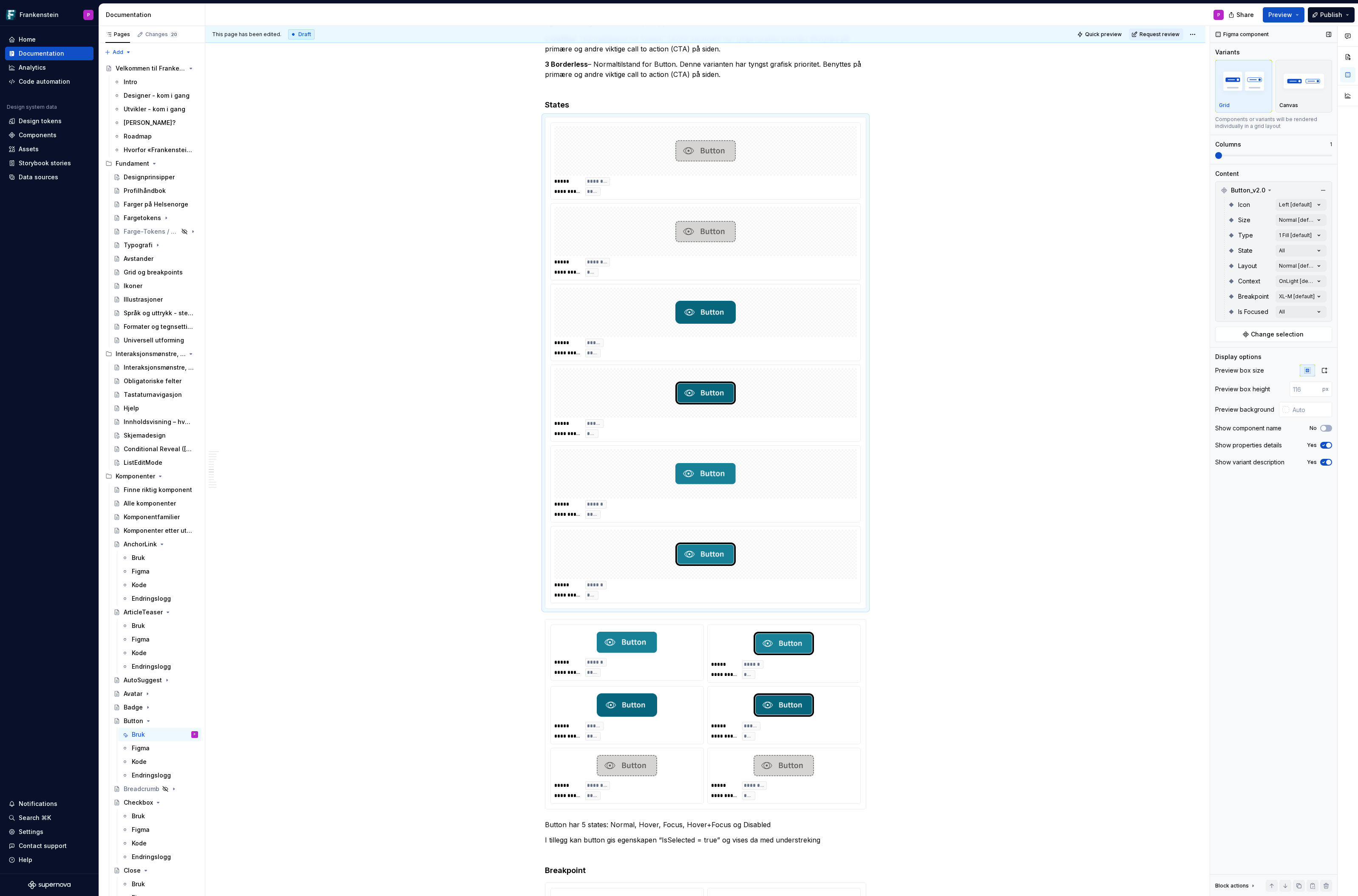
click at [1252, 156] on span at bounding box center [1273, 156] width 116 height 2
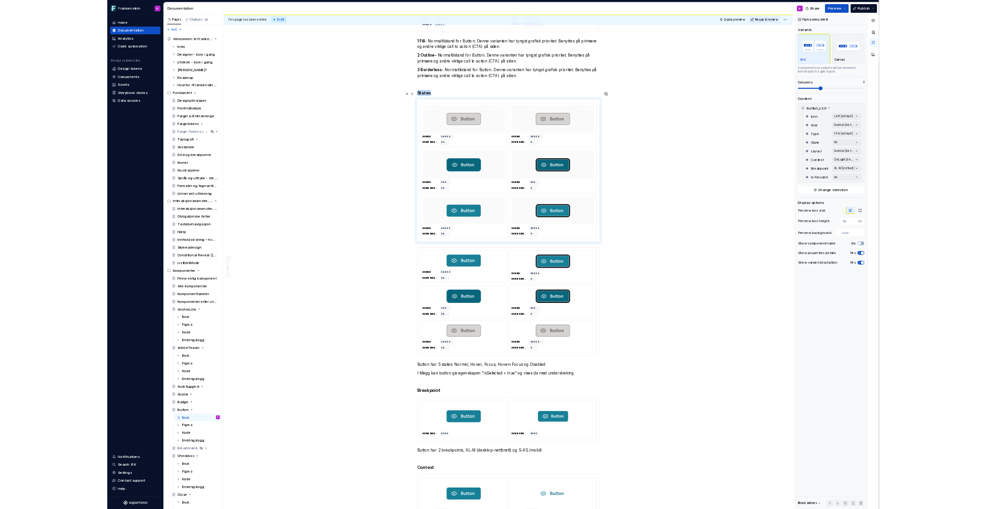
scroll to position [2442, 0]
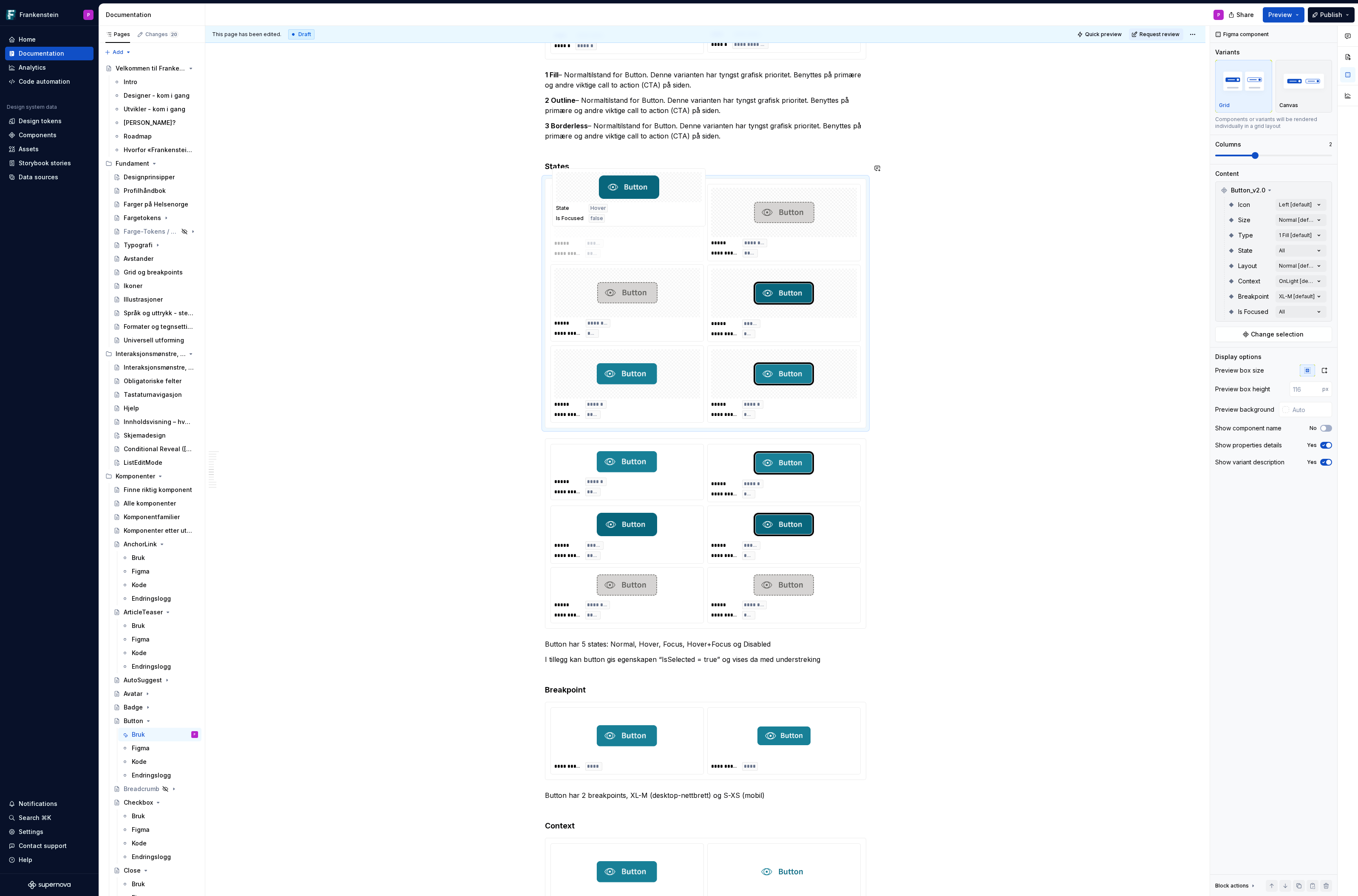
drag, startPoint x: 655, startPoint y: 284, endPoint x: 659, endPoint y: 219, distance: 65.1
click at [659, 219] on body "Frankenstein P Home Documentation Analytics Code automation Design system data …" at bounding box center [679, 448] width 1358 height 896
click at [767, 278] on img at bounding box center [783, 293] width 61 height 43
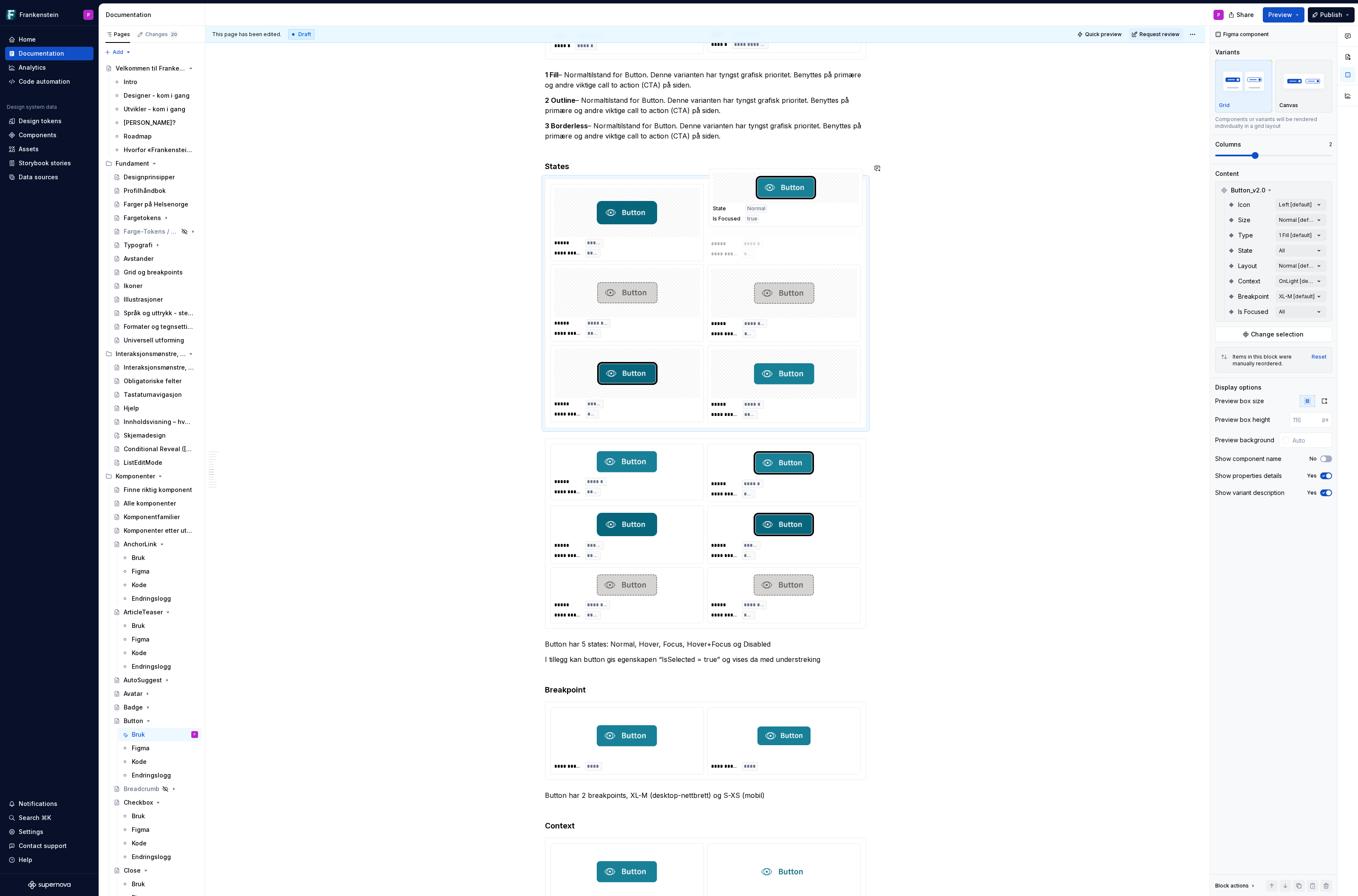
drag, startPoint x: 764, startPoint y: 360, endPoint x: 743, endPoint y: 228, distance: 133.7
click at [743, 228] on body "Frankenstein P Home Documentation Analytics Code automation Design system data …" at bounding box center [679, 448] width 1358 height 896
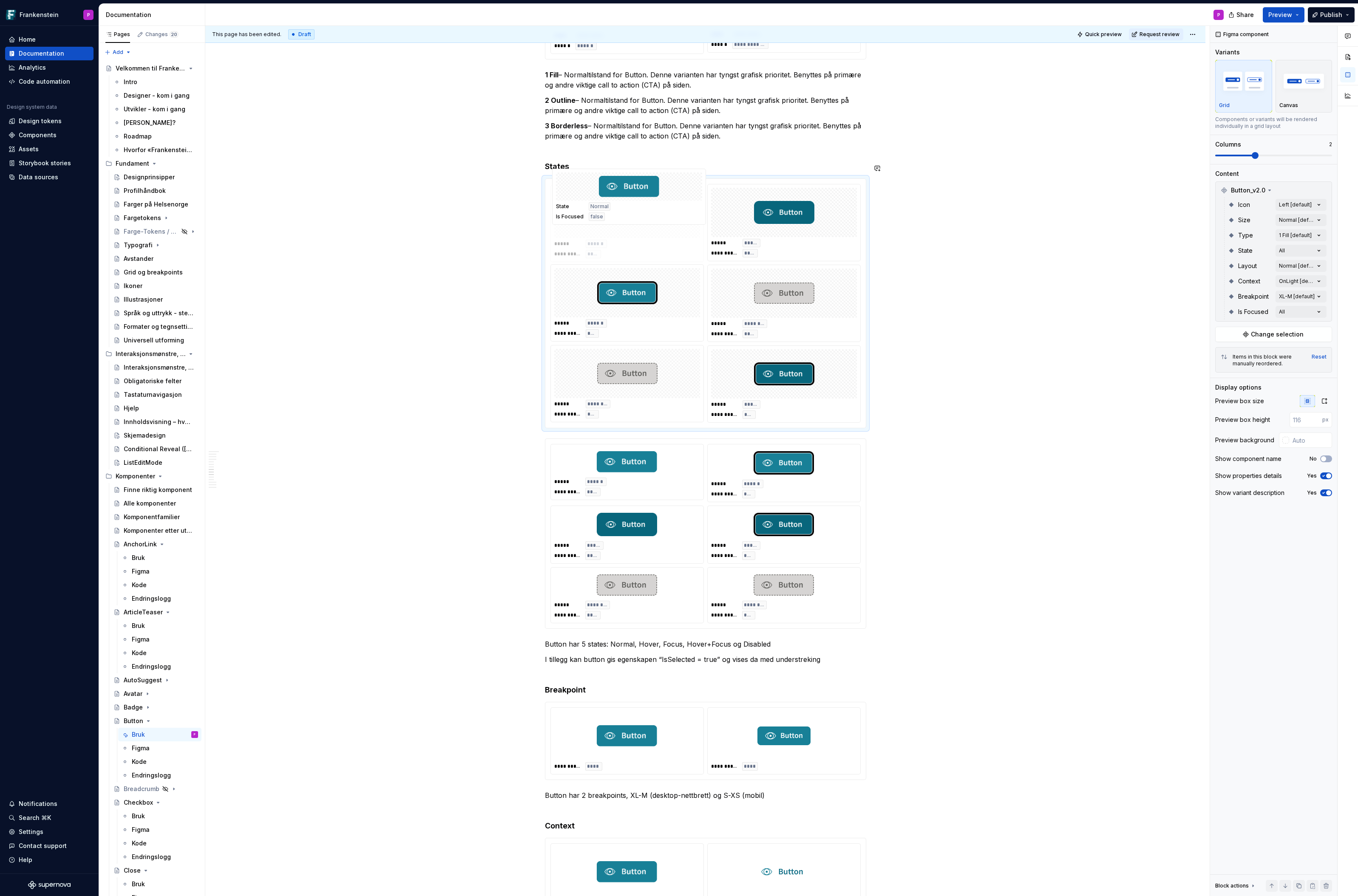
drag, startPoint x: 774, startPoint y: 351, endPoint x: 634, endPoint y: 196, distance: 208.9
click at [634, 196] on body "Frankenstein P Home Documentation Analytics Code automation Design system data …" at bounding box center [679, 448] width 1358 height 896
drag, startPoint x: 626, startPoint y: 276, endPoint x: 746, endPoint y: 206, distance: 138.9
click at [746, 206] on body "Frankenstein P Home Documentation Analytics Code automation Design system data …" at bounding box center [679, 448] width 1358 height 896
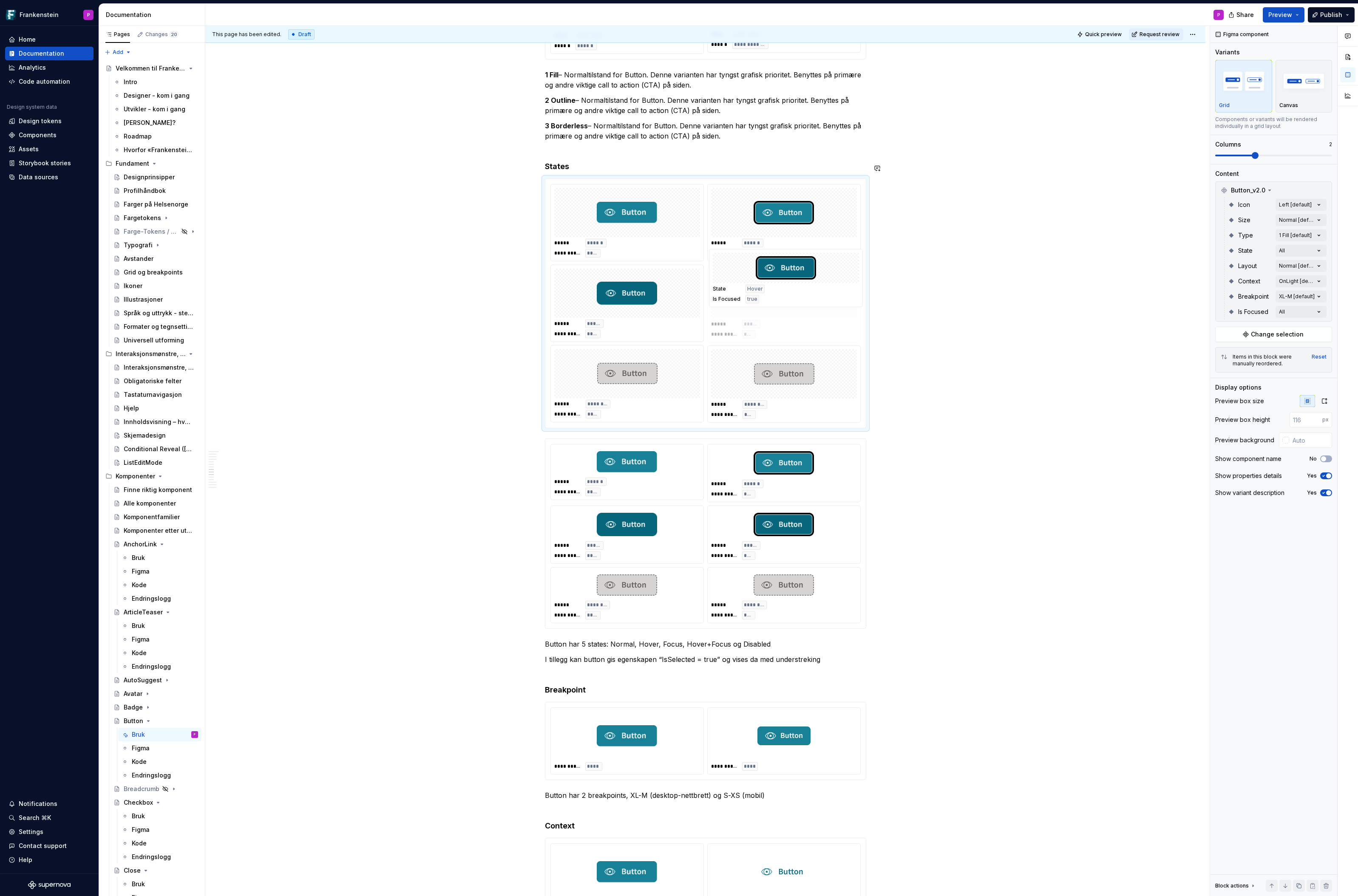
drag, startPoint x: 771, startPoint y: 347, endPoint x: 735, endPoint y: 273, distance: 82.3
click at [735, 273] on body "Frankenstein P Home Documentation Analytics Code automation Design system data …" at bounding box center [679, 448] width 1358 height 896
type textarea "*"
click at [1285, 440] on div at bounding box center [1285, 440] width 7 height 7
type input "#B19696"
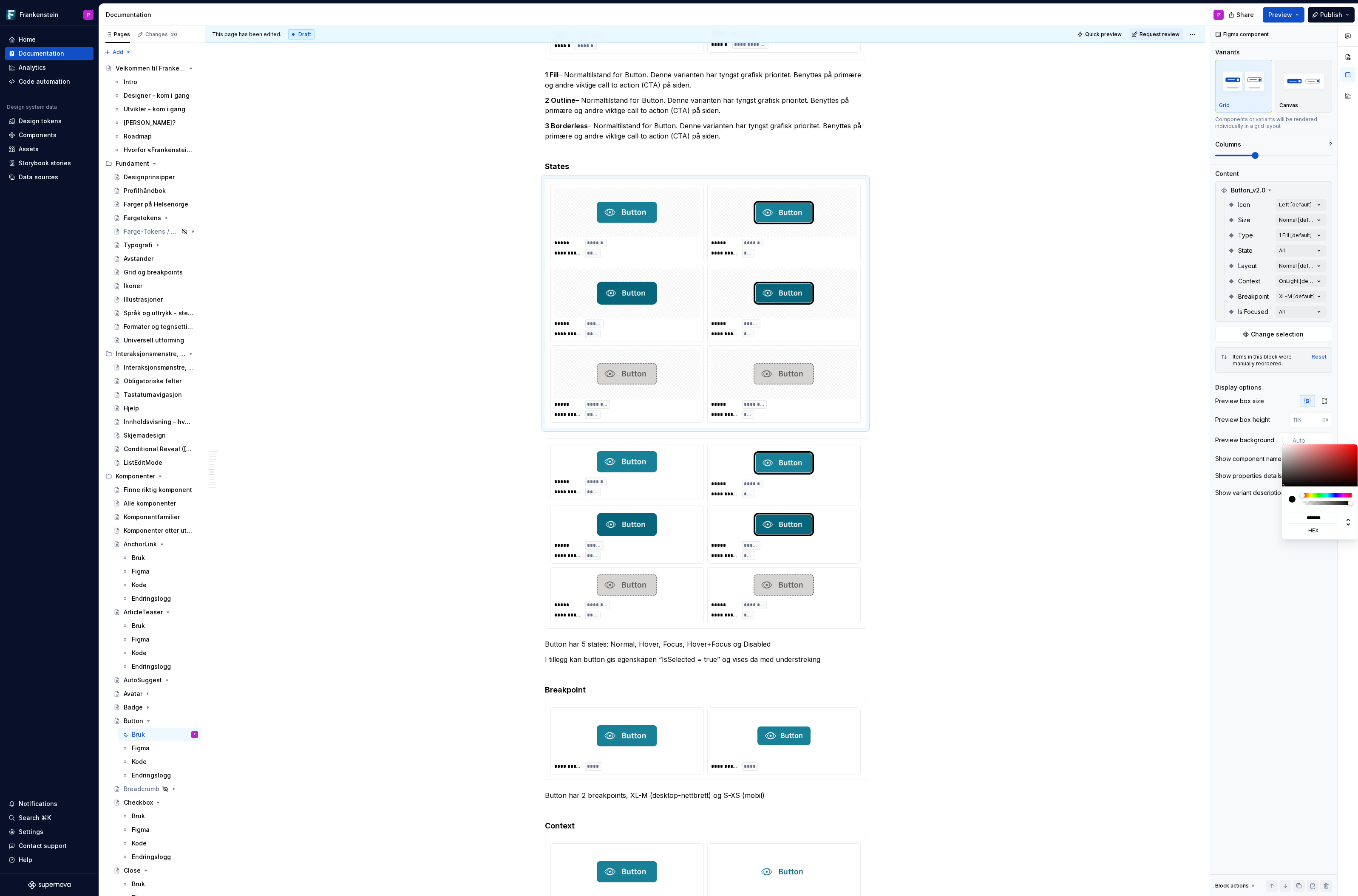
type input "*******"
type input "#B19999"
type input "*******"
type input "#B1A0A0"
type input "*******"
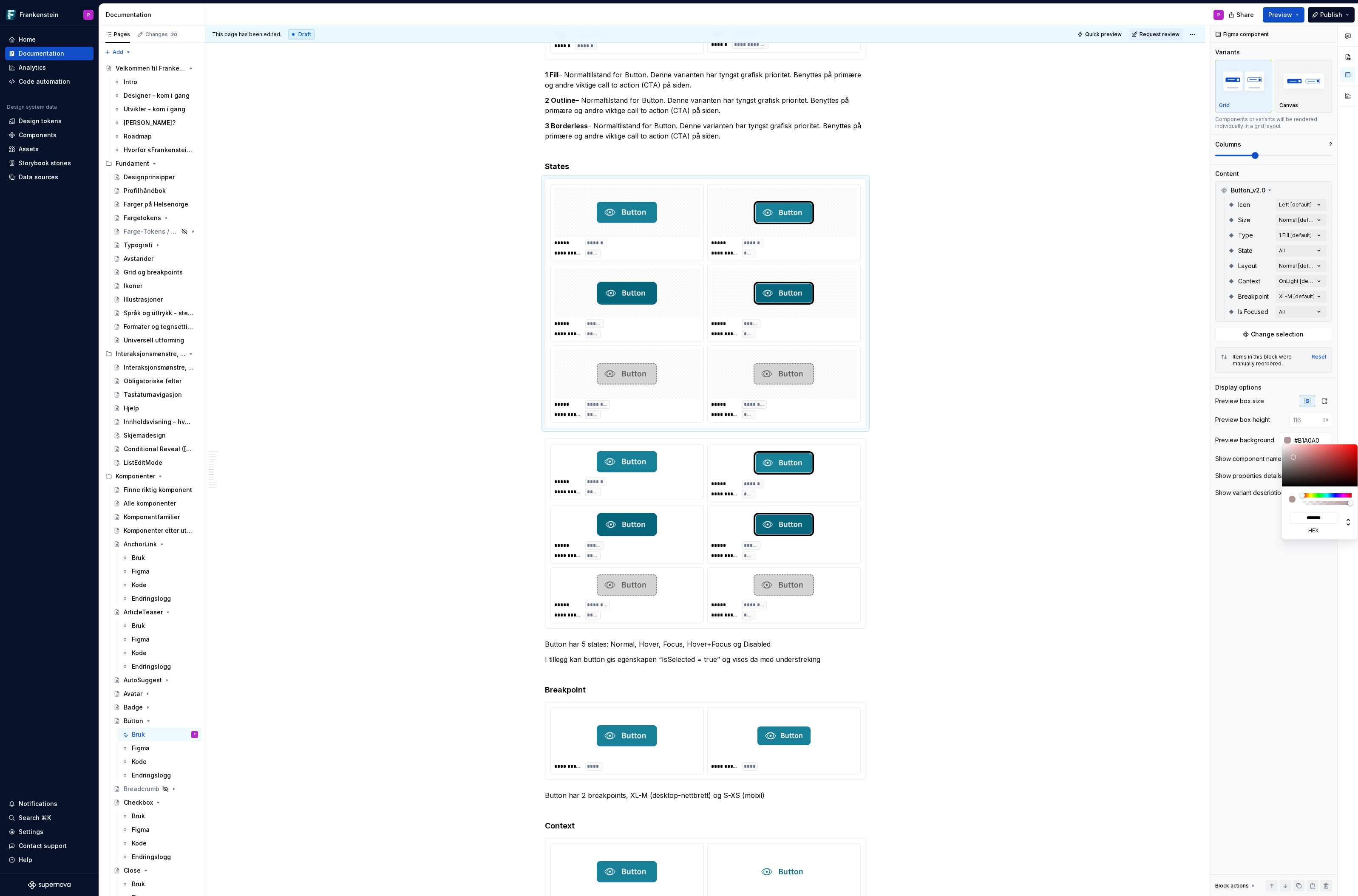
type input "#BEB6B6"
type input "*******"
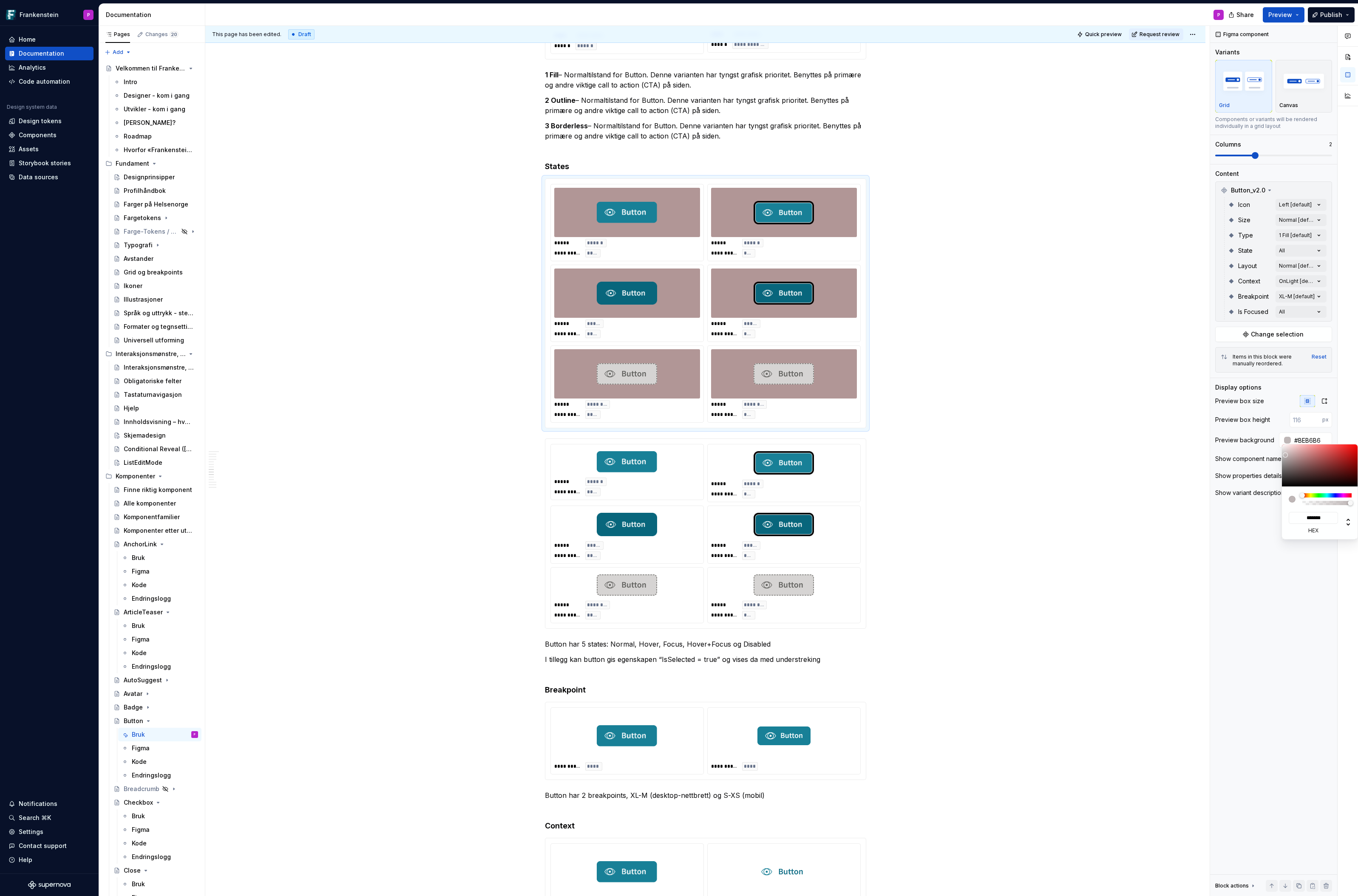
type input "#CACACA"
type input "*******"
type input "#D5D5D5"
type input "*******"
type input "#E2E2E2"
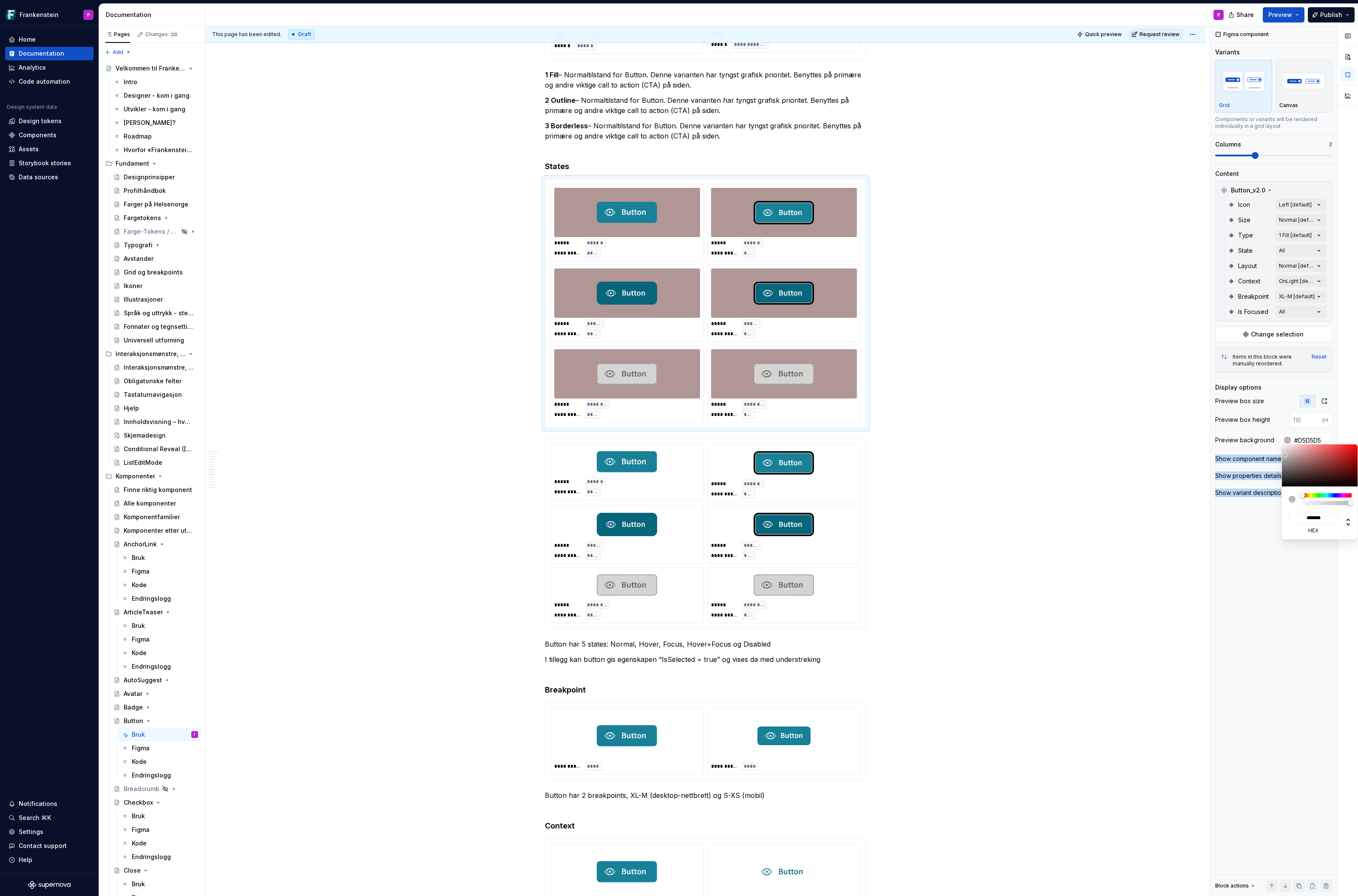
type input "*******"
type input "#F1F1F1"
type input "*******"
type input "#FFFFFF"
type input "*******"
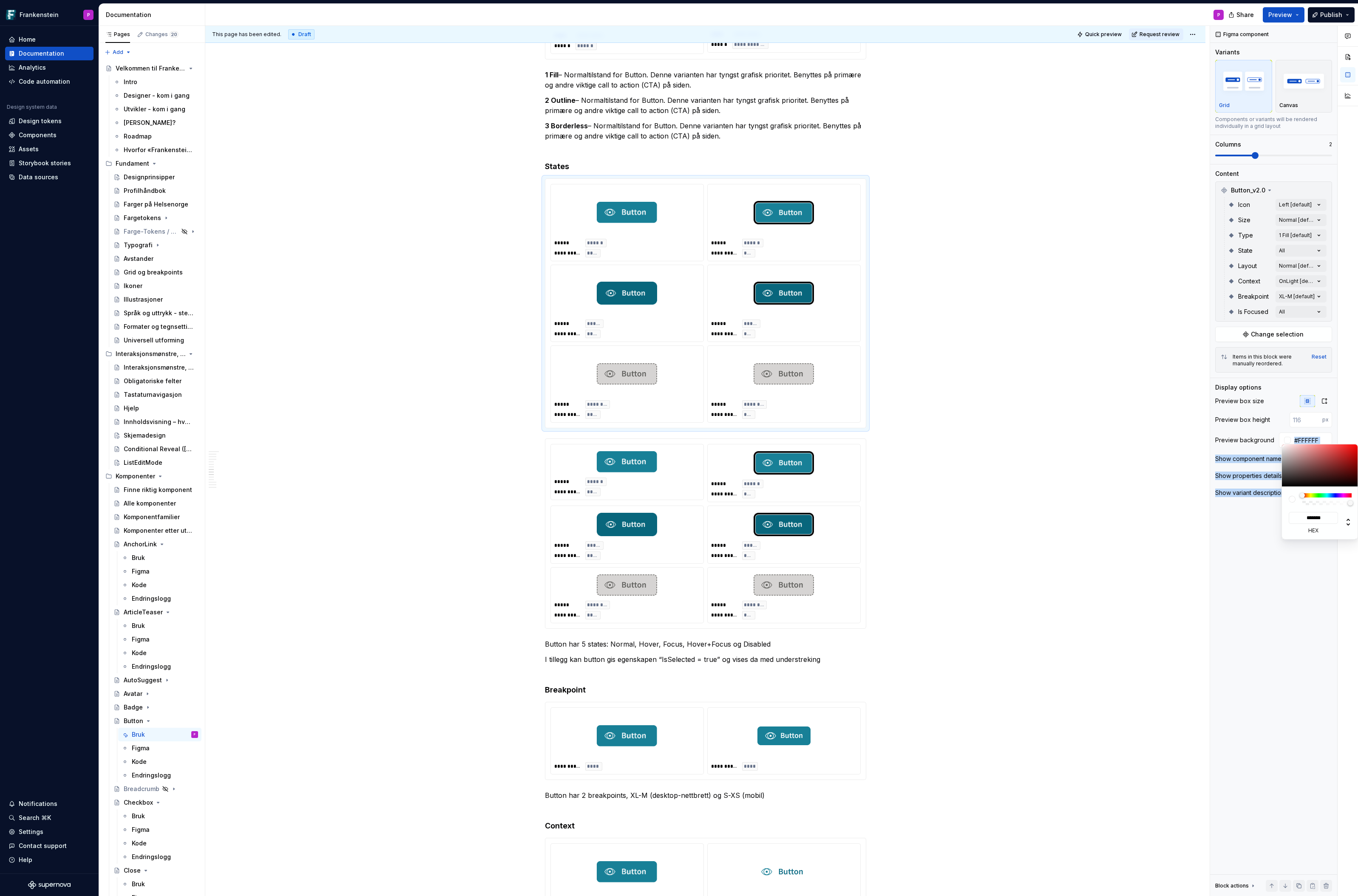
type input "#FBFBFB"
type input "*******"
type input "#FEFEFE"
type input "*******"
type input "#FFFFFF"
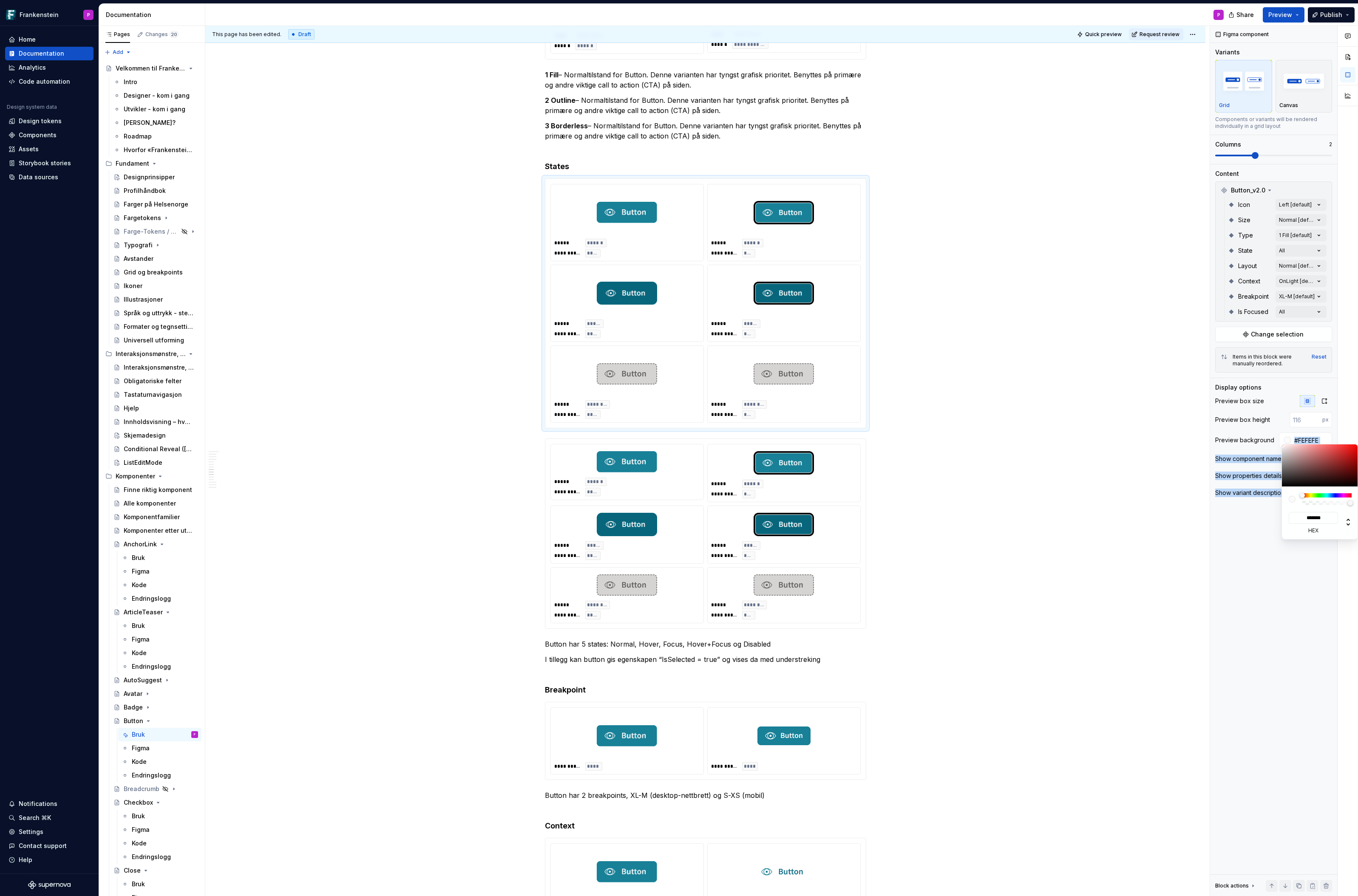
type input "*******"
drag, startPoint x: 1294, startPoint y: 457, endPoint x: 1271, endPoint y: 441, distance: 28.0
click at [1271, 442] on body "Frankenstein P Home Documentation Analytics Code automation Design system data …" at bounding box center [679, 448] width 1358 height 896
click at [1051, 470] on html "Frankenstein P Home Documentation Analytics Code automation Design system data …" at bounding box center [679, 448] width 1358 height 896
click at [779, 500] on html "Frankenstein P Home Documentation Analytics Code automation Design system data …" at bounding box center [679, 448] width 1358 height 896
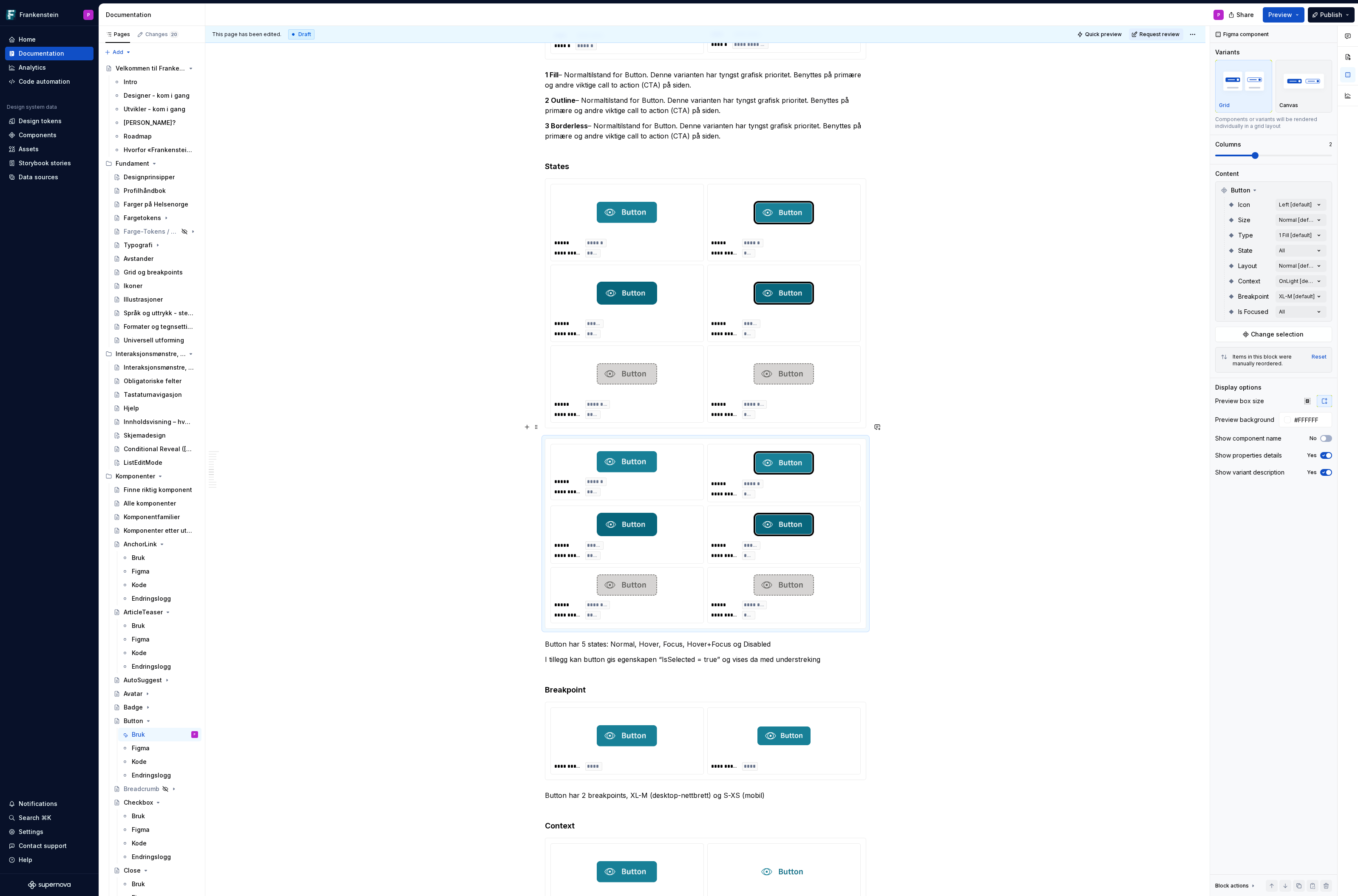
click at [733, 491] on span "**********" at bounding box center [724, 494] width 26 height 7
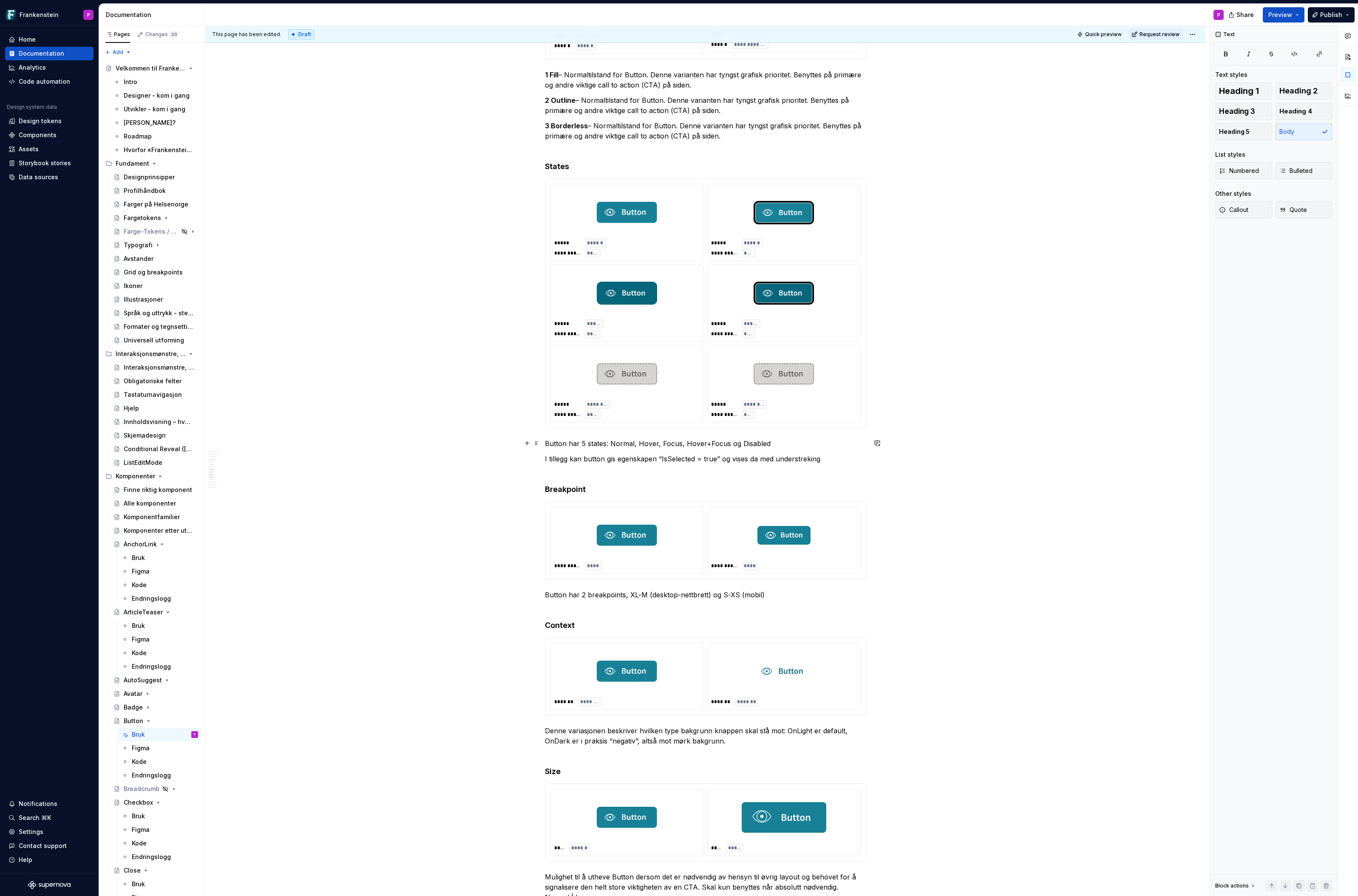
click at [591, 455] on p "I tillegg kan button gis egenskapen “IsSelected = true” og vises da med underst…" at bounding box center [705, 464] width 321 height 20
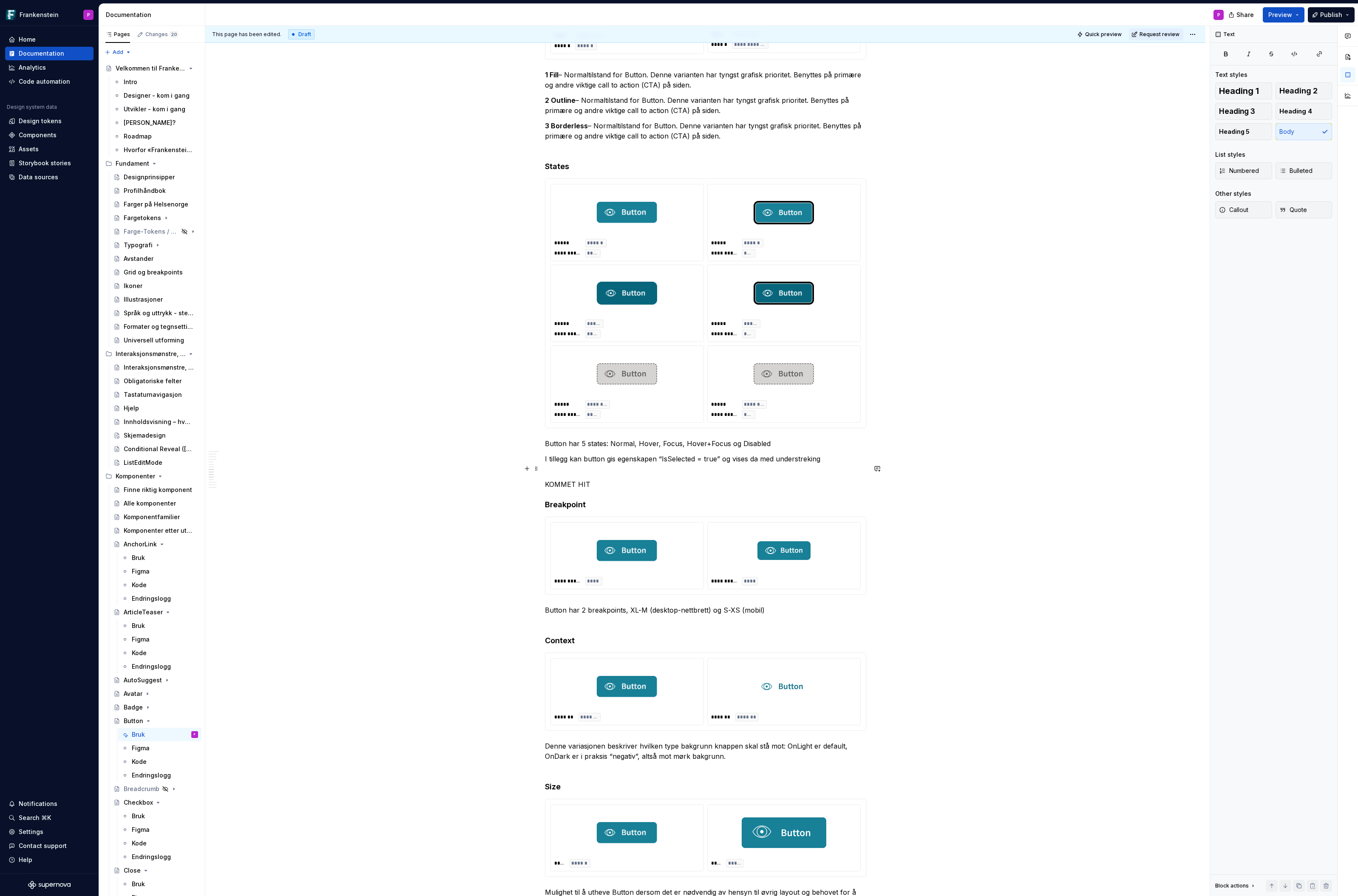
click at [575, 480] on p "KOMMET HIT" at bounding box center [705, 484] width 321 height 10
click at [597, 454] on button "button" at bounding box center [600, 452] width 12 height 12
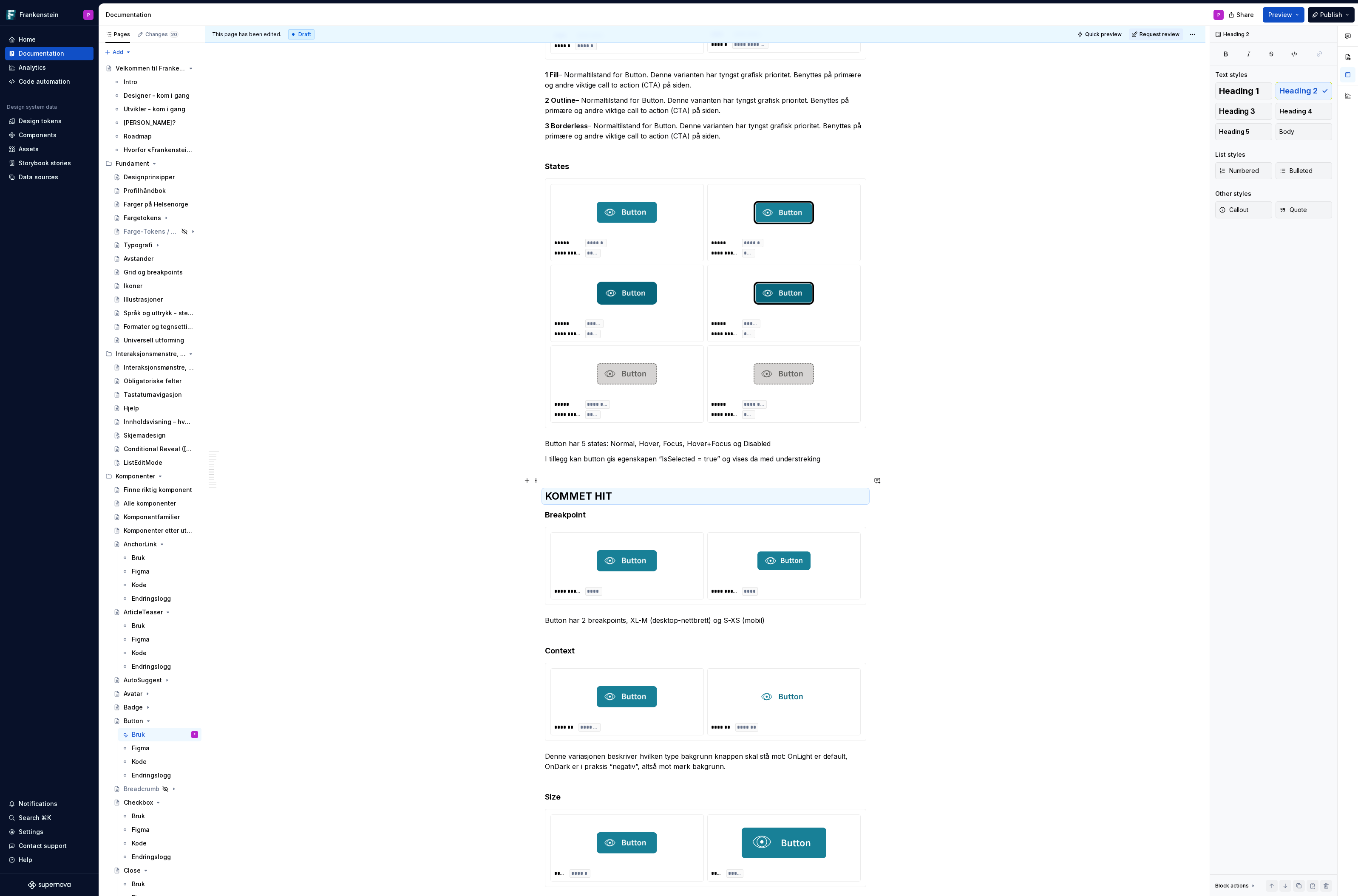
click at [624, 490] on h2 "KOMMET HIT" at bounding box center [705, 496] width 321 height 14
click at [619, 490] on h2 "KOMMET HIT" at bounding box center [705, 496] width 321 height 14
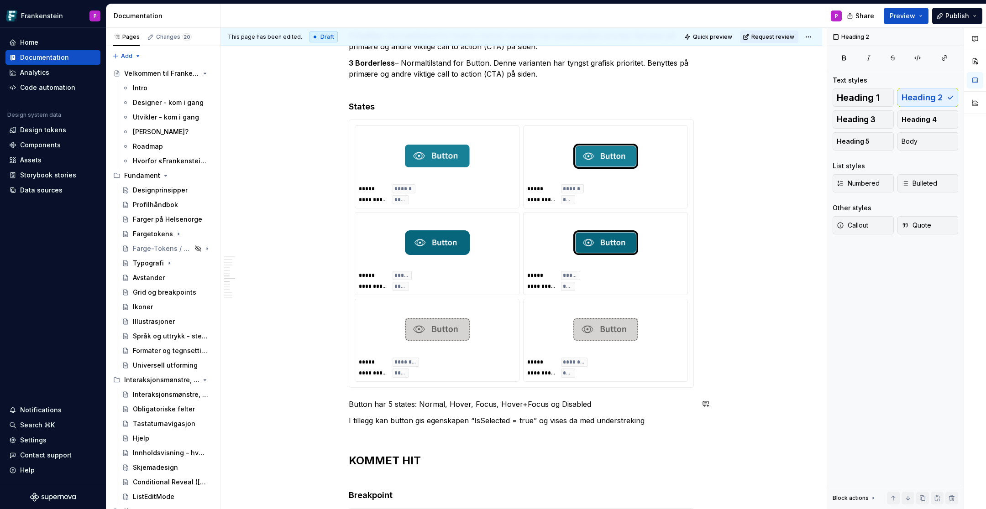
scroll to position [2520, 0]
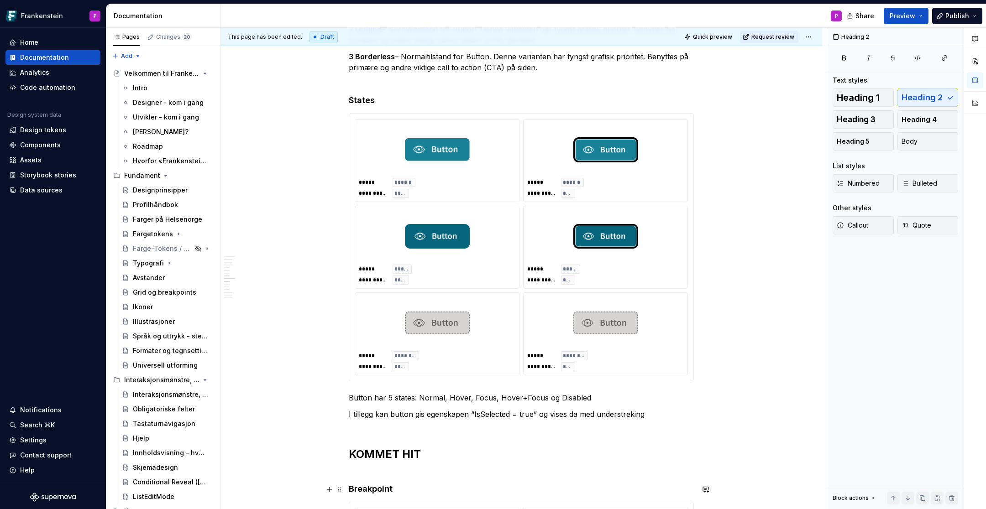
type textarea "*"
